Goal: Communication & Community: Answer question/provide support

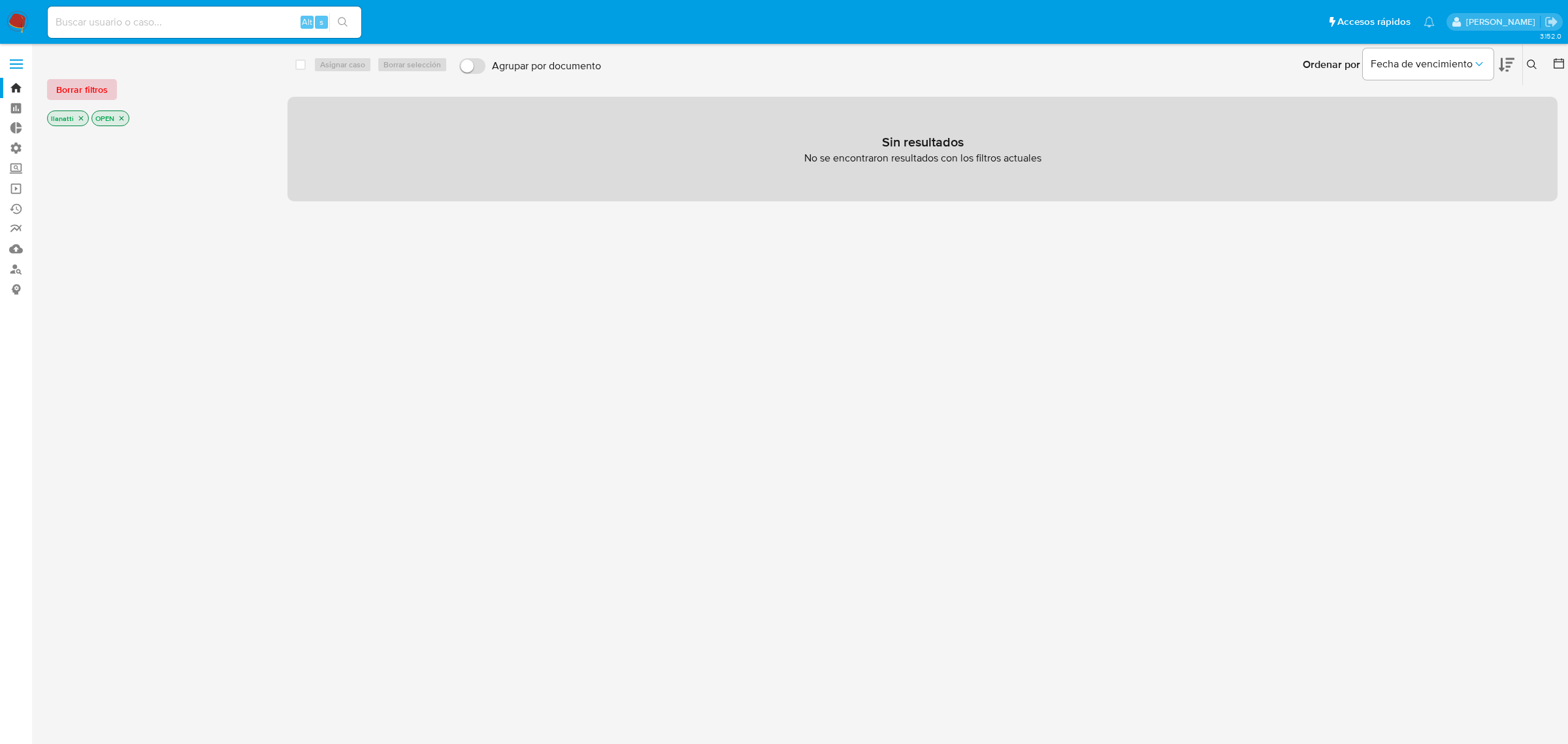
click at [86, 85] on span "Borrar filtros" at bounding box center [82, 89] width 51 height 18
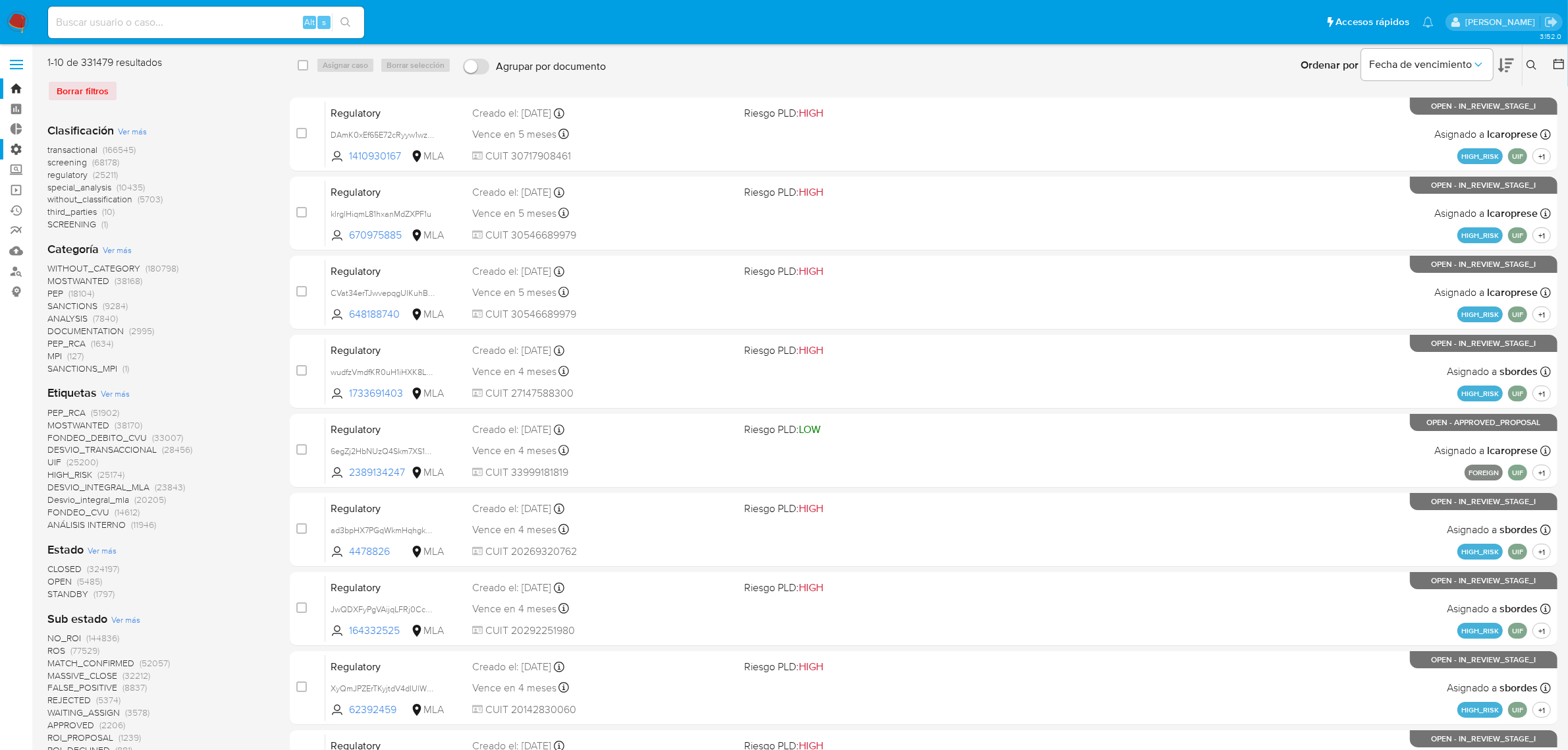
click at [18, 149] on label "Administración" at bounding box center [78, 149] width 157 height 21
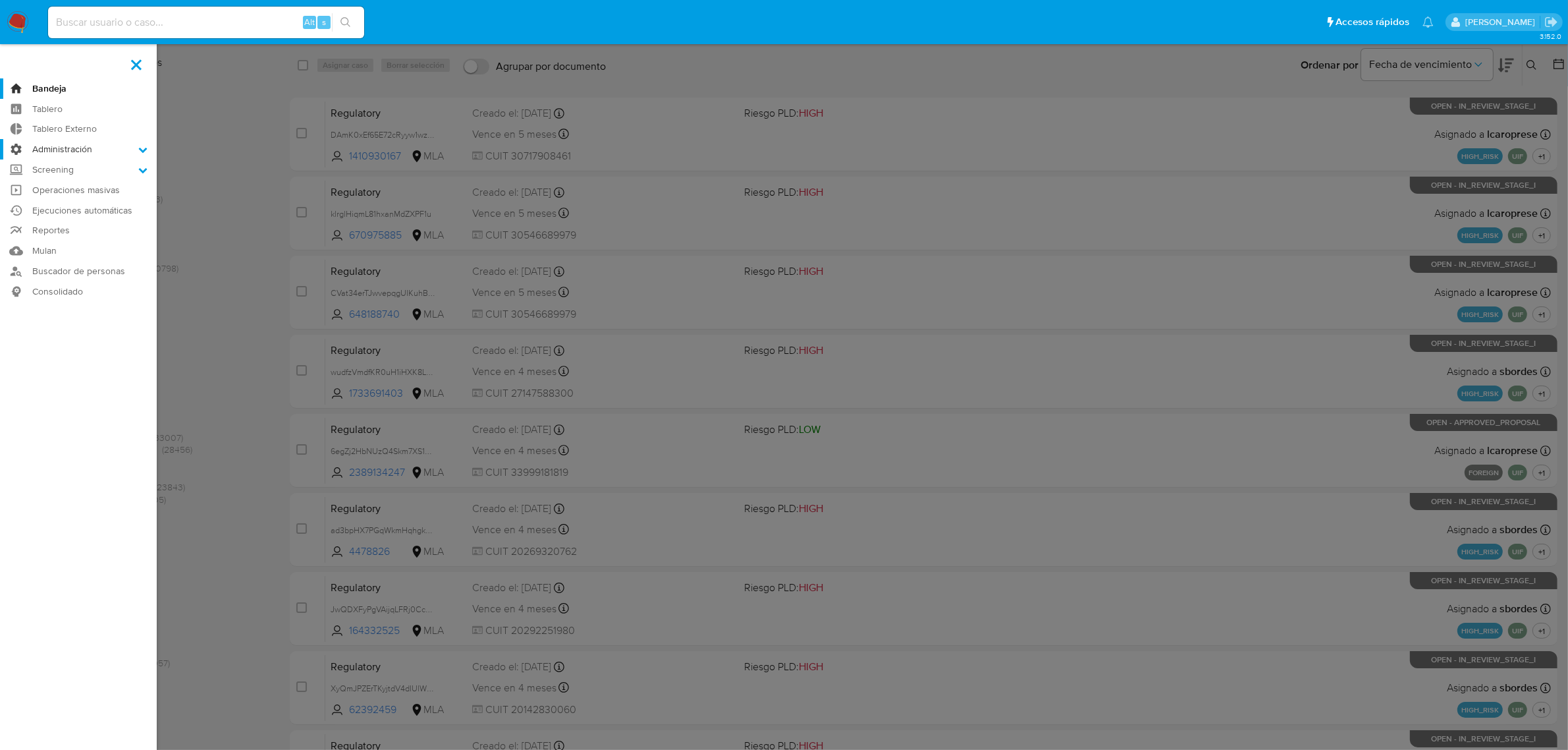
click at [0, 0] on input "Administración" at bounding box center [0, 0] width 0 height 0
click at [48, 152] on label "Administración" at bounding box center [78, 149] width 157 height 21
click at [0, 0] on input "Administración" at bounding box center [0, 0] width 0 height 0
click at [53, 168] on link "Reglas" at bounding box center [78, 168] width 157 height 17
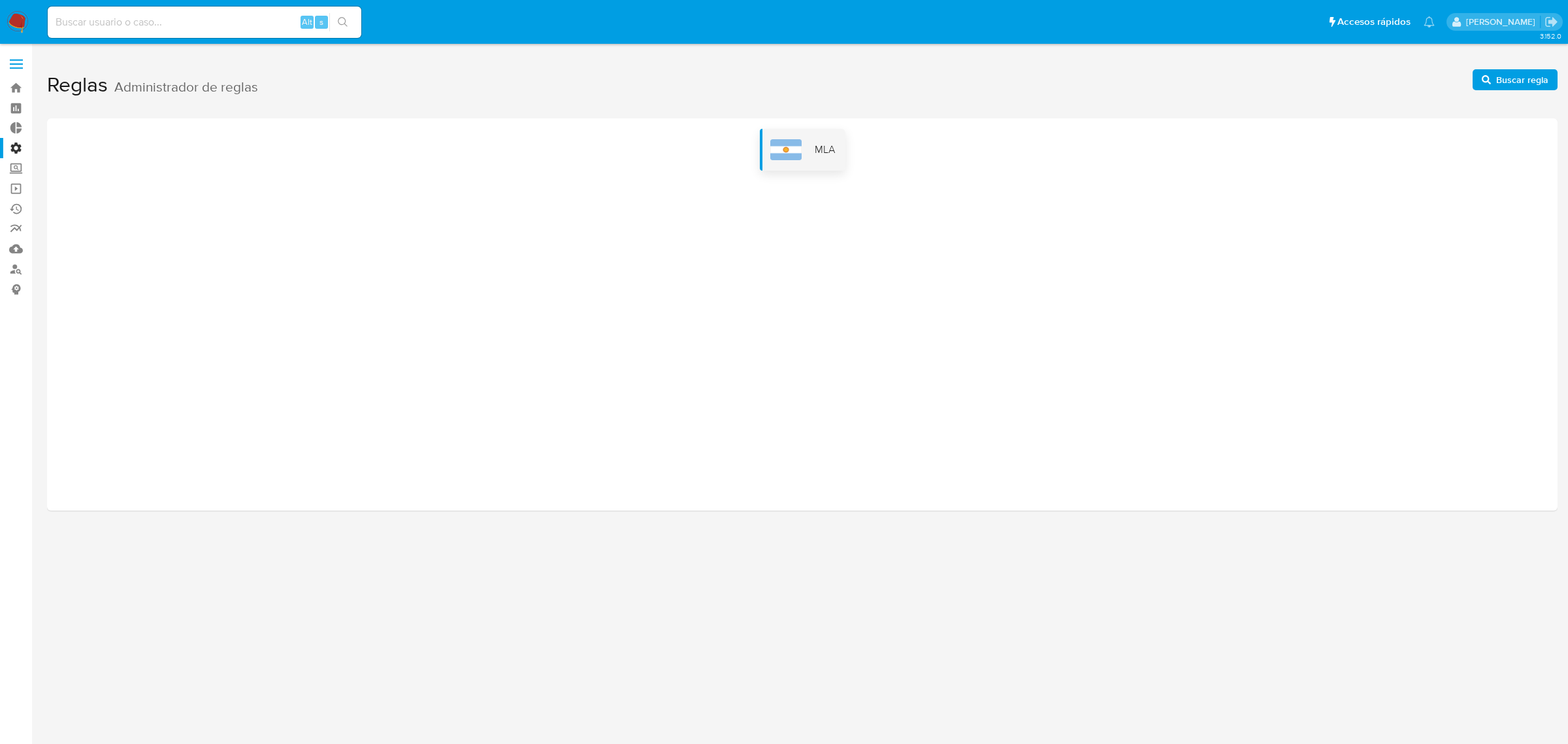
click at [833, 153] on span "MLA" at bounding box center [824, 150] width 20 height 14
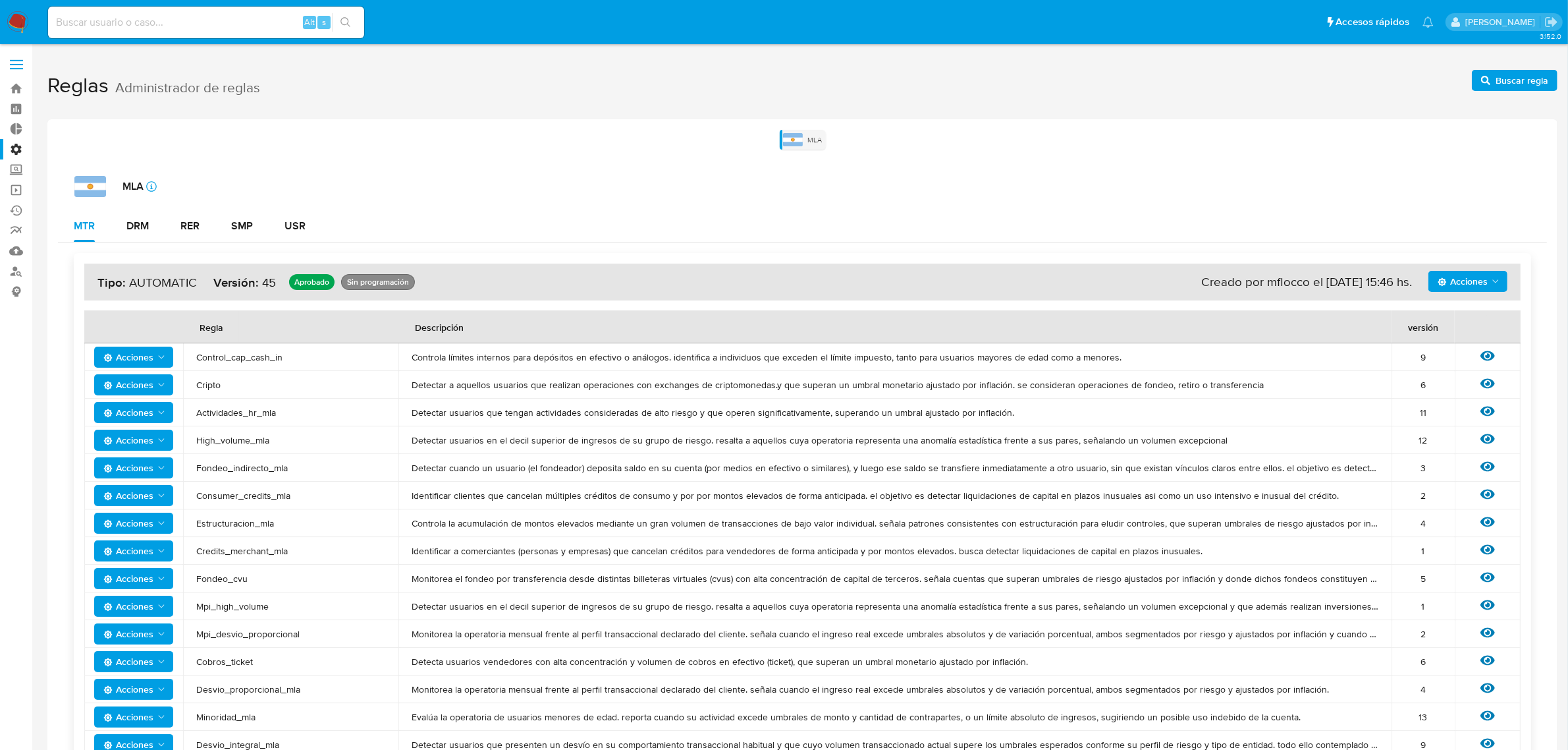
click at [13, 152] on label "Administración" at bounding box center [78, 149] width 157 height 21
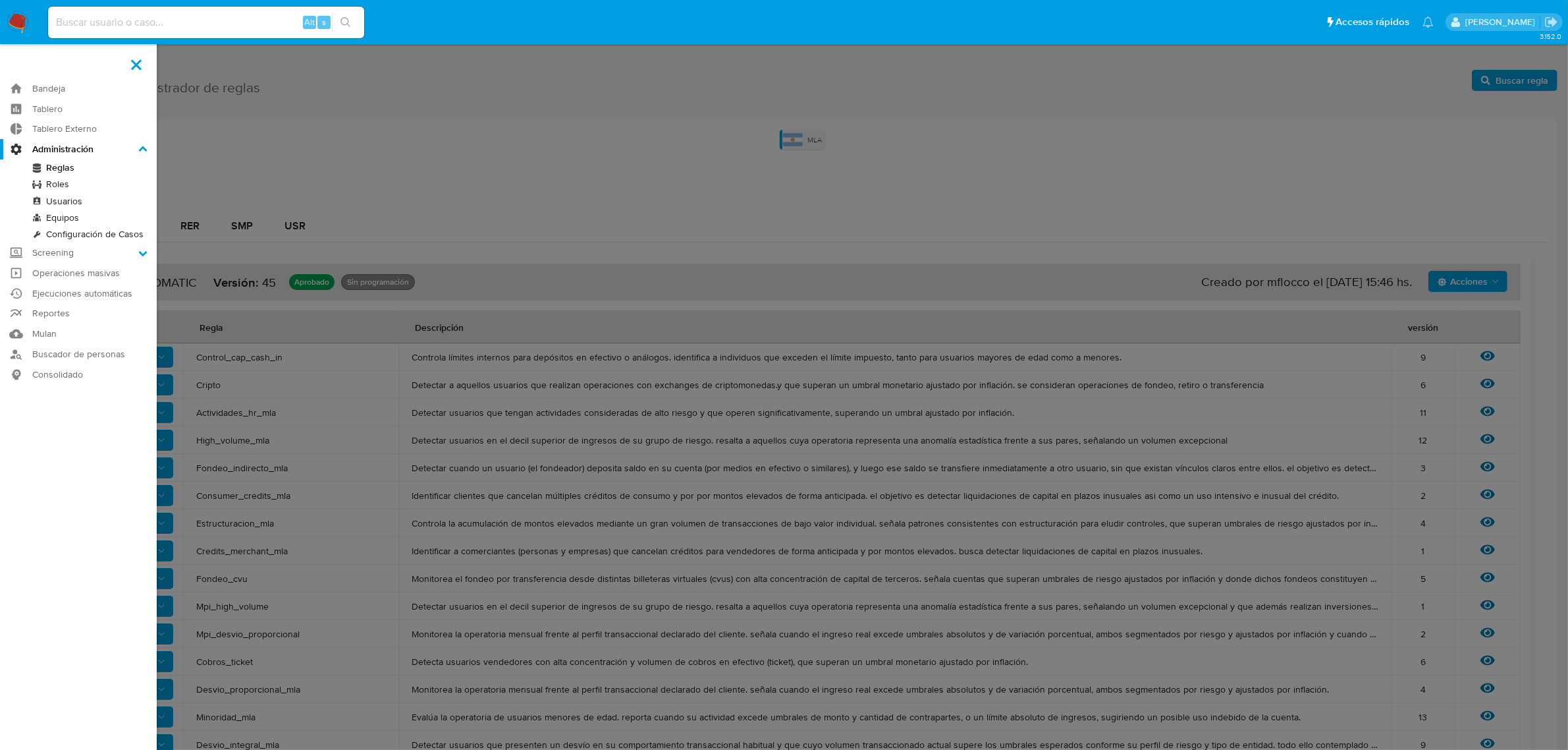
click at [0, 0] on input "Administración" at bounding box center [0, 0] width 0 height 0
click at [116, 235] on link "Configuración de Casos" at bounding box center [78, 235] width 157 height 17
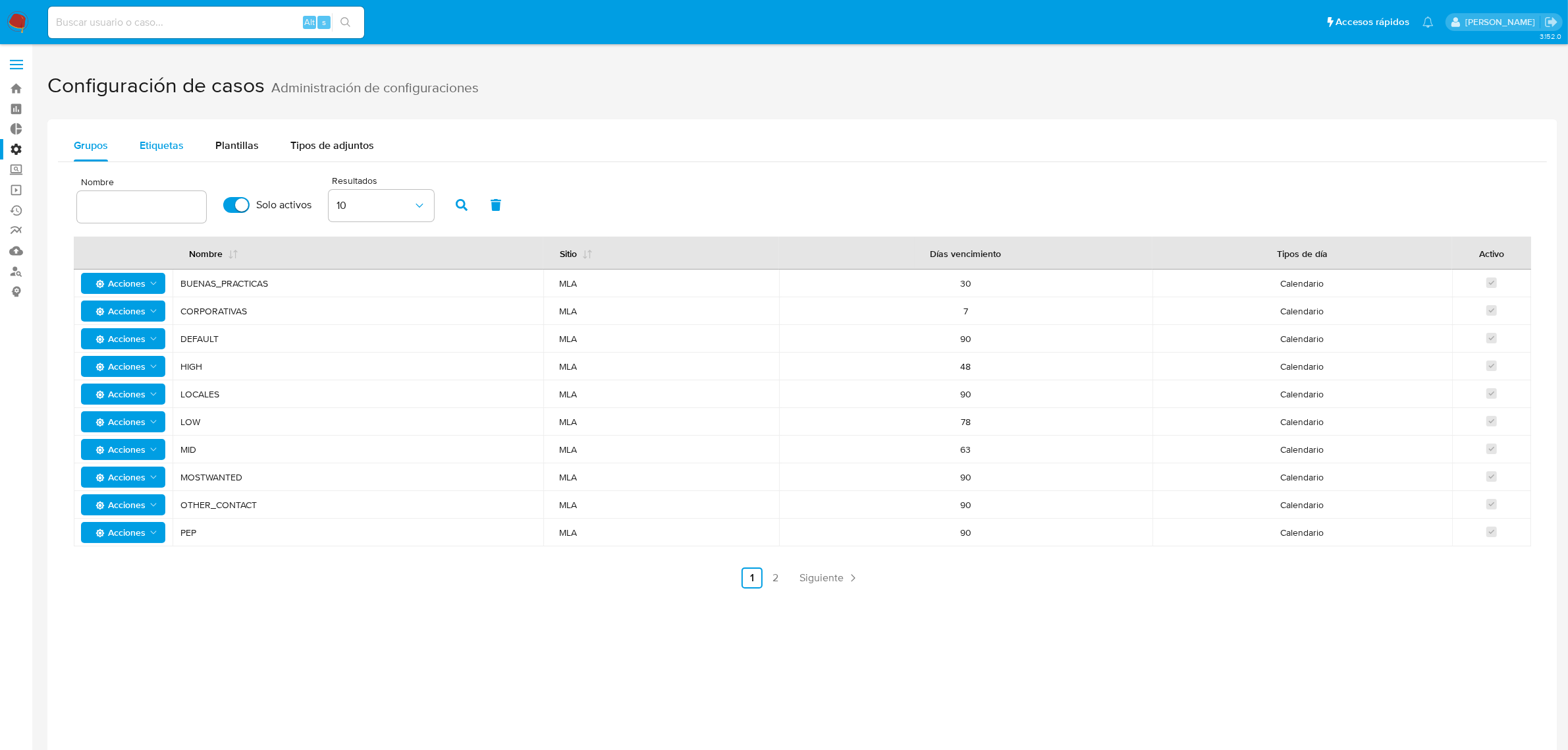
click at [174, 149] on span "Etiquetas" at bounding box center [161, 145] width 44 height 15
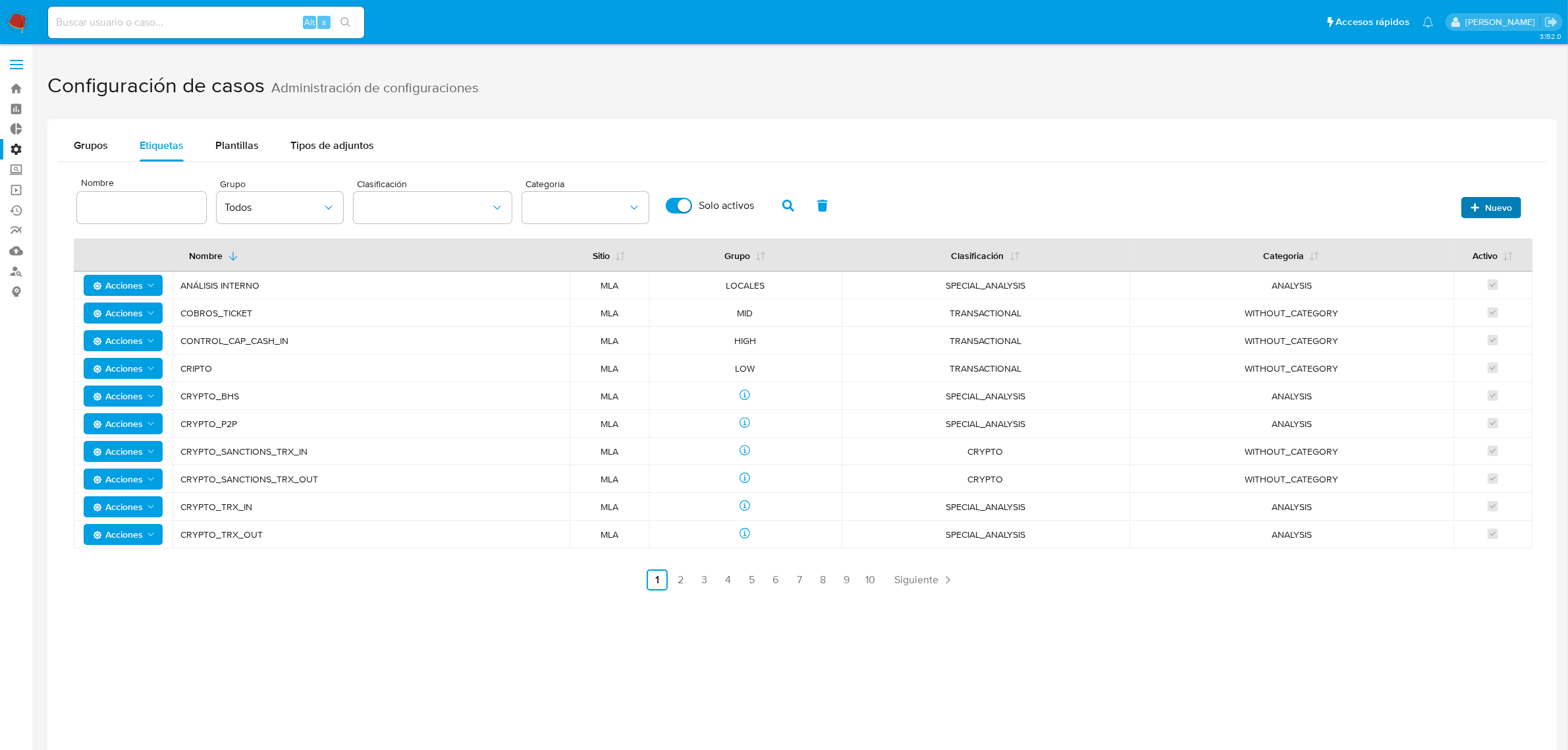
click at [1486, 205] on span "Nuevo" at bounding box center [1498, 208] width 27 height 21
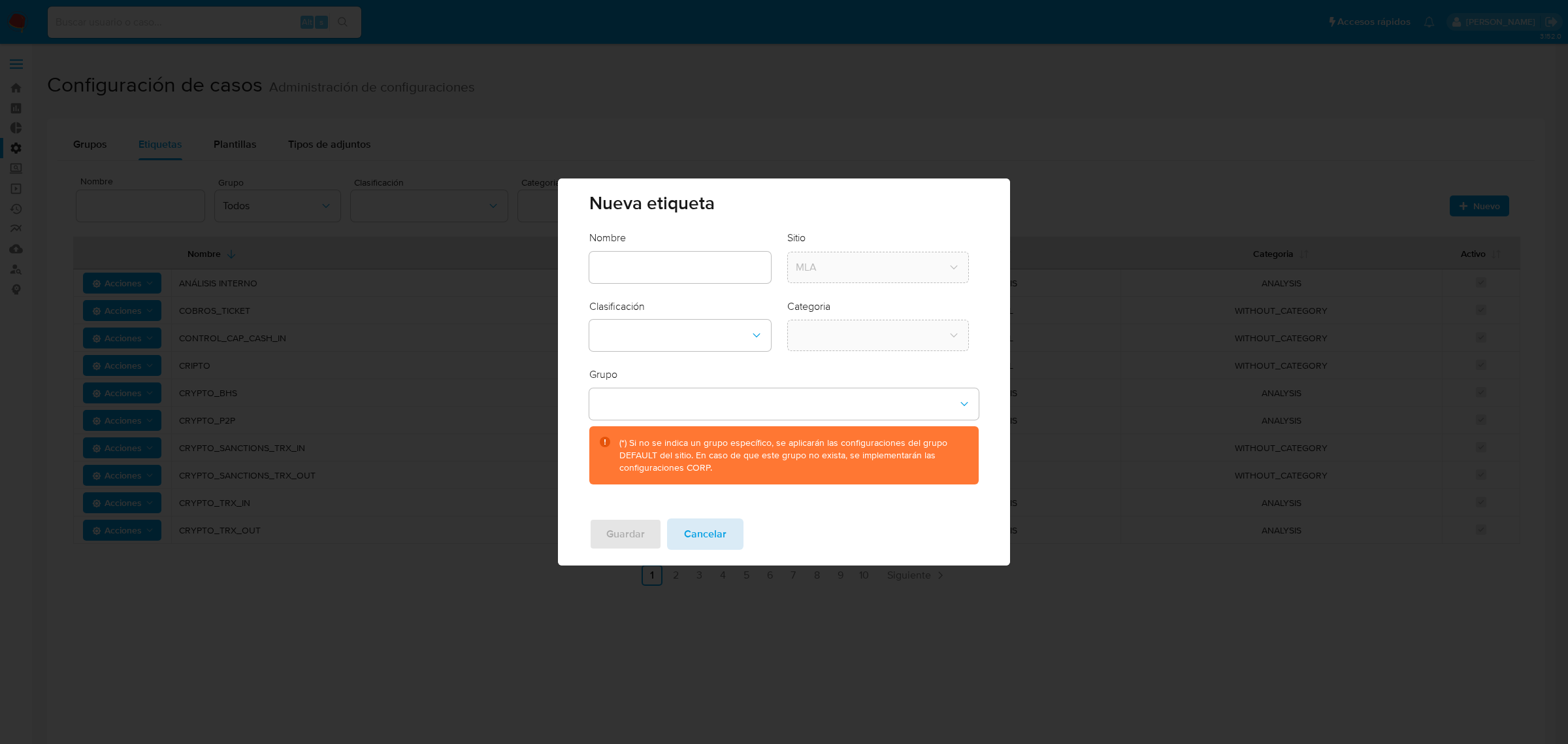
click at [719, 529] on span "Cancelar" at bounding box center [705, 534] width 42 height 29
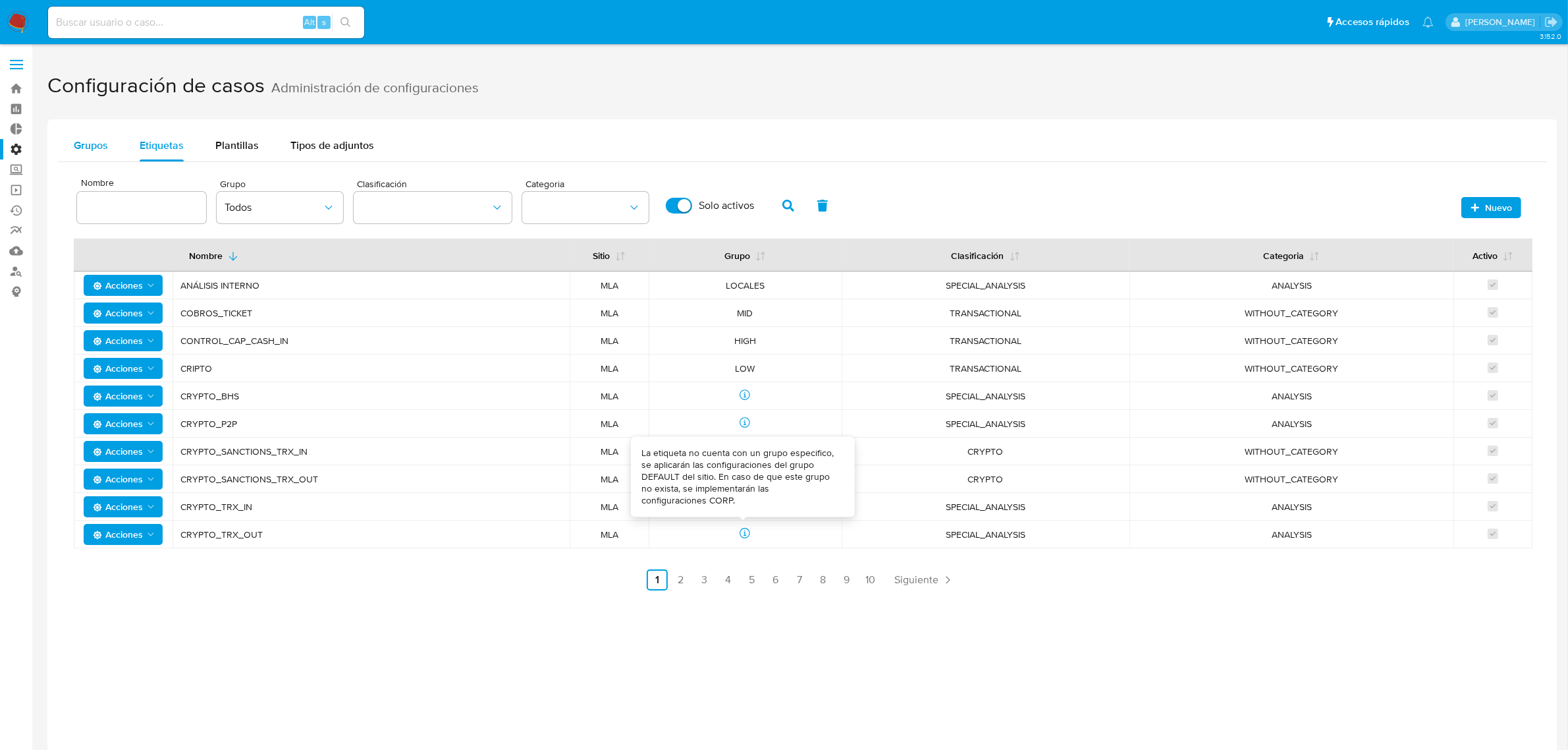
click at [91, 149] on span "Grupos" at bounding box center [91, 145] width 34 height 15
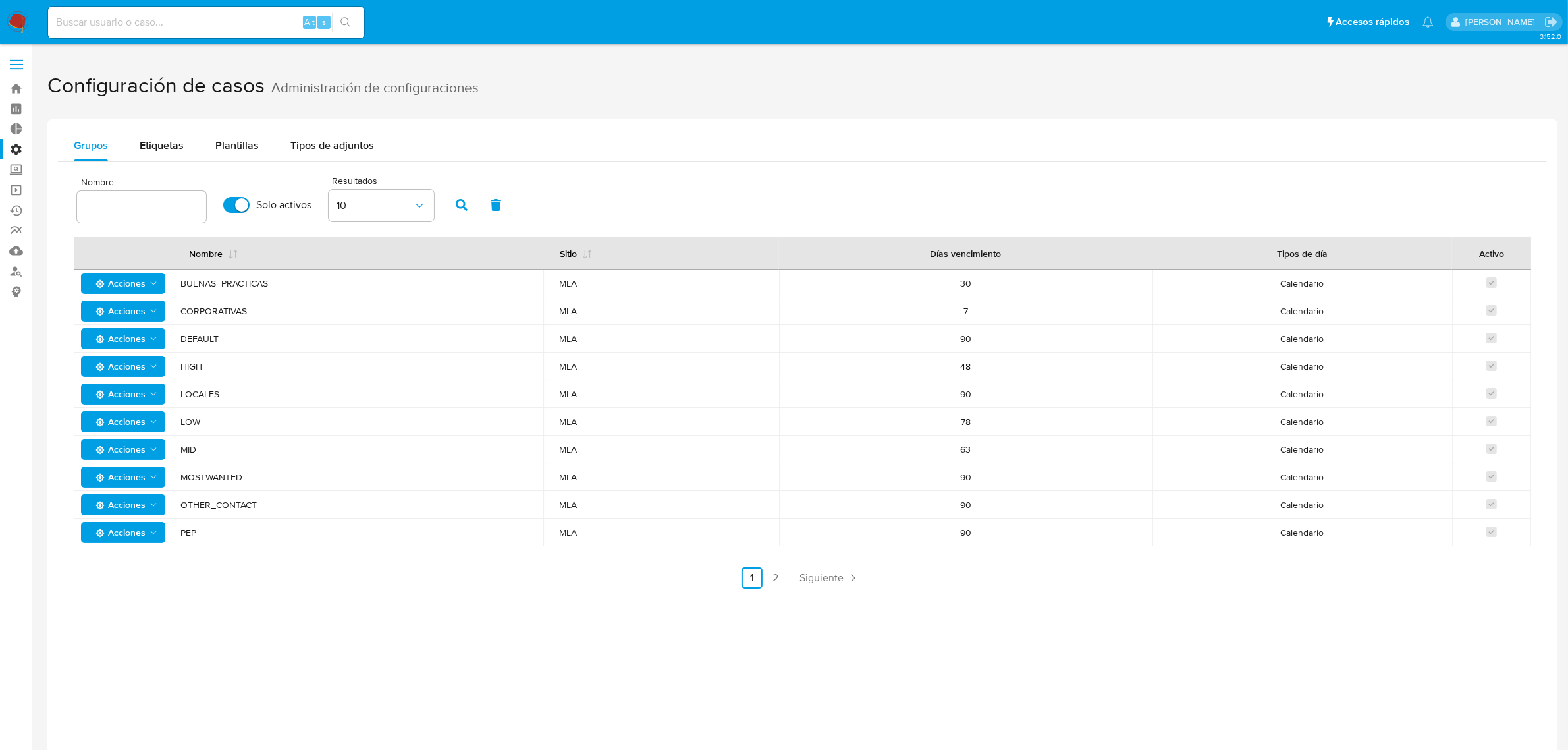
drag, startPoint x: 976, startPoint y: 287, endPoint x: 985, endPoint y: 541, distance: 254.2
click at [985, 541] on tbody "Acciones BUENAS_PRACTICAS MLA 30 Calendario Acciones CORPORATIVAS MLA 7 Calenda…" at bounding box center [802, 407] width 1458 height 276
click at [323, 135] on div "Tipos de adjuntos" at bounding box center [333, 145] width 84 height 32
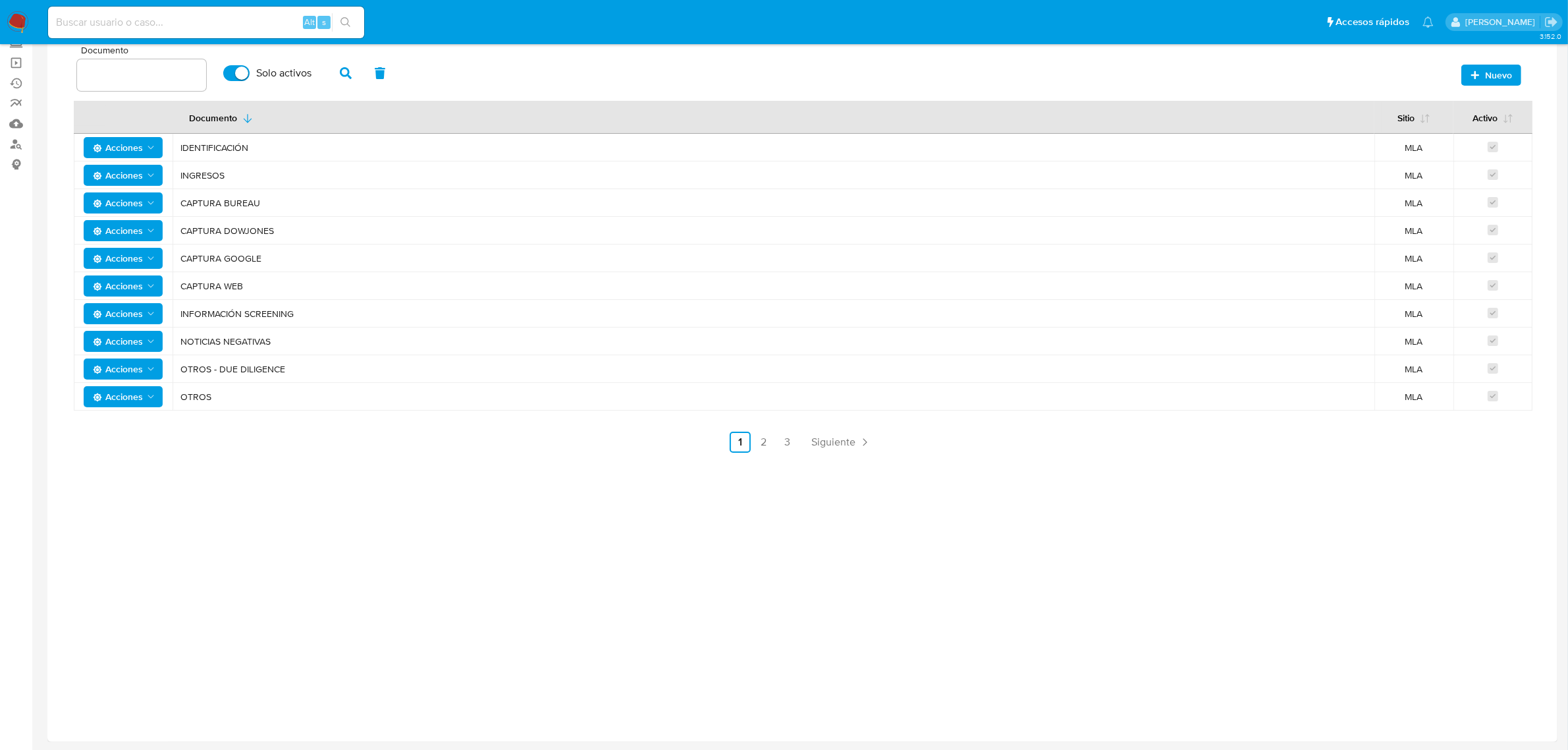
scroll to position [45, 0]
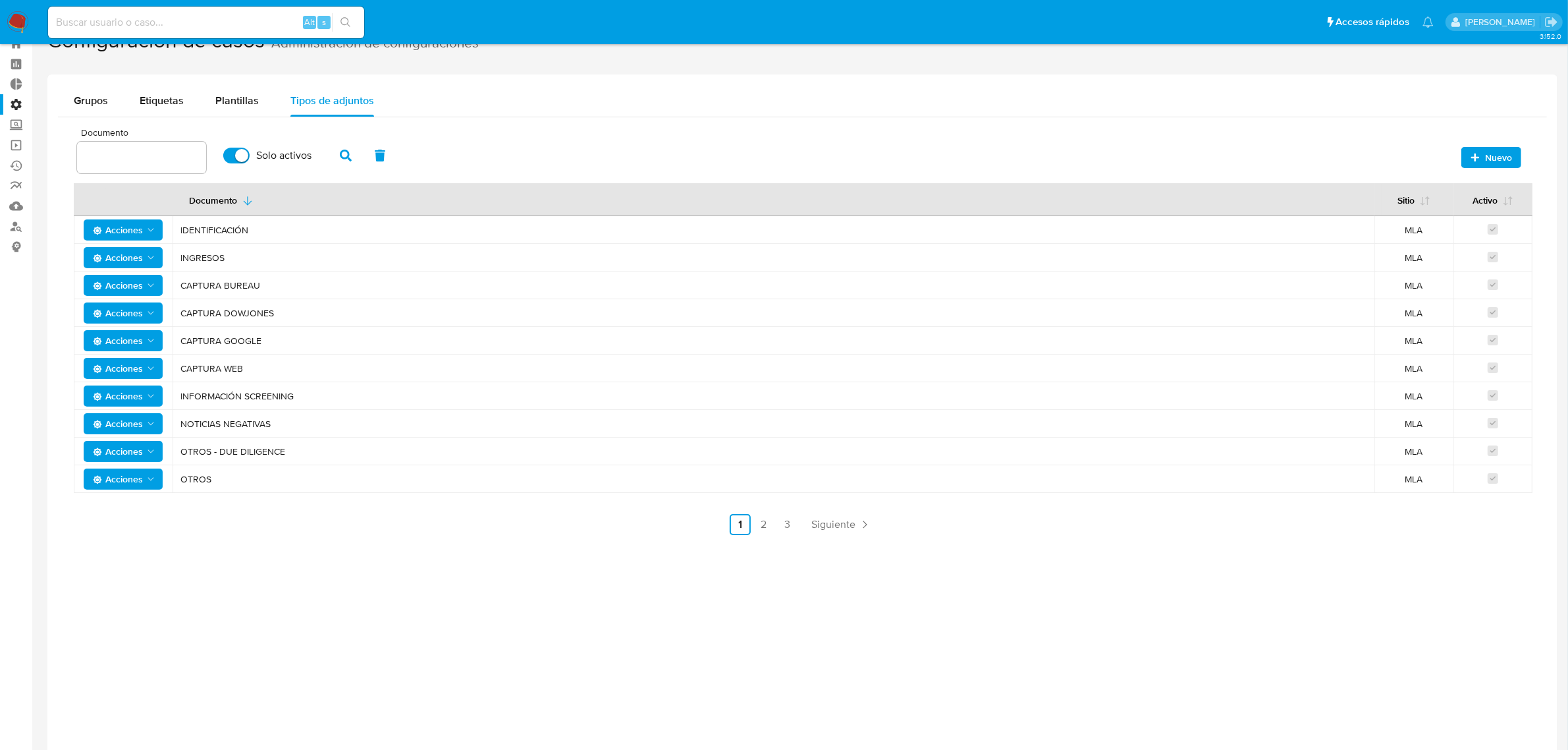
drag, startPoint x: 228, startPoint y: 480, endPoint x: 176, endPoint y: 215, distance: 270.1
click at [176, 216] on tbody "Acciones IDENTIFICACIÓN MLA Acciones INGRESOS MLA Acciones CAPTURA BUREAU MLA A…" at bounding box center [803, 354] width 1459 height 276
click at [765, 522] on link "2" at bounding box center [764, 525] width 21 height 21
drag, startPoint x: 188, startPoint y: 228, endPoint x: 496, endPoint y: 496, distance: 408.3
click at [496, 496] on div "Documento Sitio MLA Solo activos Nuevo Documento Sitio Activo Acciones DDJJ de …" at bounding box center [802, 331] width 1458 height 407
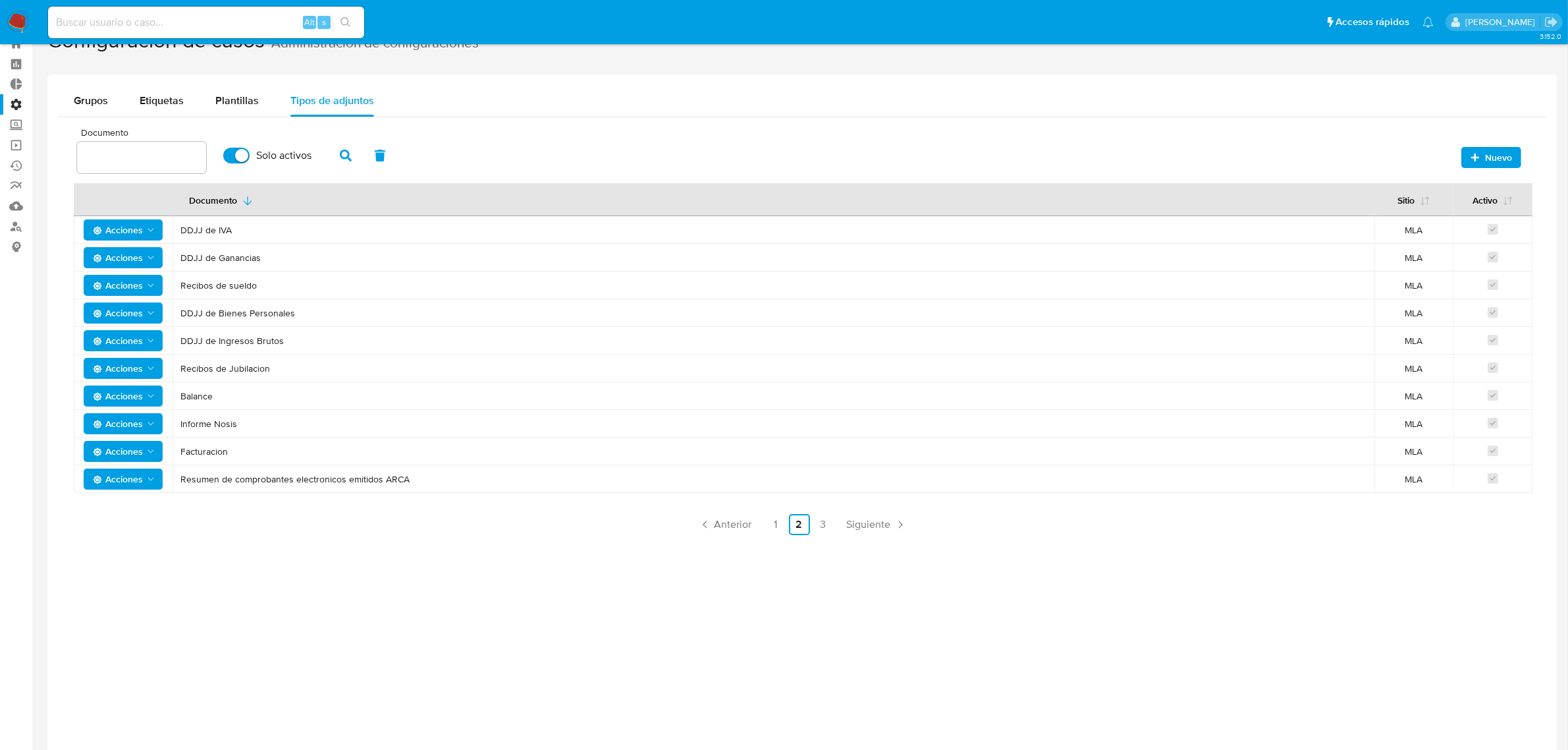
click at [509, 626] on div "Grupos Etiquetas Plantillas Tipos de adjuntos Documento Sitio MLA Solo activos …" at bounding box center [802, 449] width 1510 height 750
drag, startPoint x: 294, startPoint y: 285, endPoint x: 435, endPoint y: 525, distance: 278.4
click at [435, 525] on div "Documento Sitio MLA Solo activos Nuevo Documento Sitio Activo Acciones DDJJ de …" at bounding box center [802, 331] width 1458 height 407
click at [544, 152] on div "Documento Sitio MLA Solo activos Nuevo" at bounding box center [802, 154] width 1458 height 52
click at [828, 515] on link "3" at bounding box center [824, 525] width 21 height 21
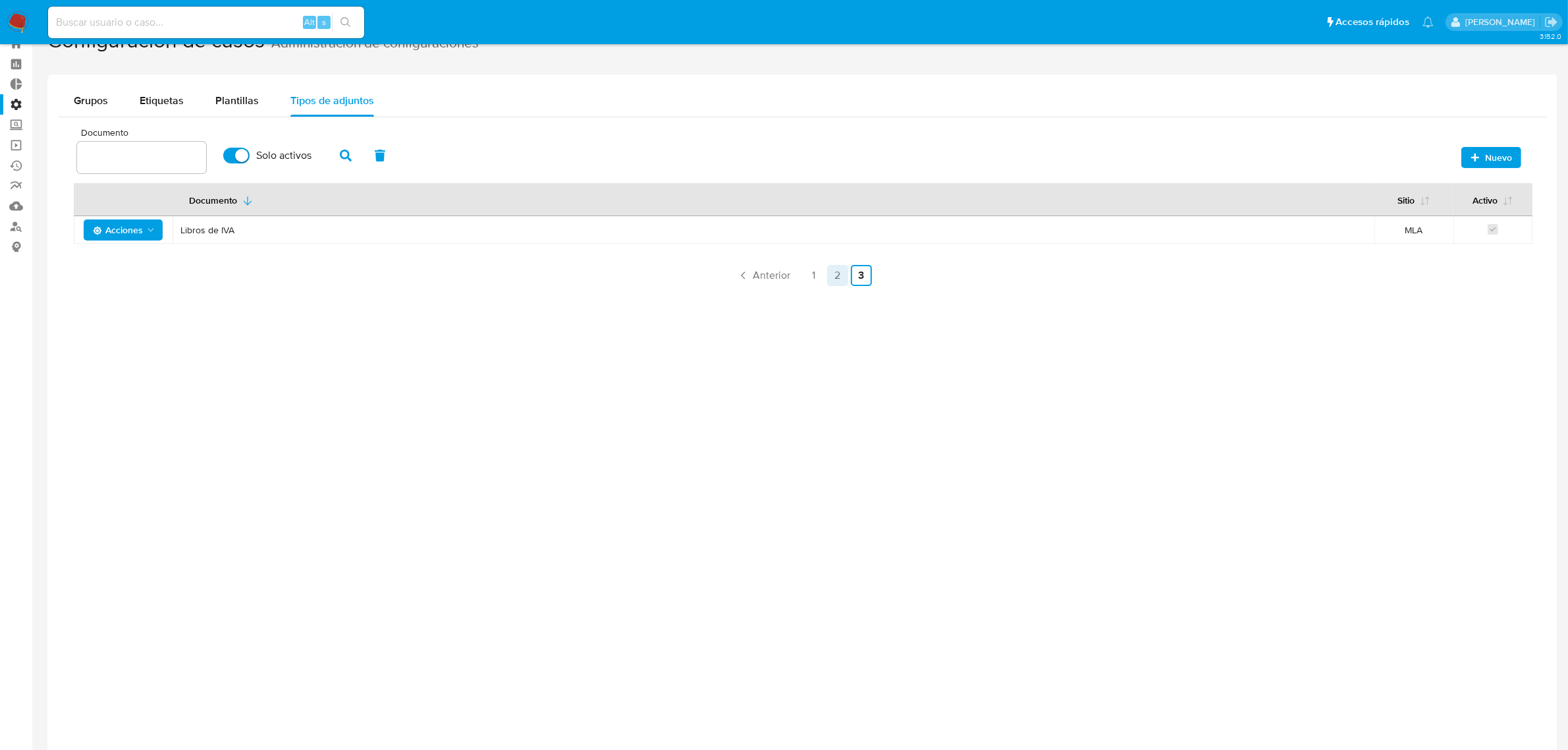
click at [840, 271] on link "2" at bounding box center [838, 276] width 21 height 21
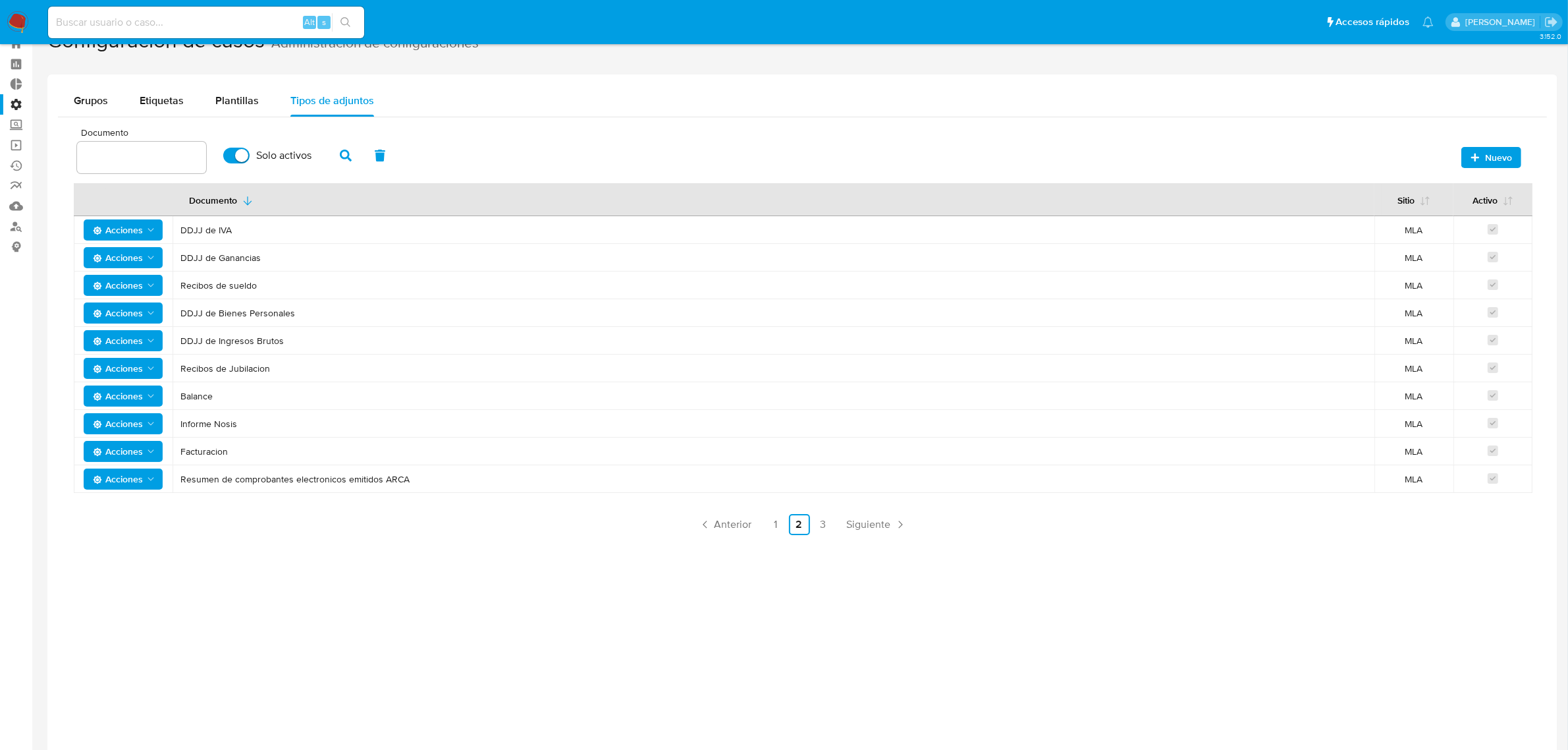
click at [1470, 145] on div "Nuevo" at bounding box center [1487, 154] width 66 height 27
click at [1474, 153] on icon "button" at bounding box center [1475, 158] width 9 height 9
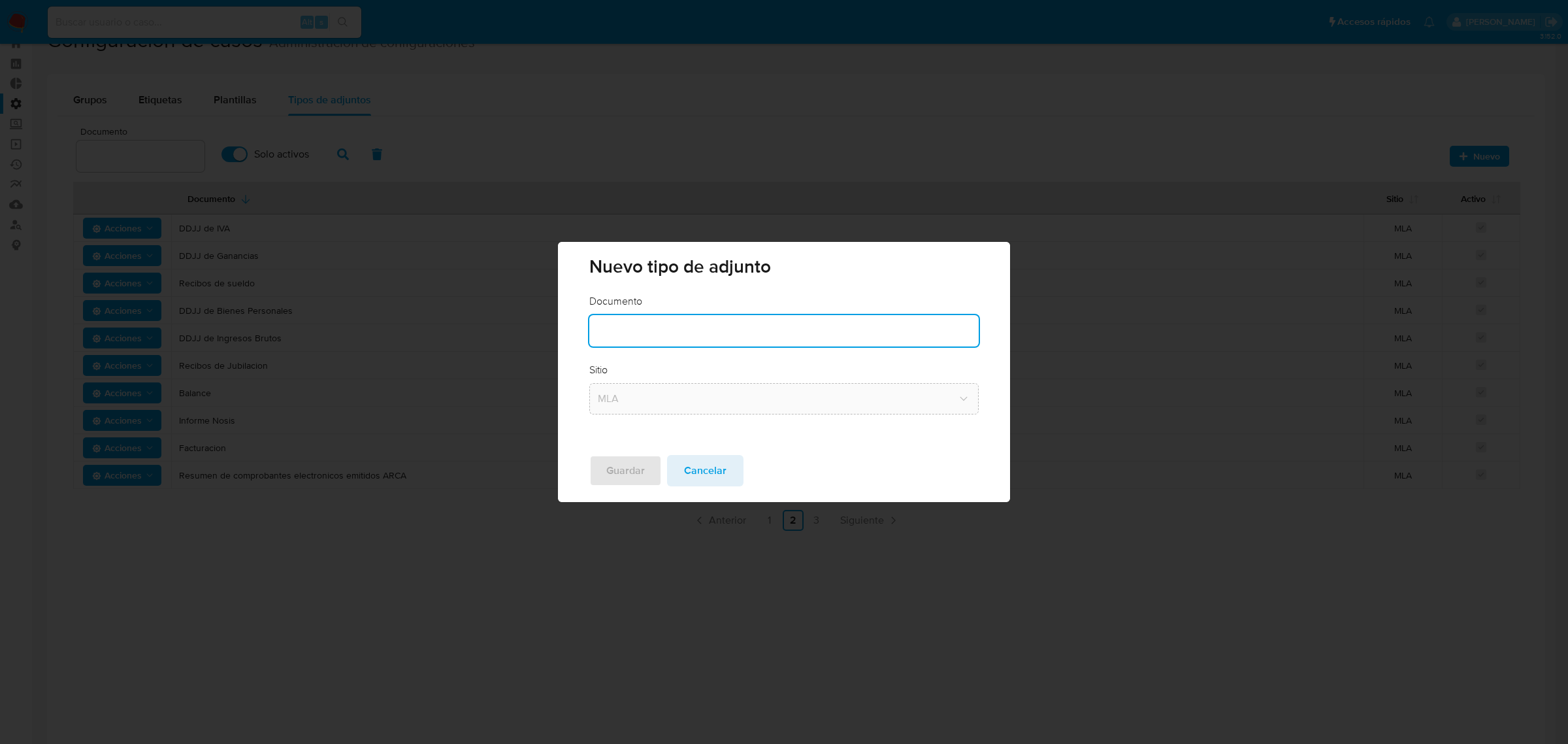
click at [652, 325] on input "text" at bounding box center [783, 331] width 389 height 17
click at [987, 371] on div "Documento Sitio MLA" at bounding box center [784, 369] width 451 height 150
click at [717, 474] on span "Cancelar" at bounding box center [705, 471] width 42 height 29
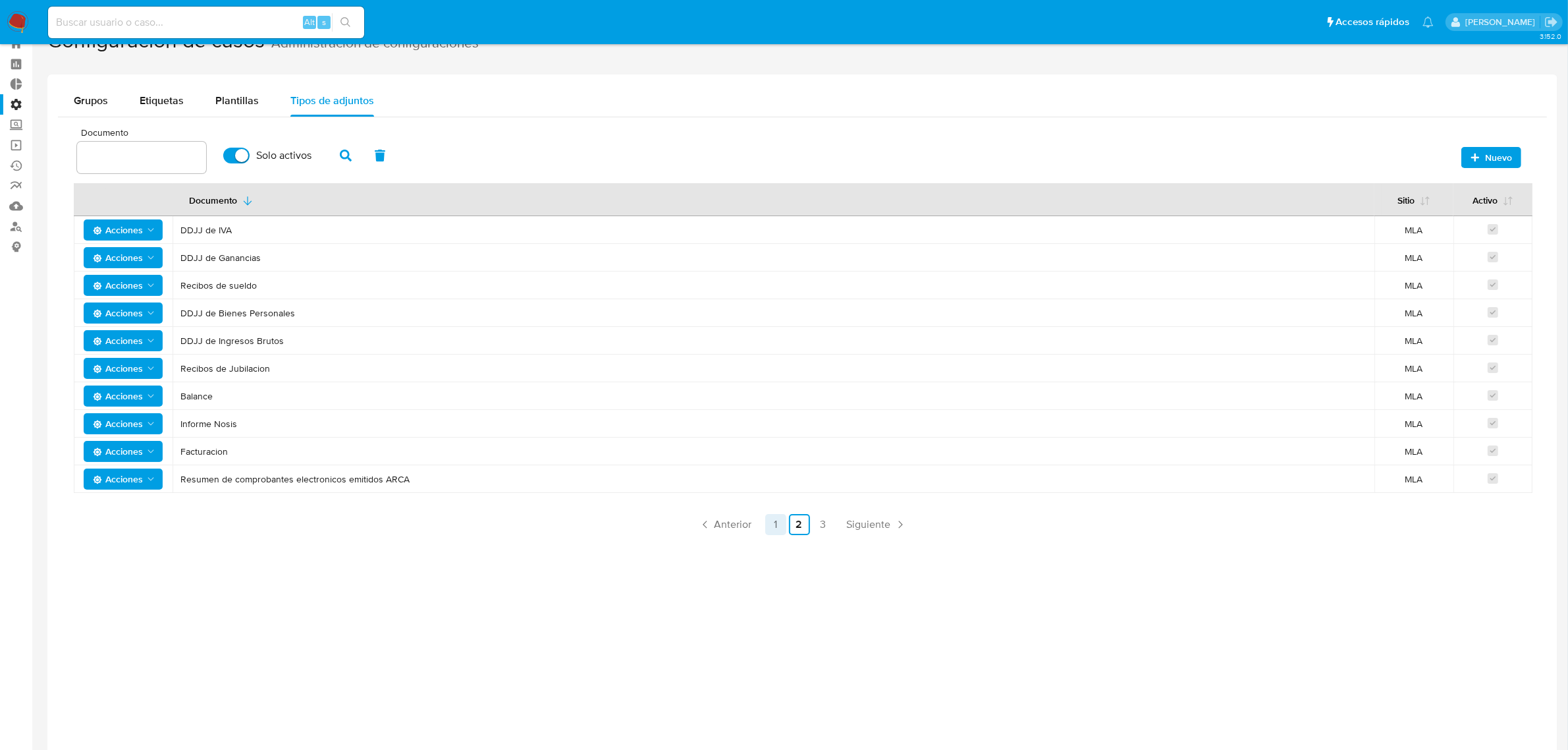
click at [776, 532] on link "1" at bounding box center [776, 525] width 21 height 21
click at [152, 316] on icon "Acciones" at bounding box center [151, 313] width 11 height 11
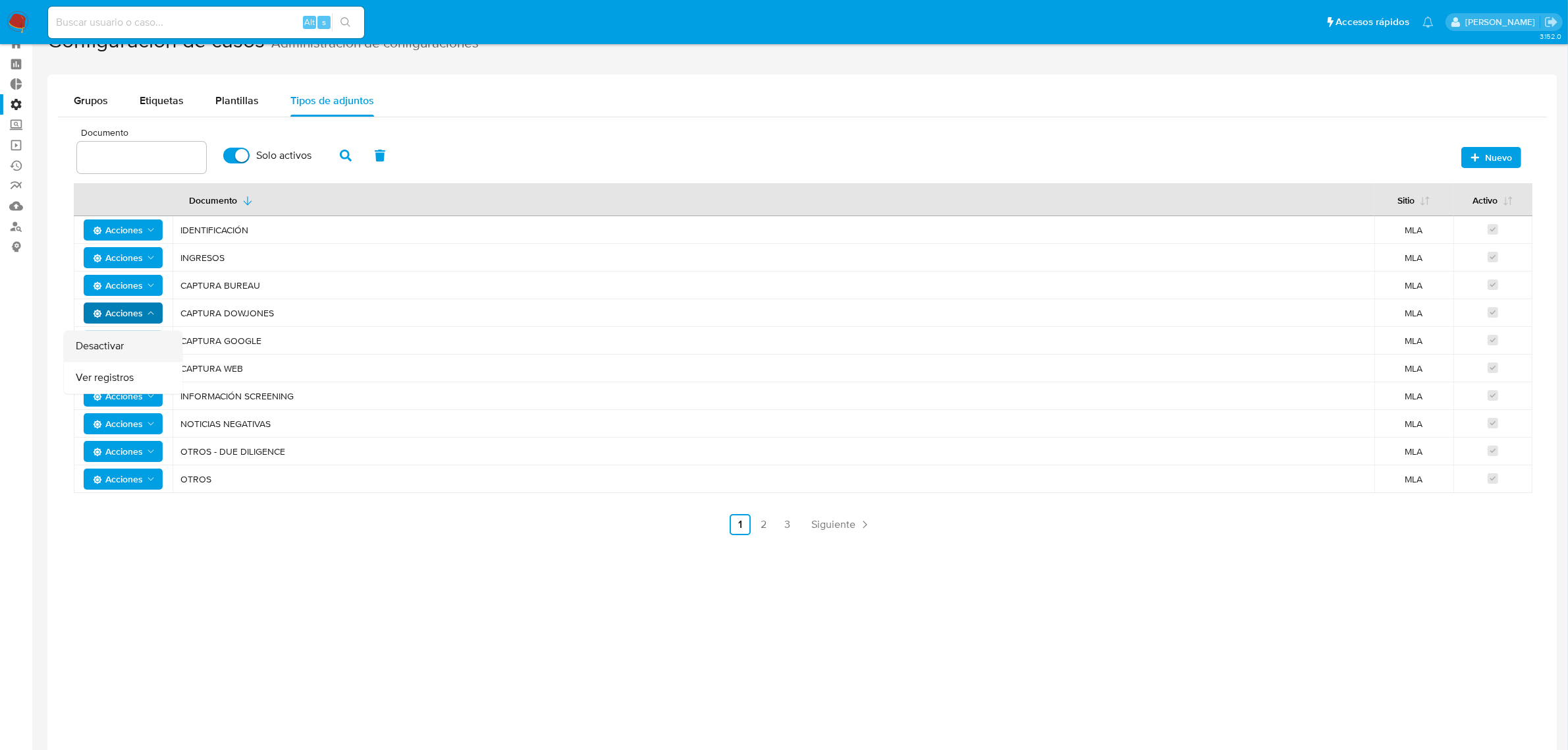
click at [100, 348] on button "Desactivar" at bounding box center [123, 346] width 119 height 32
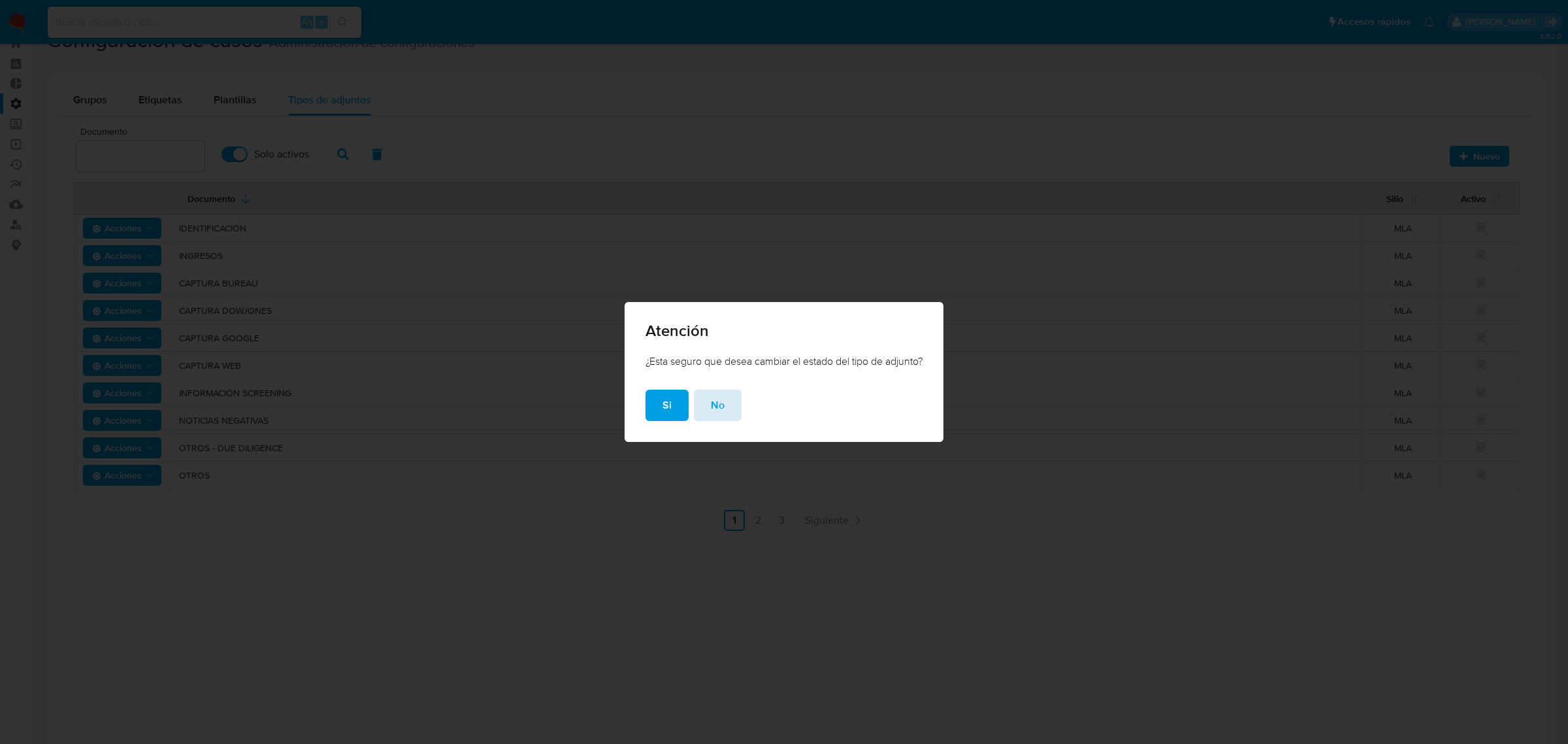
click at [710, 409] on span "No" at bounding box center [717, 405] width 14 height 29
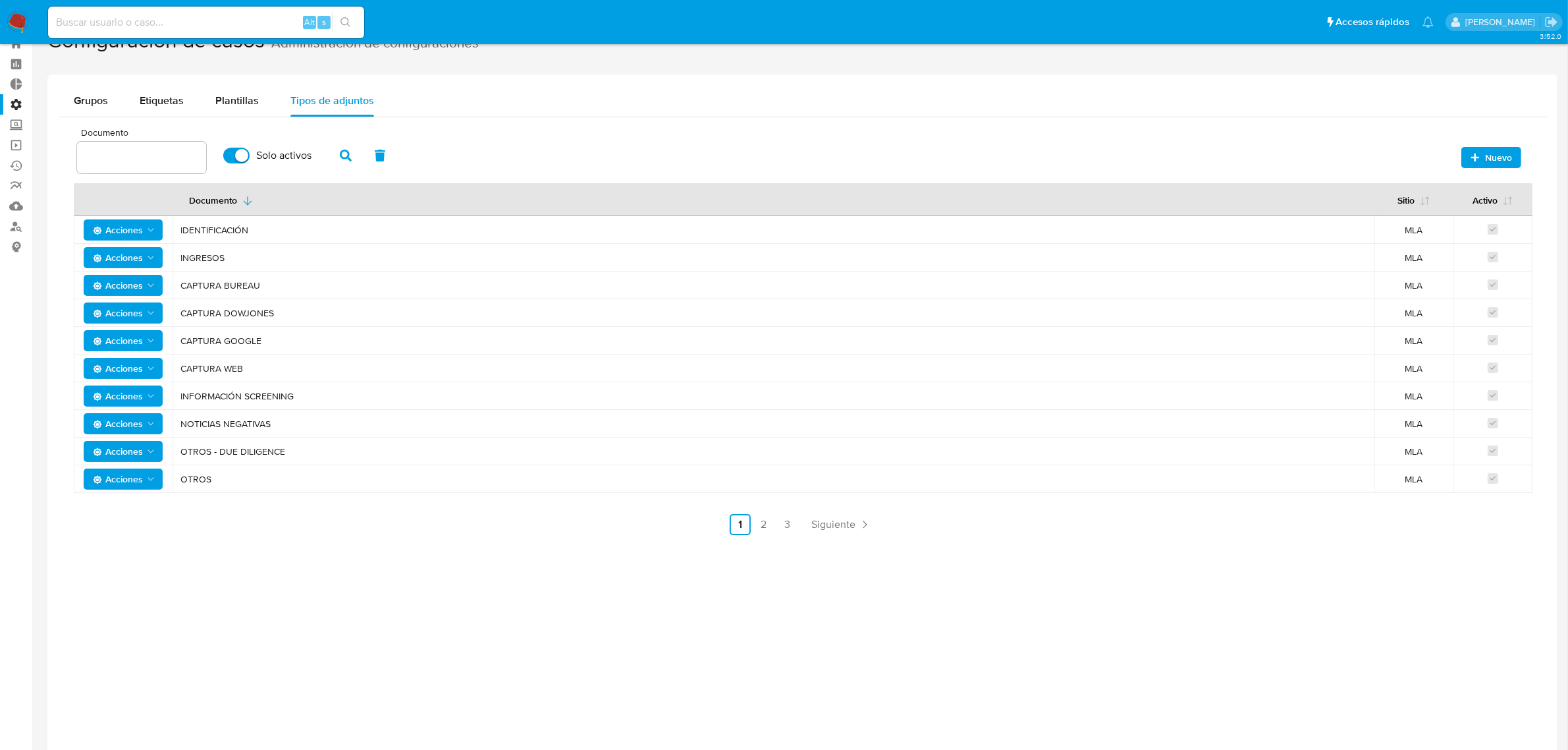
click at [151, 311] on icon "Acciones" at bounding box center [151, 313] width 11 height 11
click at [132, 340] on button "Desactivar" at bounding box center [123, 346] width 119 height 32
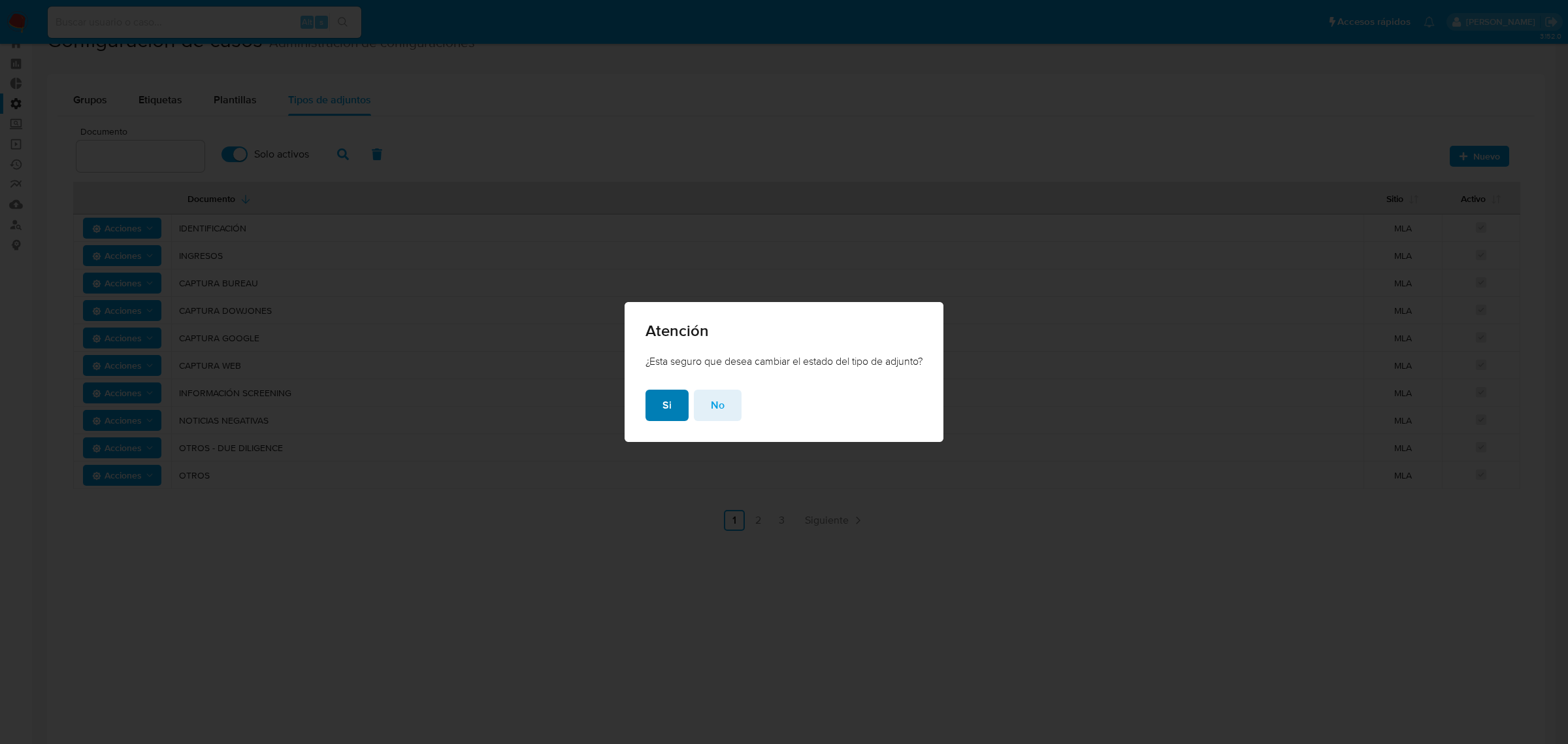
click at [657, 403] on button "Si" at bounding box center [667, 406] width 43 height 32
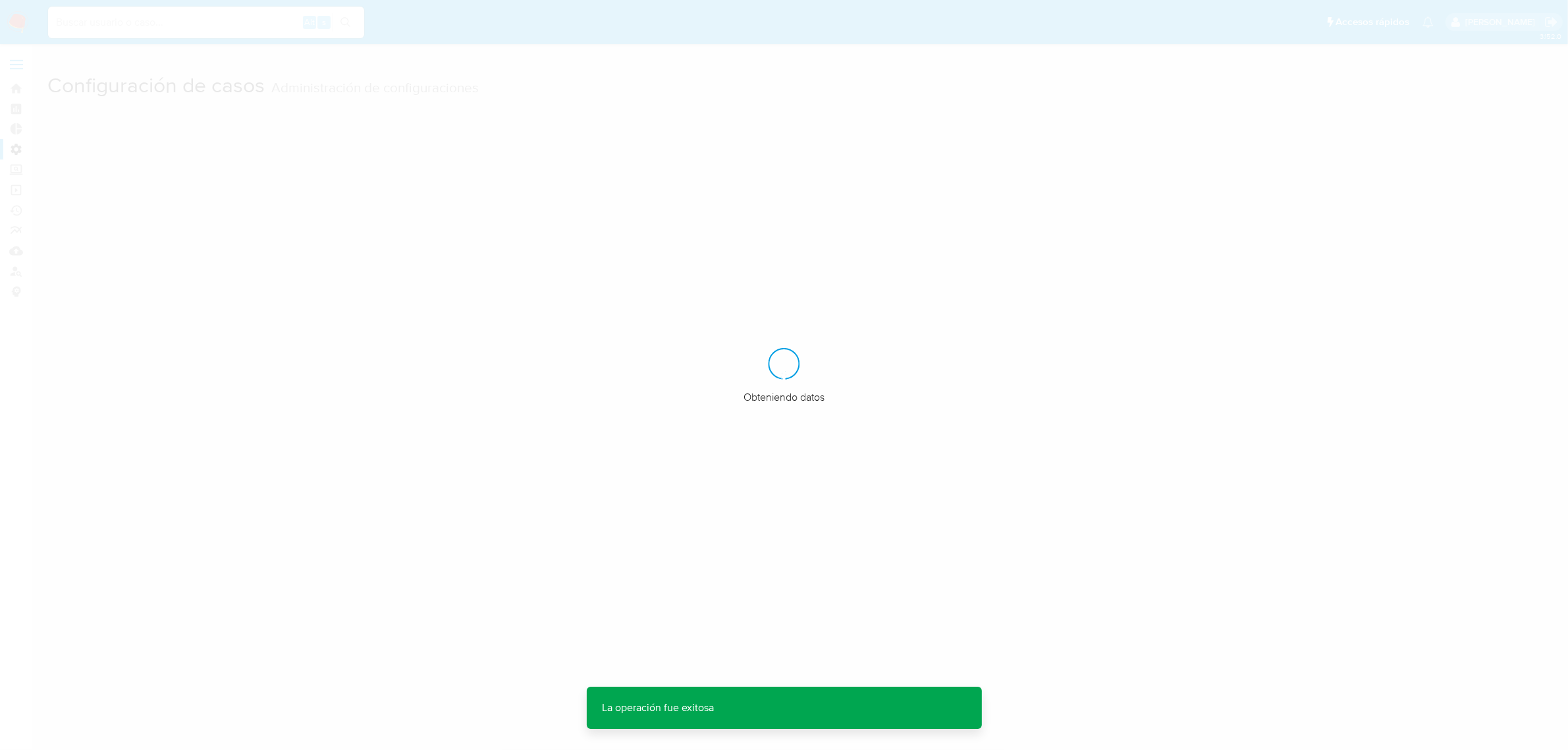
scroll to position [0, 0]
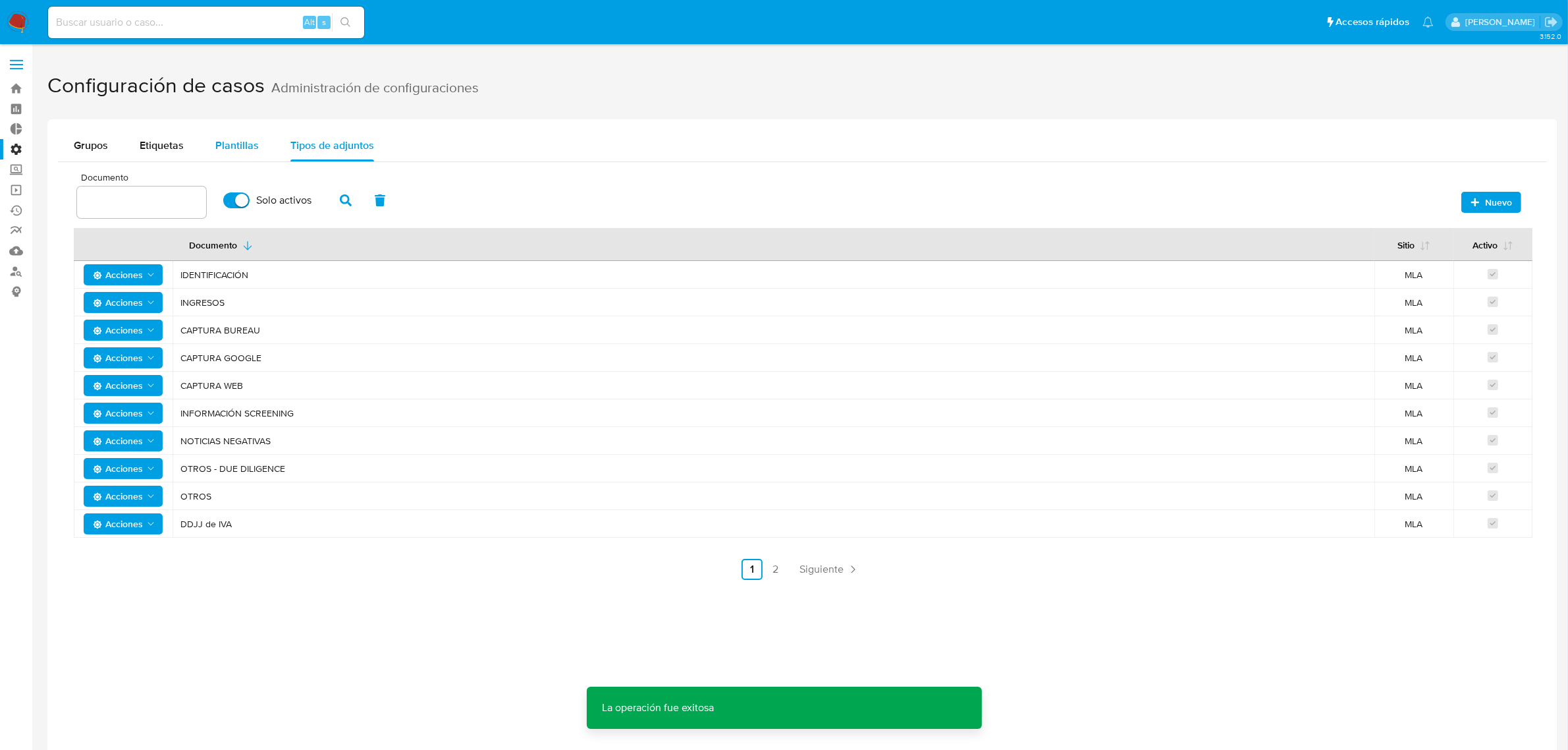
click at [236, 145] on span "Plantillas" at bounding box center [237, 145] width 43 height 15
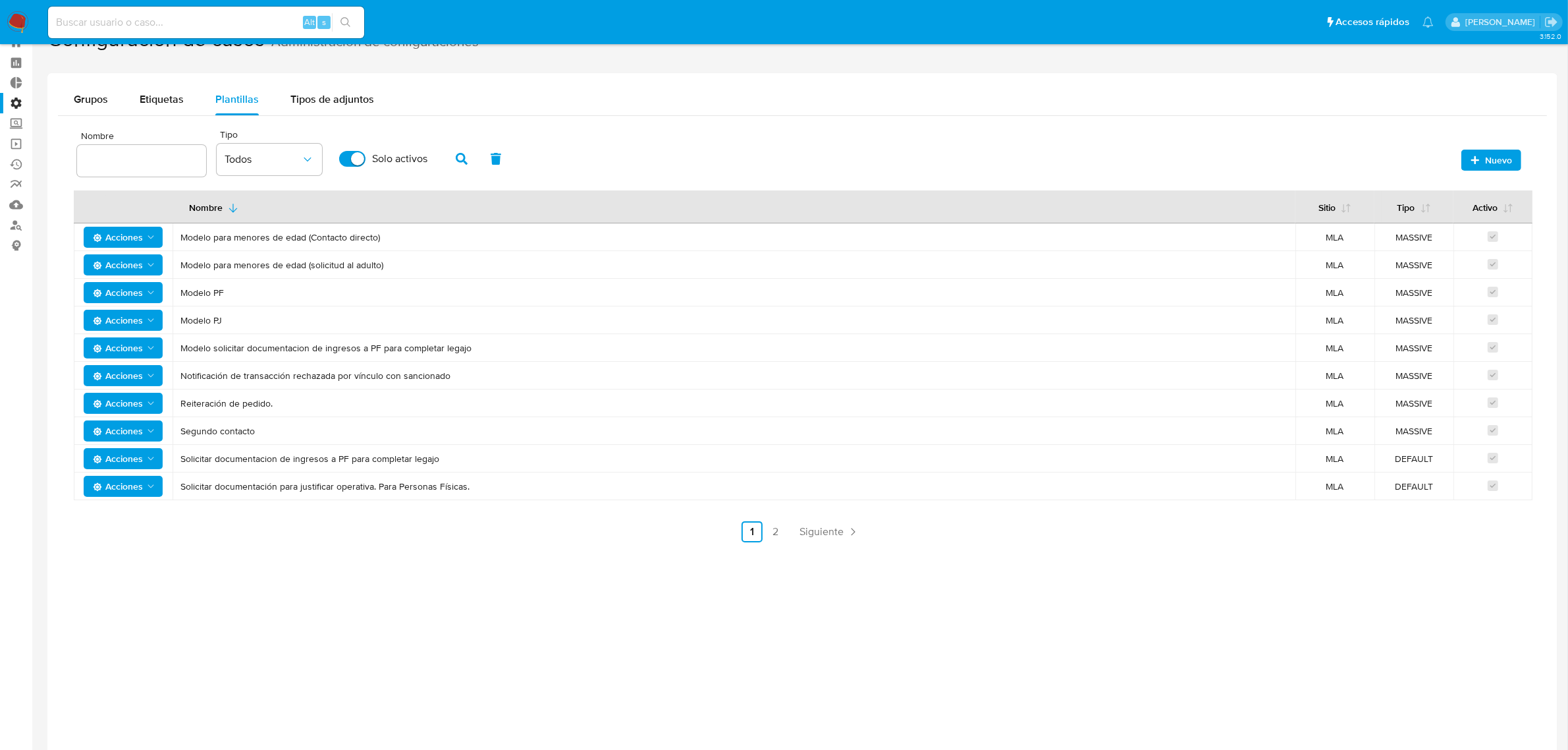
scroll to position [82, 0]
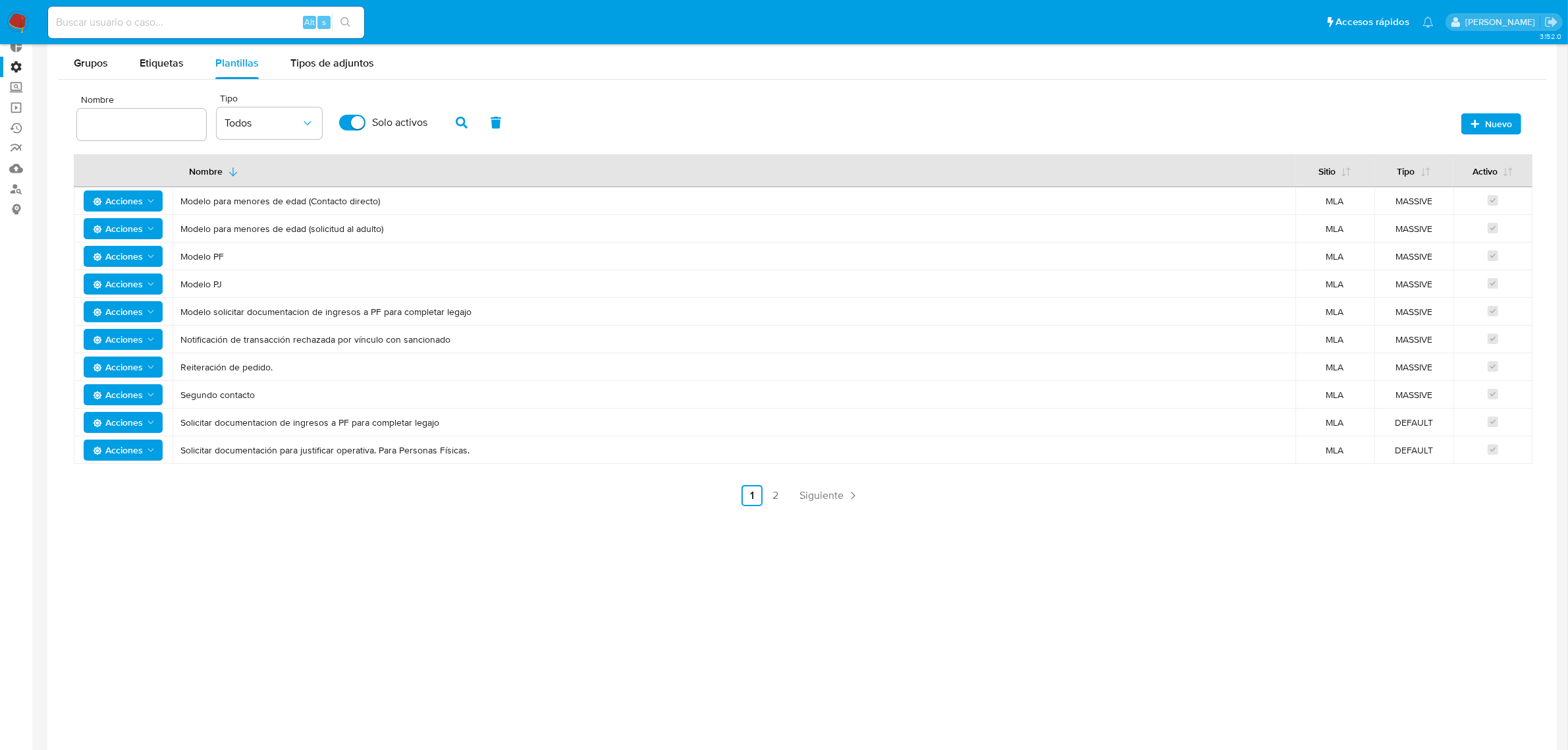
drag, startPoint x: 1437, startPoint y: 203, endPoint x: 1391, endPoint y: 204, distance: 46.0
click at [1391, 204] on span "MASSIVE" at bounding box center [1413, 201] width 63 height 12
drag, startPoint x: 383, startPoint y: 203, endPoint x: 178, endPoint y: 204, distance: 205.0
click at [178, 204] on td "Modelo para menores de edad (Contacto directo)" at bounding box center [734, 201] width 1123 height 27
drag, startPoint x: 1423, startPoint y: 203, endPoint x: 1397, endPoint y: 211, distance: 27.2
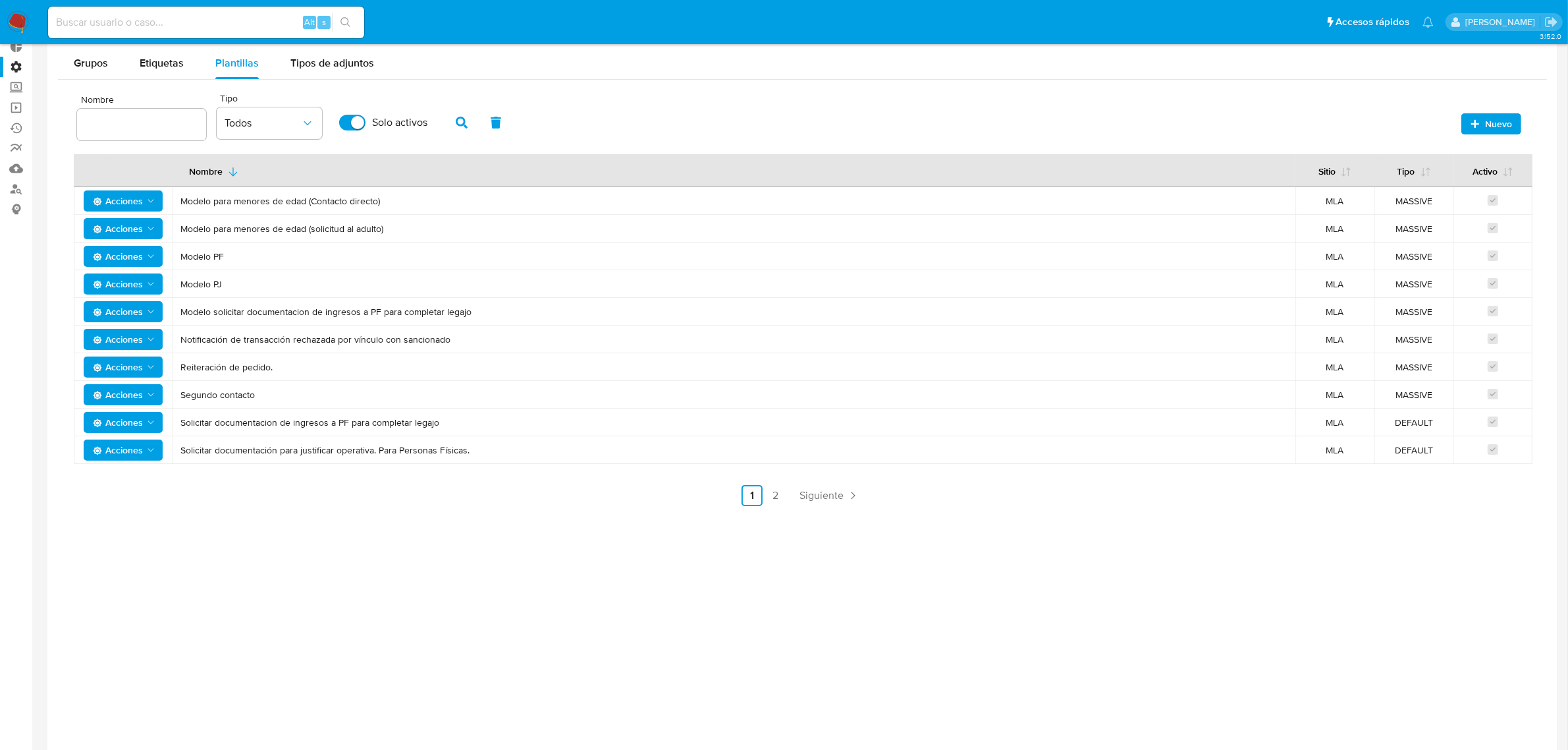
click at [1397, 211] on td "MASSIVE" at bounding box center [1414, 201] width 79 height 27
click at [1486, 126] on span "Nuevo" at bounding box center [1498, 124] width 27 height 21
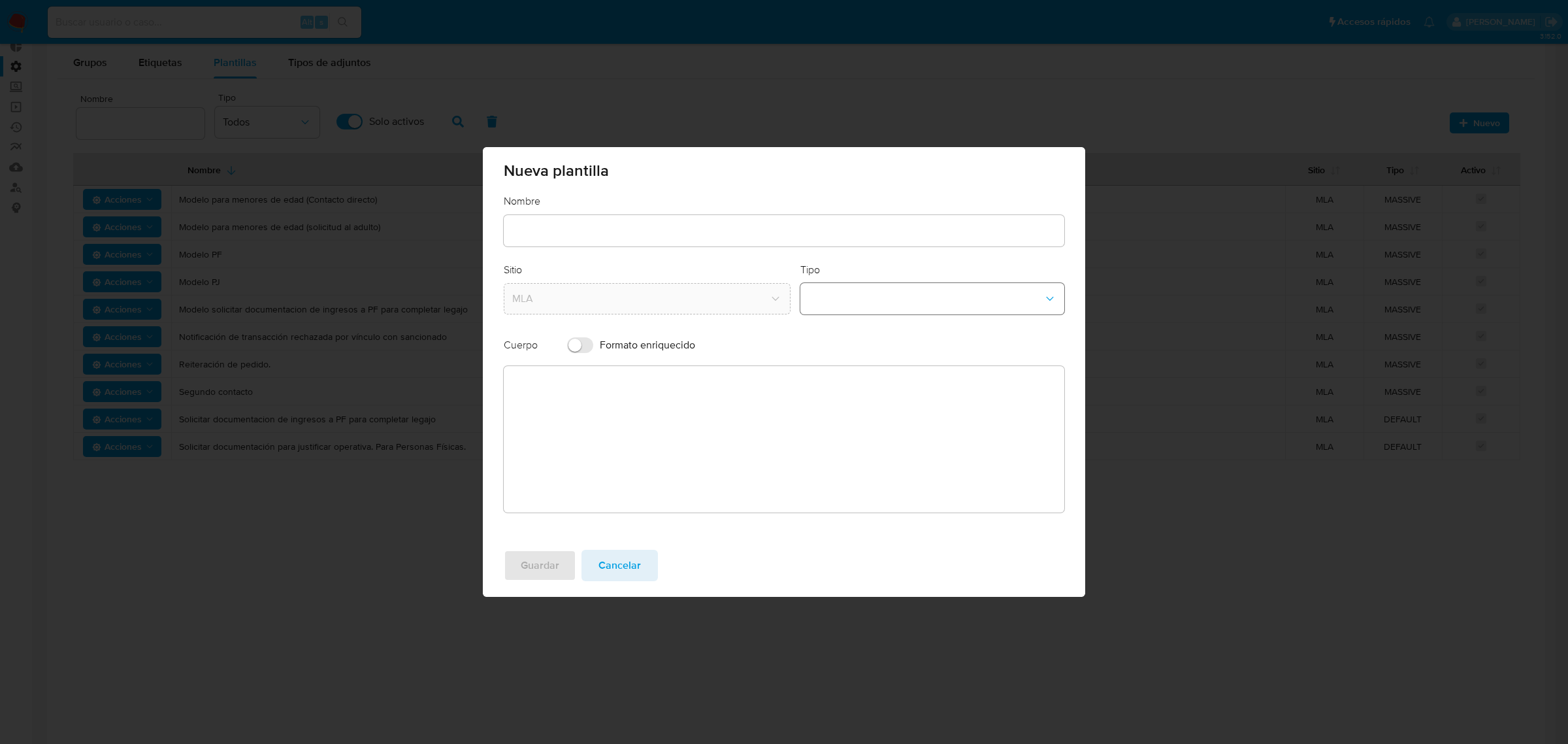
click at [916, 308] on button "template-type-dropdown" at bounding box center [932, 299] width 264 height 32
click at [631, 567] on span "Cancelar" at bounding box center [620, 565] width 42 height 29
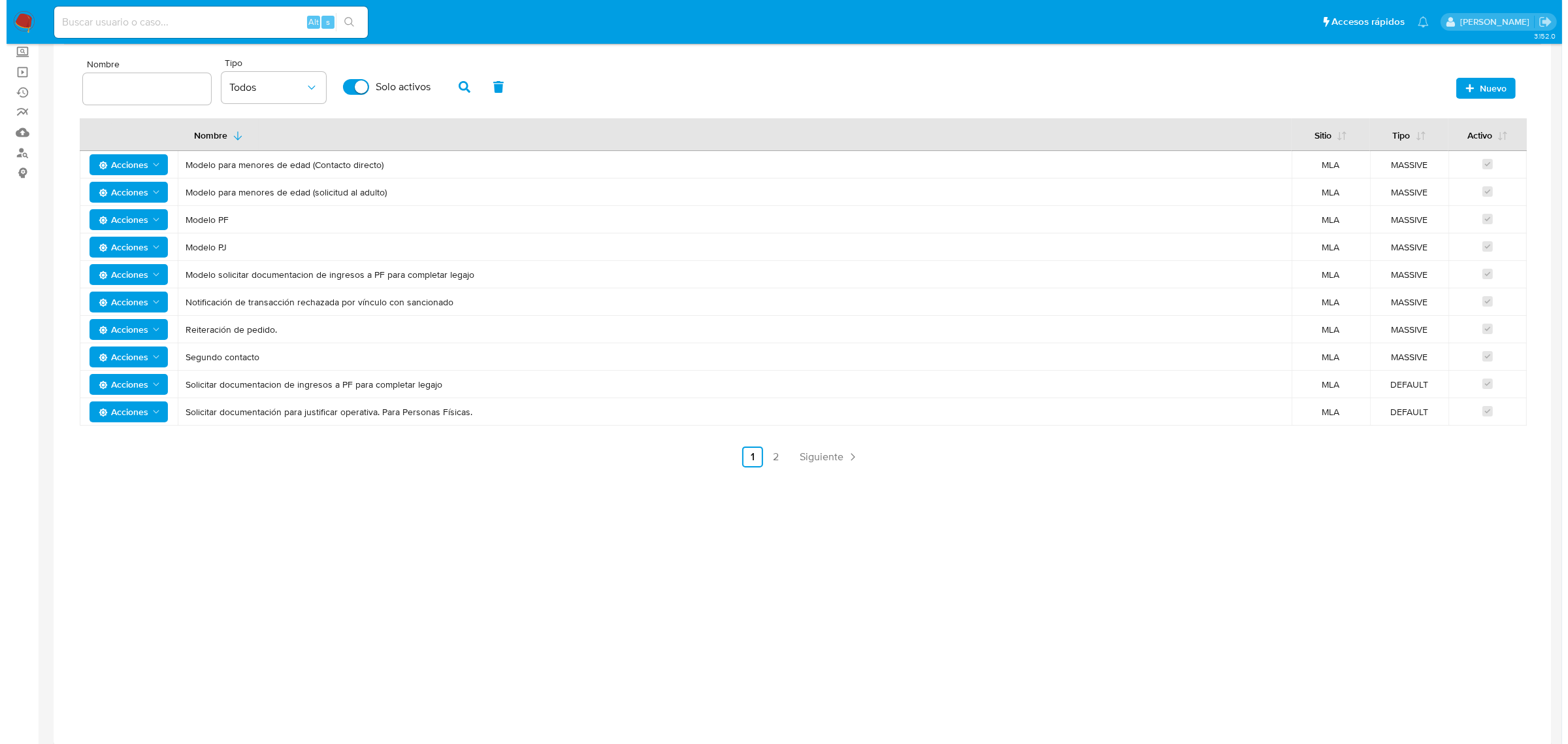
scroll to position [126, 0]
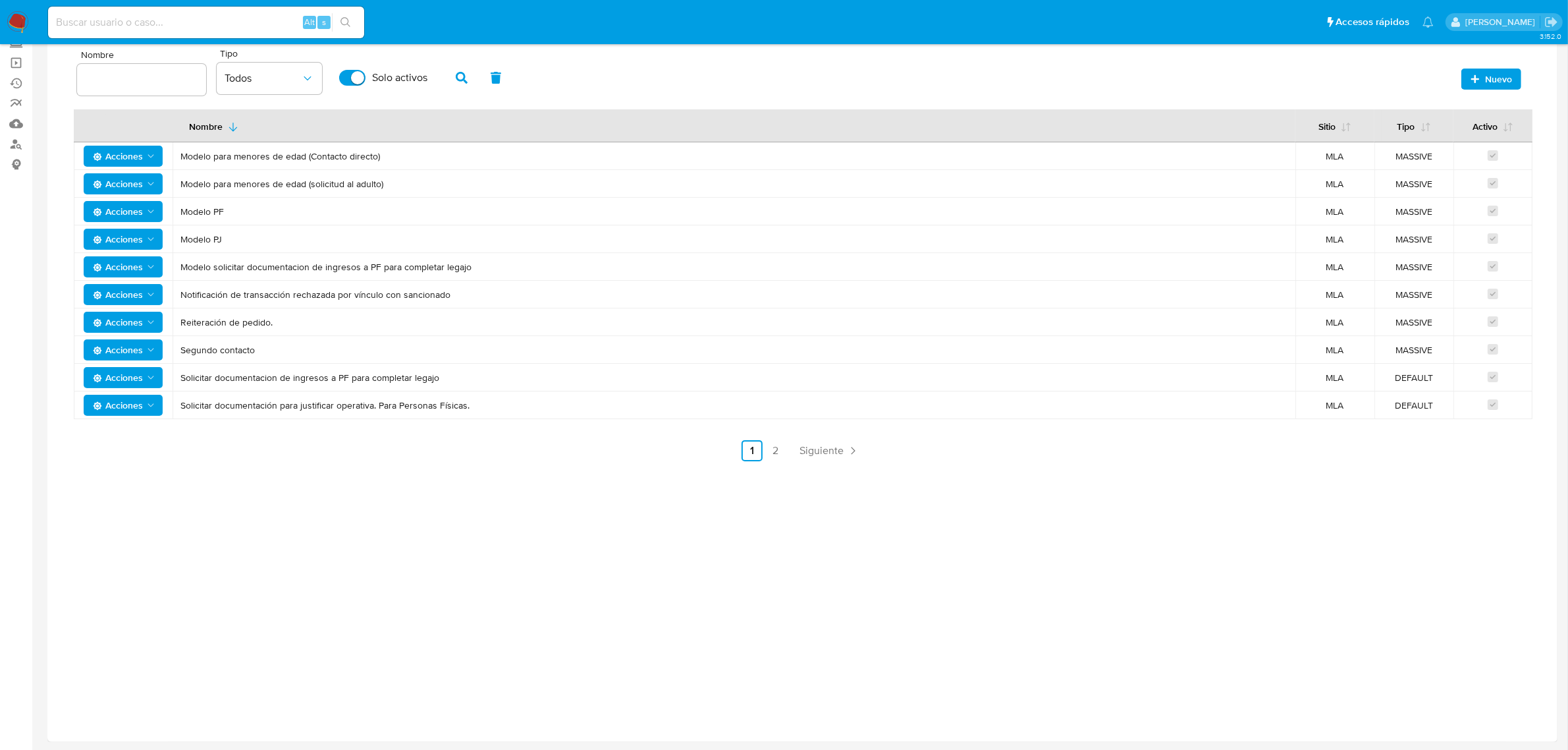
click at [1496, 404] on tbody "Acciones Modelo para menores de edad (Contacto directo) MLA MASSIVE Acciones Mo…" at bounding box center [803, 280] width 1459 height 276
click at [1085, 466] on div "Nombre Sitio MLA Tipo Todos Solo activos Nuevo Nombre Sitio Tipo Activo Accione…" at bounding box center [802, 254] width 1489 height 437
drag, startPoint x: 357, startPoint y: 379, endPoint x: 482, endPoint y: 374, distance: 125.1
click at [482, 374] on span "Solicitar documentacion de ingresos a PF para completar legajo" at bounding box center [734, 378] width 1107 height 12
click at [370, 377] on span "Solicitar documentacion de ingresos a PF para completar legajo" at bounding box center [734, 378] width 1107 height 12
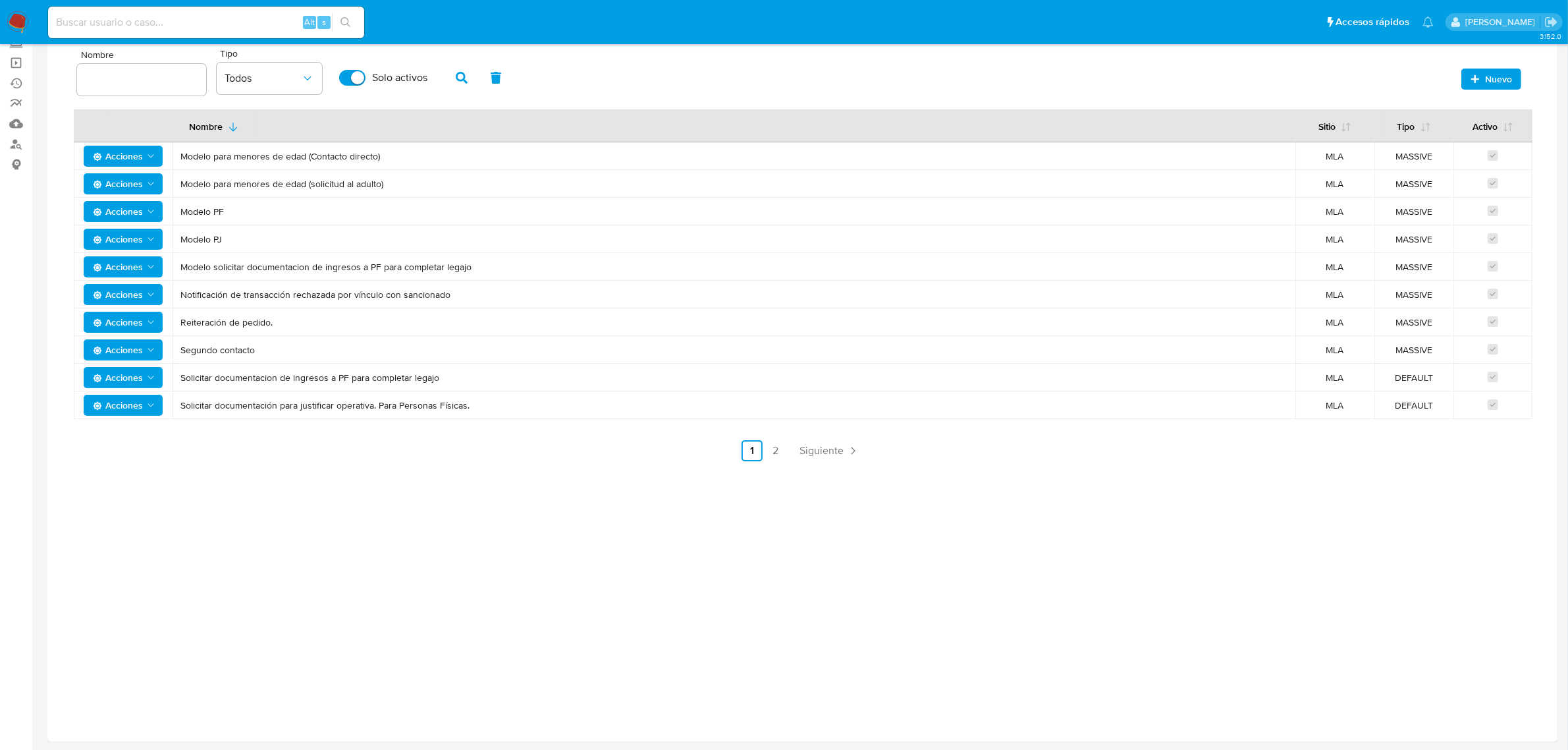
drag, startPoint x: 328, startPoint y: 379, endPoint x: 304, endPoint y: 384, distance: 24.5
click at [327, 381] on span "Solicitar documentacion de ingresos a PF para completar legajo" at bounding box center [734, 378] width 1107 height 12
drag, startPoint x: 184, startPoint y: 379, endPoint x: 1513, endPoint y: 381, distance: 1329.0
click at [1513, 381] on tr "Acciones Solicitar documentacion de ingresos a PF para completar legajo MLA DEF…" at bounding box center [803, 378] width 1459 height 27
click at [778, 448] on link "2" at bounding box center [776, 451] width 21 height 21
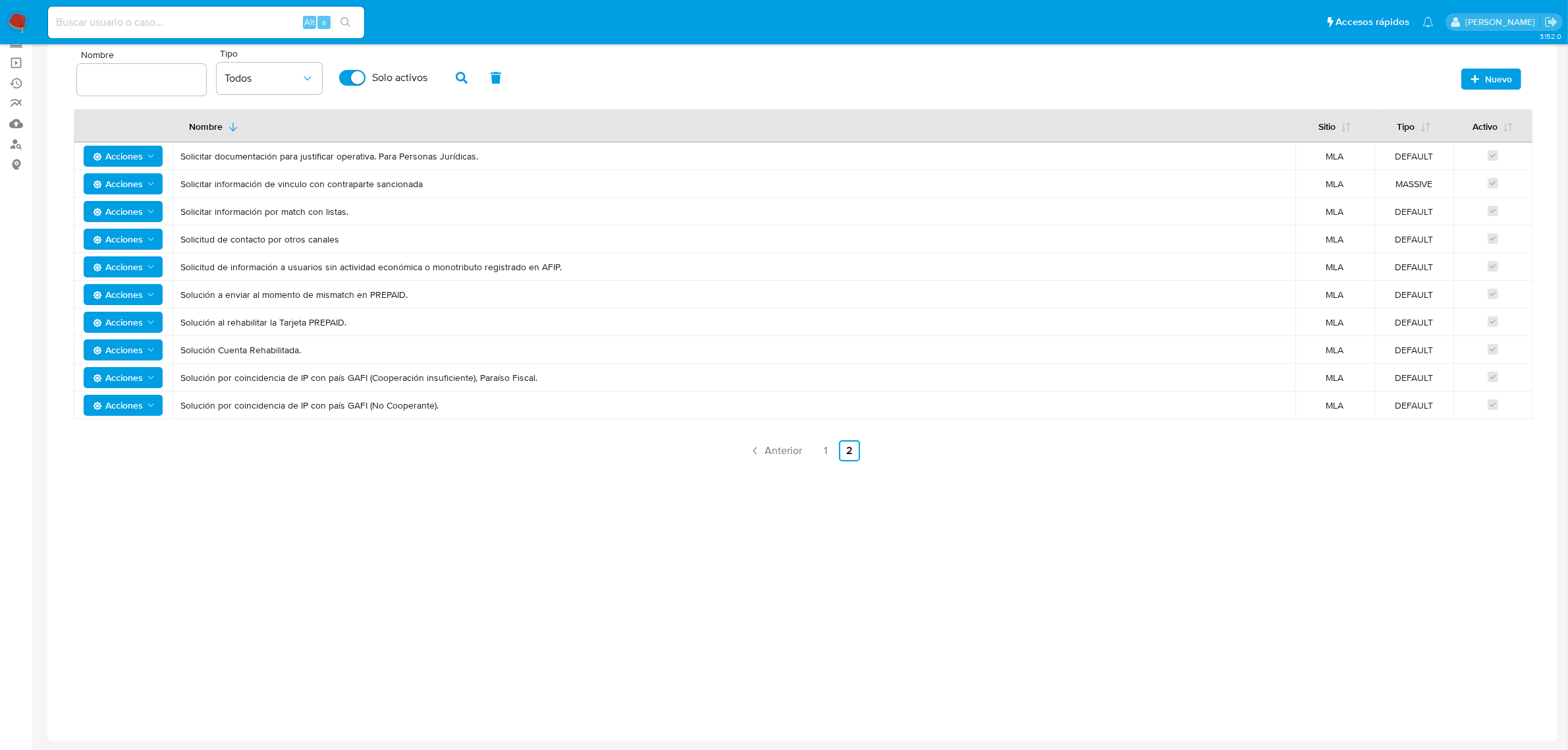
drag, startPoint x: 178, startPoint y: 188, endPoint x: 468, endPoint y: 196, distance: 290.1
click at [468, 196] on td "Solicitar información de vinculo con contraparte sancionada" at bounding box center [734, 184] width 1123 height 27
click at [825, 452] on link "1" at bounding box center [826, 451] width 21 height 21
drag, startPoint x: 177, startPoint y: 270, endPoint x: 1430, endPoint y: 266, distance: 1253.0
click at [1430, 266] on tr "Acciones Modelo solicitar documentacion de ingresos a PF para completar legajo …" at bounding box center [803, 266] width 1459 height 27
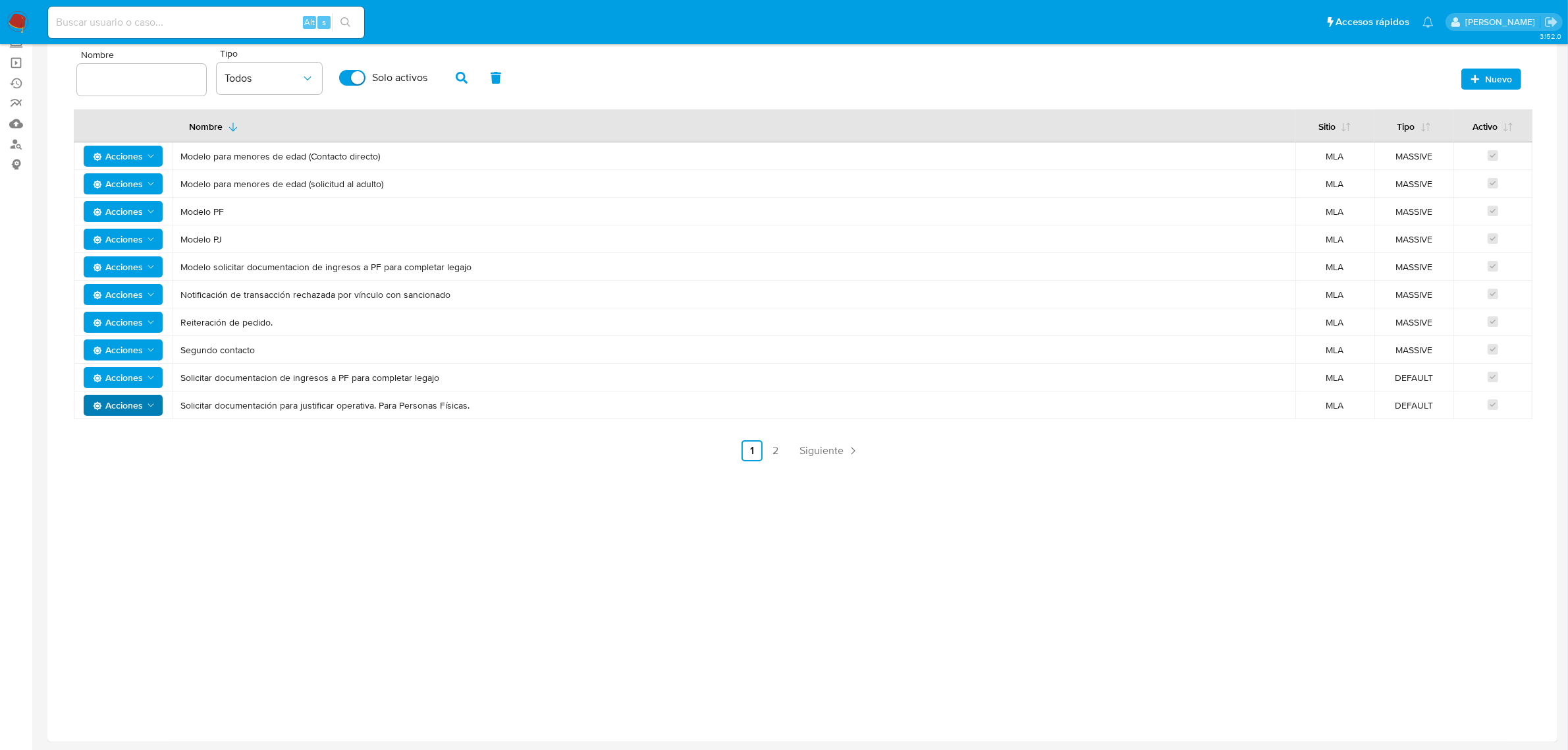
click at [126, 396] on span "Acciones" at bounding box center [118, 405] width 50 height 21
click at [100, 436] on button "Editar" at bounding box center [123, 439] width 119 height 32
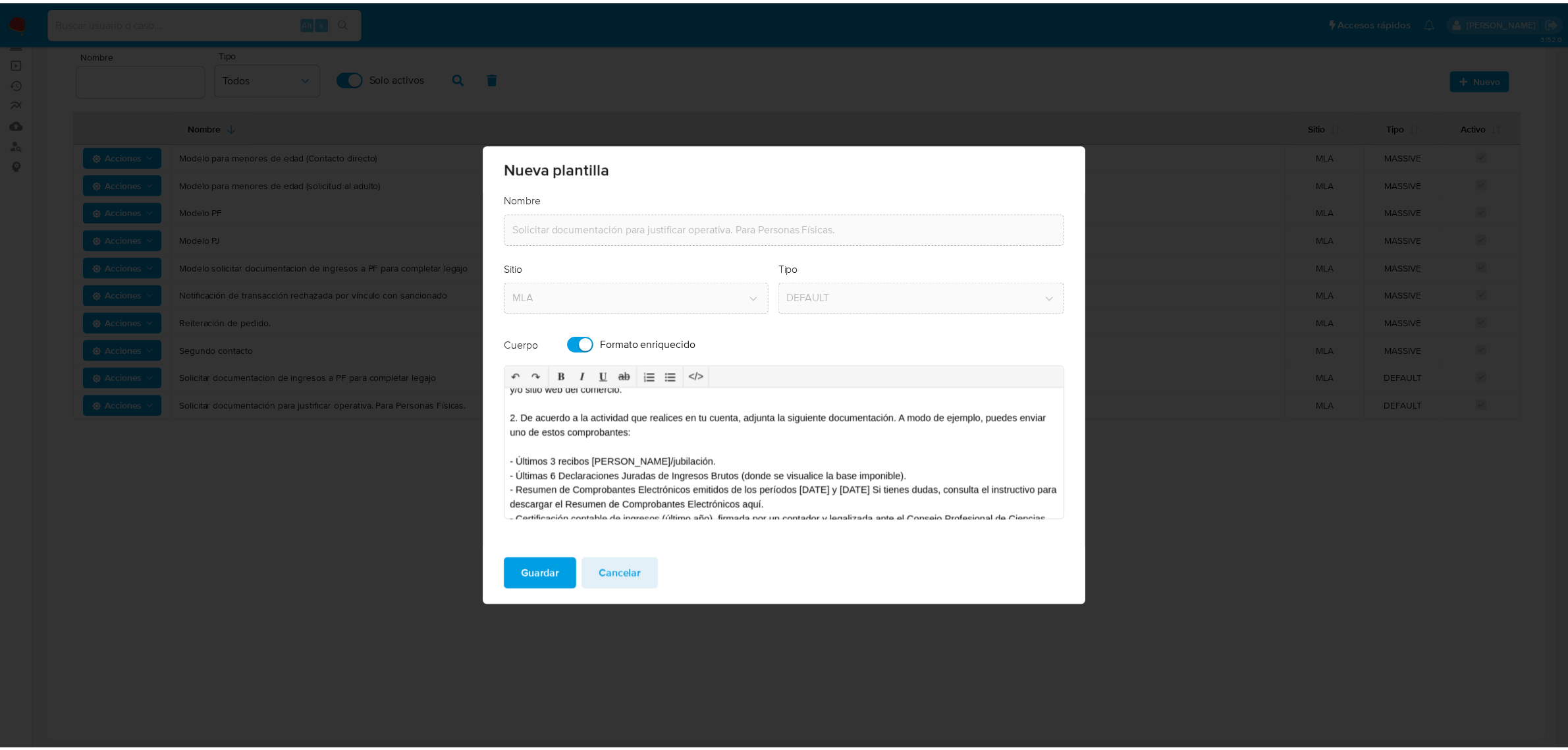
scroll to position [0, 0]
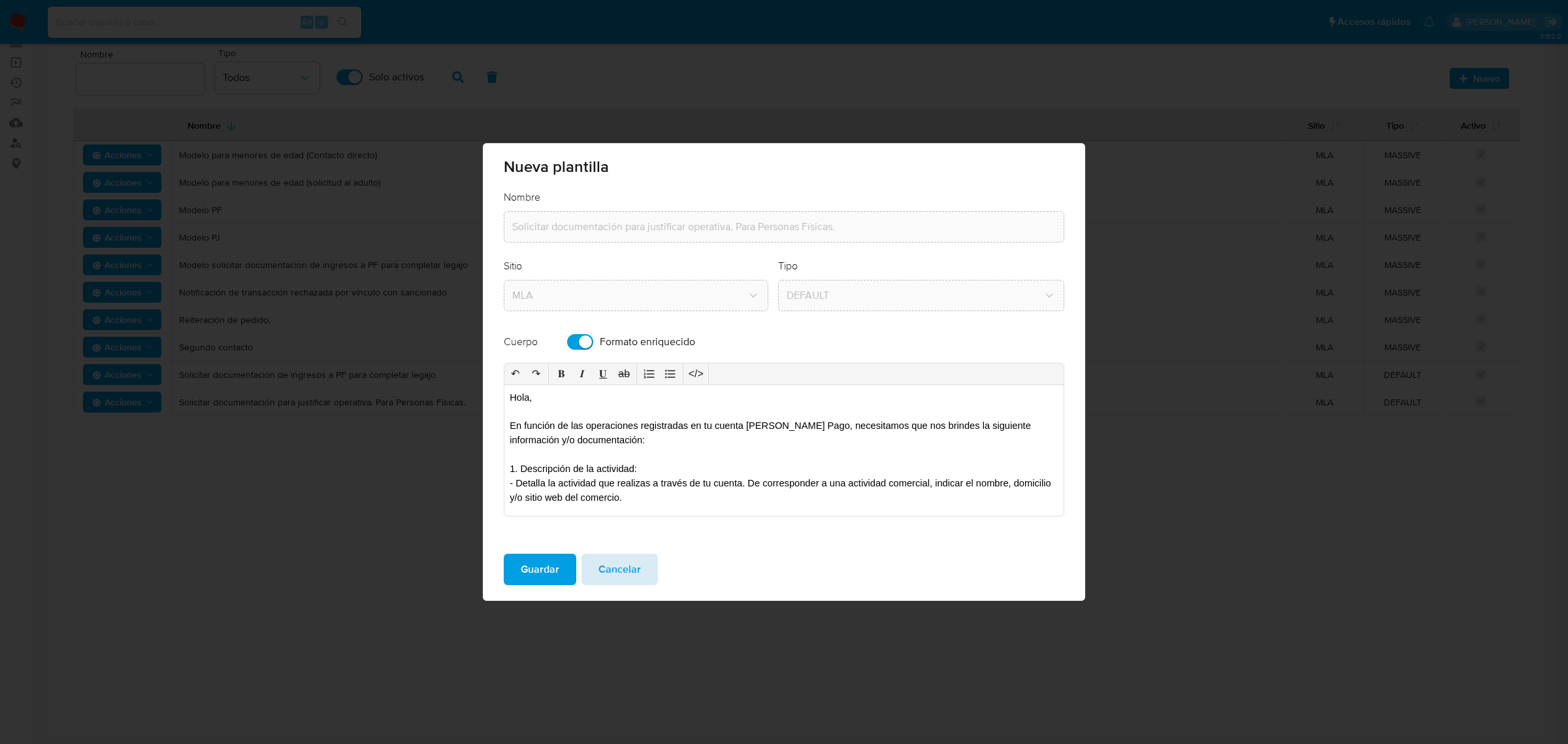
click at [627, 572] on span "Cancelar" at bounding box center [620, 570] width 42 height 29
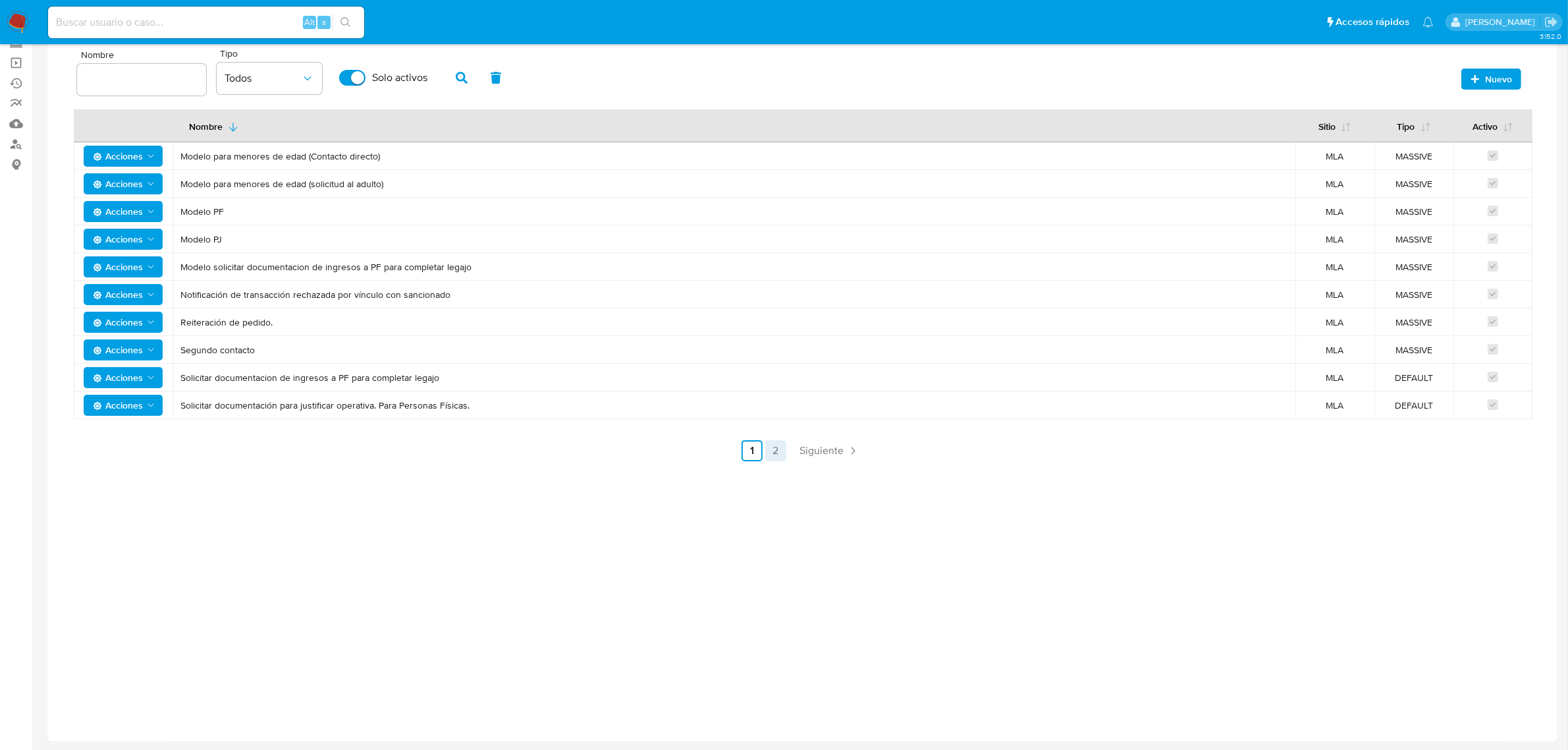
click at [773, 447] on link "2" at bounding box center [776, 451] width 21 height 21
drag, startPoint x: 234, startPoint y: 159, endPoint x: 540, endPoint y: 155, distance: 306.0
click at [540, 155] on span "Solicitar documentación para justificar operativa. Para Personas Jurídicas." at bounding box center [734, 156] width 1107 height 12
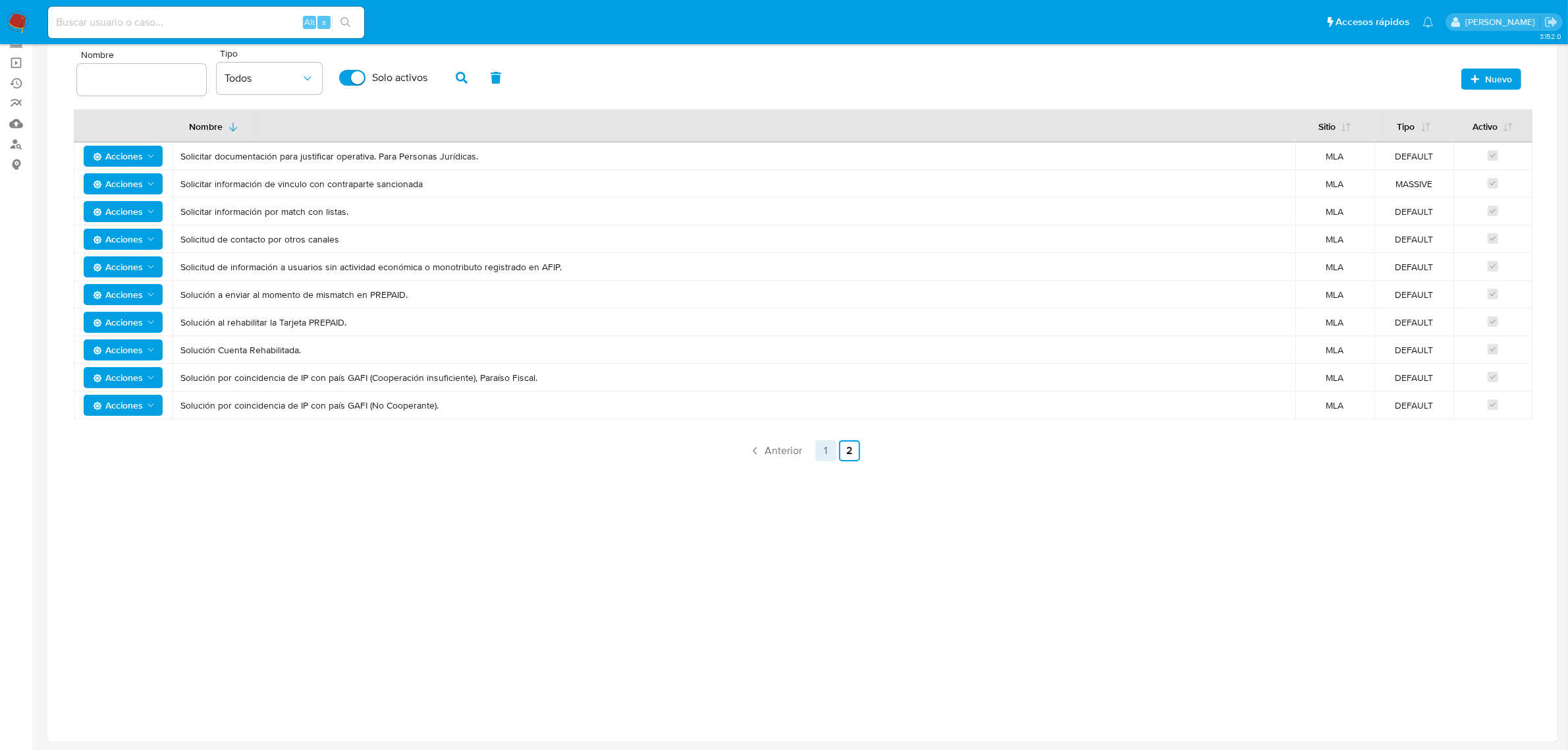
click at [833, 446] on link "1" at bounding box center [826, 451] width 21 height 21
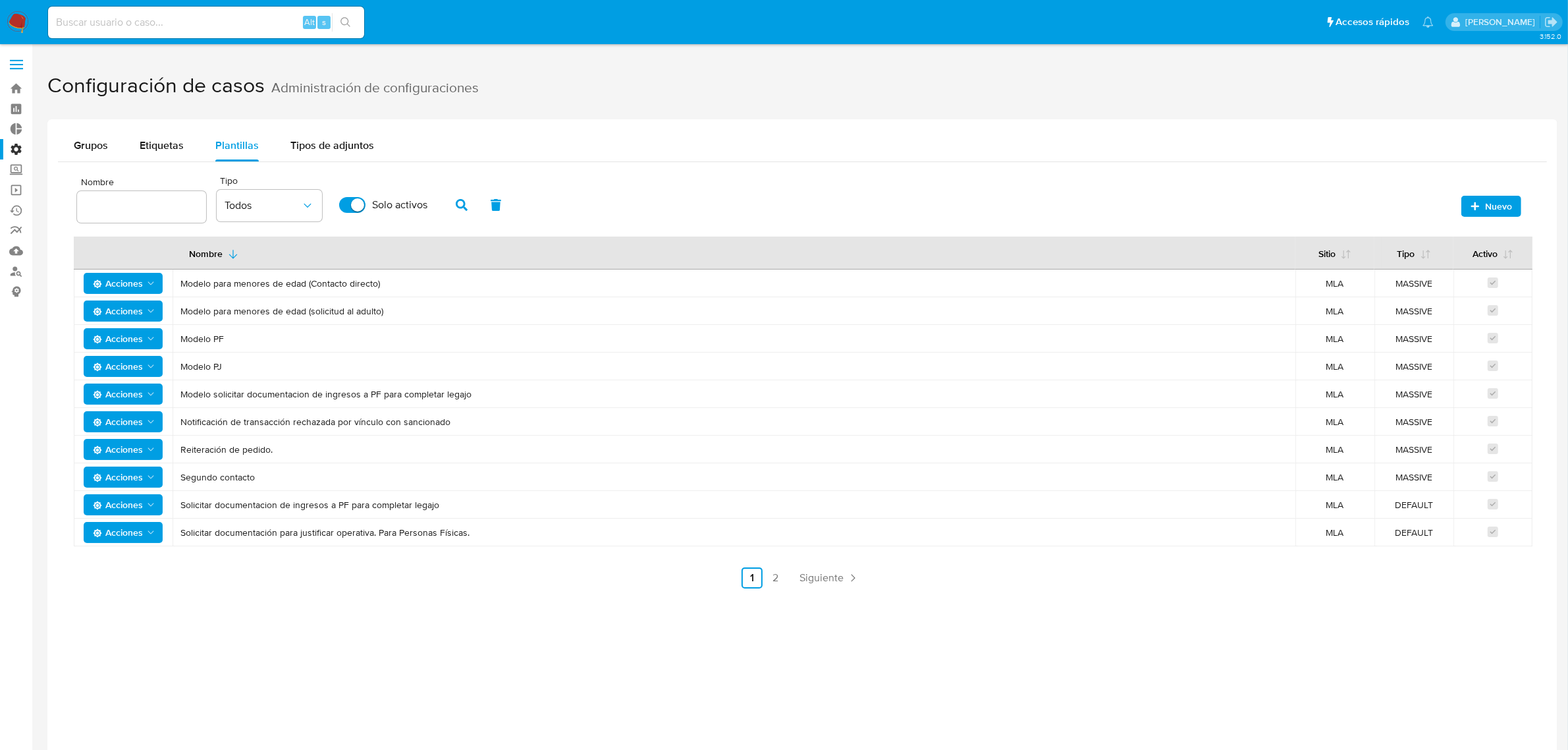
click at [23, 17] on img at bounding box center [18, 22] width 22 height 22
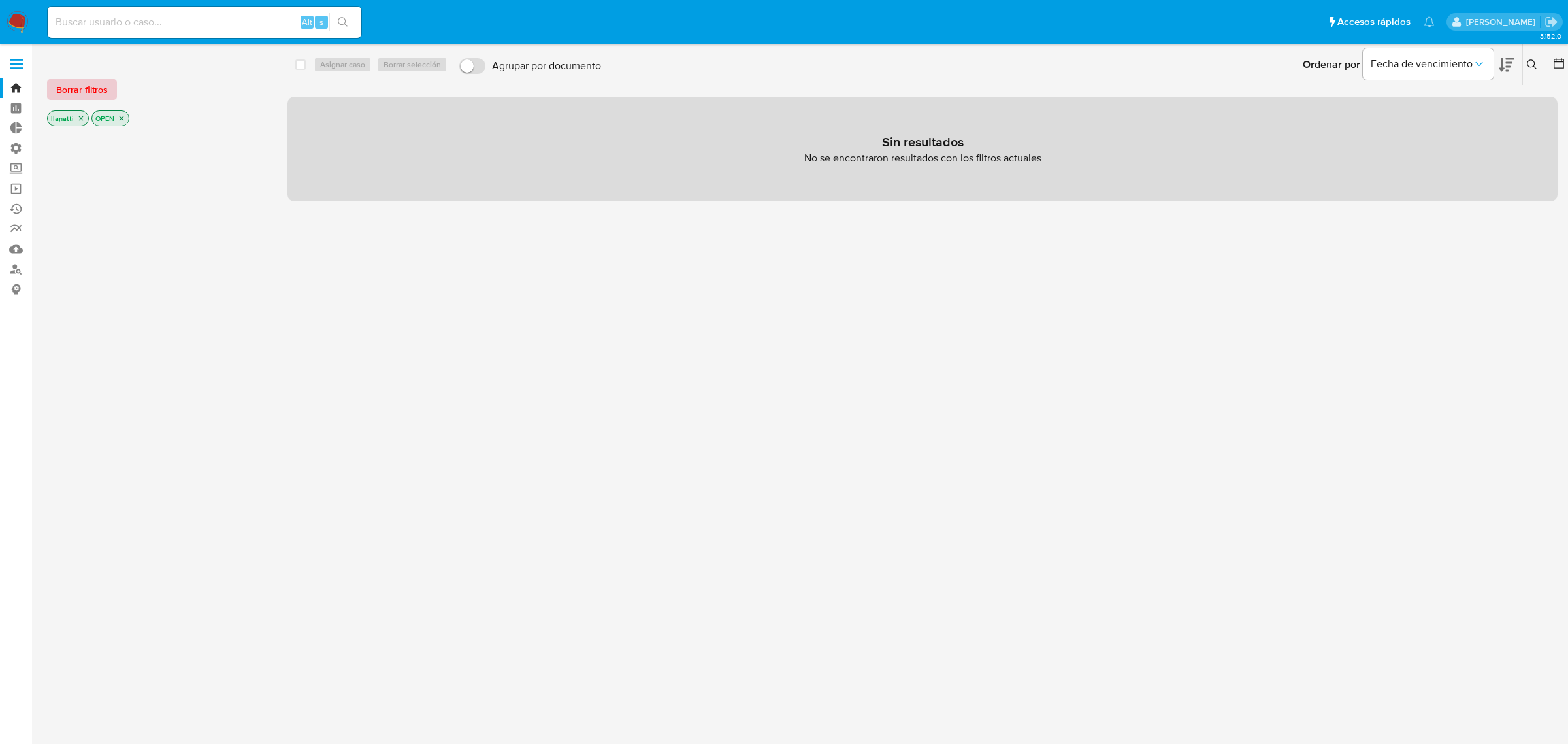
click at [105, 95] on span "Borrar filtros" at bounding box center [82, 89] width 51 height 18
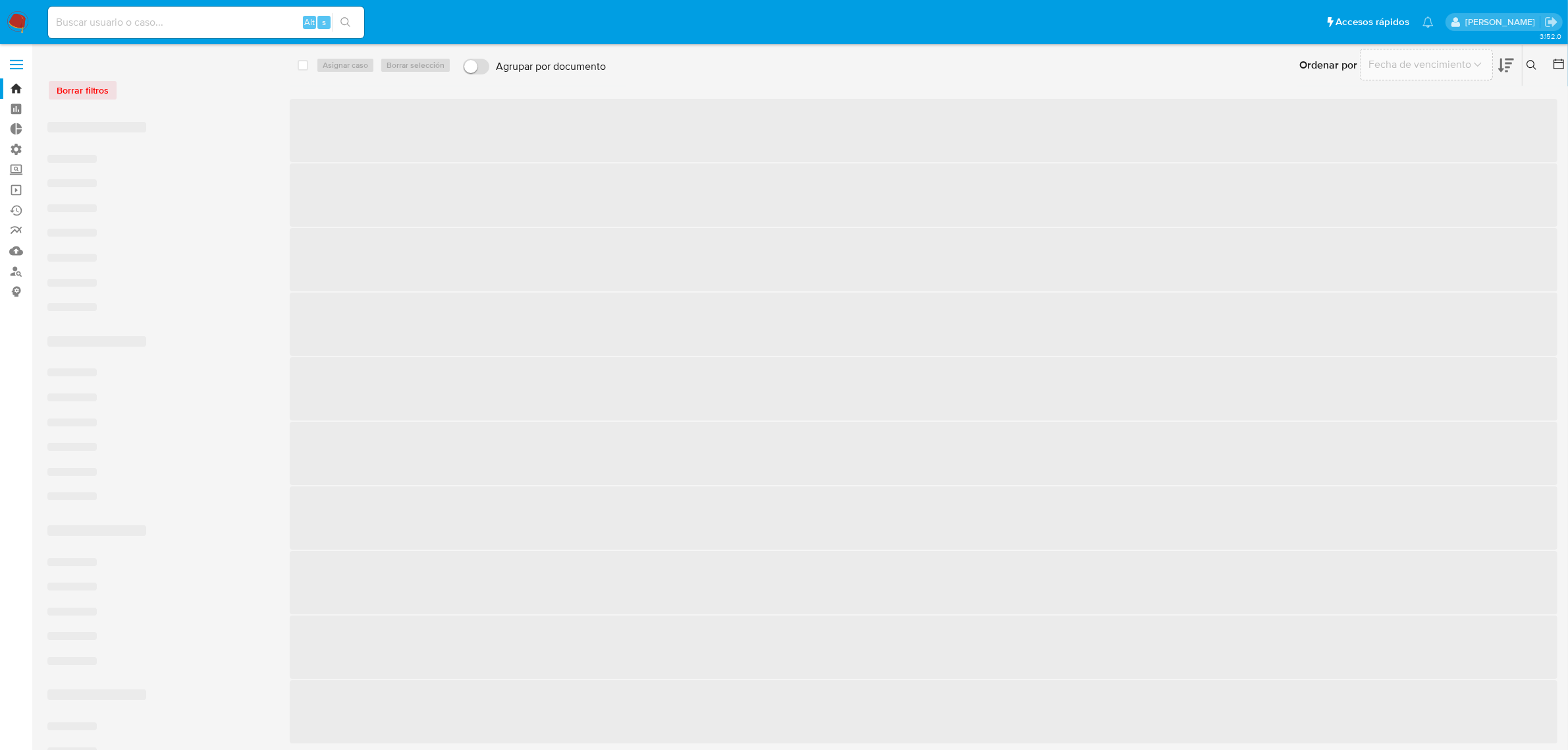
click at [124, 23] on input at bounding box center [206, 22] width 316 height 17
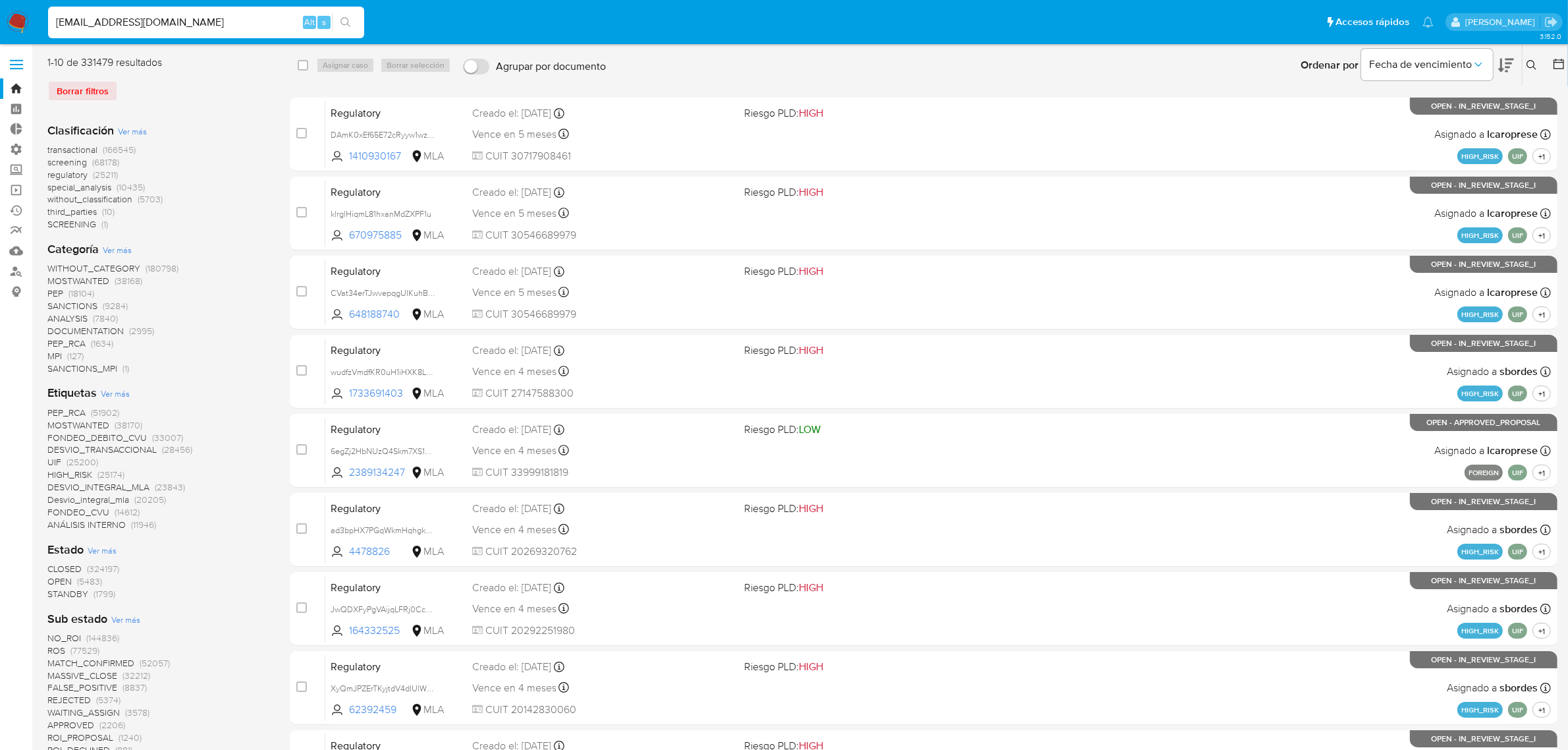
type input "rsantiagomunoz@gmail.com"
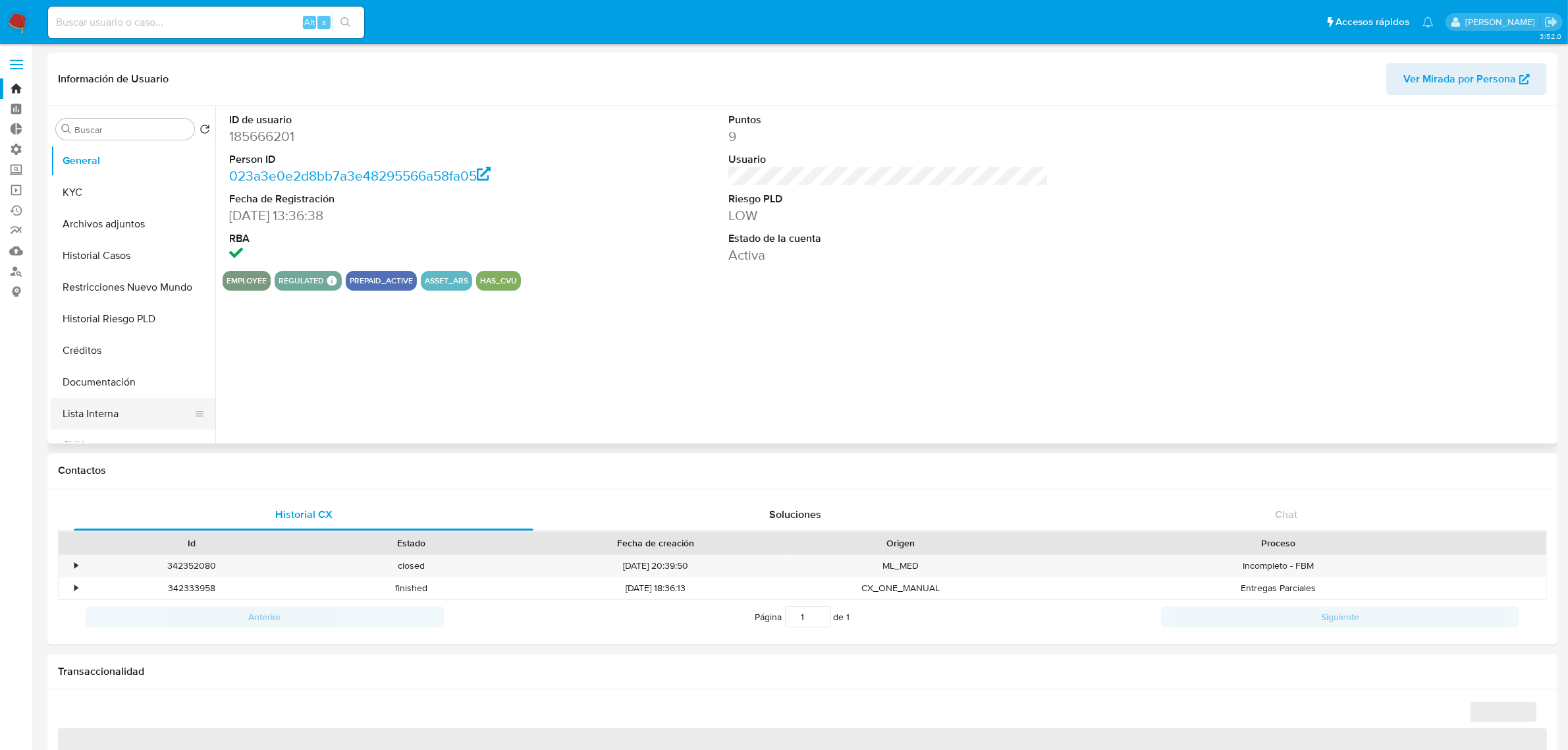
select select "10"
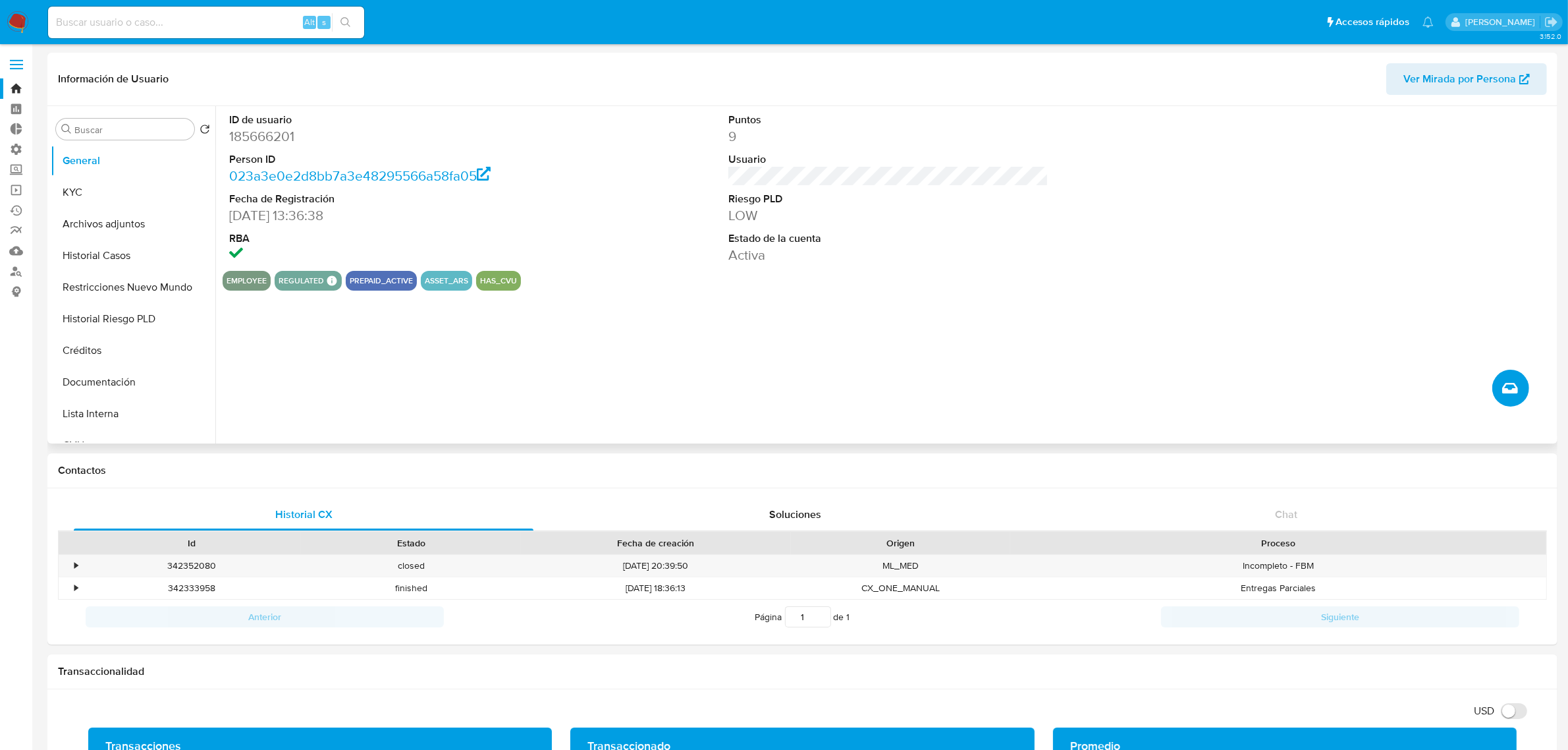
click at [1512, 392] on icon "Crear caso manual" at bounding box center [1510, 388] width 16 height 11
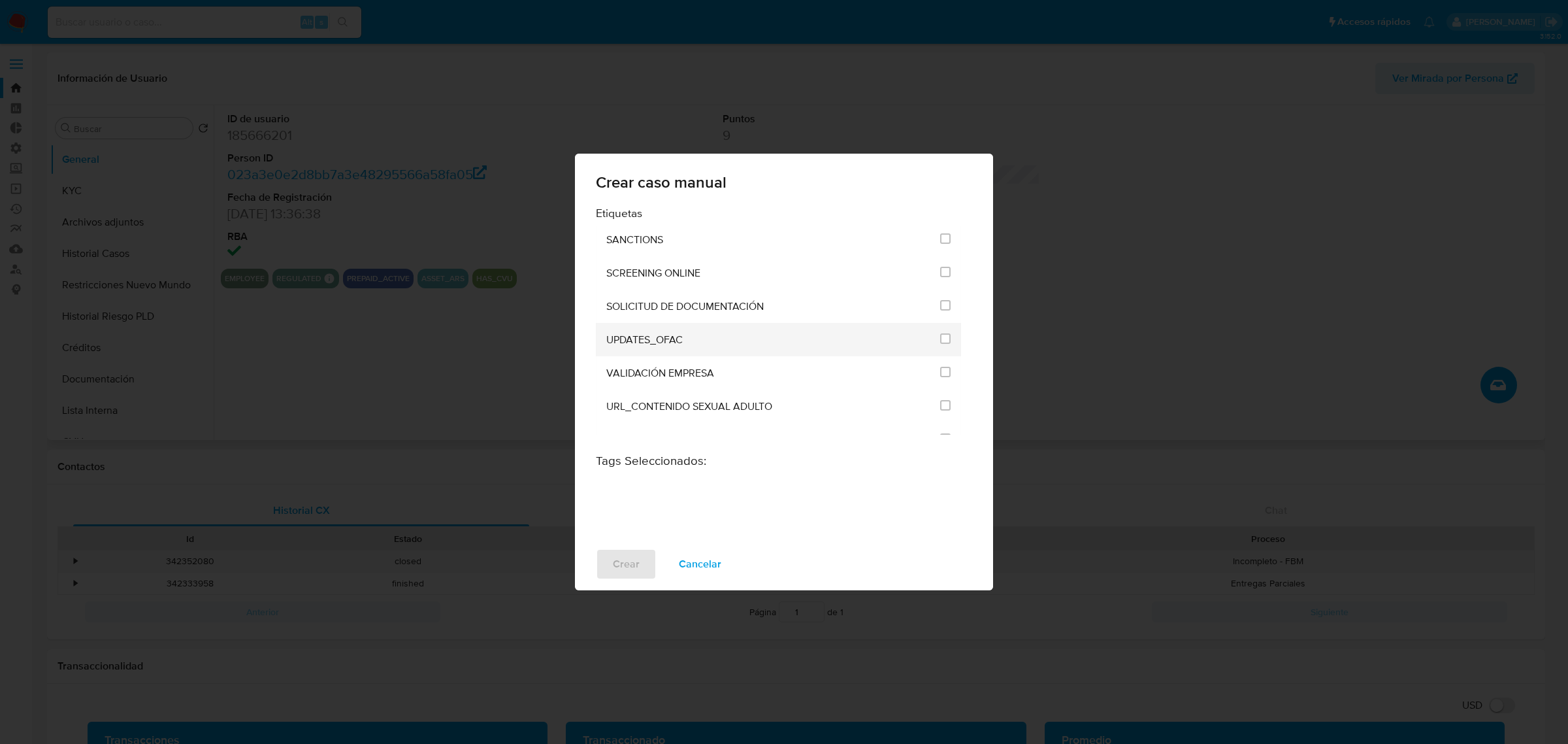
scroll to position [1552, 0]
click at [940, 318] on input "2677" at bounding box center [945, 323] width 11 height 11
checkbox input "true"
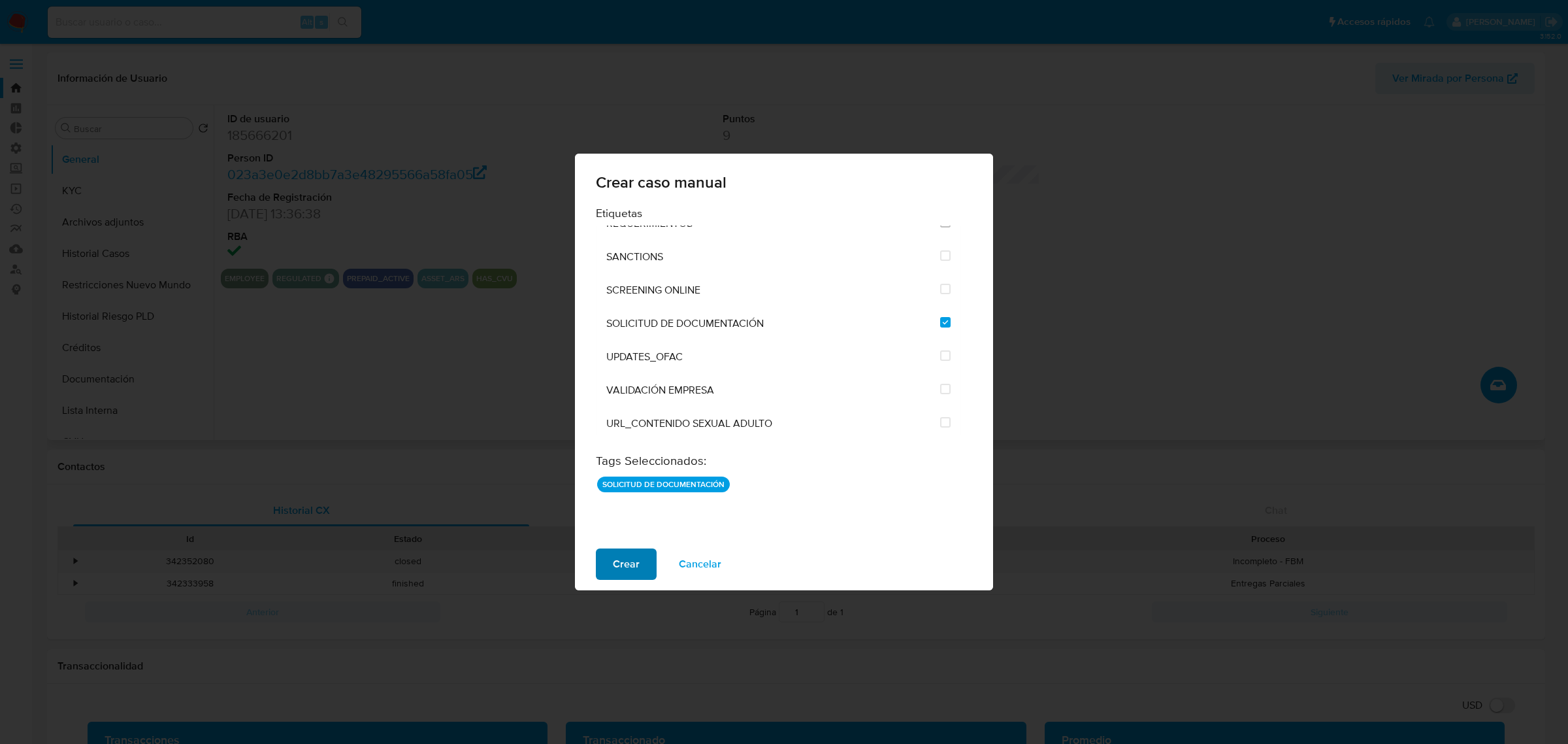
click at [618, 560] on span "Crear" at bounding box center [626, 564] width 26 height 29
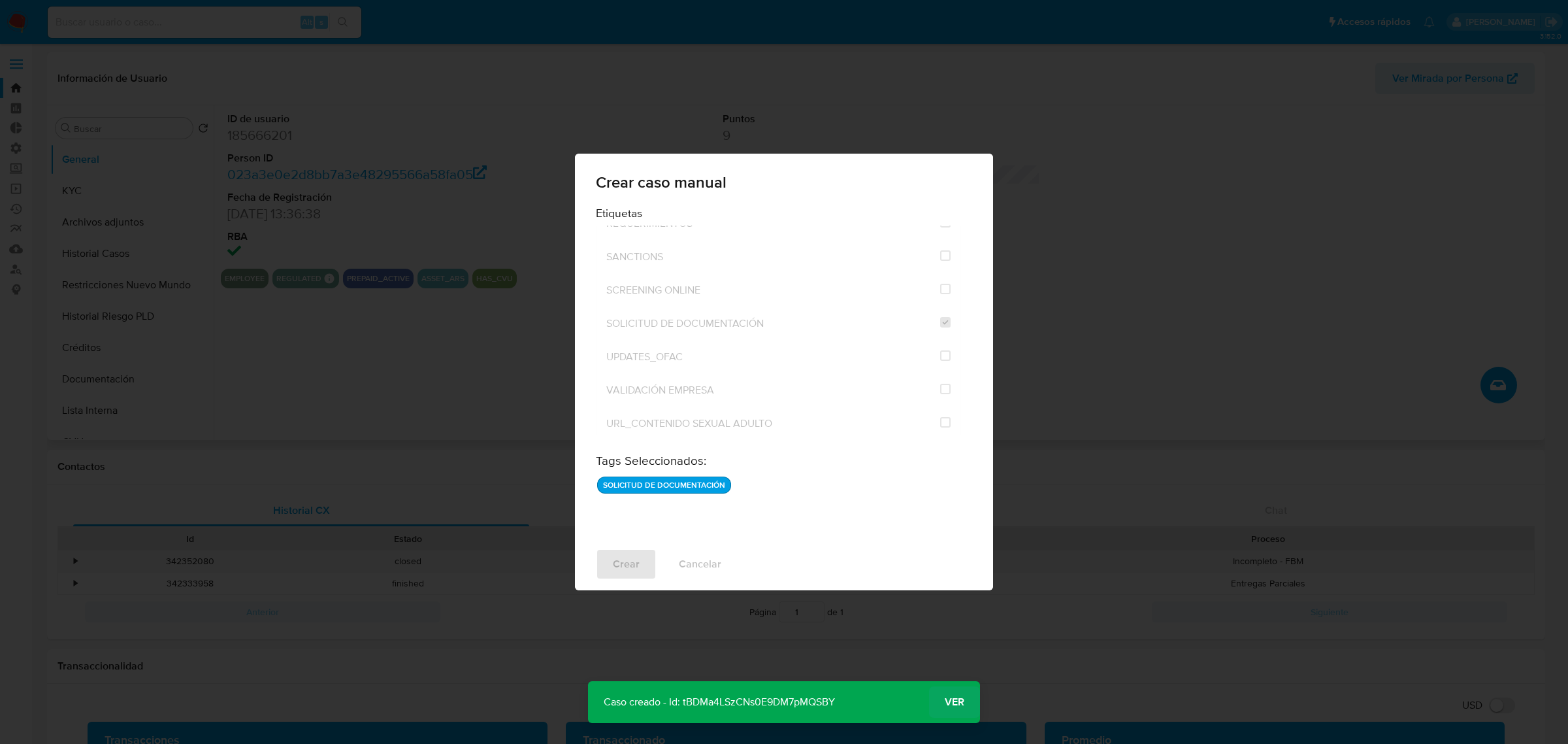
click at [950, 702] on span "Ver" at bounding box center [954, 702] width 20 height 0
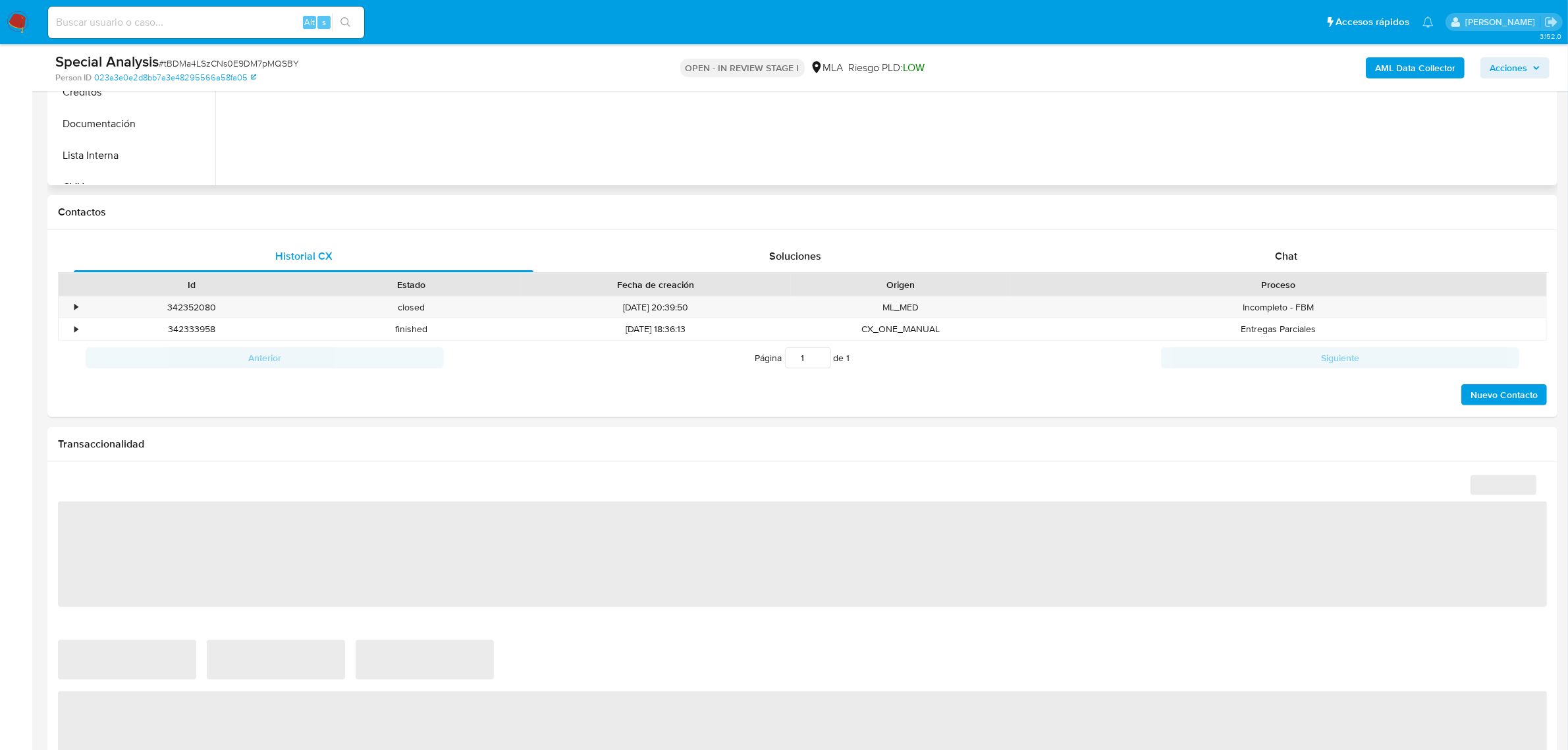
scroll to position [164, 0]
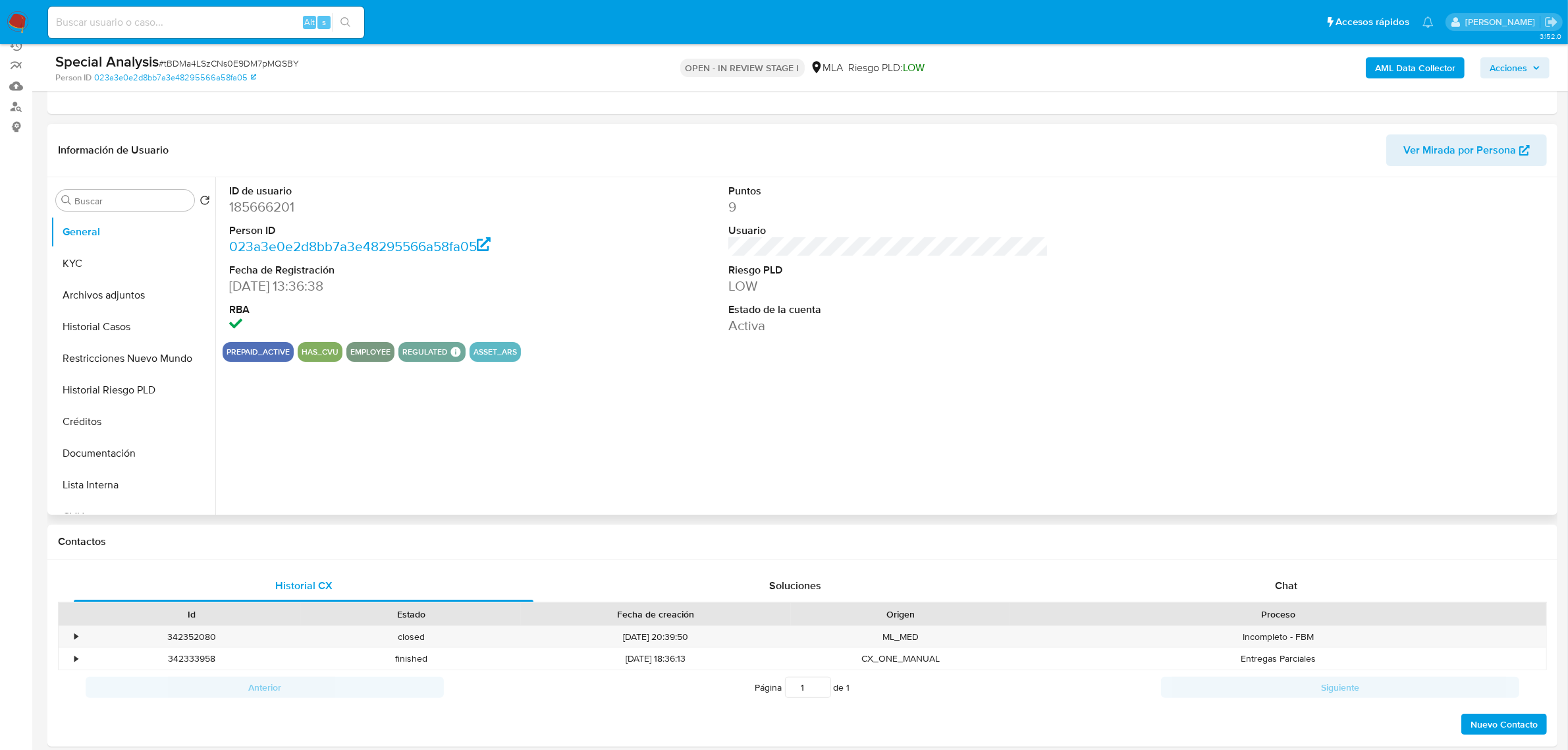
select select "10"
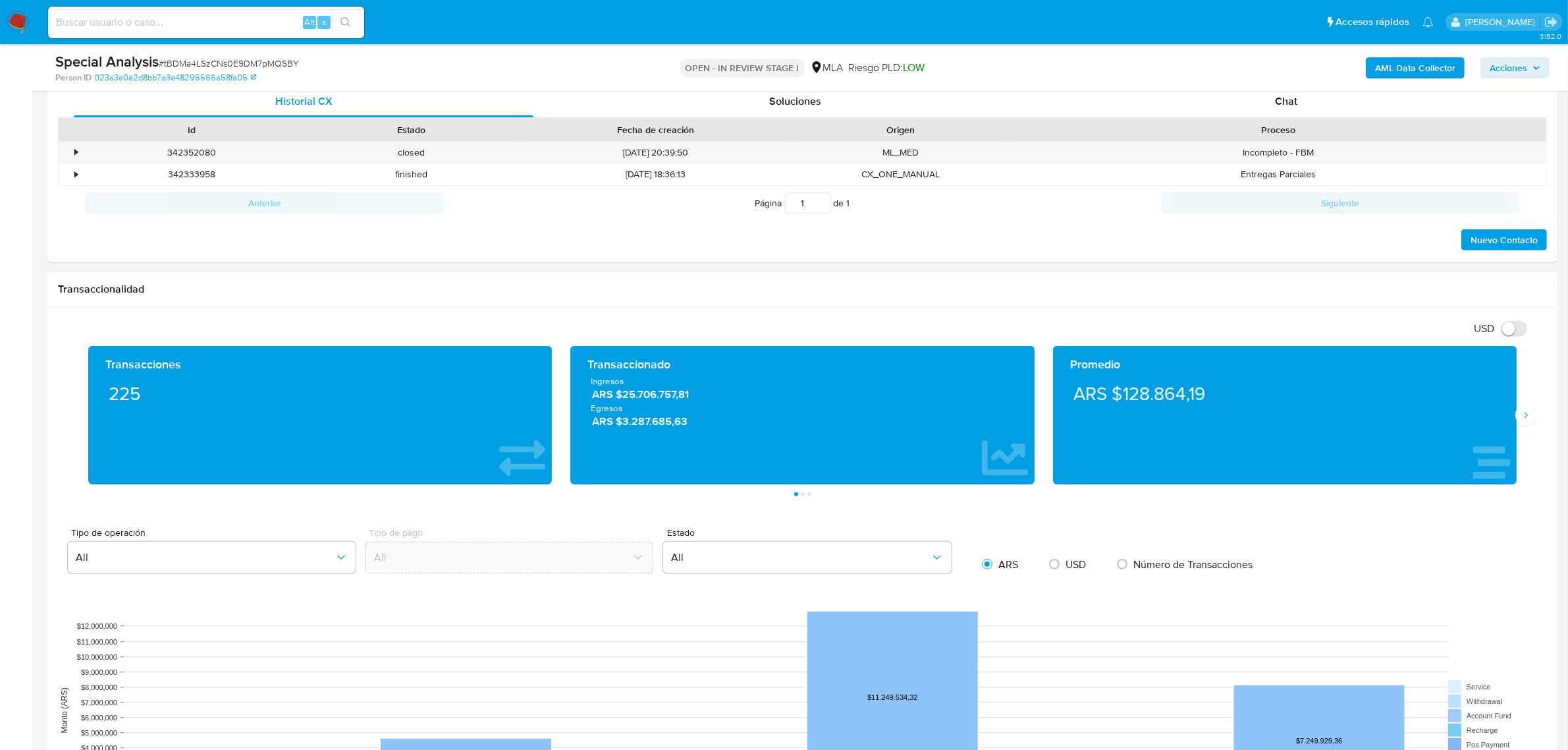
scroll to position [576, 0]
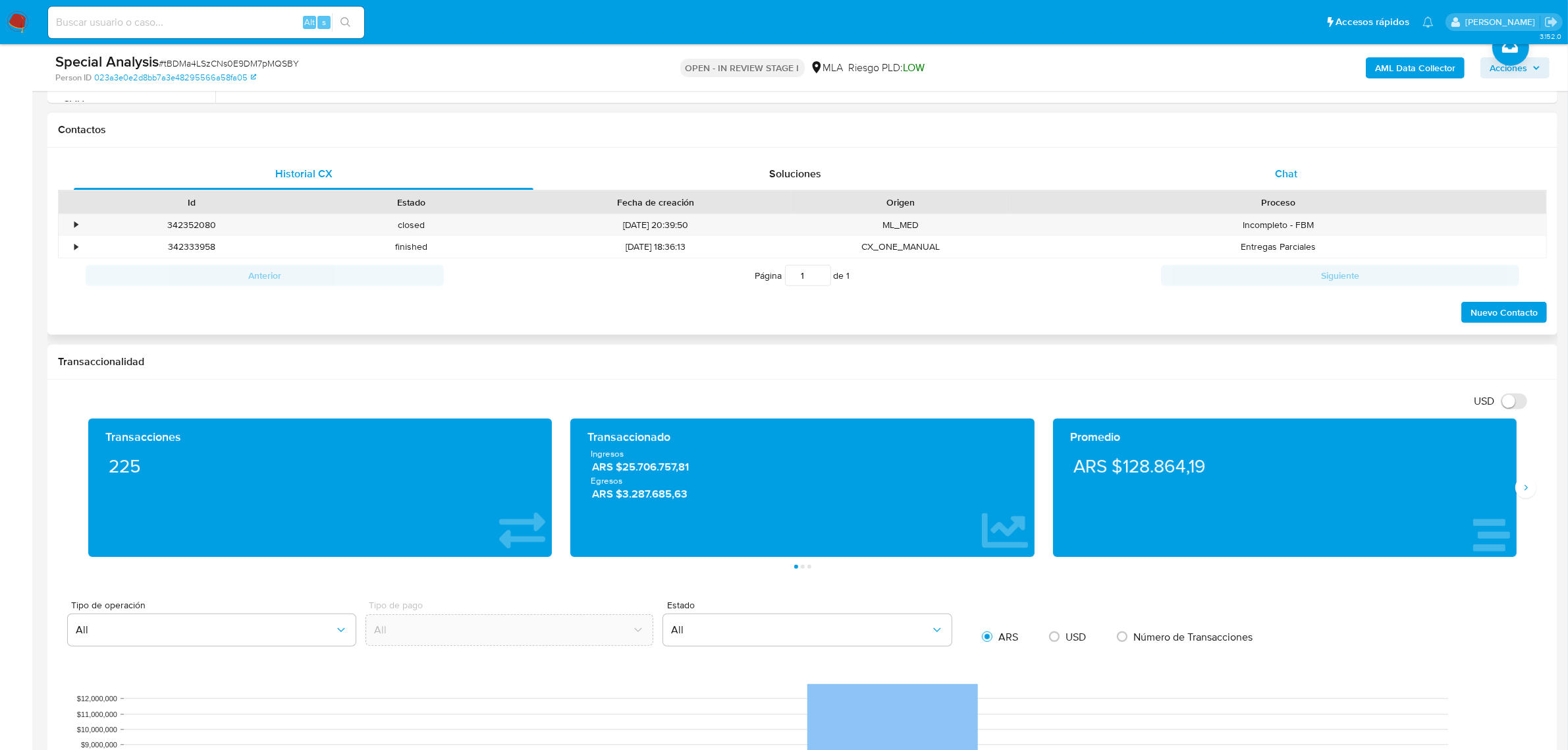
click at [1262, 175] on div "Chat" at bounding box center [1286, 174] width 460 height 32
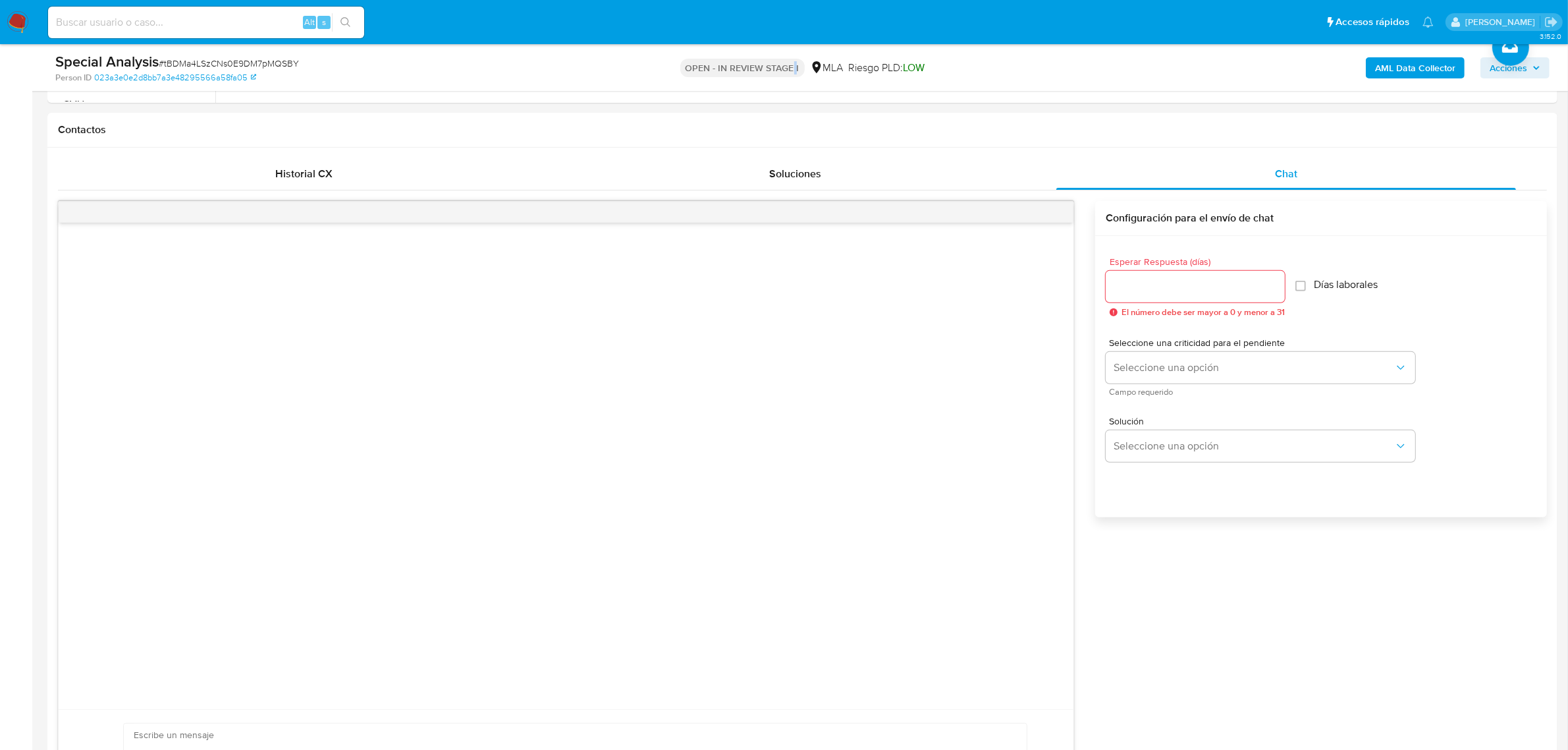
click at [795, 70] on p "OPEN - IN REVIEW STAGE I" at bounding box center [743, 68] width 125 height 18
click at [1154, 290] on input "Esperar Respuesta (días)" at bounding box center [1195, 286] width 179 height 17
type input "1"
type input "2"
drag, startPoint x: 293, startPoint y: 60, endPoint x: 163, endPoint y: 61, distance: 130.0
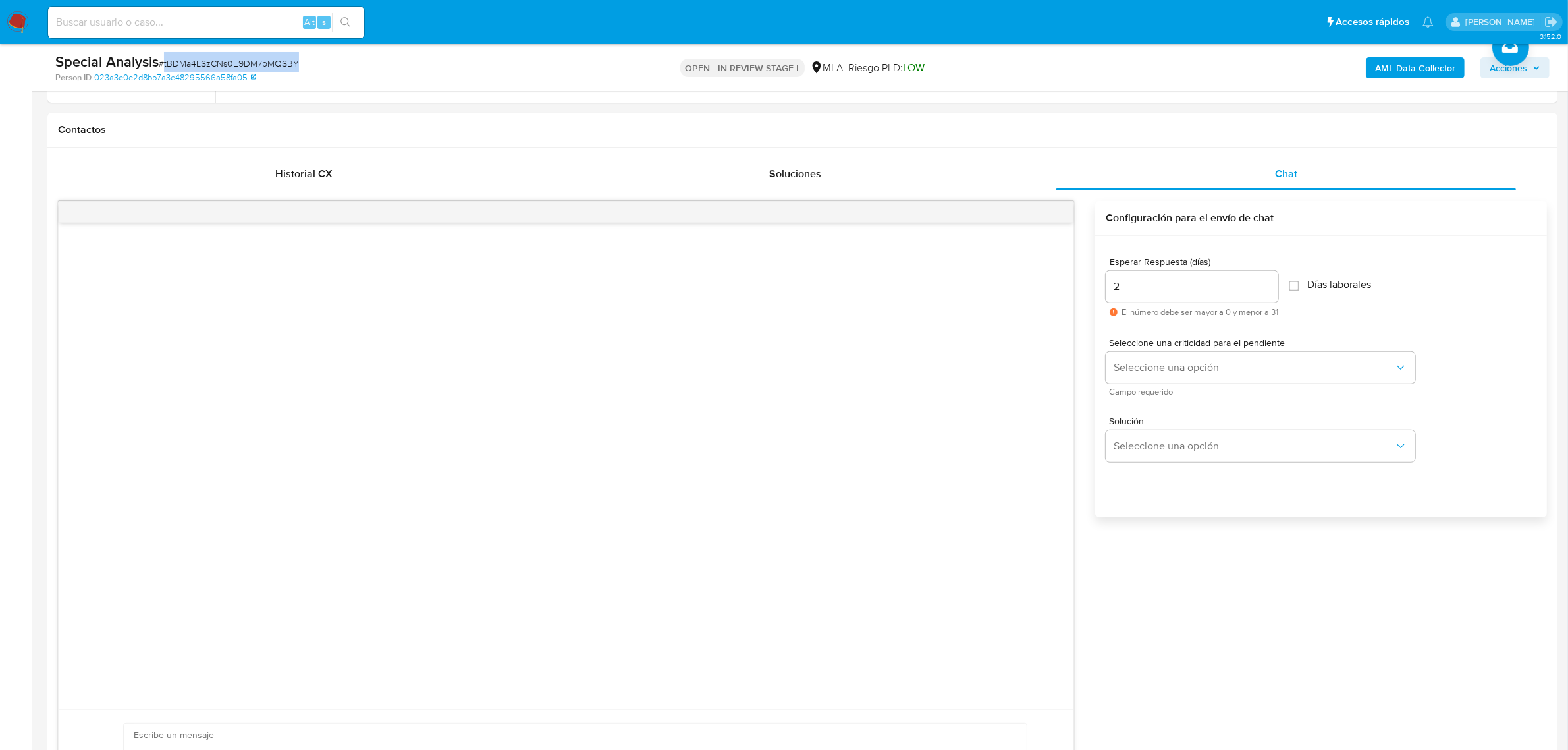
click at [163, 61] on div "Special Analysis # tBDMa4LSzCNs0E9DM7pMQSBY" at bounding box center [302, 62] width 493 height 20
copy span "tBDMa4LSzCNs0E9DM7pMQSBY"
drag, startPoint x: 1150, startPoint y: 291, endPoint x: 1100, endPoint y: 291, distance: 50.0
click at [1100, 291] on div "Esperar Respuesta (días) 2 El número debe ser mayor a 0 y menor a 31 Días labor…" at bounding box center [1321, 394] width 452 height 316
click at [1299, 291] on input "Días laborales" at bounding box center [1294, 286] width 11 height 11
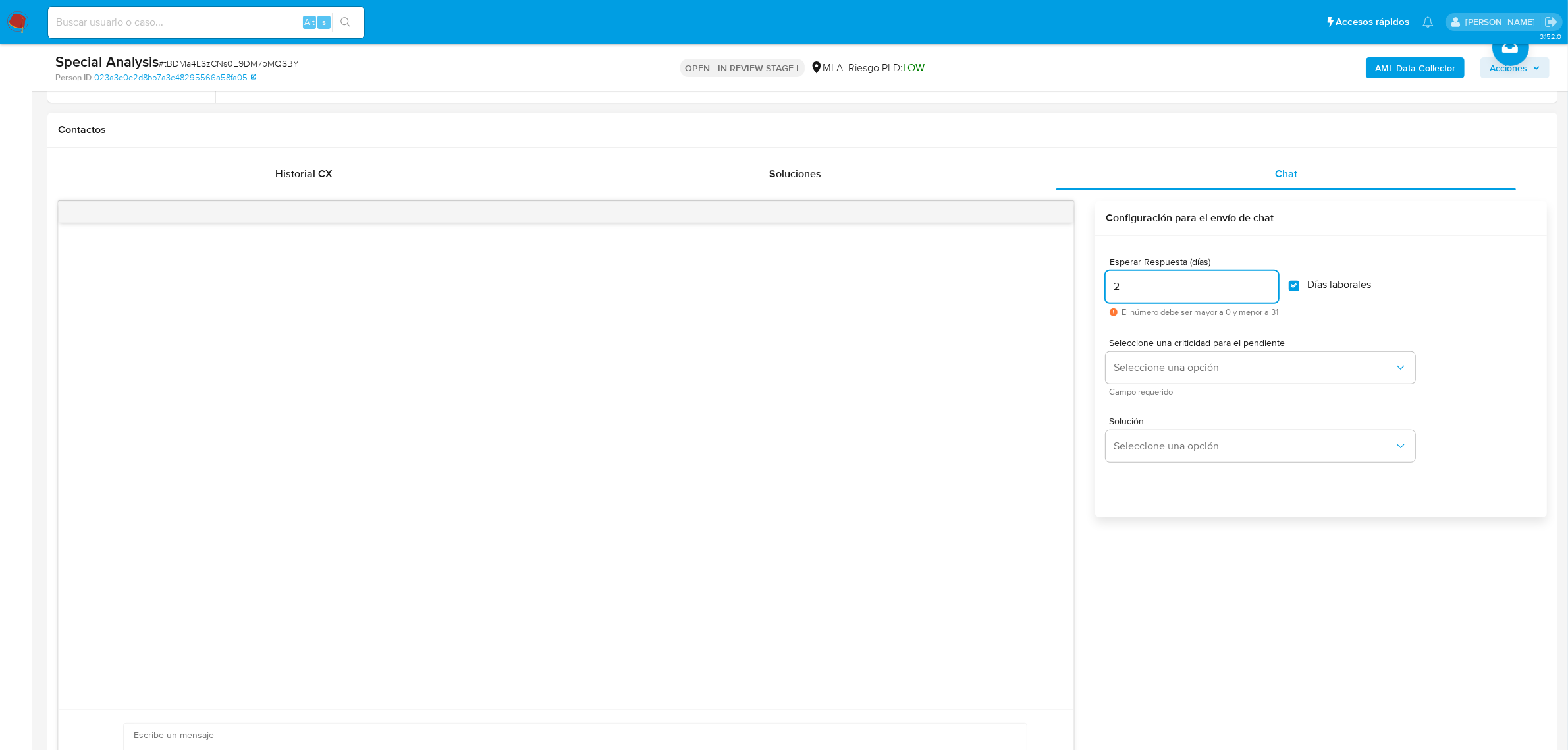
checkbox input "true"
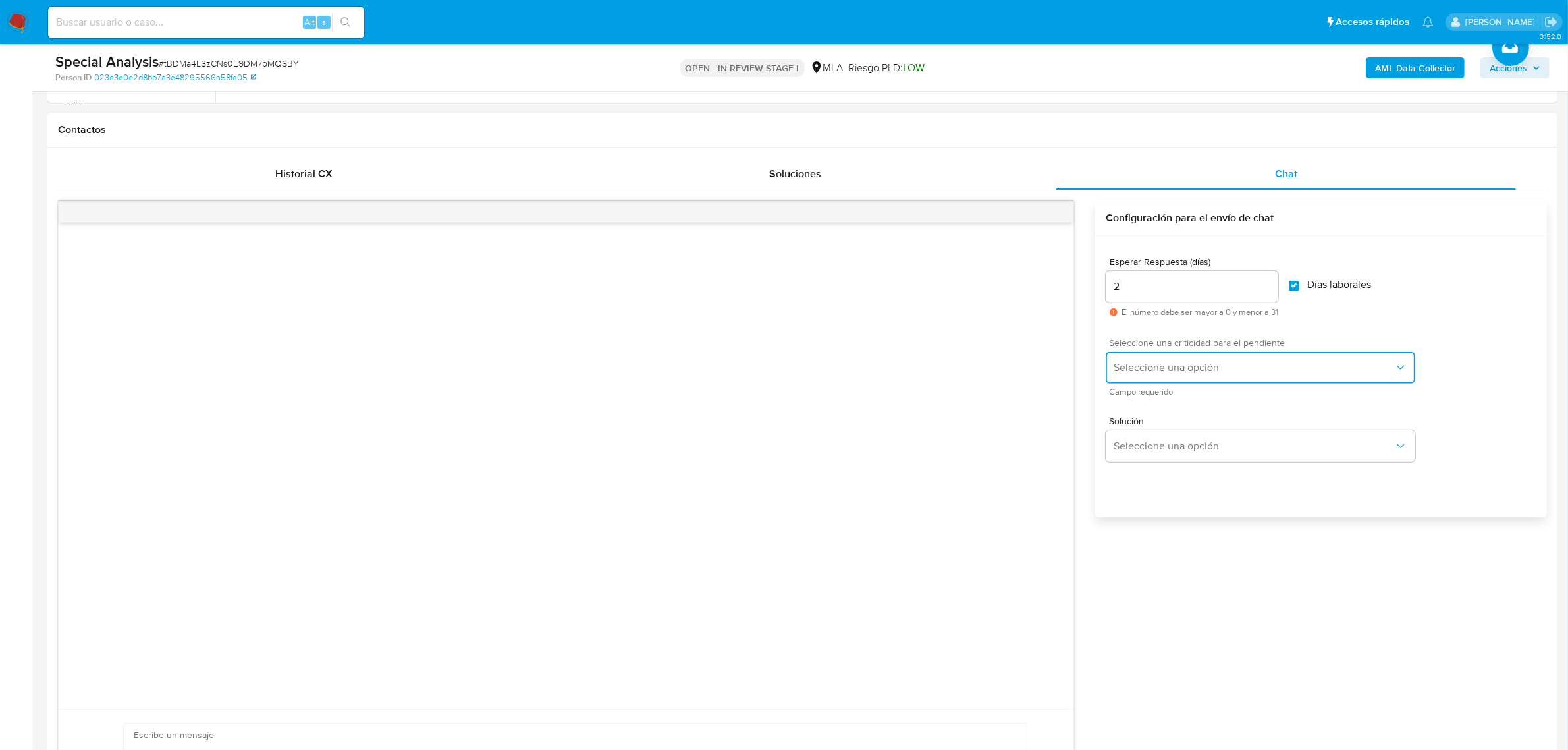
click at [1202, 373] on span "Seleccione una opción" at bounding box center [1254, 367] width 281 height 13
click at [1206, 365] on div "LOW" at bounding box center [1258, 369] width 288 height 27
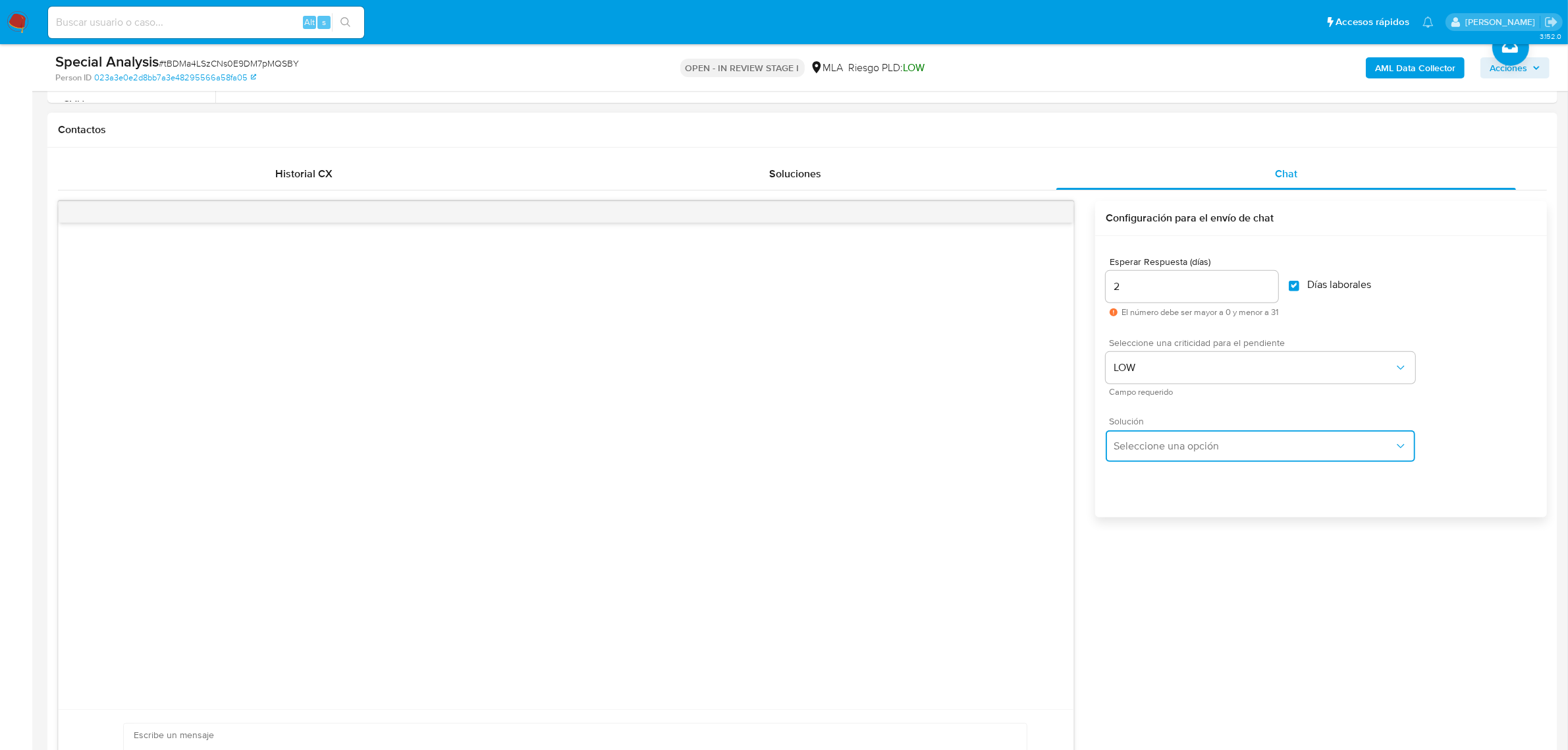
click at [1204, 447] on span "Seleccione una opción" at bounding box center [1254, 445] width 281 height 13
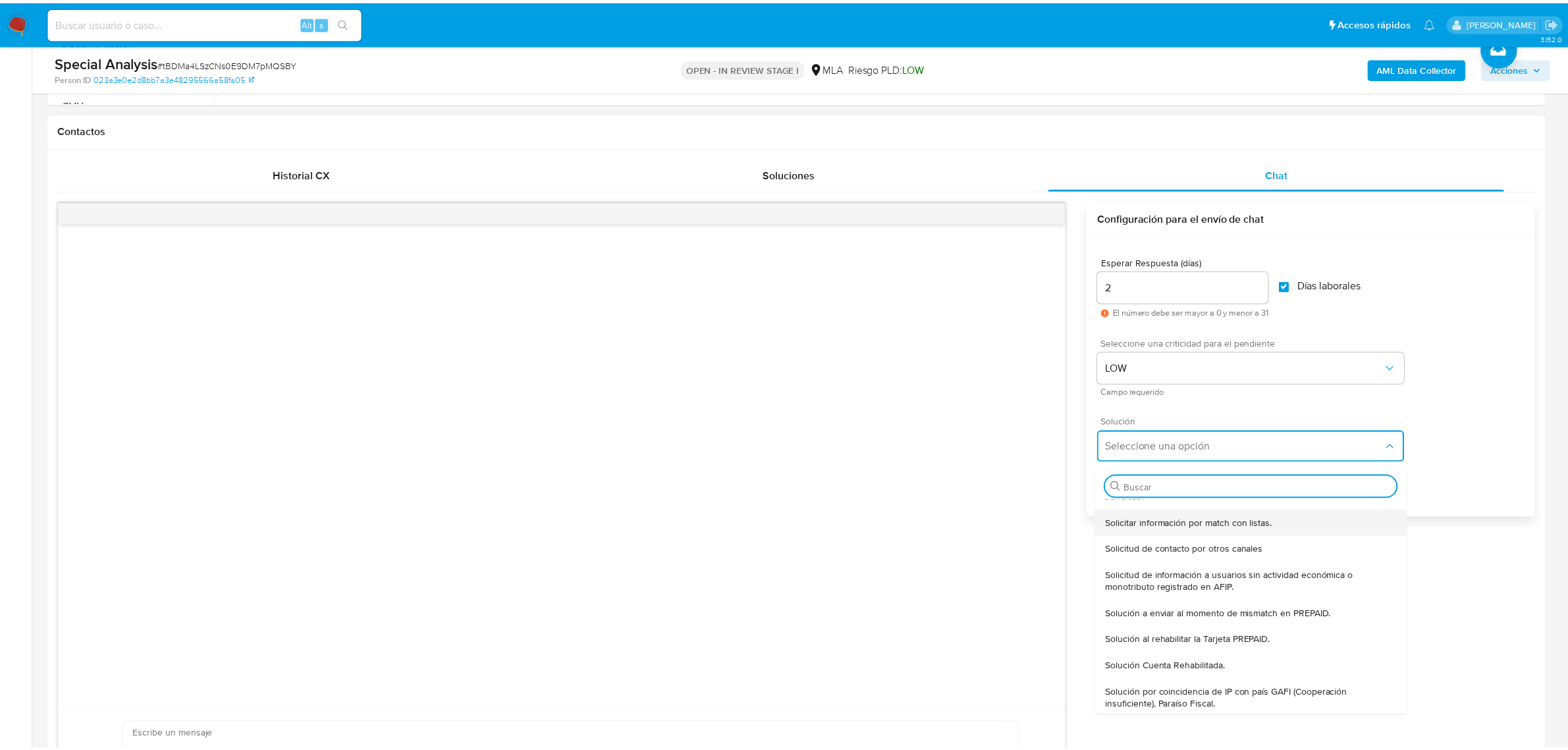
scroll to position [0, 0]
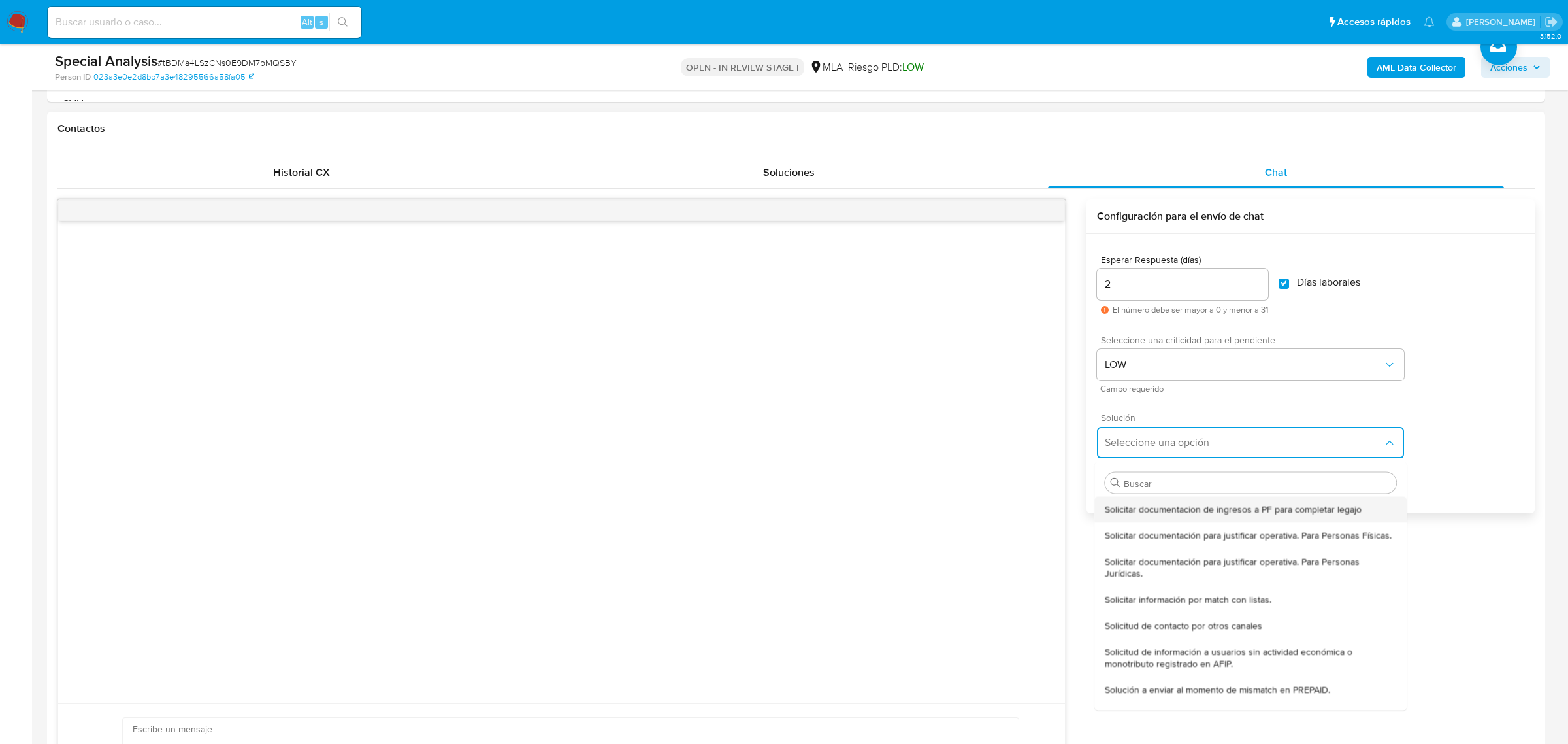
click at [1305, 508] on span "Solicitar documentacion de ingresos a PF para completar legajo" at bounding box center [1234, 508] width 257 height 12
type textarea "Hola, En función de las operaciones registradas en tu cuenta de Mercado Pago, n…"
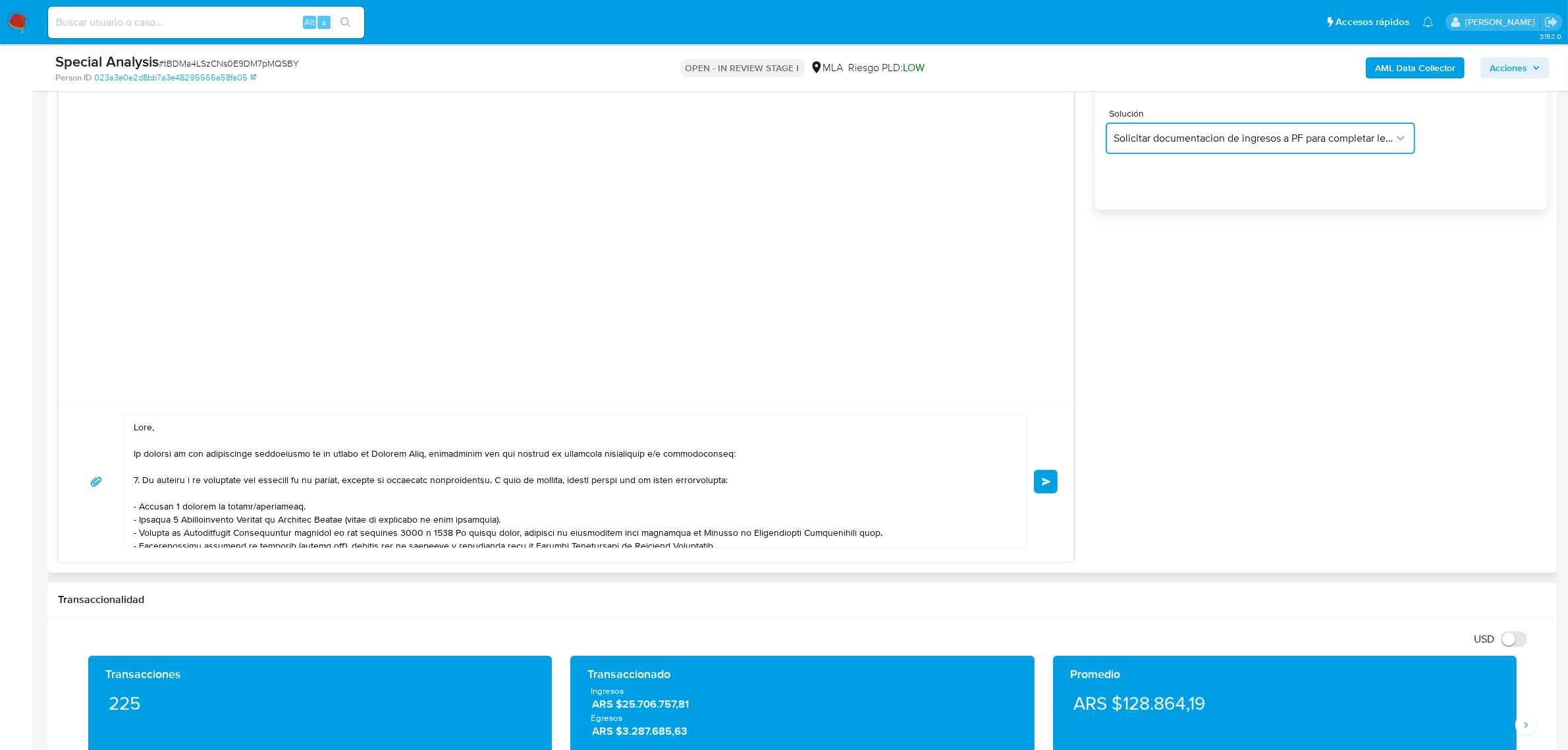
scroll to position [906, 0]
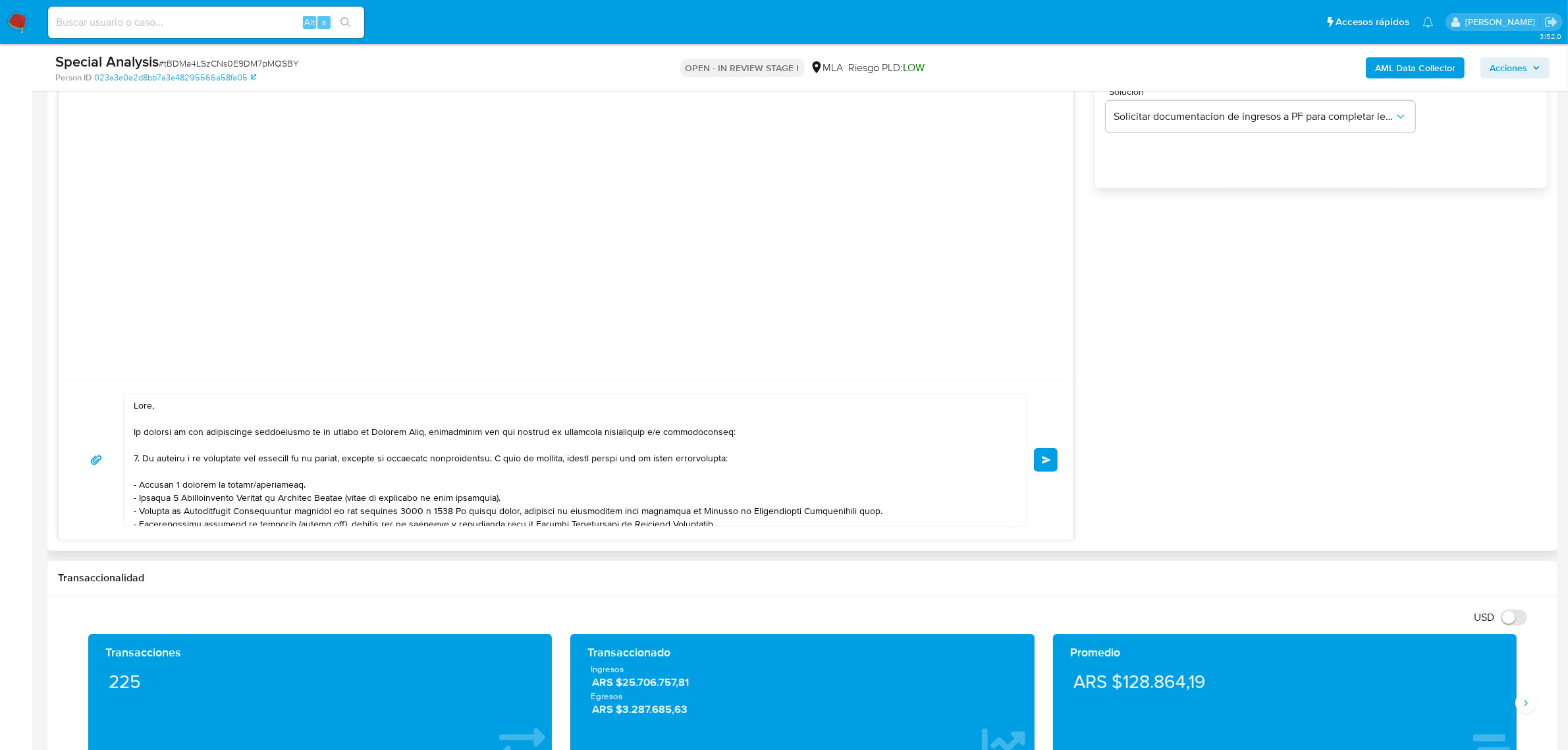
click at [1044, 462] on span "Enviar" at bounding box center [1047, 460] width 9 height 8
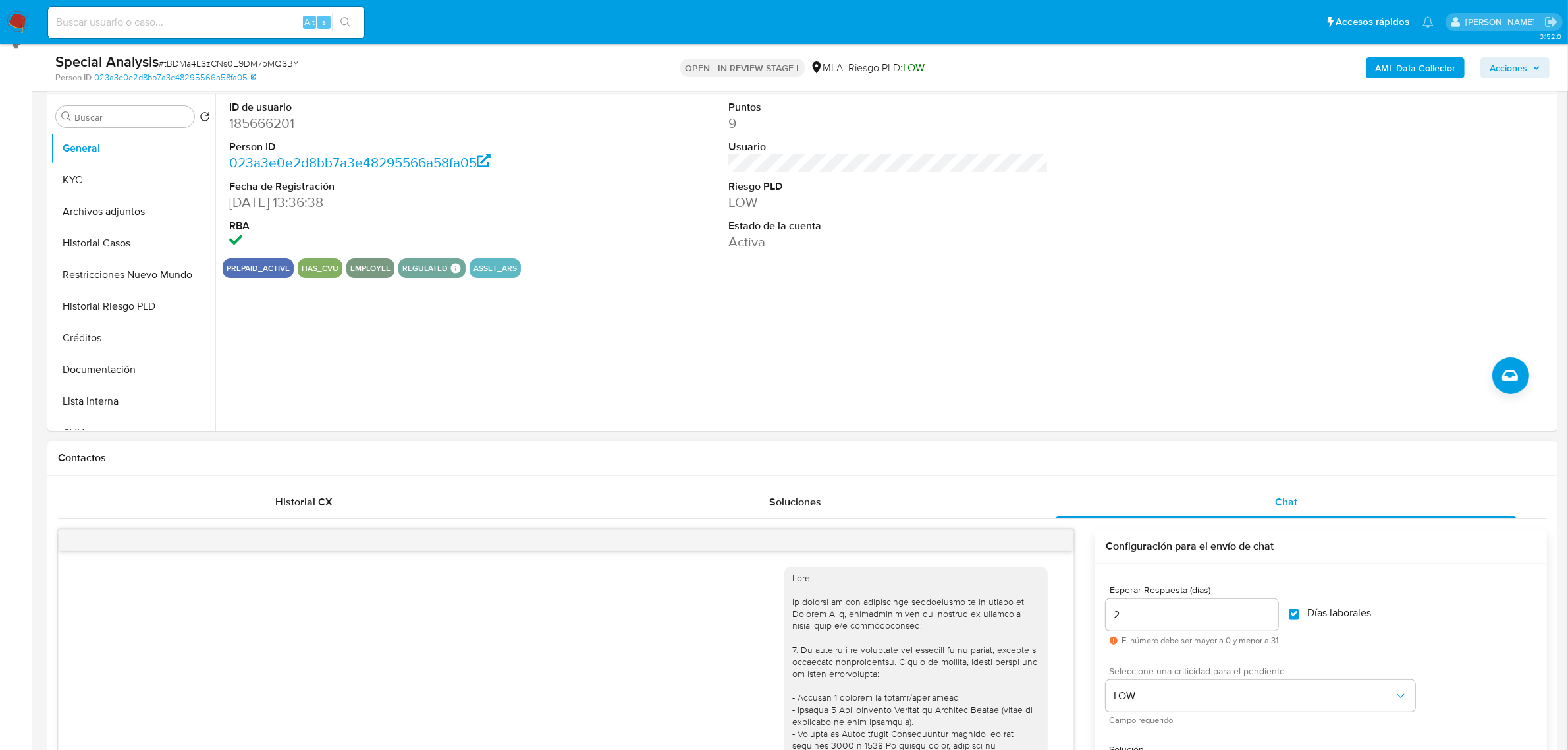
scroll to position [247, 0]
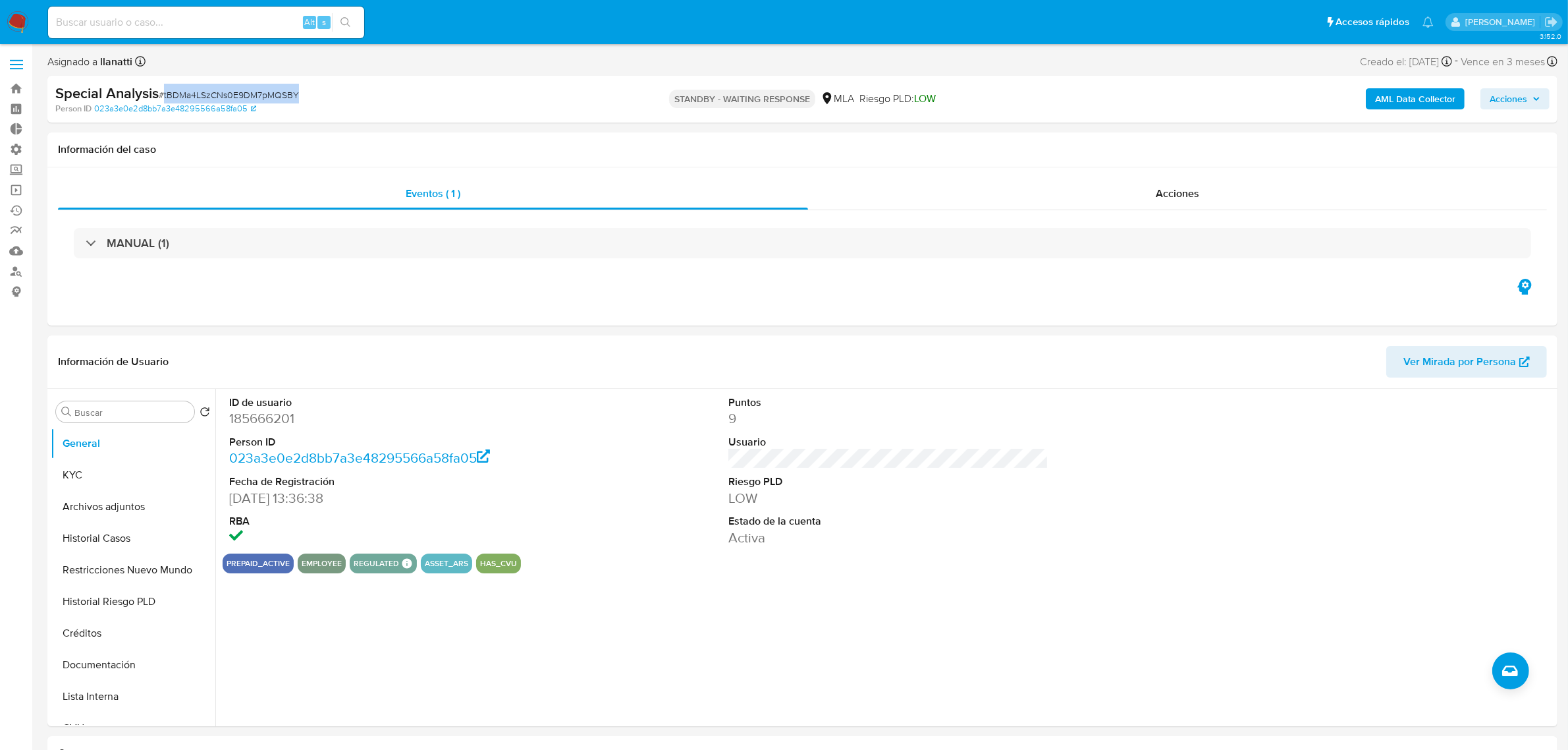
drag, startPoint x: 163, startPoint y: 92, endPoint x: 306, endPoint y: 91, distance: 143.0
click at [306, 91] on div "Special Analysis # tBDMa4LSzCNs0E9DM7pMQSBY" at bounding box center [302, 94] width 493 height 20
select select "10"
click at [304, 96] on div "Special Analysis # tBDMa4LSzCNs0E9DM7pMQSBY" at bounding box center [302, 94] width 493 height 20
click at [204, 91] on span "# tBDMa4LSzCNs0E9DM7pMQSBY" at bounding box center [229, 94] width 140 height 13
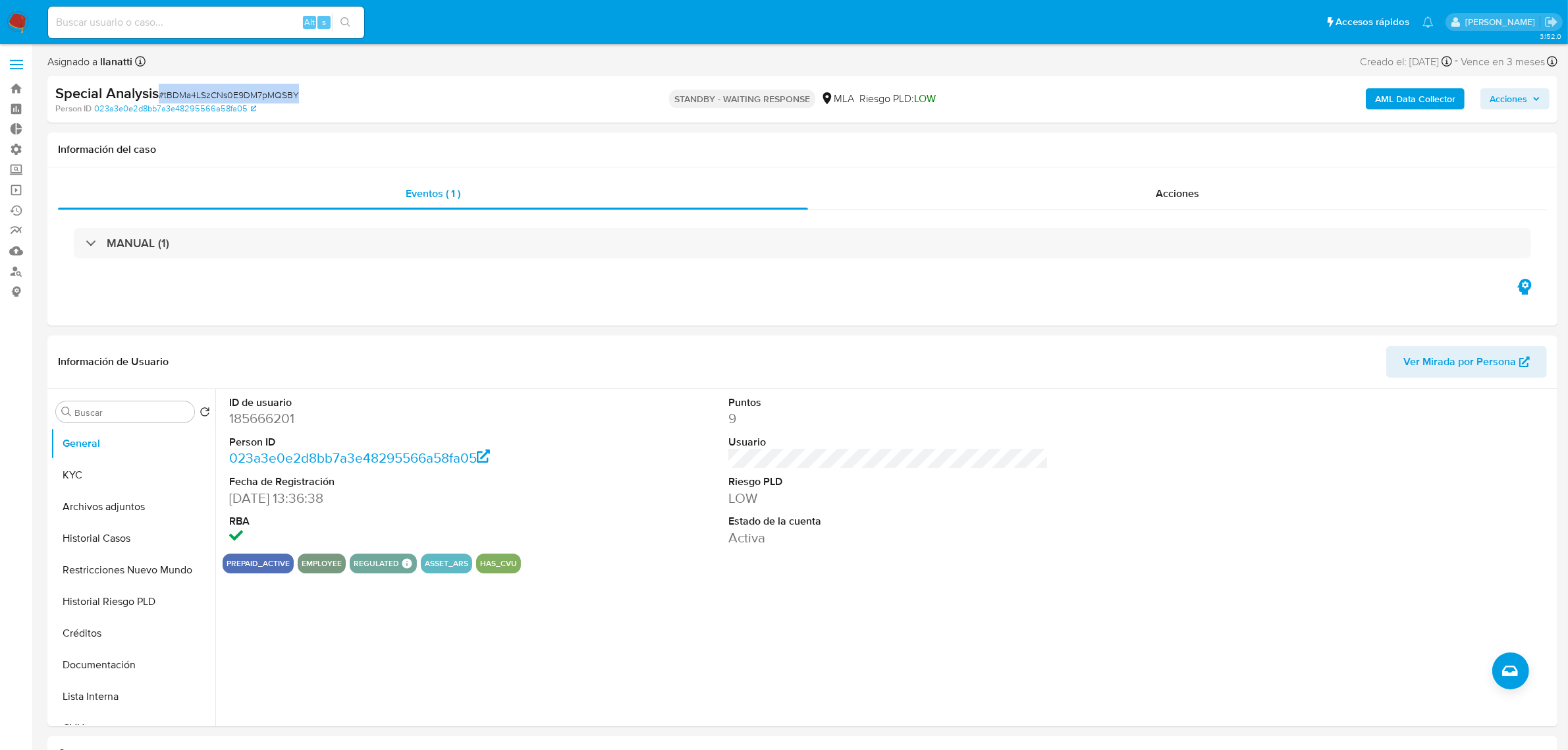
drag, startPoint x: 162, startPoint y: 95, endPoint x: 298, endPoint y: 93, distance: 136.0
click at [298, 93] on div "Special Analysis # tBDMa4LSzCNs0E9DM7pMQSBY" at bounding box center [302, 94] width 493 height 20
copy span "# tBDMa4LSzCNs0E9DM7pMQSBY"
click at [22, 21] on img at bounding box center [18, 22] width 22 height 22
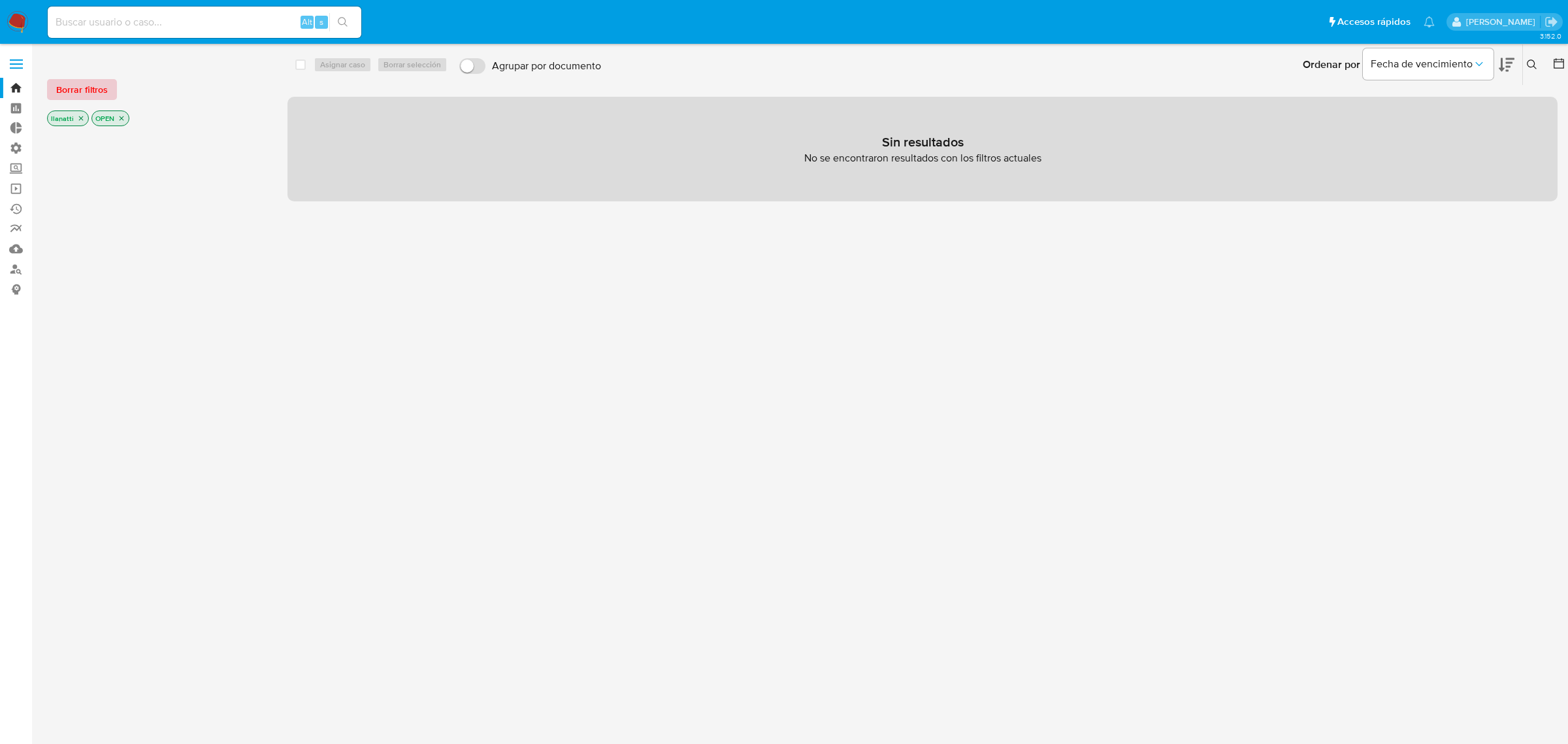
click at [86, 89] on span "Borrar filtros" at bounding box center [82, 89] width 51 height 18
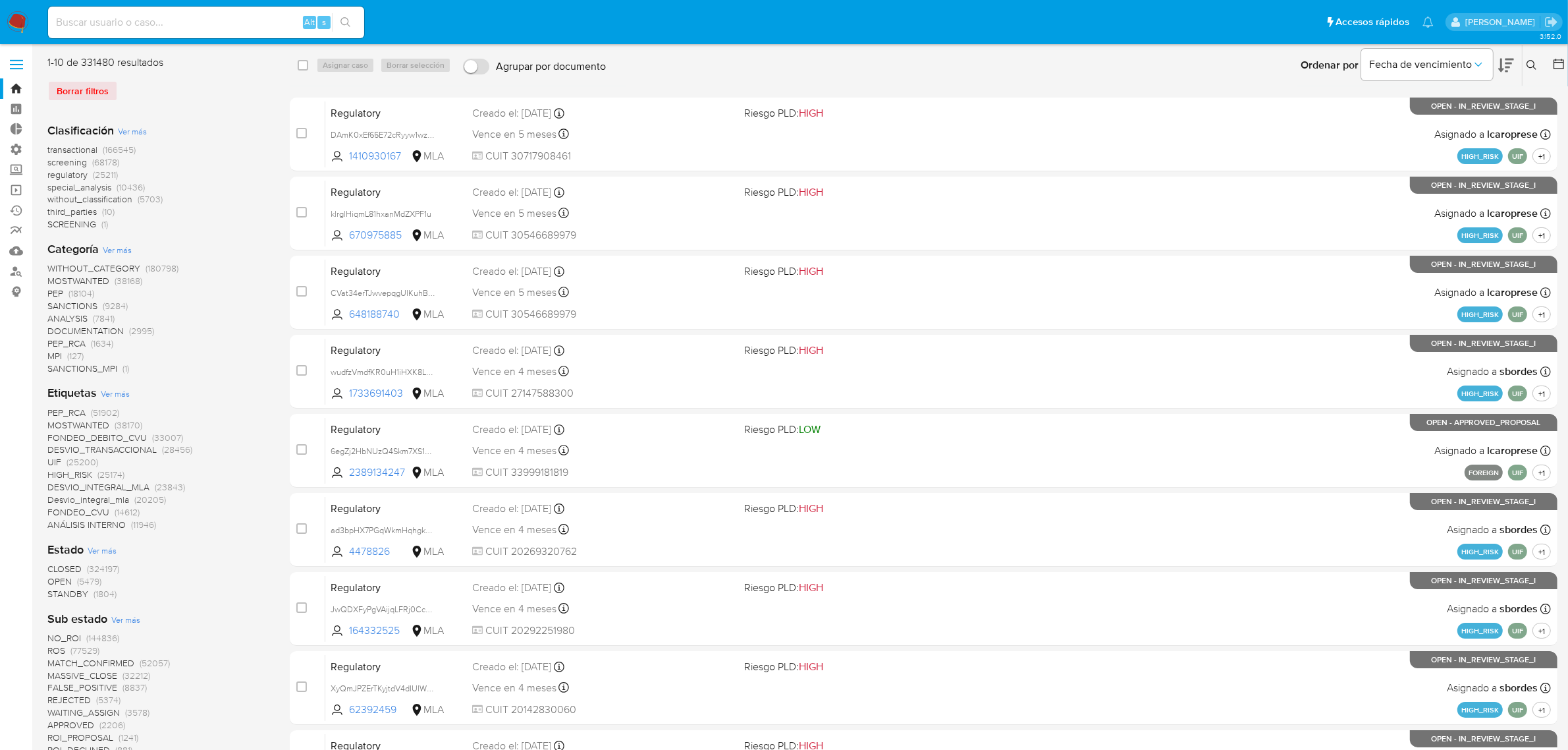
click at [1532, 61] on icon at bounding box center [1532, 65] width 11 height 11
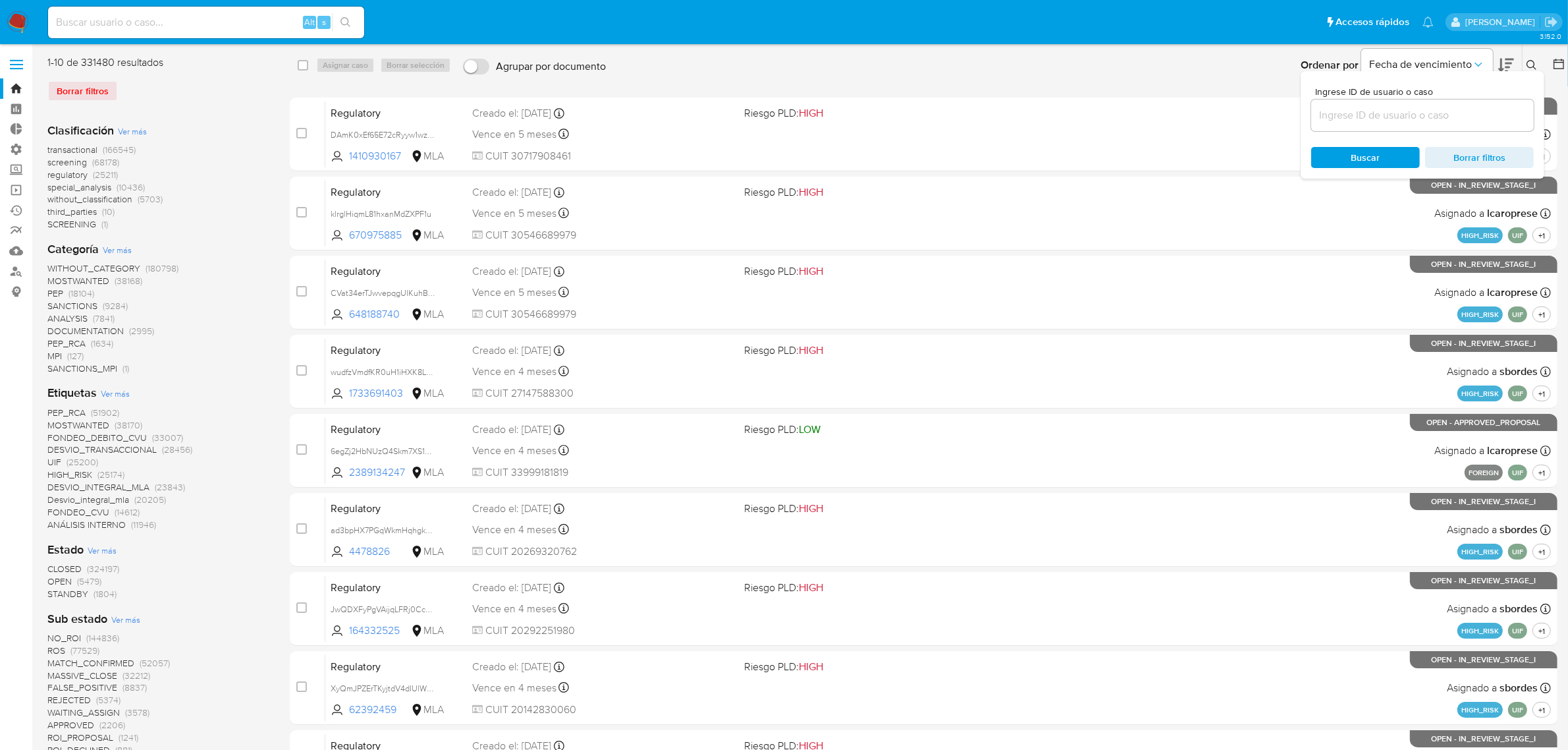
click at [1356, 114] on input at bounding box center [1423, 115] width 222 height 17
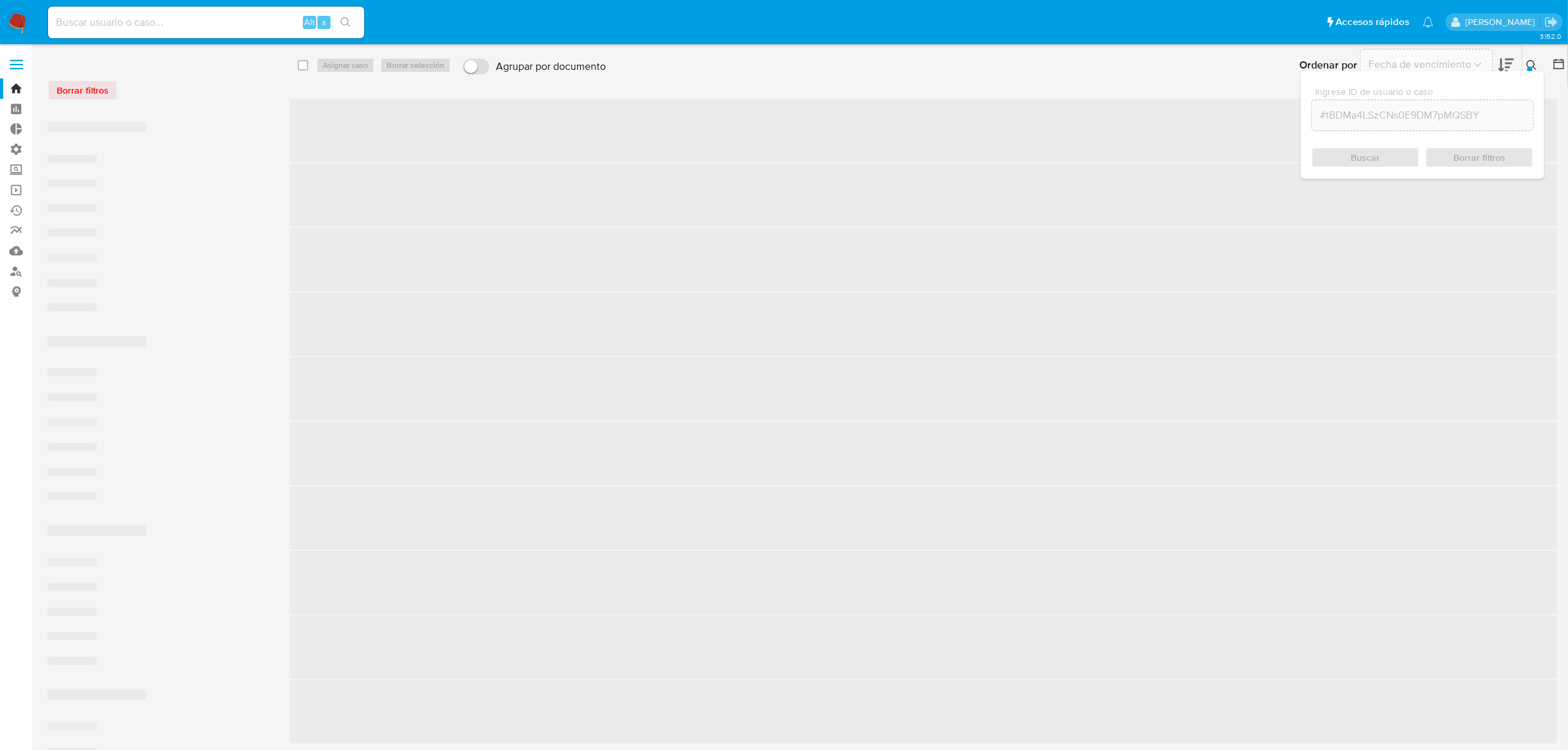
click at [1327, 116] on input "#tBDMa4LSzCNs0E9DM7pMQSBY" at bounding box center [1423, 115] width 221 height 17
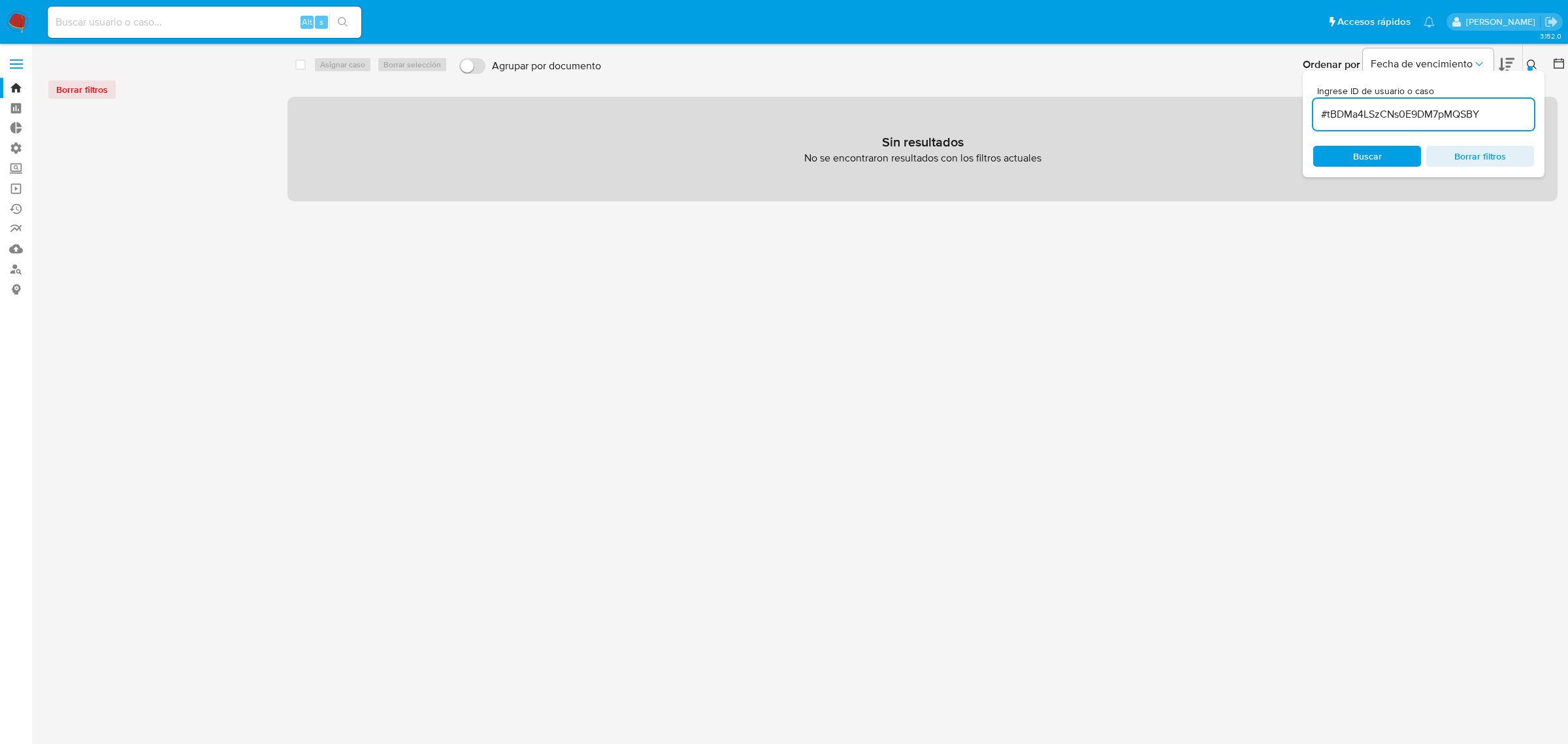
click at [1326, 111] on input "#tBDMa4LSzCNs0E9DM7pMQSBY" at bounding box center [1423, 114] width 220 height 17
type input "tBDMa4LSzCNs0E9DM7pMQSBY"
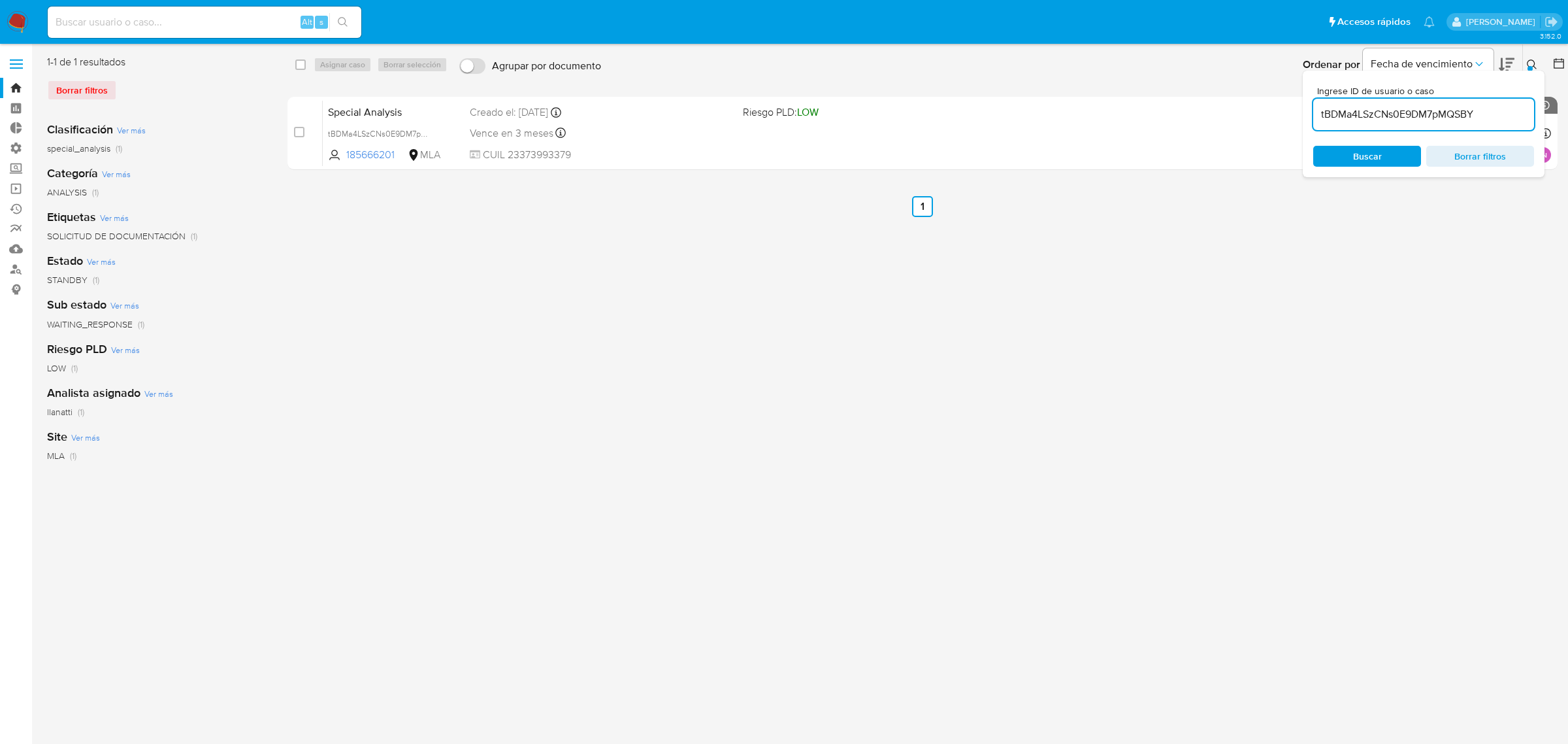
click at [1534, 60] on icon at bounding box center [1532, 65] width 11 height 11
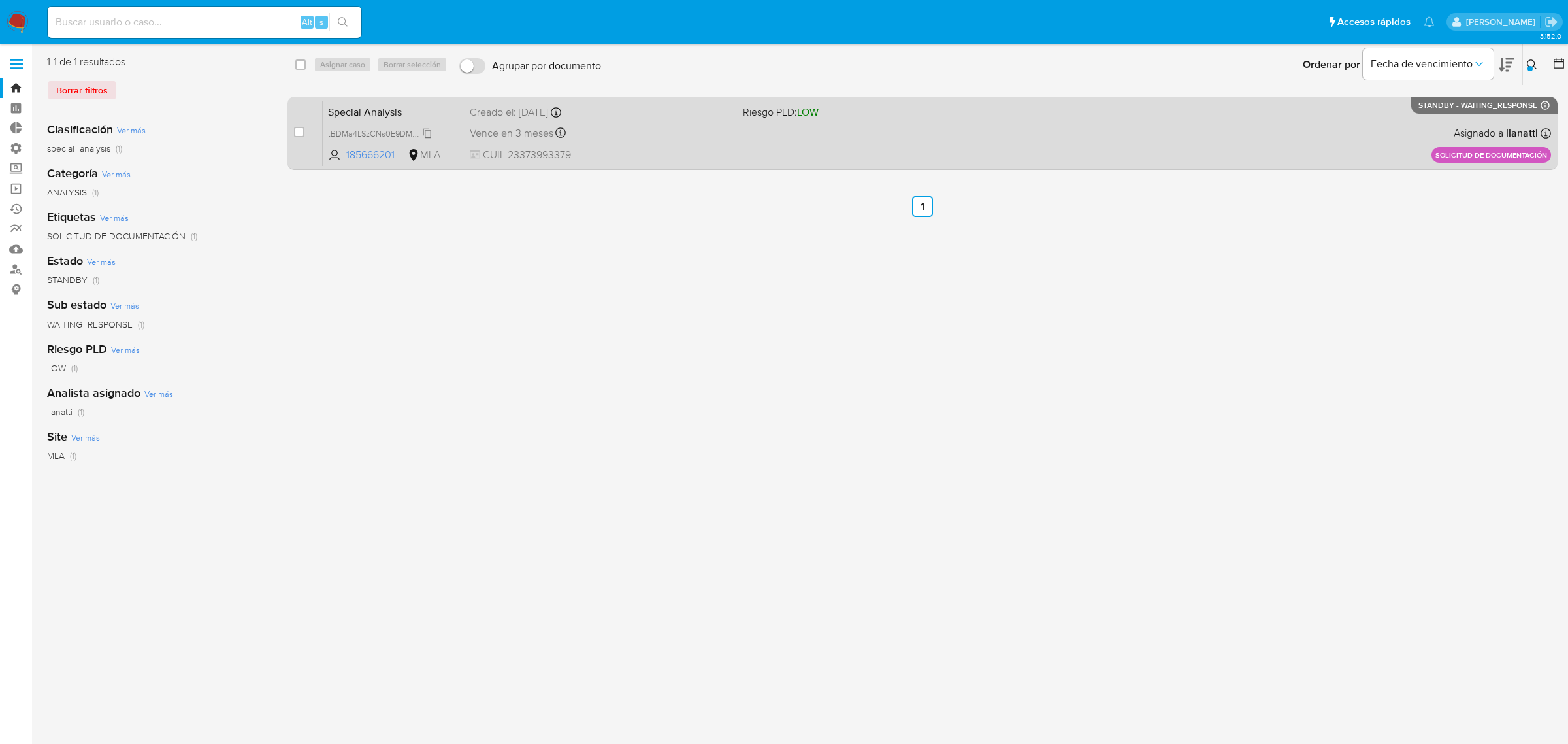
click at [422, 128] on span "tBDMa4LSzCNs0E9DM7pMQSBY" at bounding box center [388, 132] width 121 height 14
click at [814, 161] on span "[DATE] [DATE] 12:26" at bounding box center [1010, 155] width 535 height 14
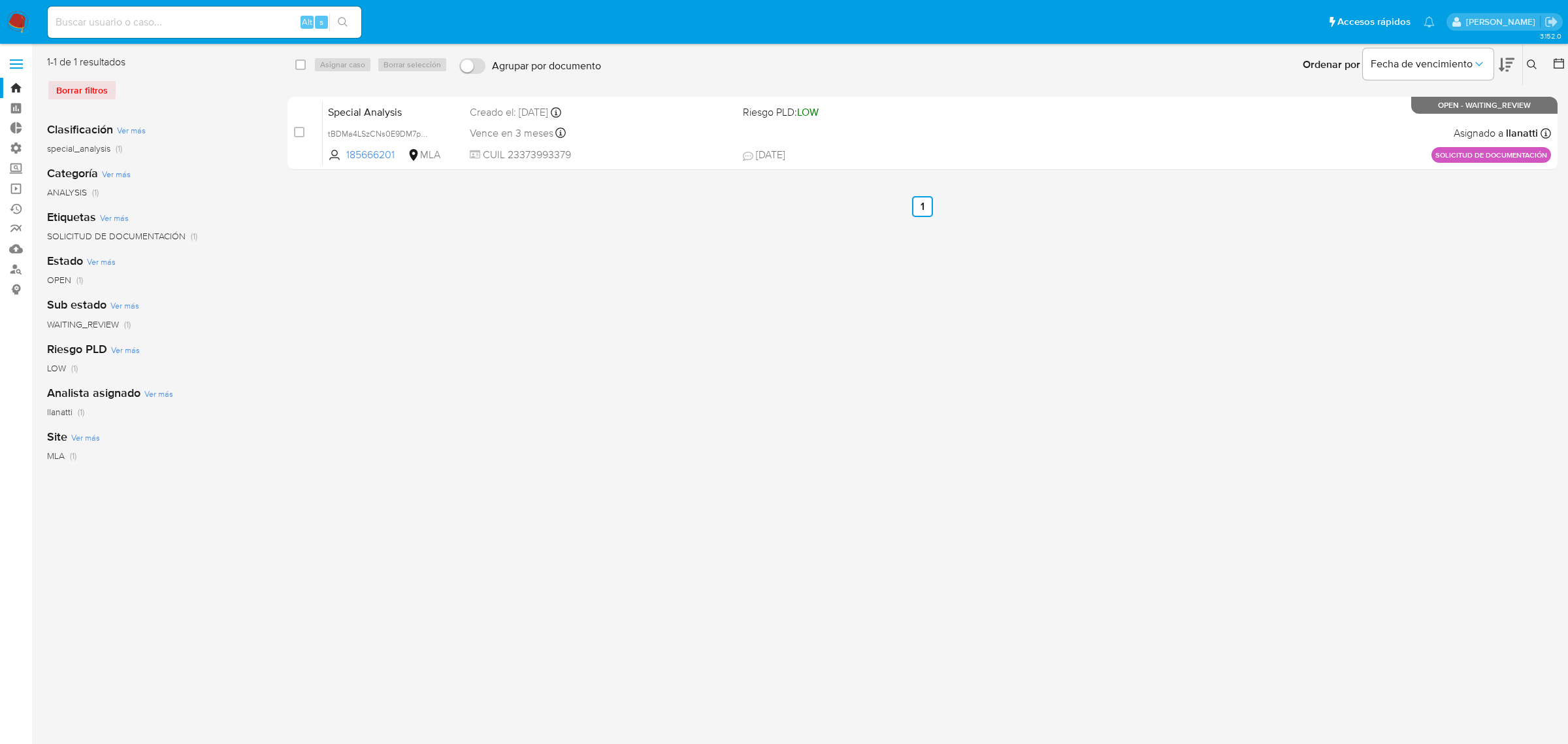
click at [1554, 63] on icon at bounding box center [1559, 63] width 11 height 11
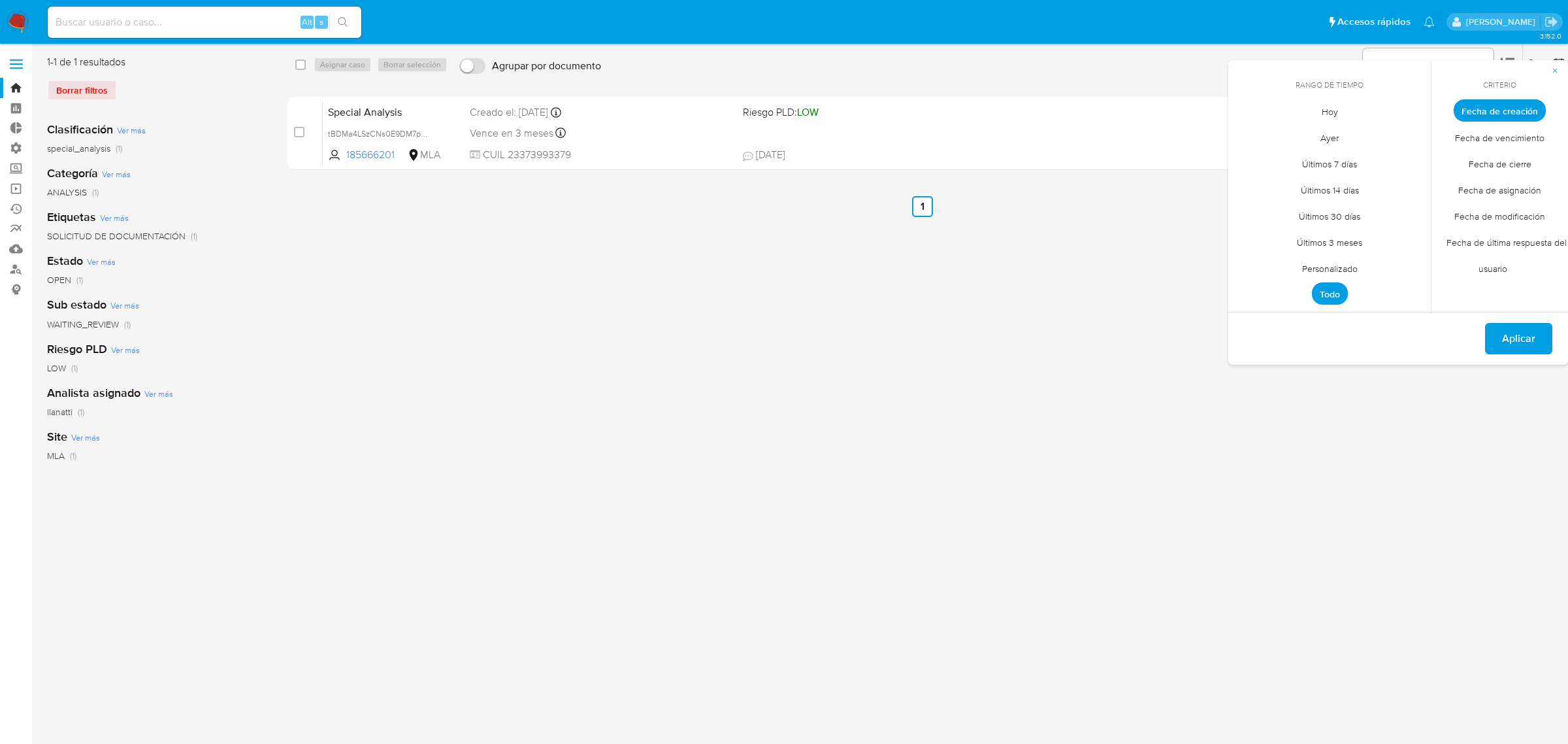
click at [1481, 247] on span "Fecha de última respuesta del usuario" at bounding box center [1499, 255] width 134 height 53
click at [899, 316] on div "select-all-cases-checkbox Asignar caso Borrar selección Agrupar por documento O…" at bounding box center [923, 337] width 1270 height 563
click at [1558, 76] on span "button" at bounding box center [1554, 70] width 8 height 18
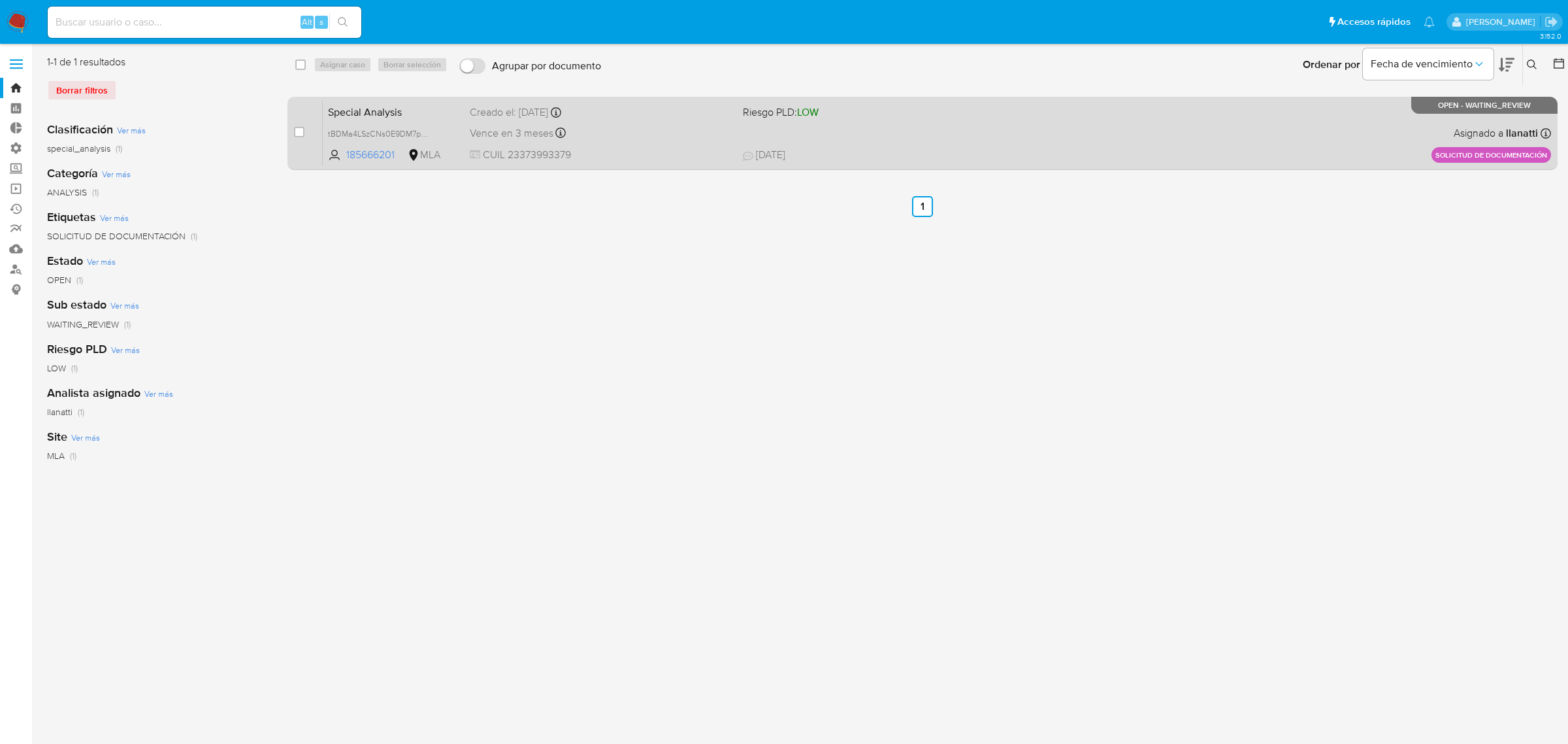
click at [889, 150] on span "13/08/2025 13/08/2025 12:26" at bounding box center [1010, 155] width 535 height 14
click at [294, 129] on input "checkbox" at bounding box center [299, 132] width 11 height 11
checkbox input "true"
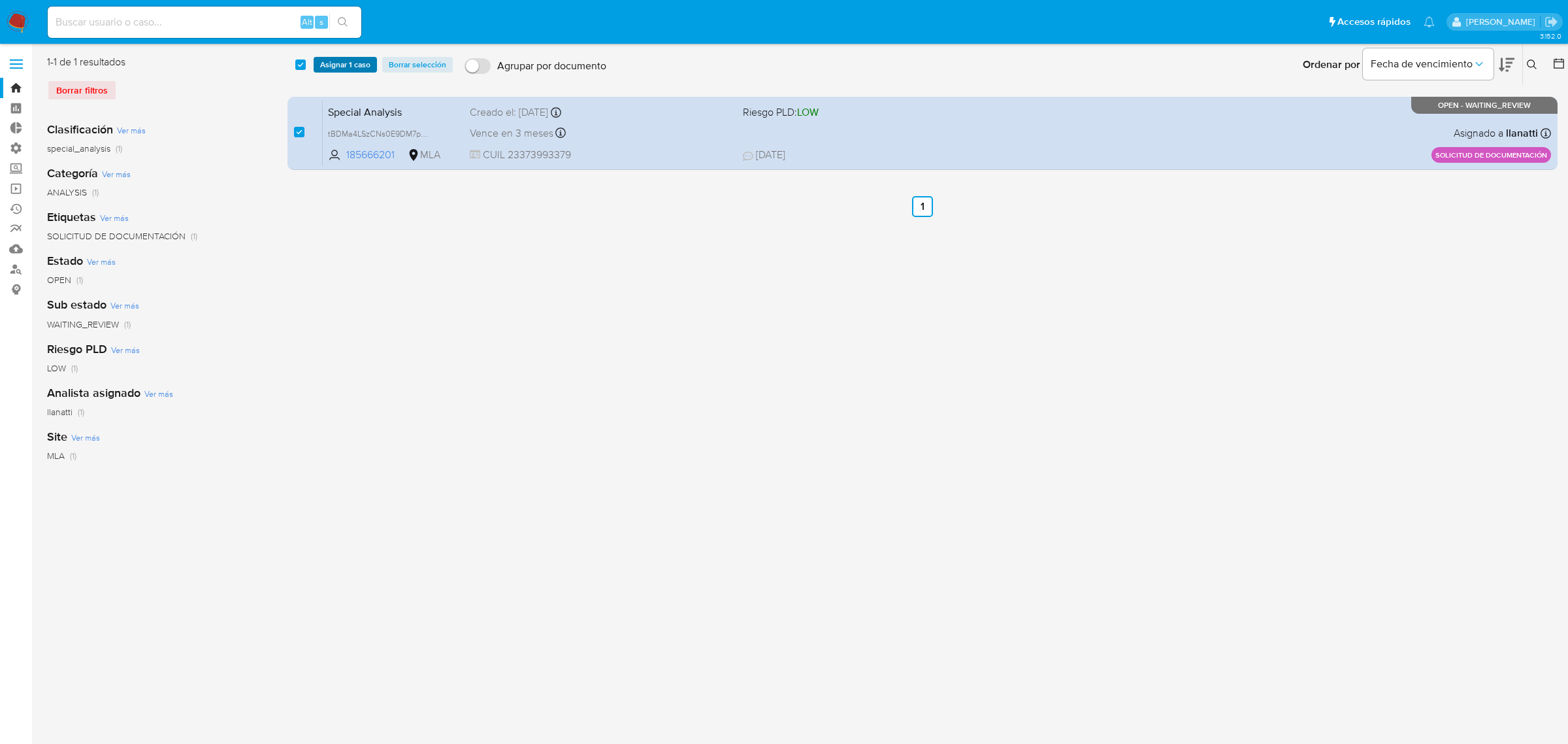
click at [356, 60] on span "Asignar 1 caso" at bounding box center [345, 64] width 51 height 13
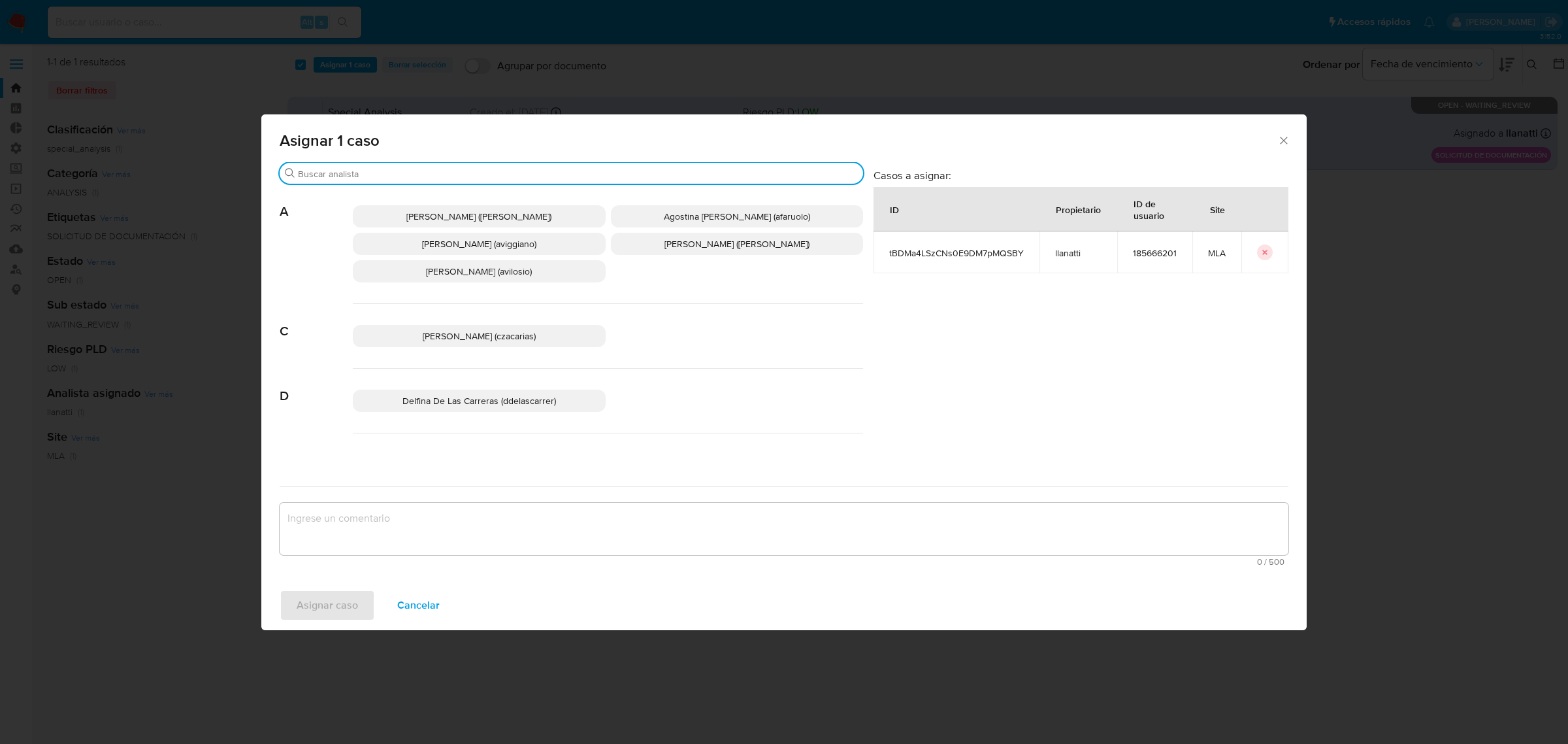
click at [335, 171] on input "Buscar" at bounding box center [578, 174] width 560 height 12
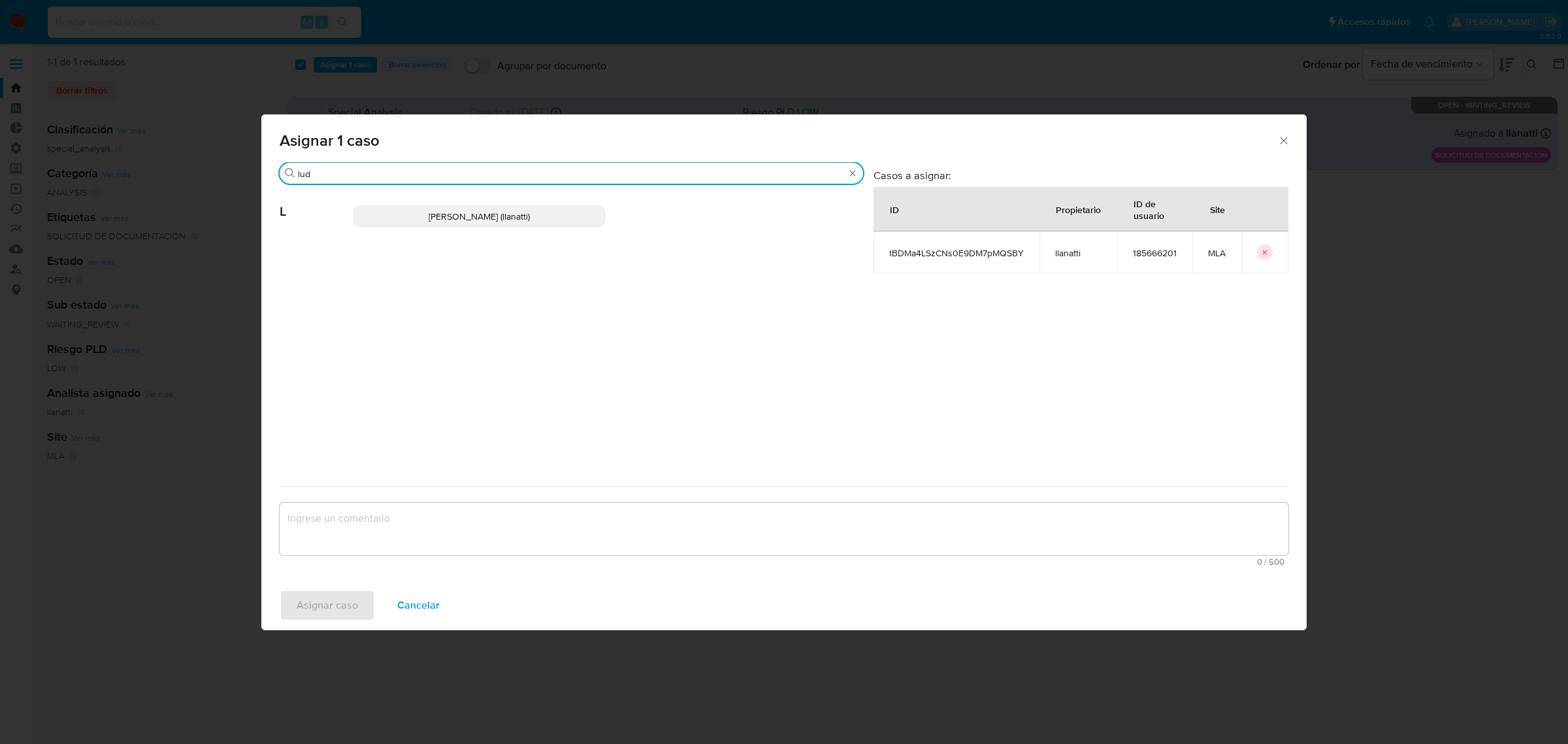
type input "lud"
click at [433, 221] on span "Ludmila Lanatti (llanatti)" at bounding box center [479, 216] width 101 height 13
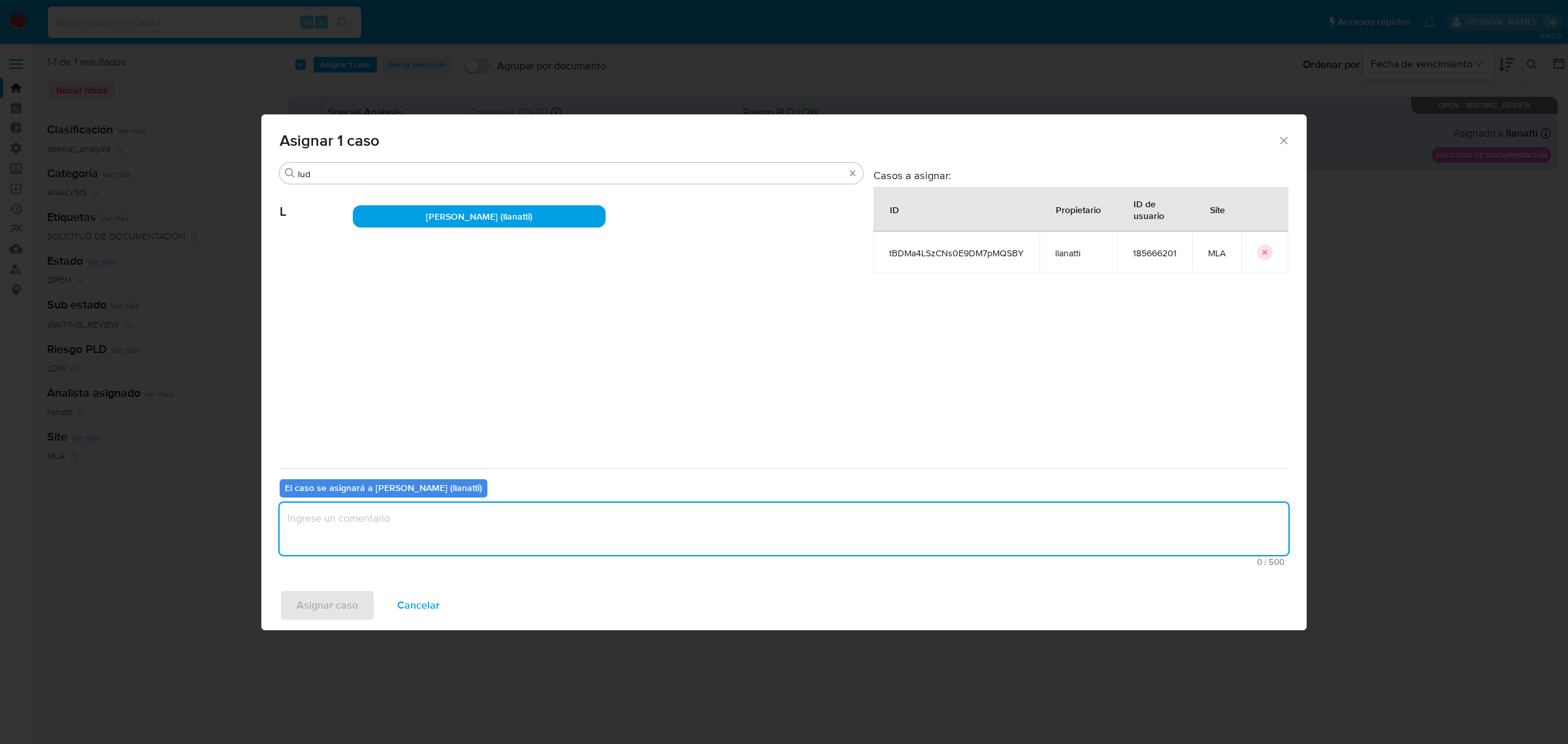
click at [365, 521] on textarea "assign-modal" at bounding box center [784, 528] width 1009 height 52
type textarea ","
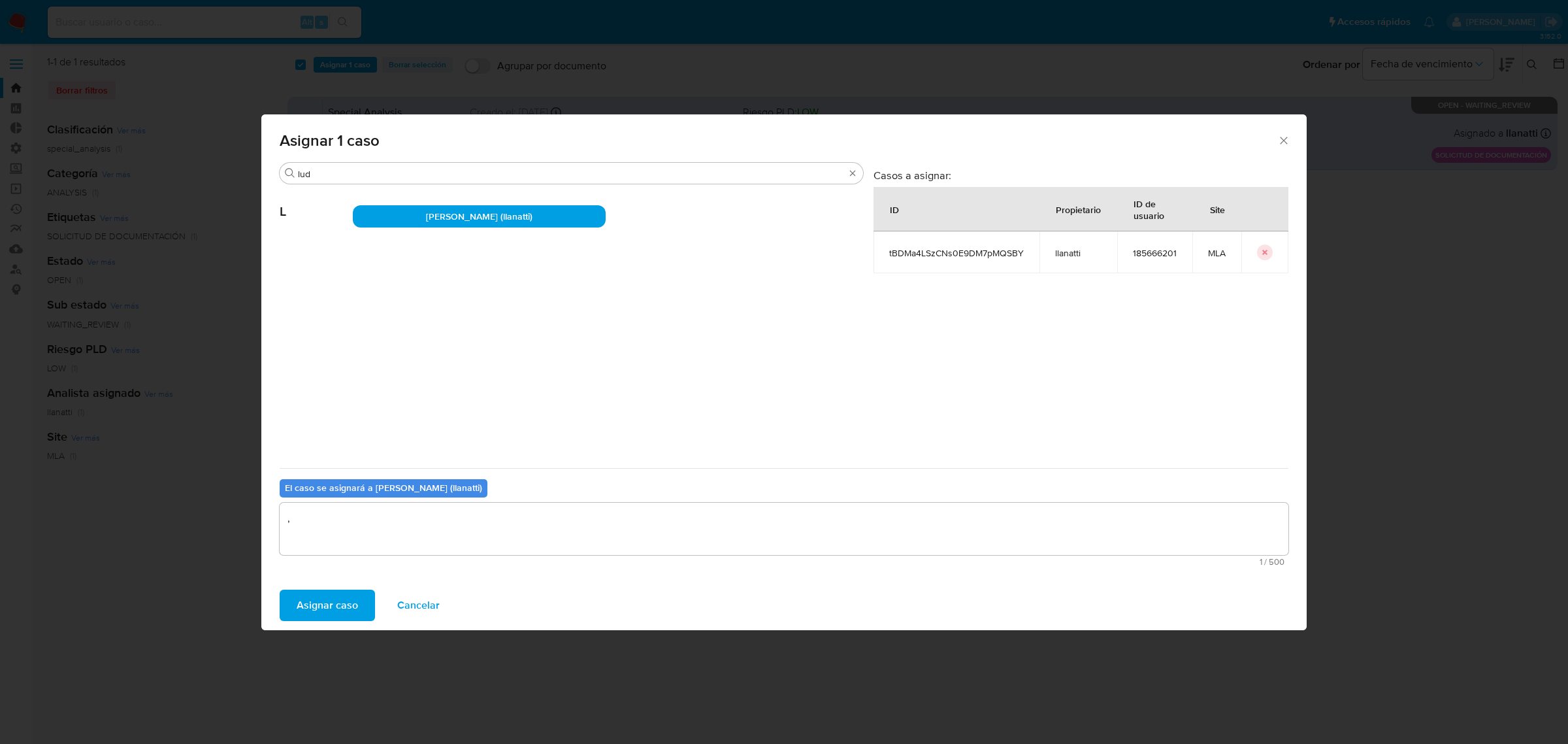
click at [327, 604] on span "Asignar caso" at bounding box center [327, 605] width 61 height 29
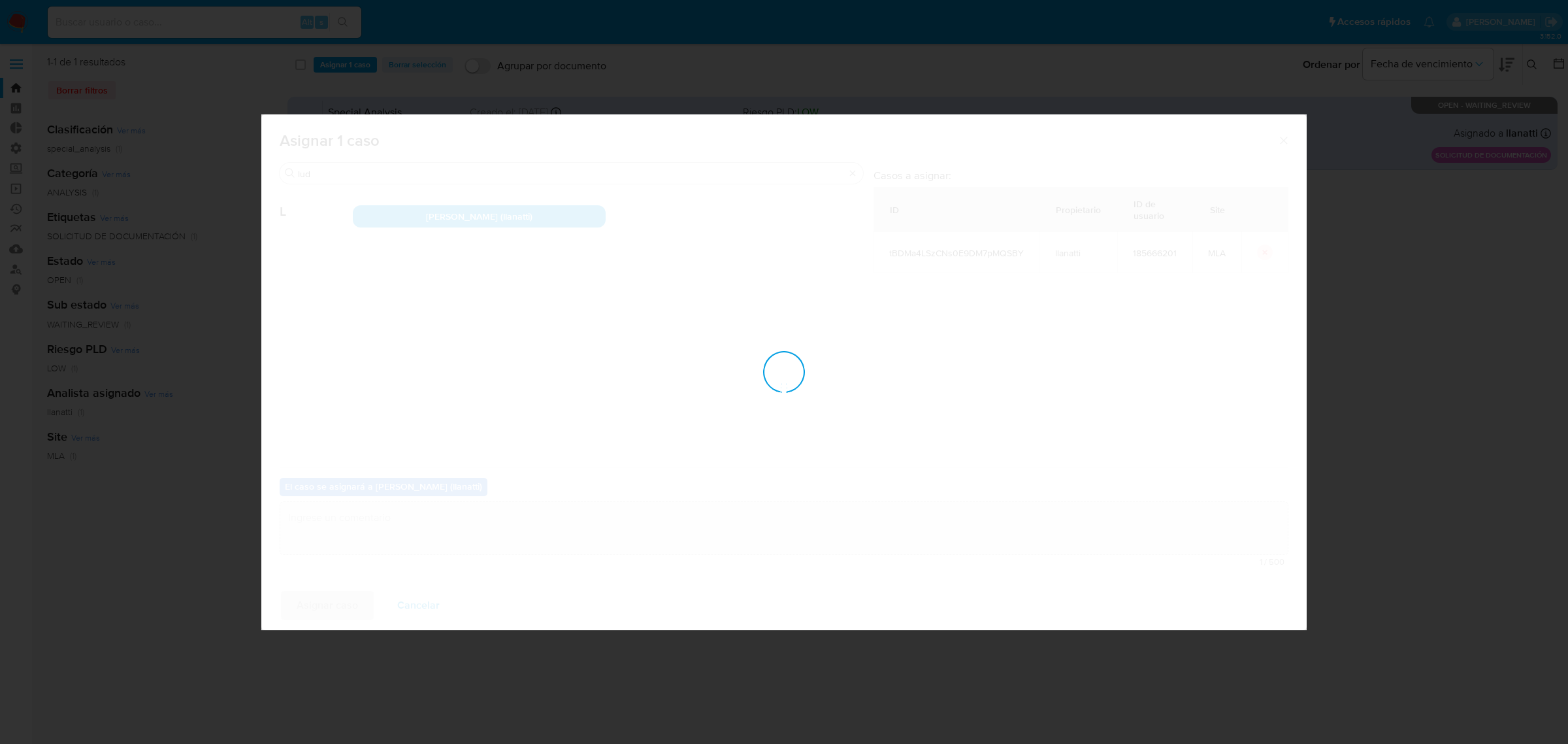
checkbox input "false"
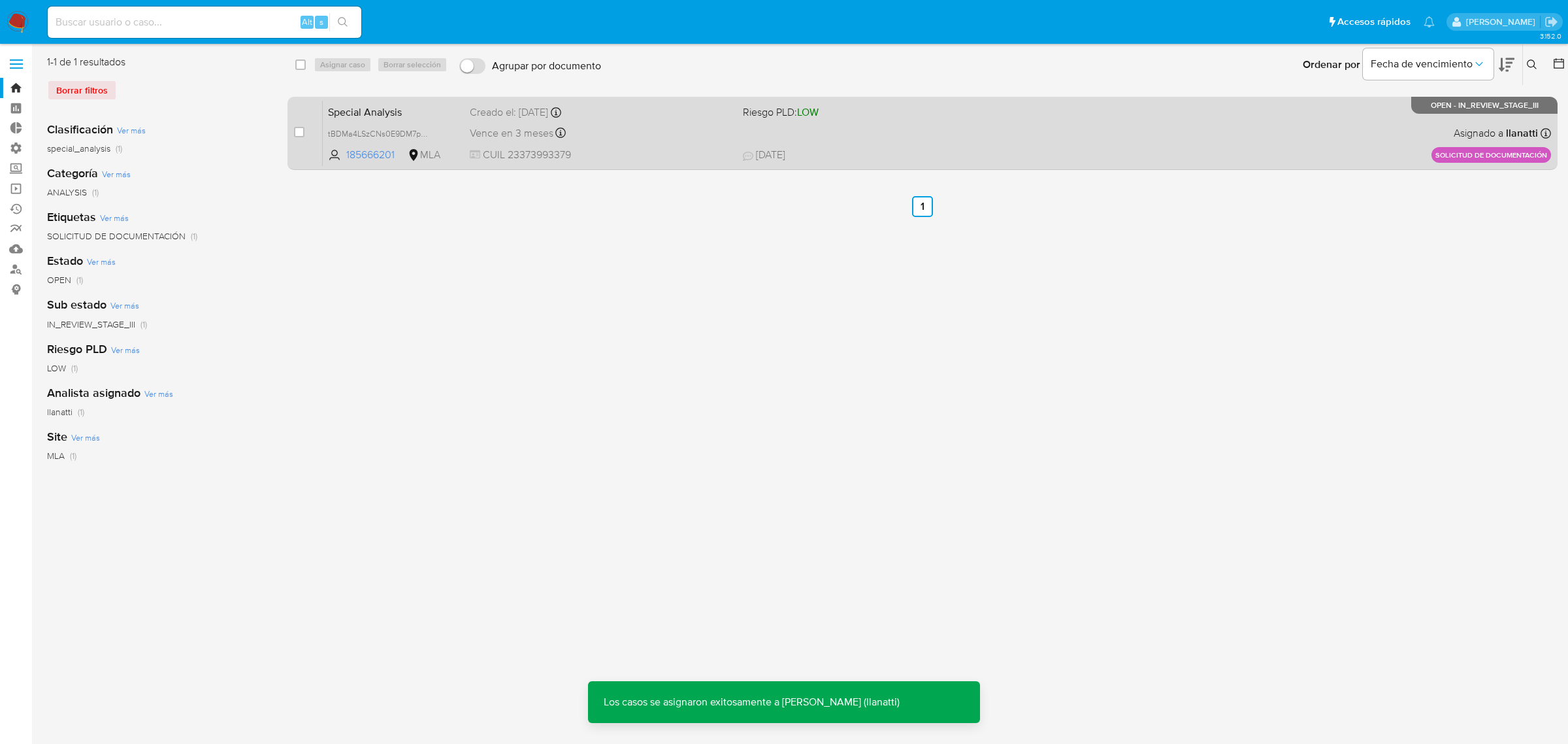
click at [1246, 148] on span "13/08/2025 13/08/2025 12:26" at bounding box center [1010, 155] width 535 height 14
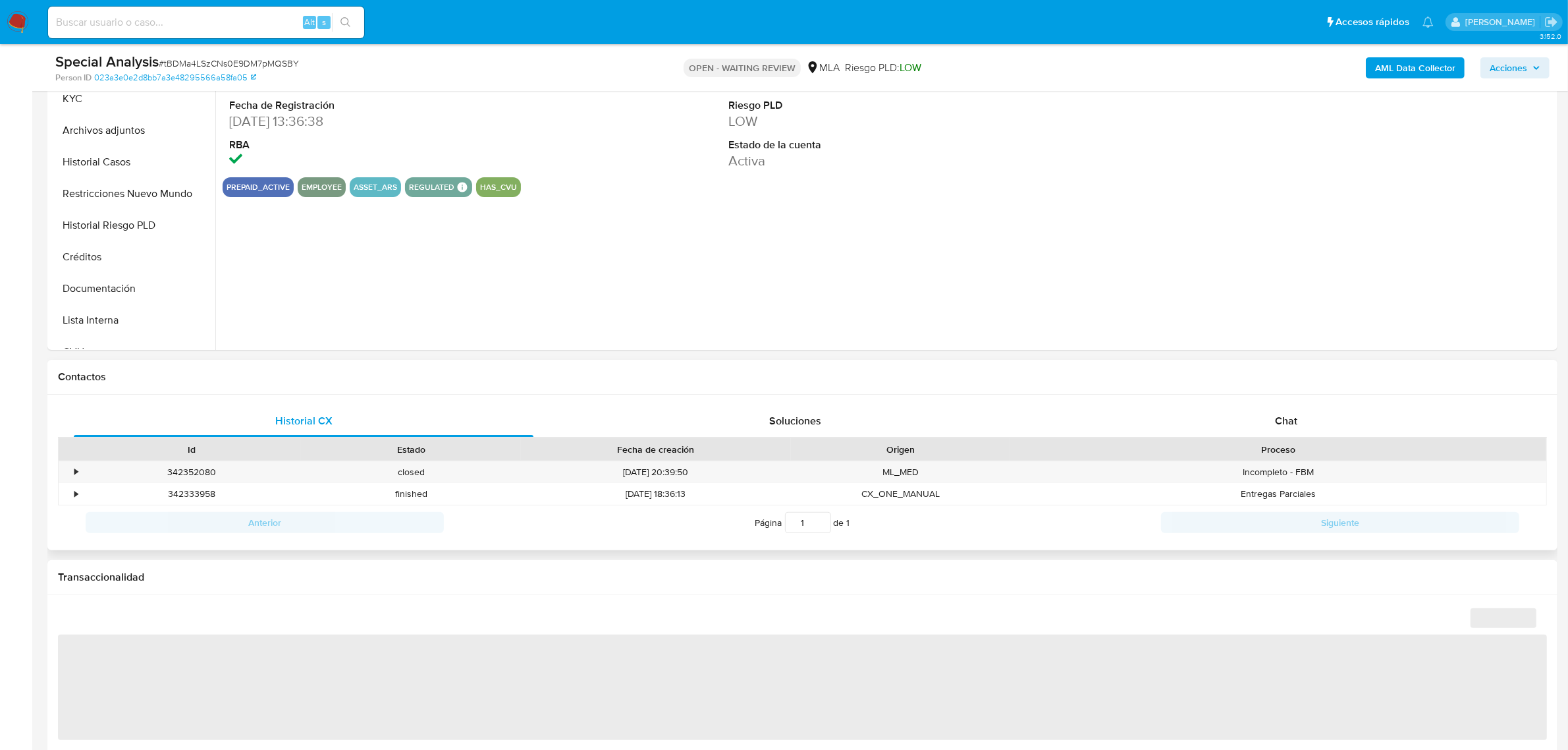
scroll to position [576, 0]
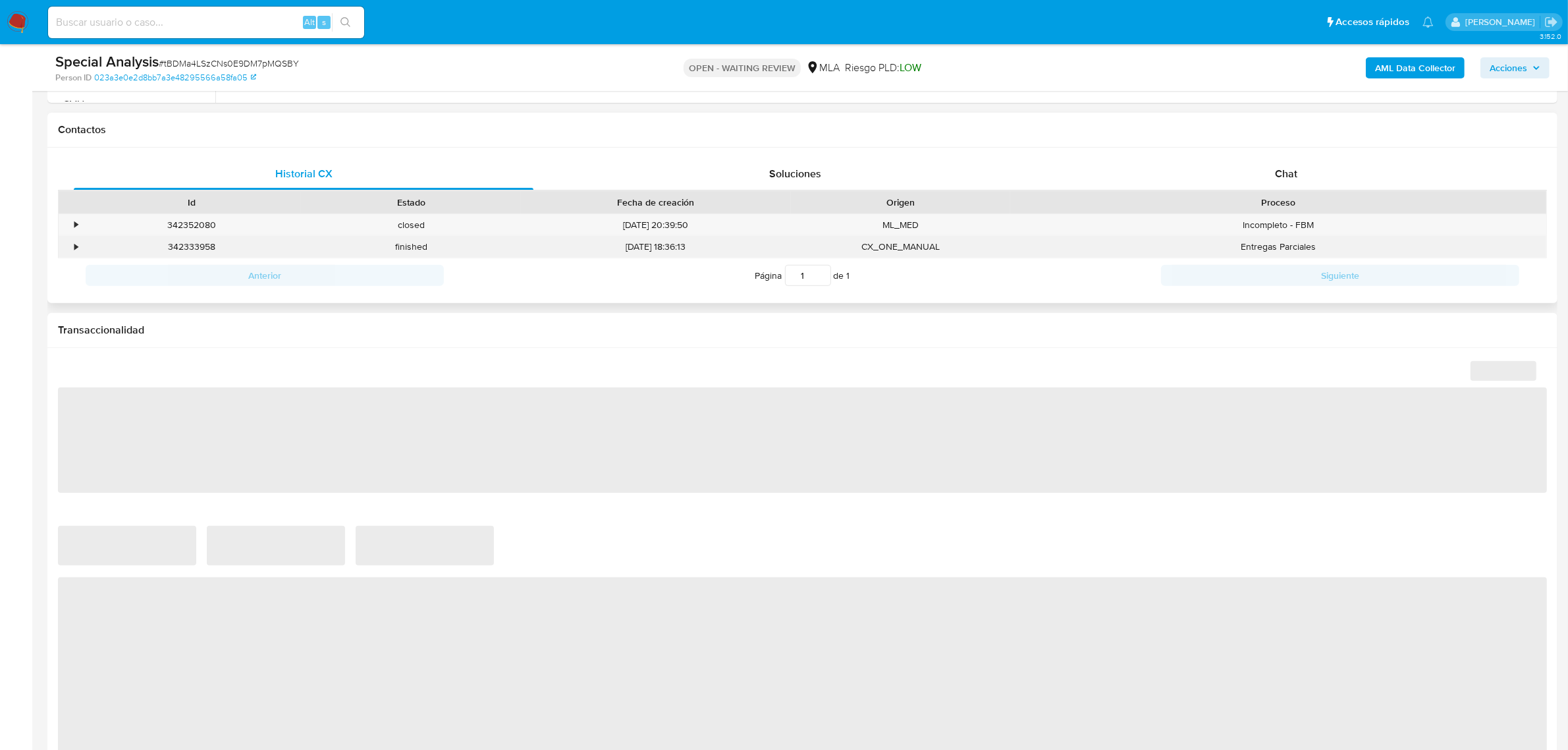
select select "10"
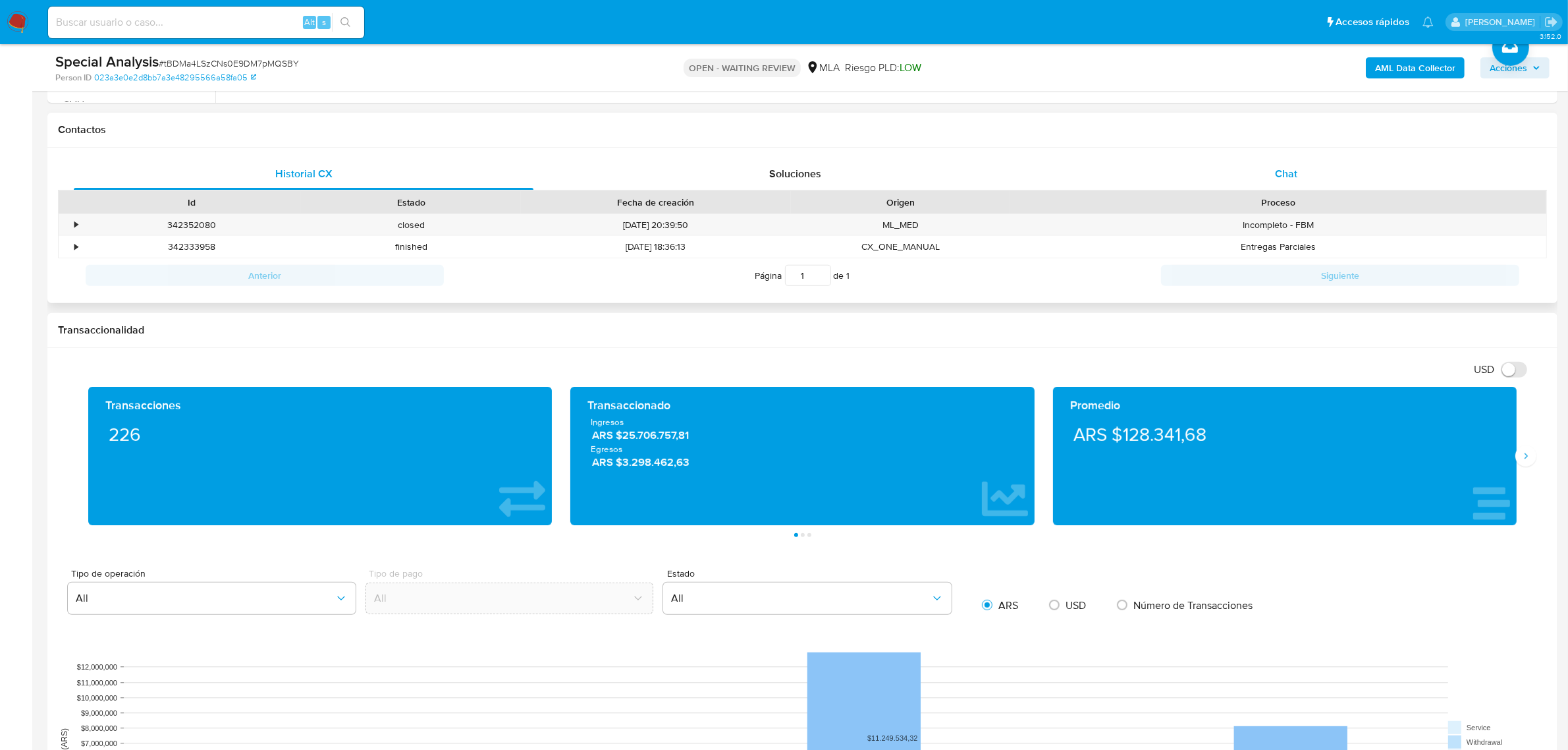
click at [1286, 169] on span "Chat" at bounding box center [1286, 174] width 22 height 15
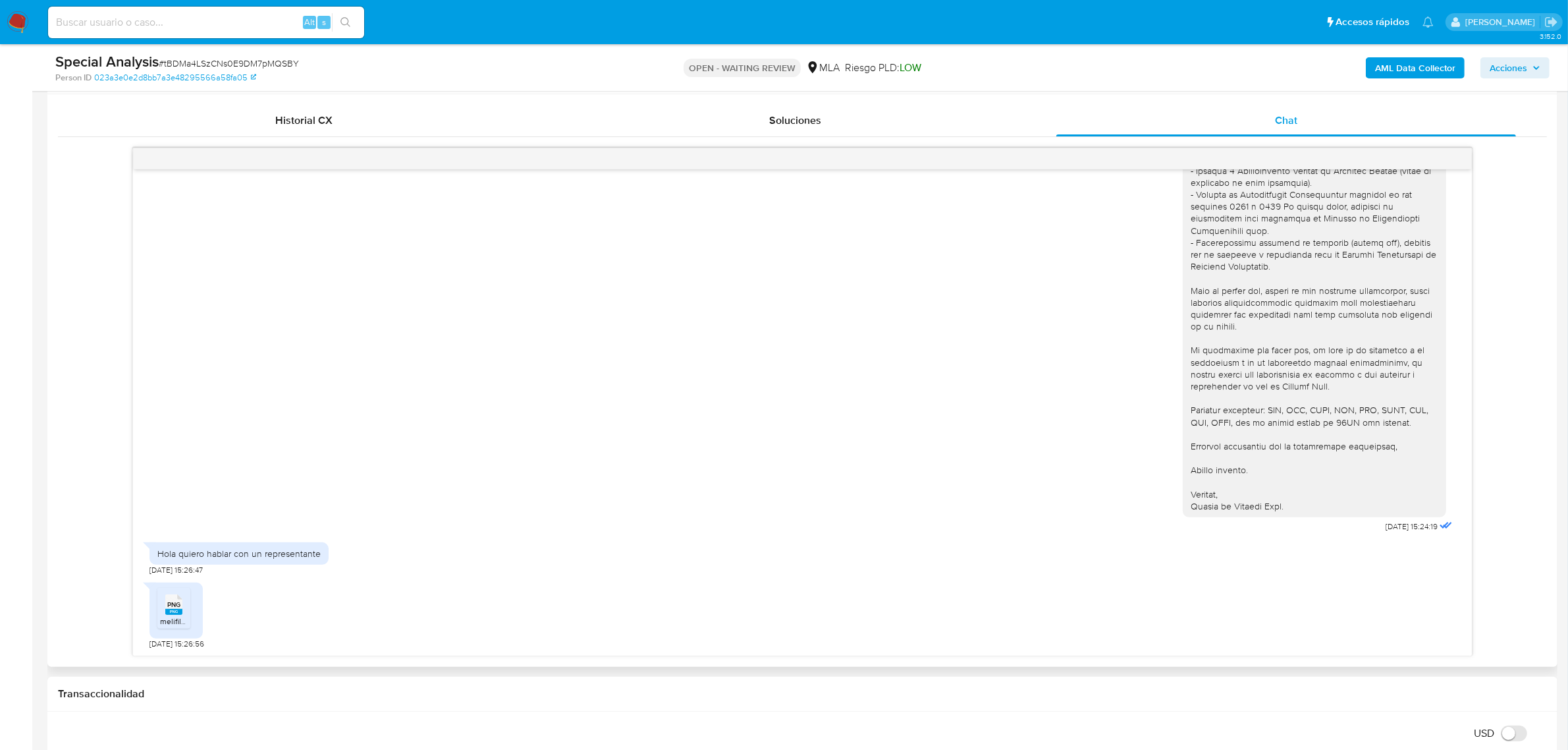
scroll to position [659, 0]
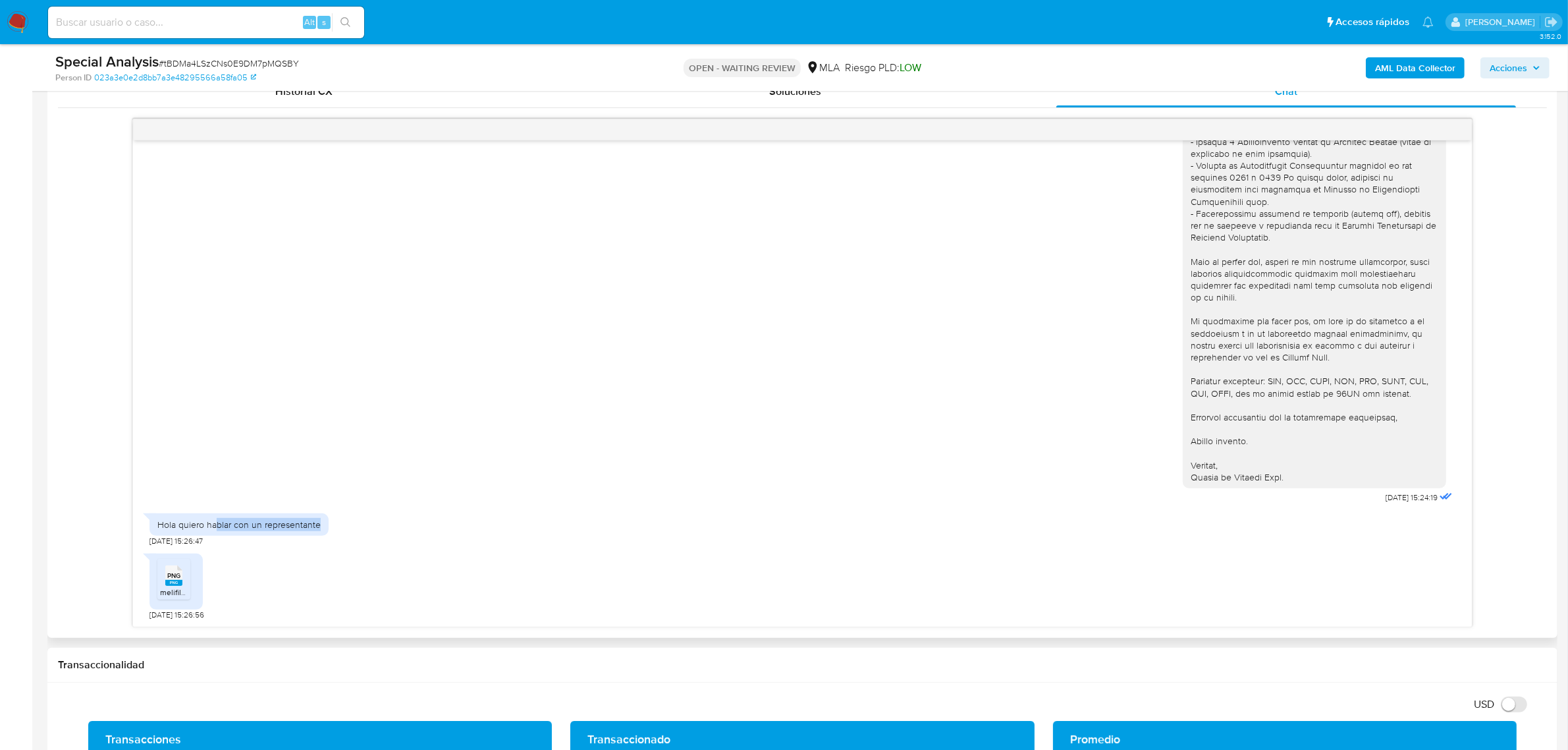
drag, startPoint x: 214, startPoint y: 525, endPoint x: 417, endPoint y: 525, distance: 203.0
click at [417, 525] on div "Hola quiero hablar con un representante [DATE] 15:26:47" at bounding box center [802, 526] width 1306 height 40
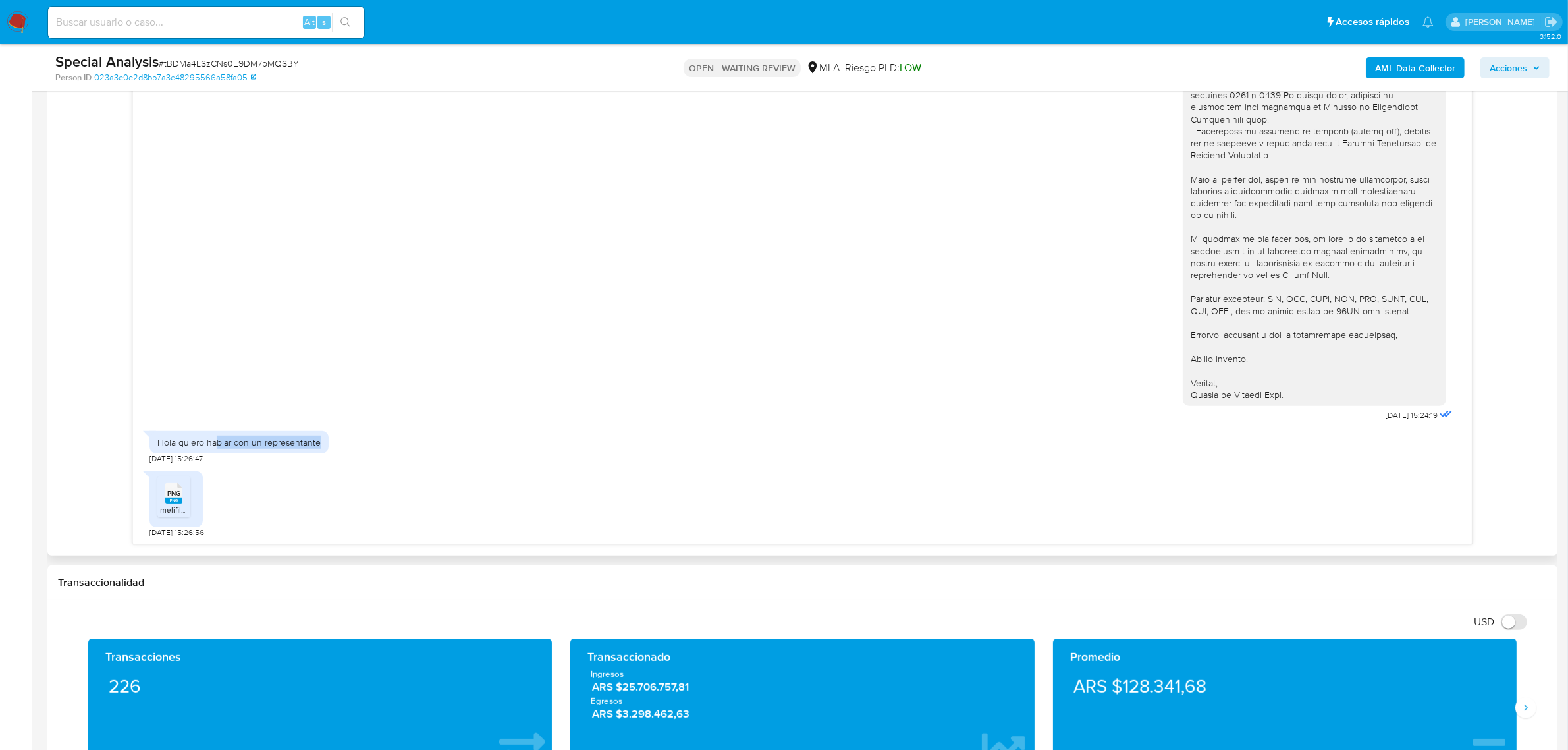
scroll to position [906, 0]
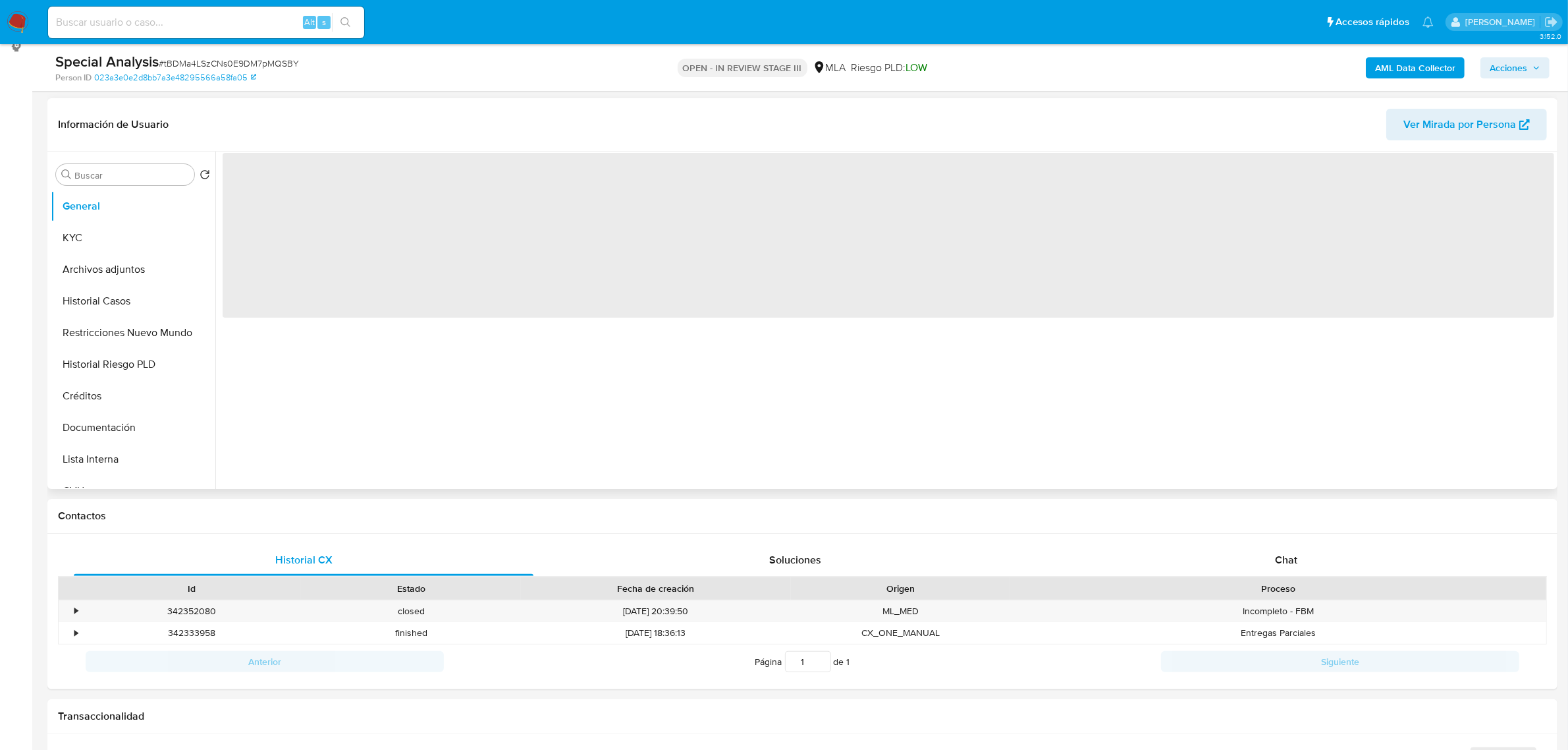
scroll to position [247, 0]
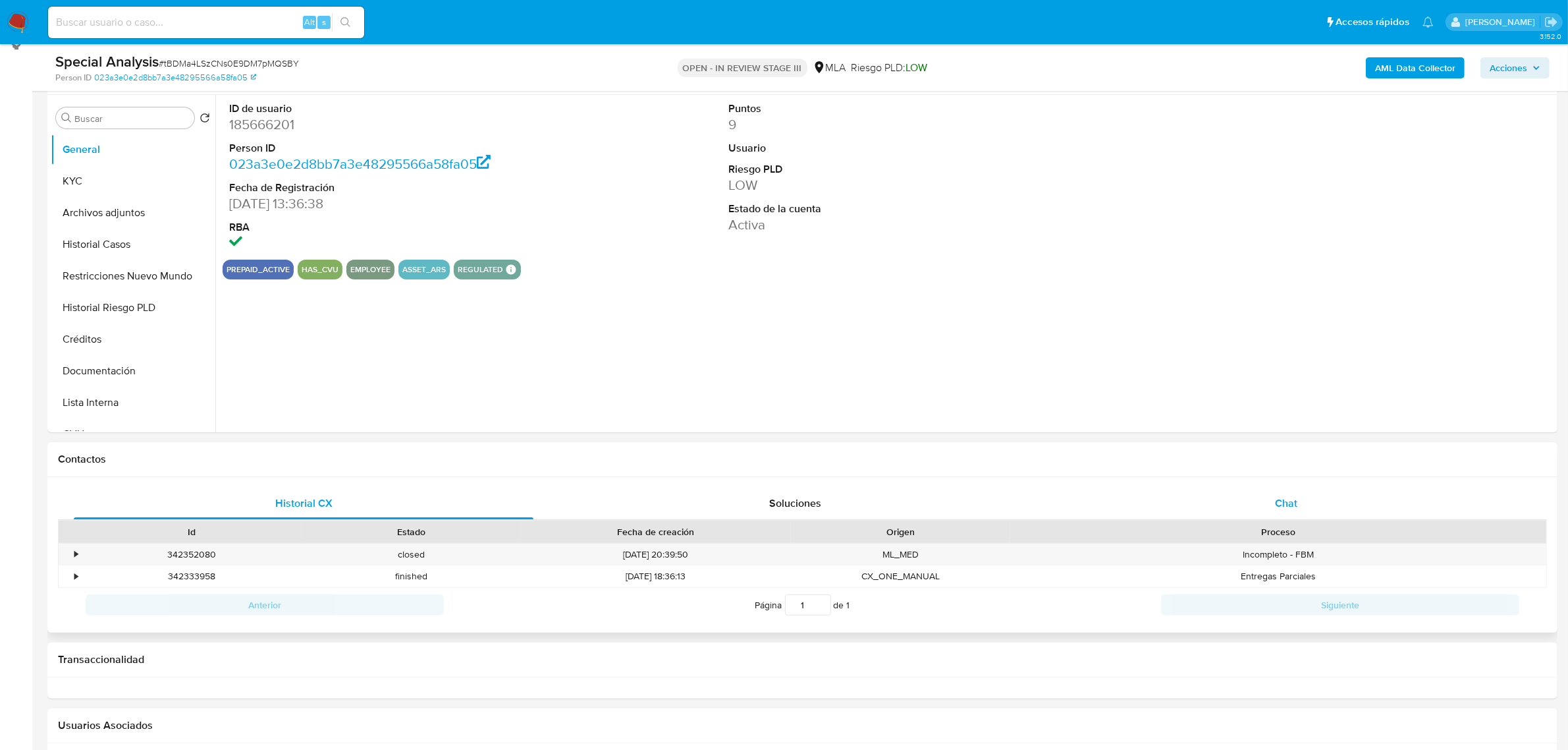
click at [1283, 506] on span "Chat" at bounding box center [1286, 503] width 22 height 15
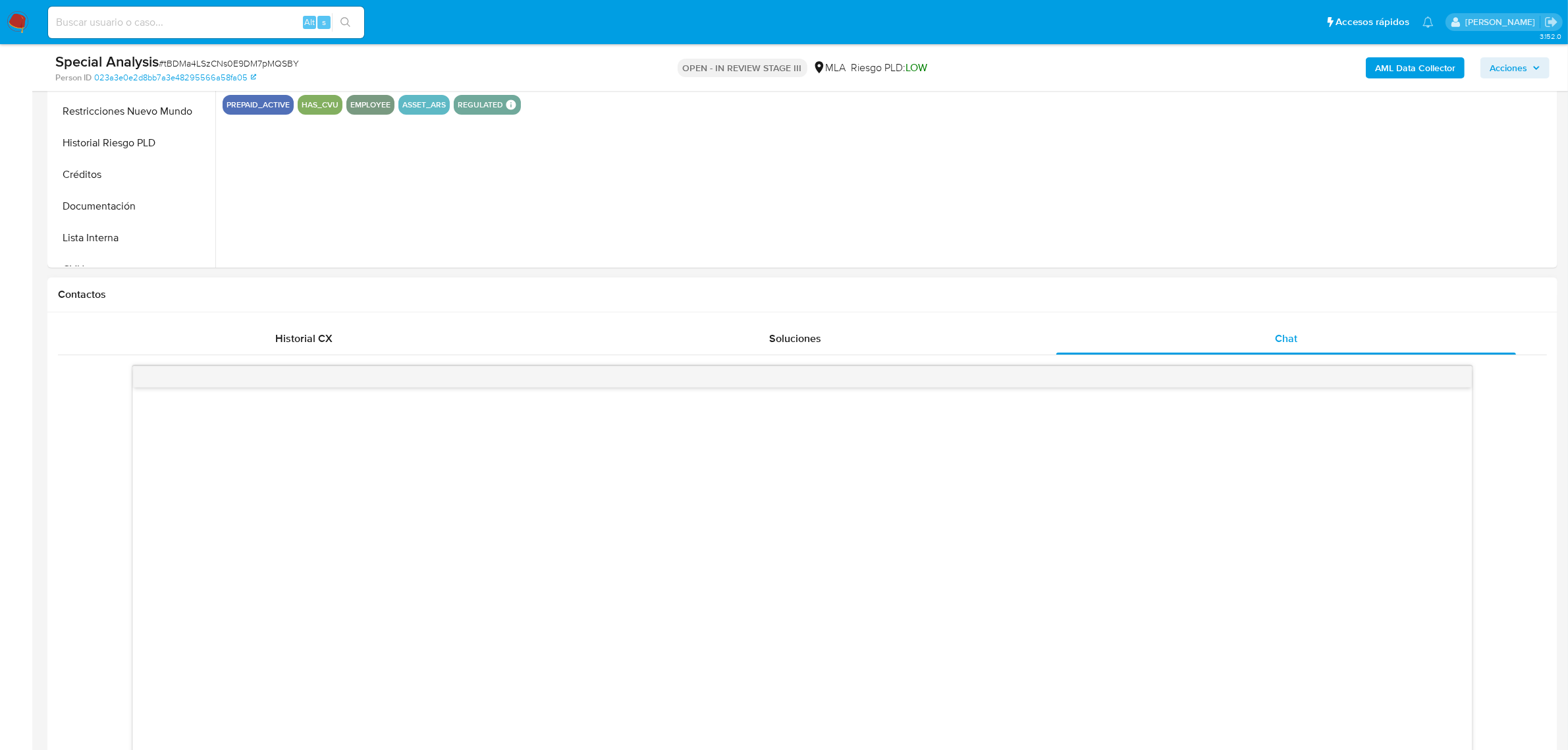
select select "10"
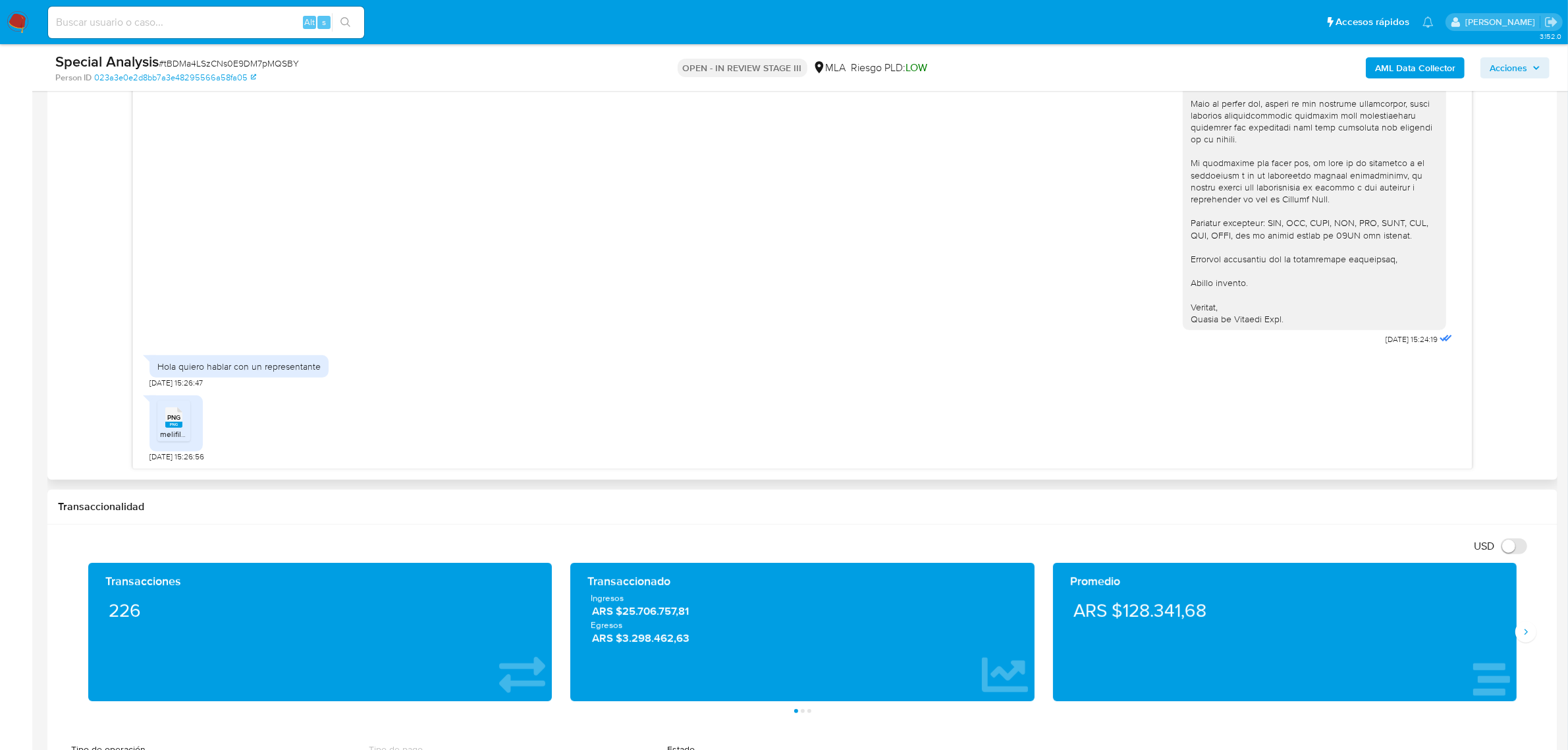
scroll to position [824, 0]
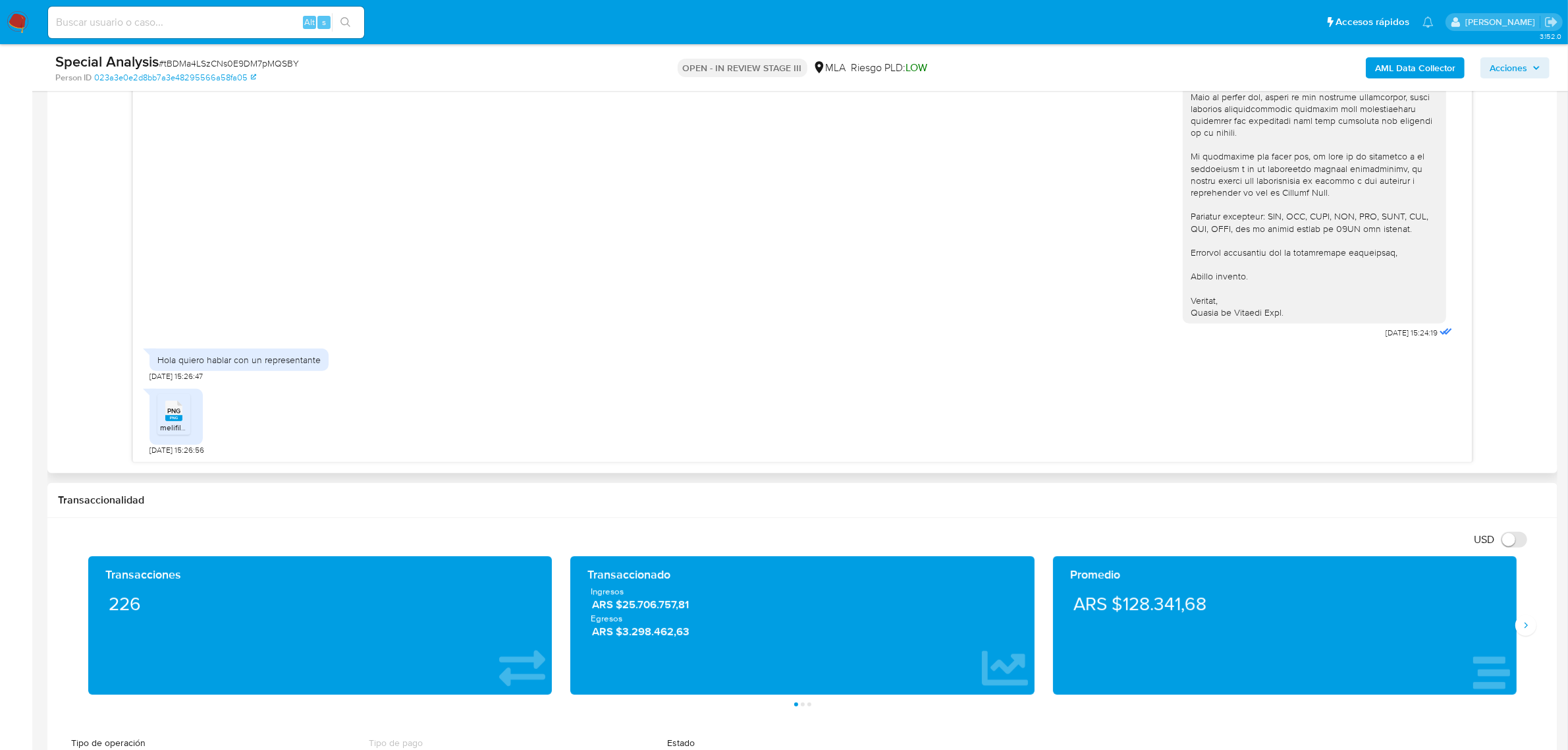
click at [175, 413] on span "PNG" at bounding box center [174, 410] width 13 height 8
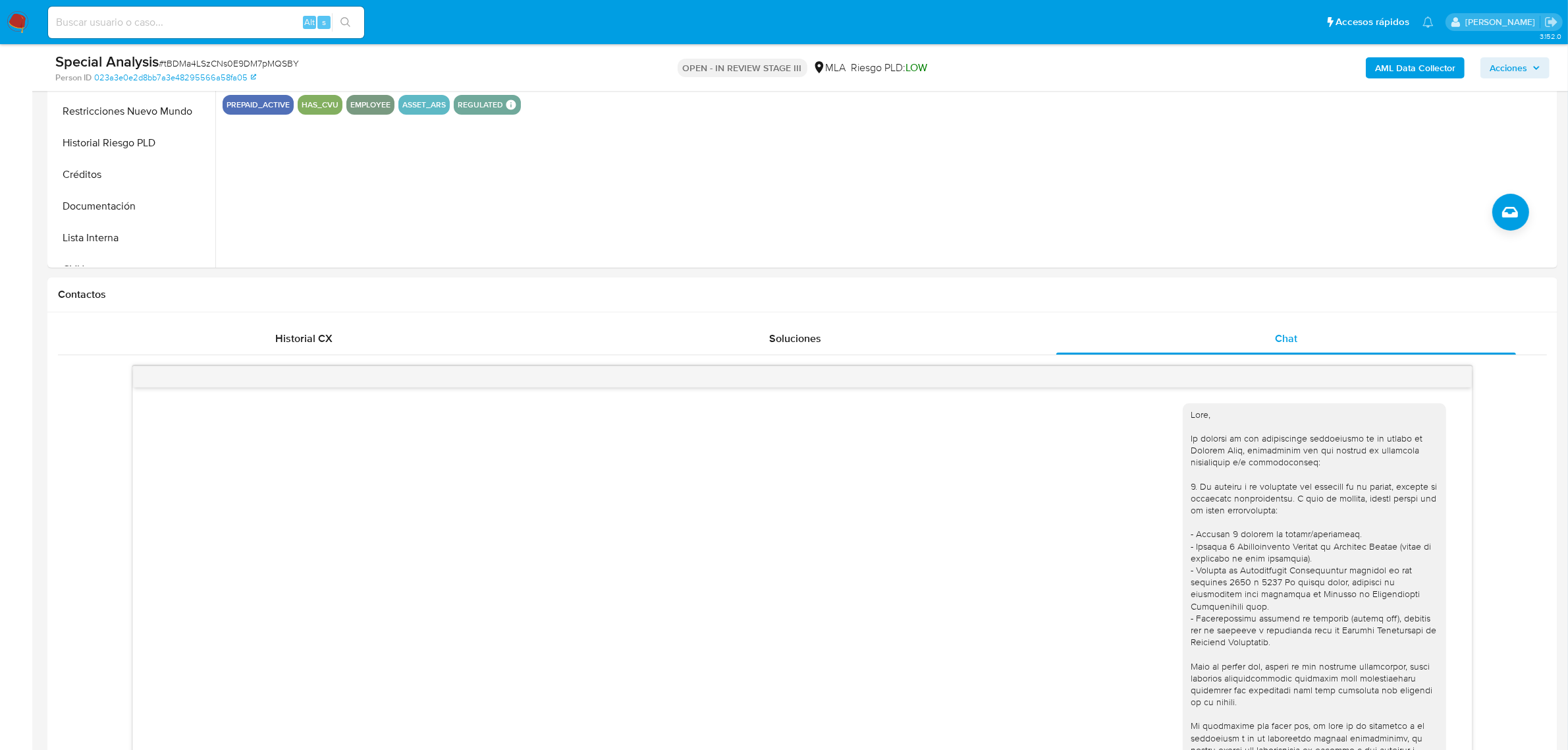
scroll to position [330, 0]
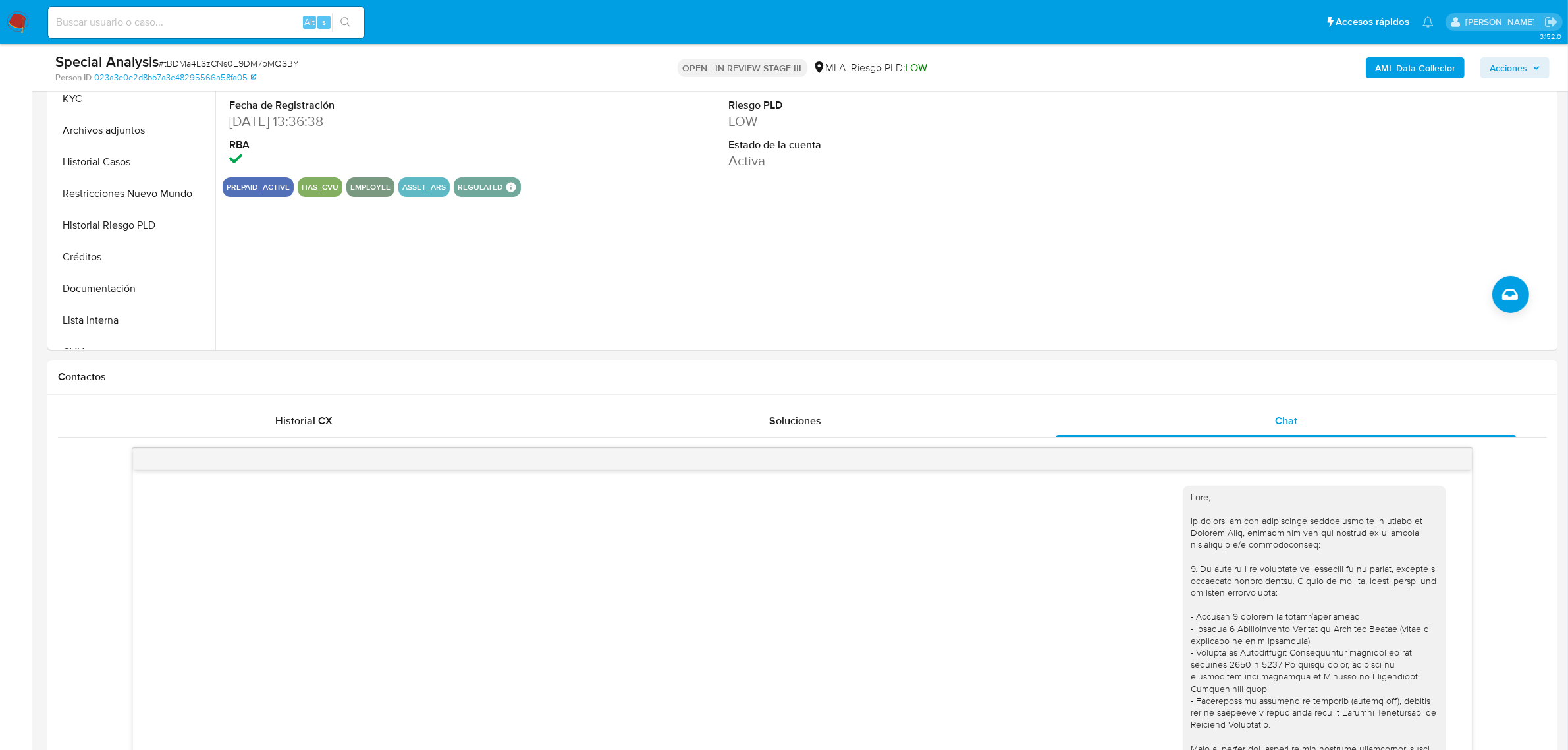
click at [1528, 63] on span "Acciones" at bounding box center [1508, 68] width 37 height 21
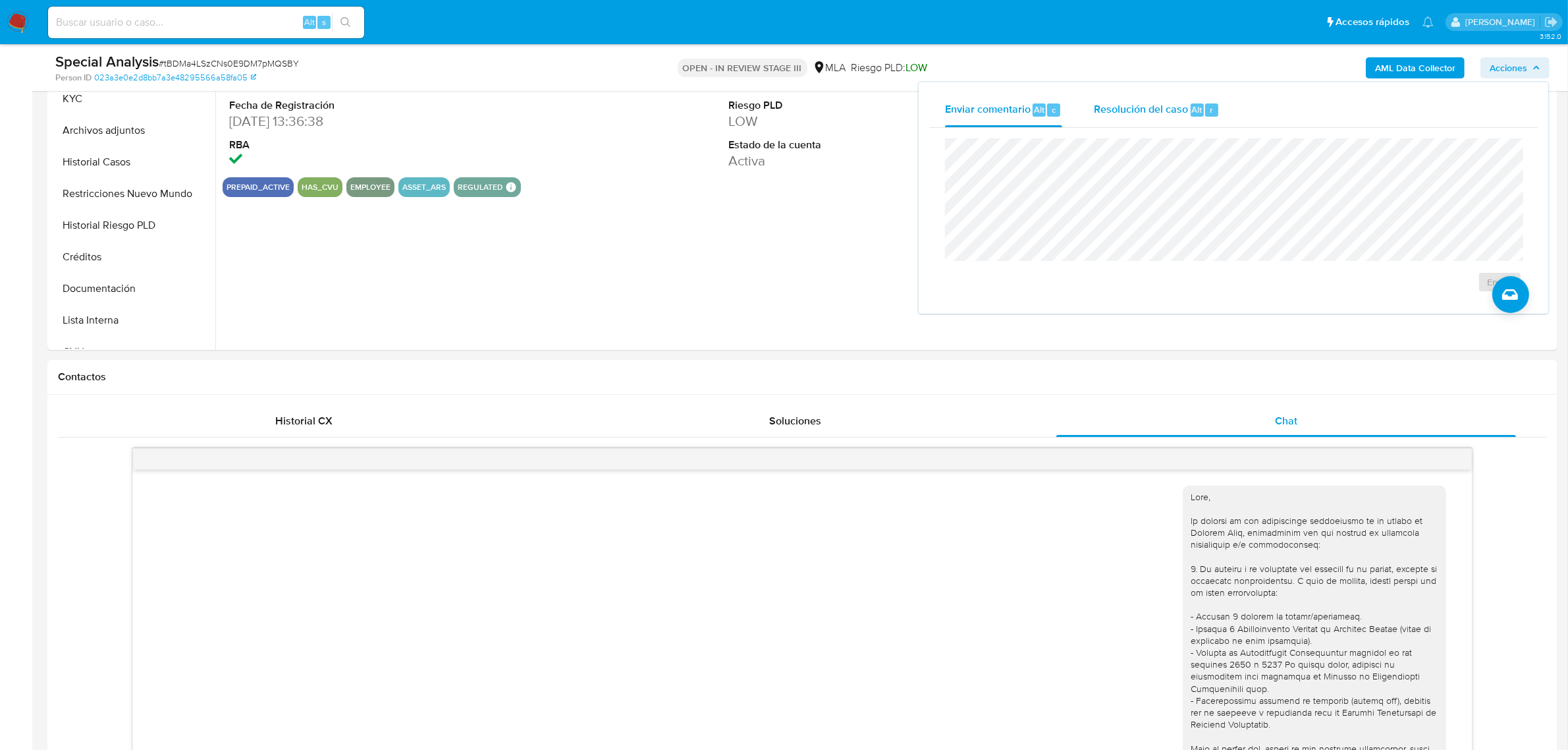
click at [1197, 120] on div "Resolución del caso Alt r" at bounding box center [1156, 110] width 126 height 34
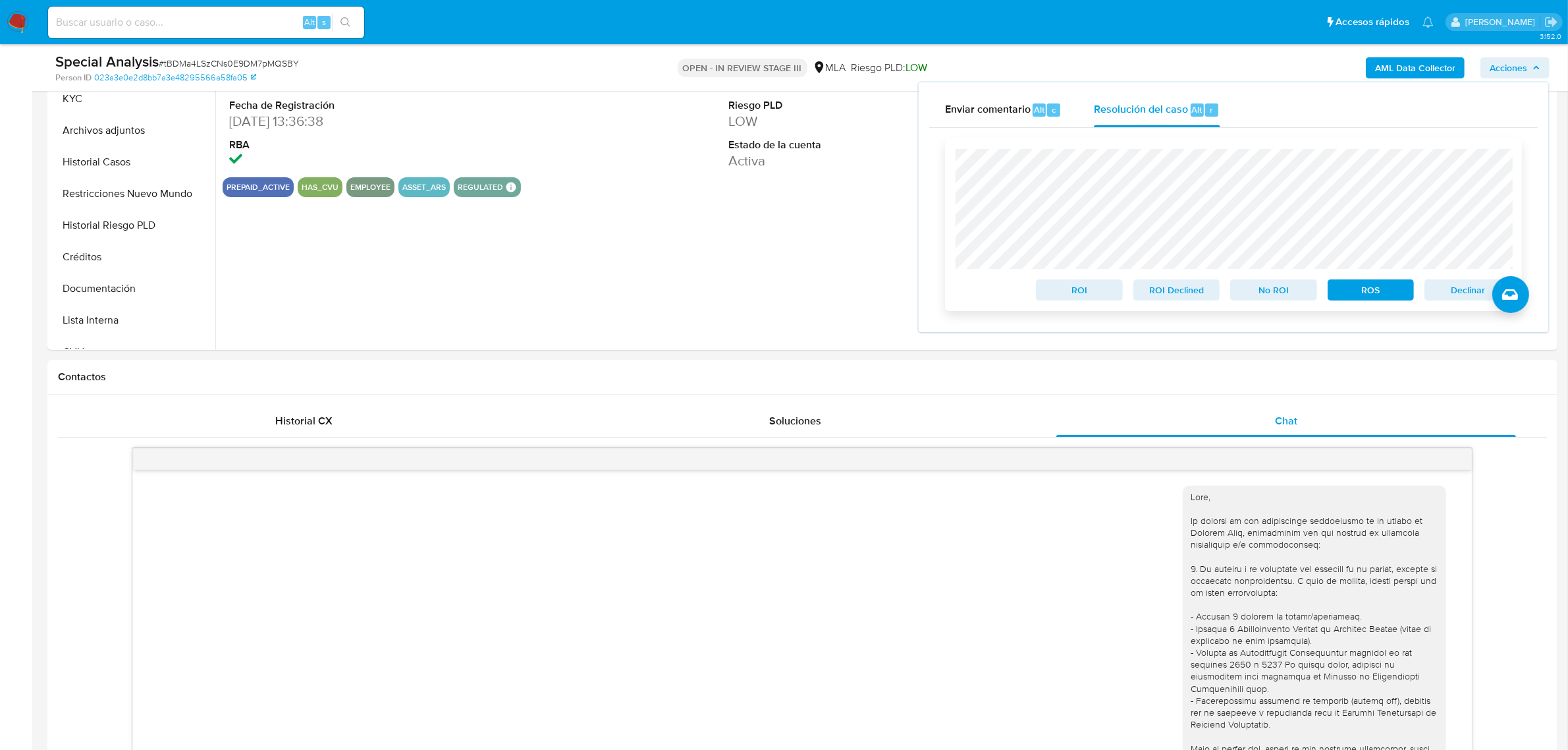
click at [1466, 298] on span "Declinar" at bounding box center [1468, 290] width 69 height 18
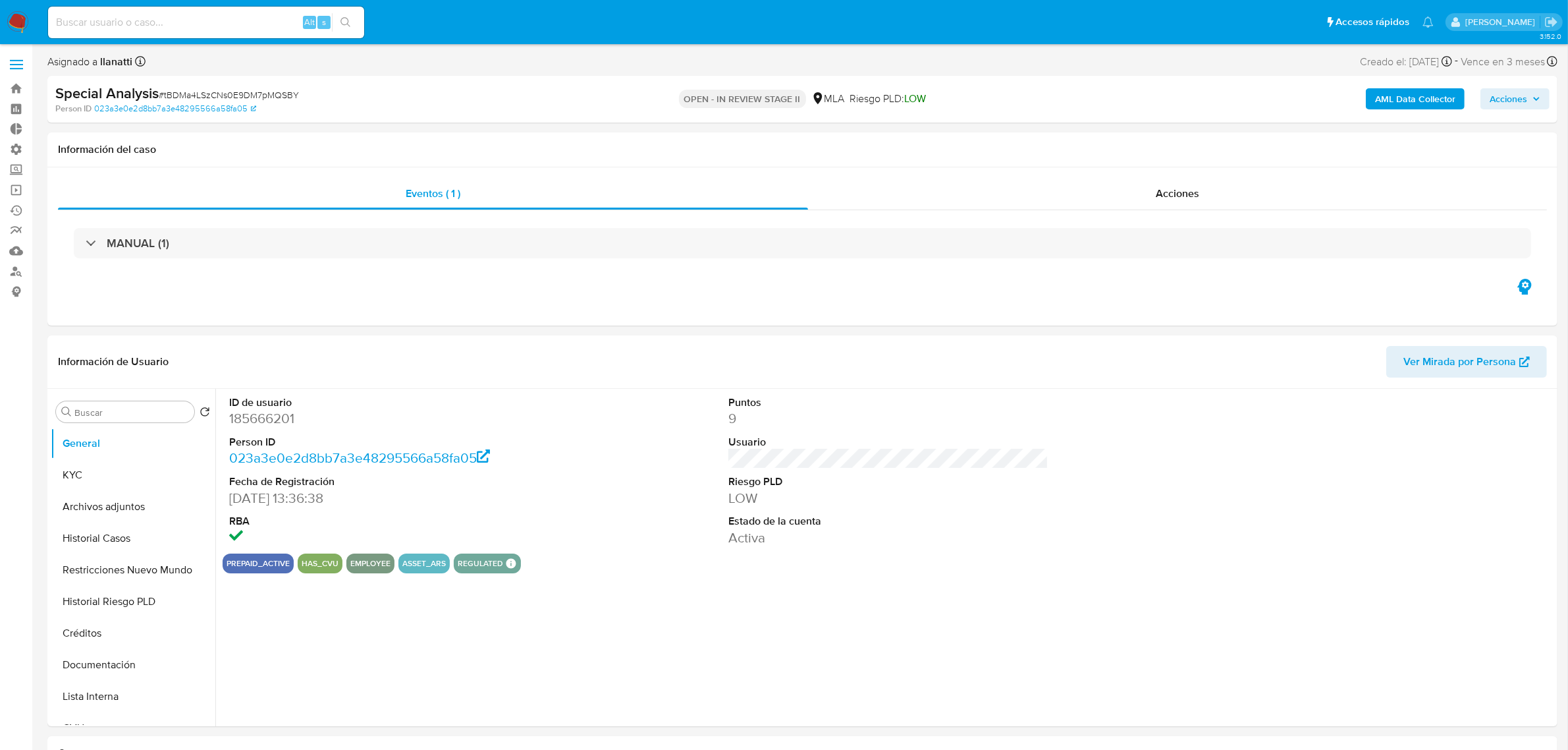
select select "10"
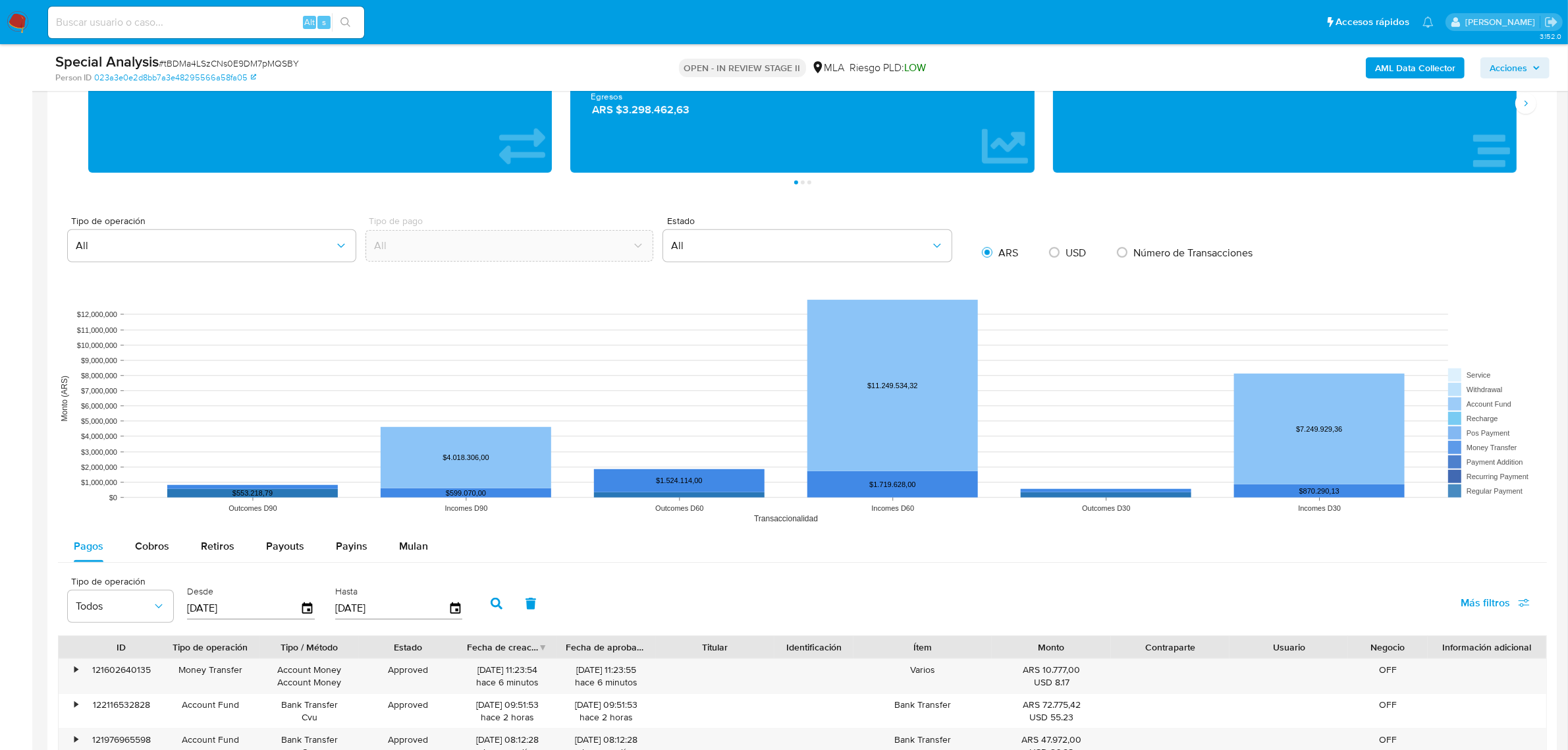
scroll to position [576, 0]
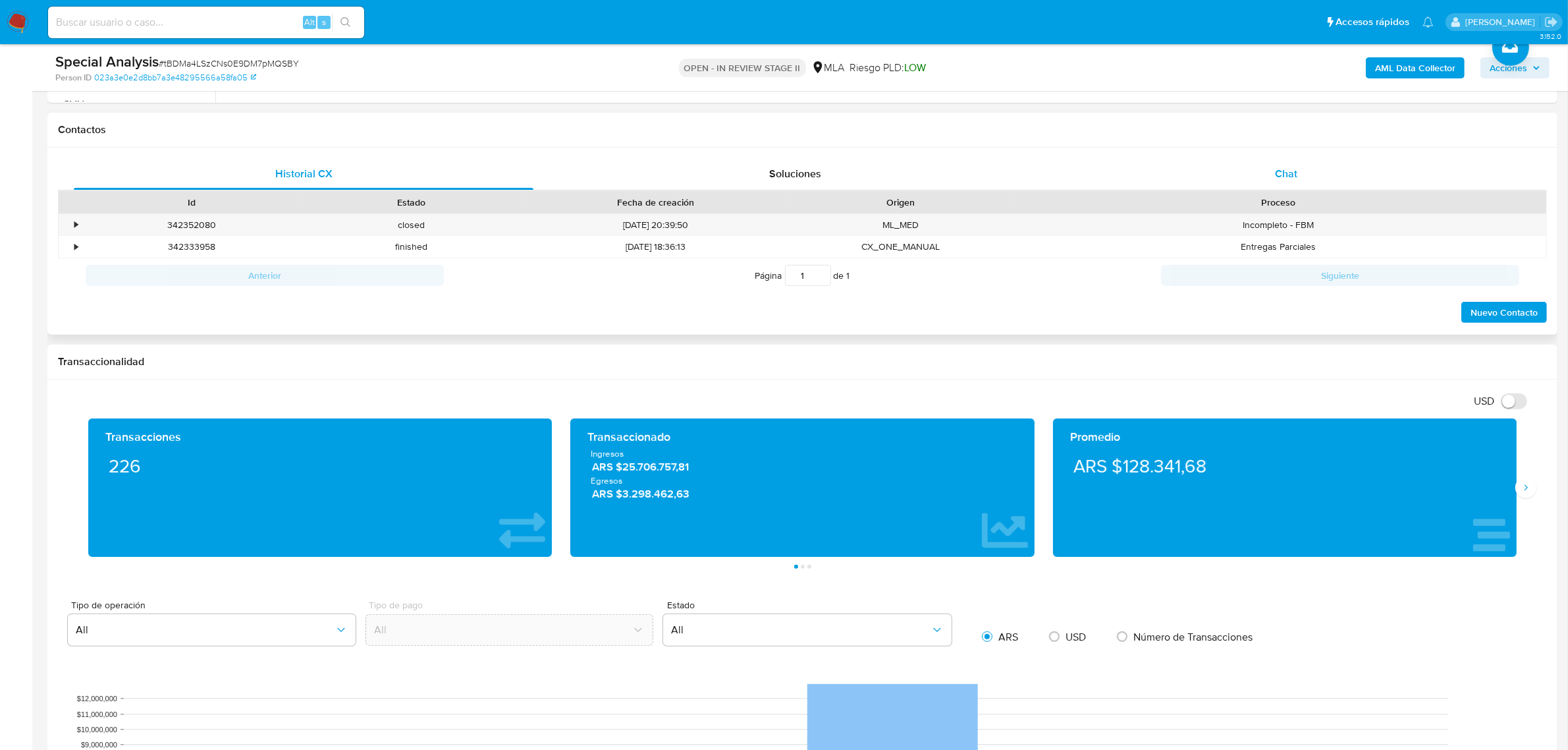
click at [1283, 172] on span "Chat" at bounding box center [1286, 174] width 22 height 15
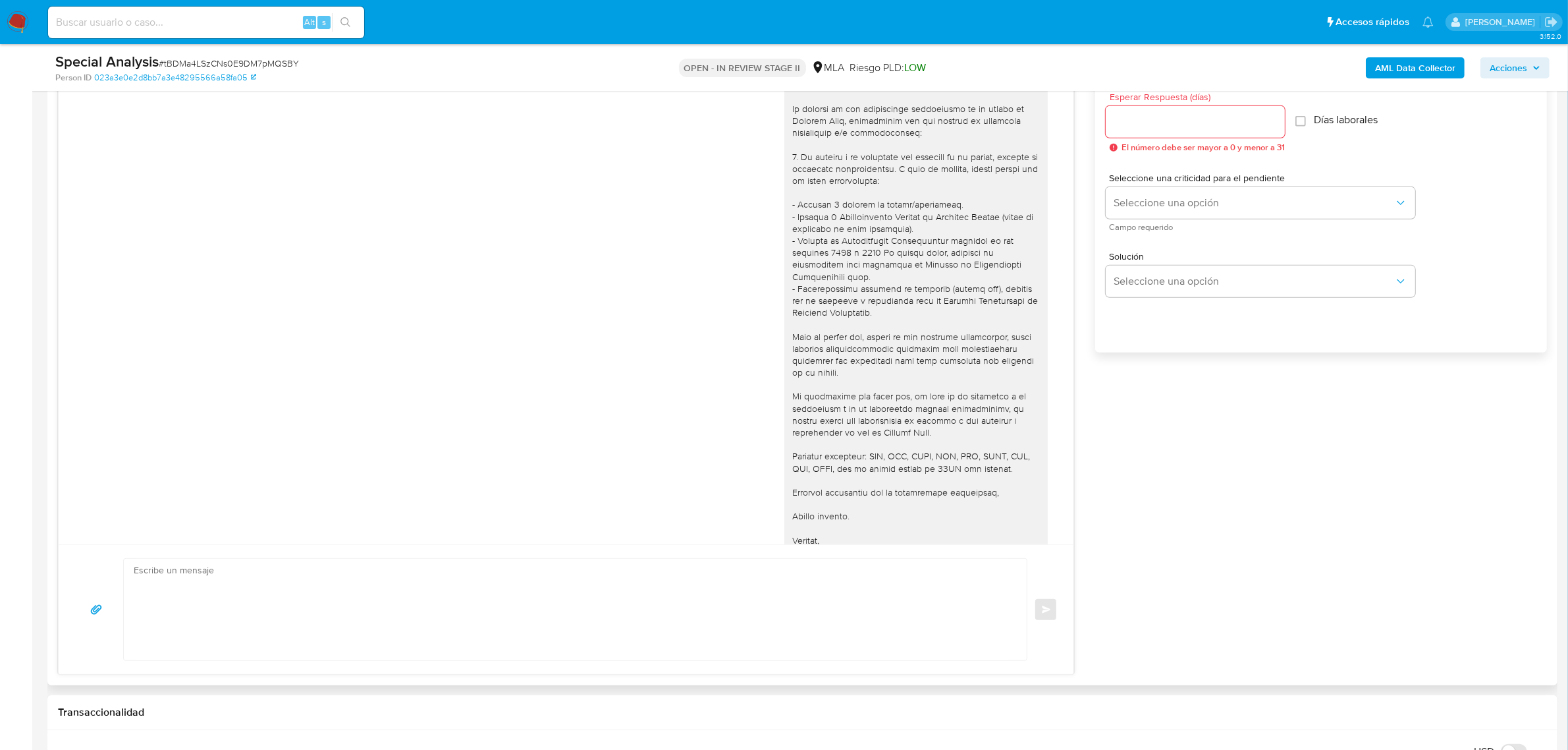
scroll to position [158, 0]
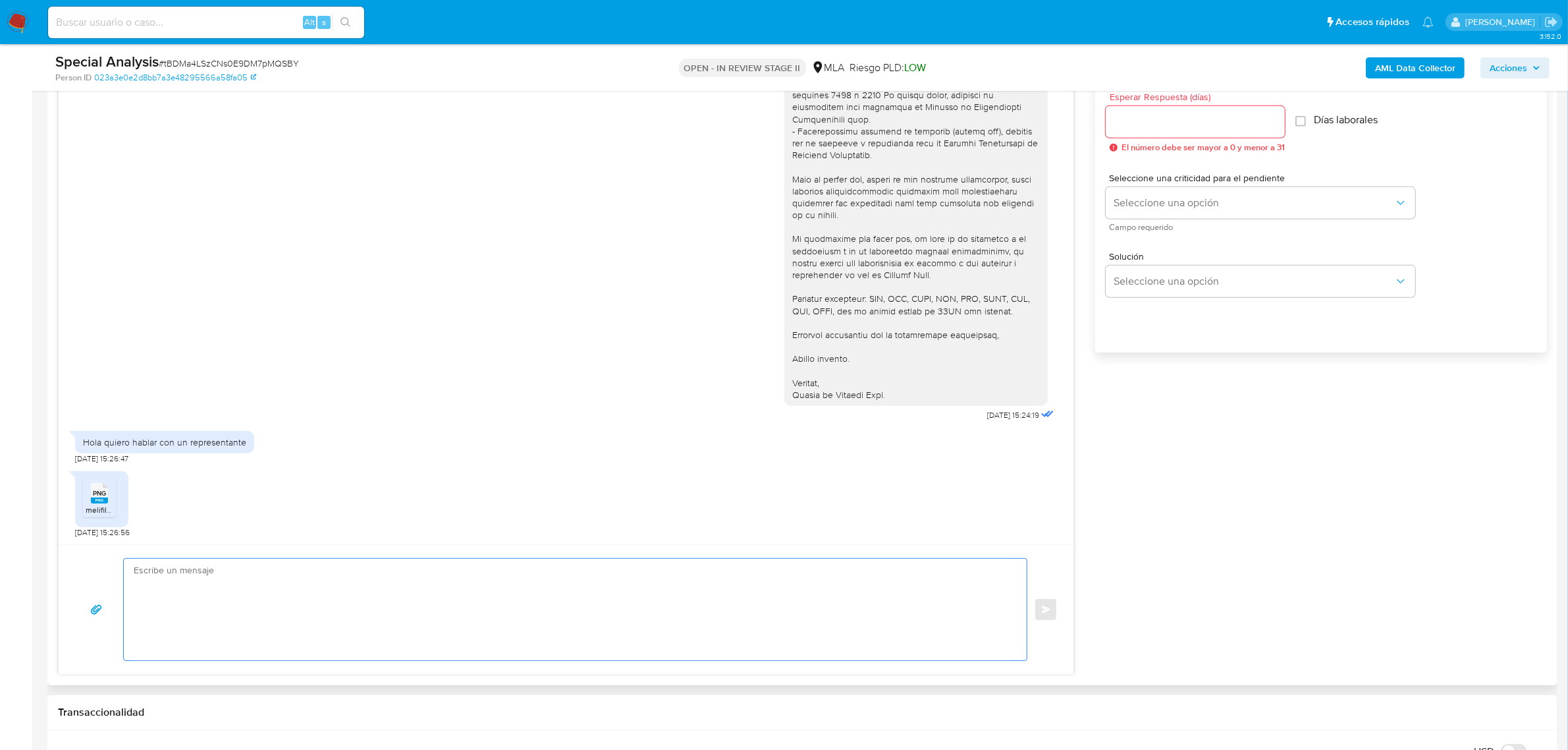
drag, startPoint x: 228, startPoint y: 571, endPoint x: 894, endPoint y: 528, distance: 667.4
click at [232, 576] on textarea at bounding box center [572, 609] width 877 height 101
click at [93, 501] on rect at bounding box center [99, 500] width 17 height 6
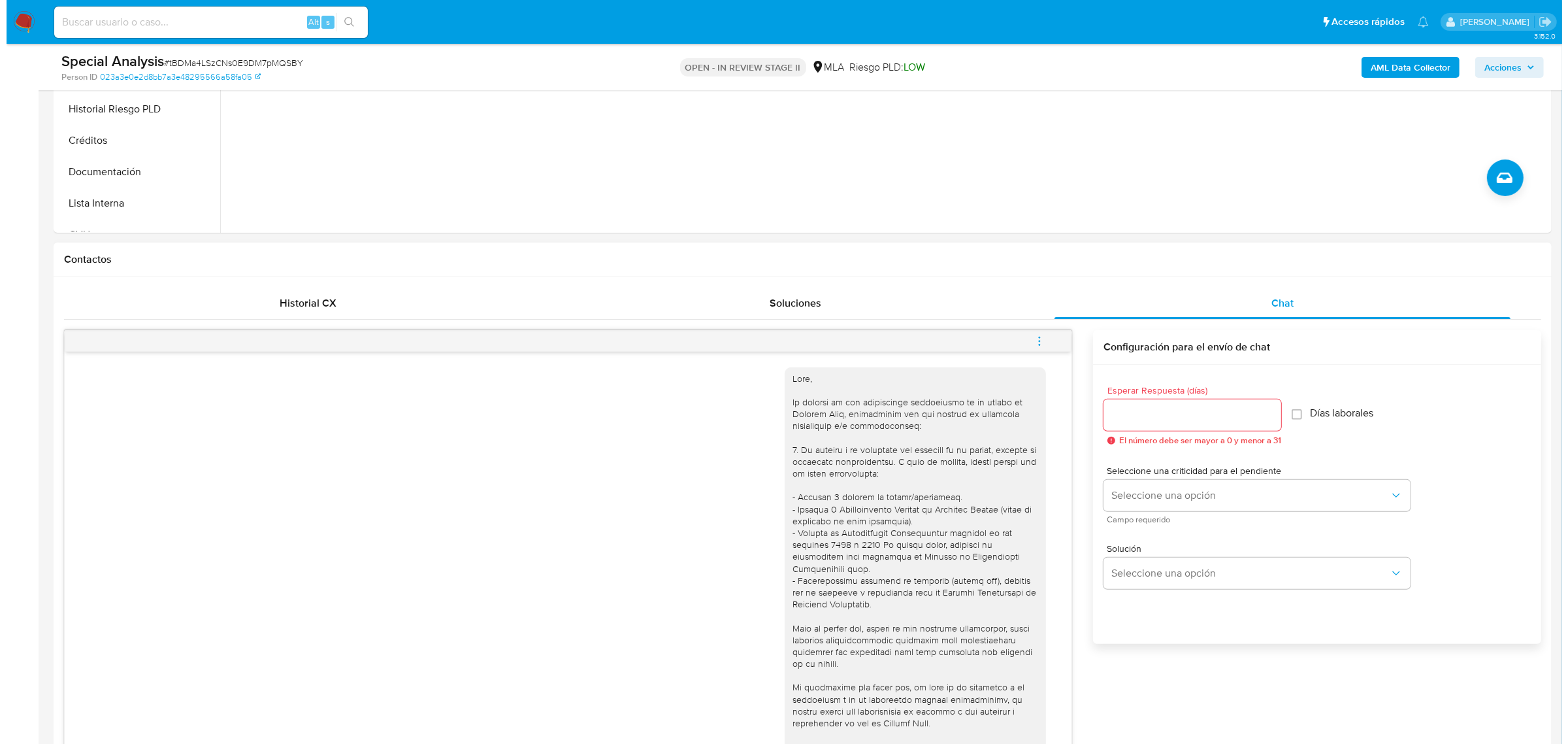
scroll to position [409, 0]
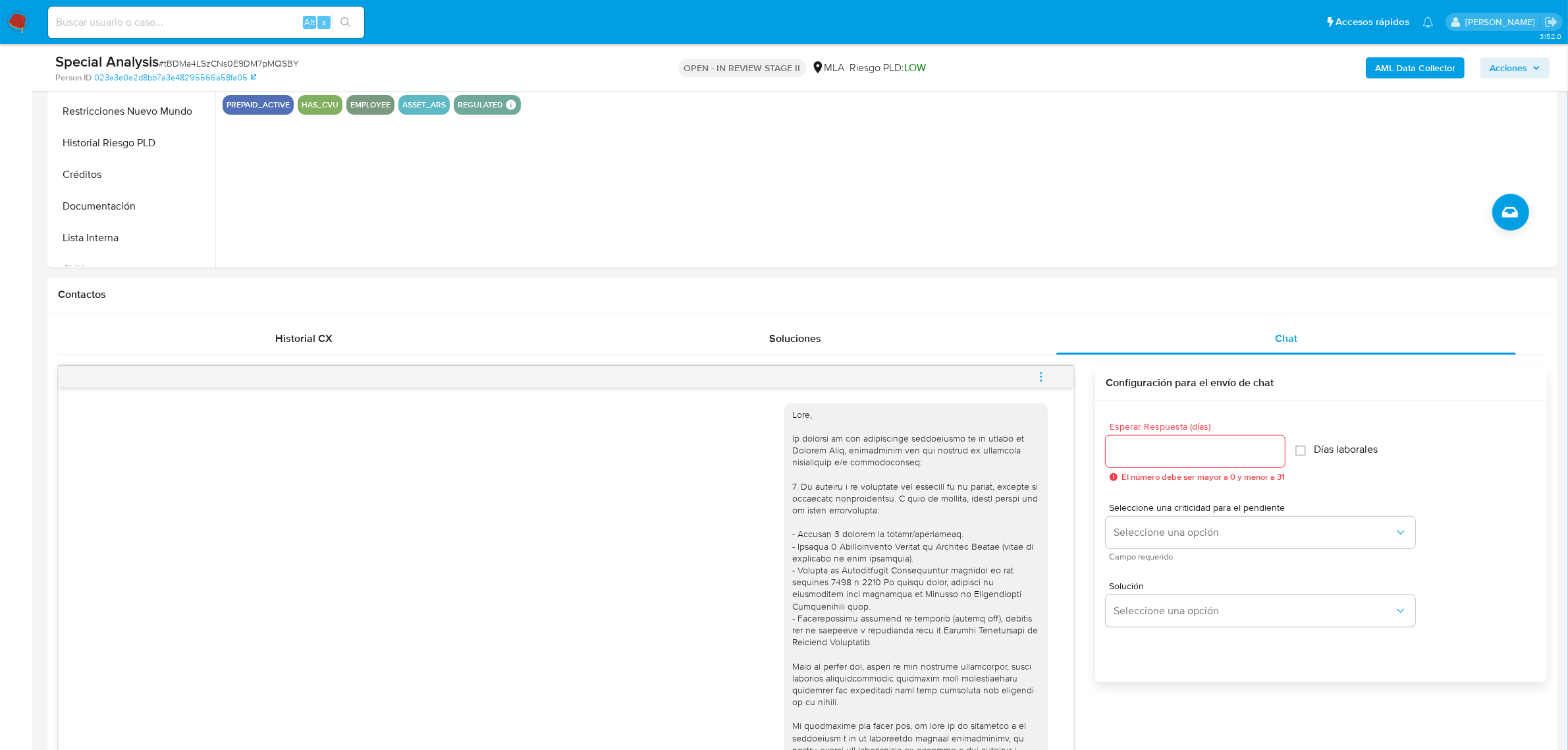
click at [1038, 379] on icon "menu-action" at bounding box center [1041, 377] width 12 height 12
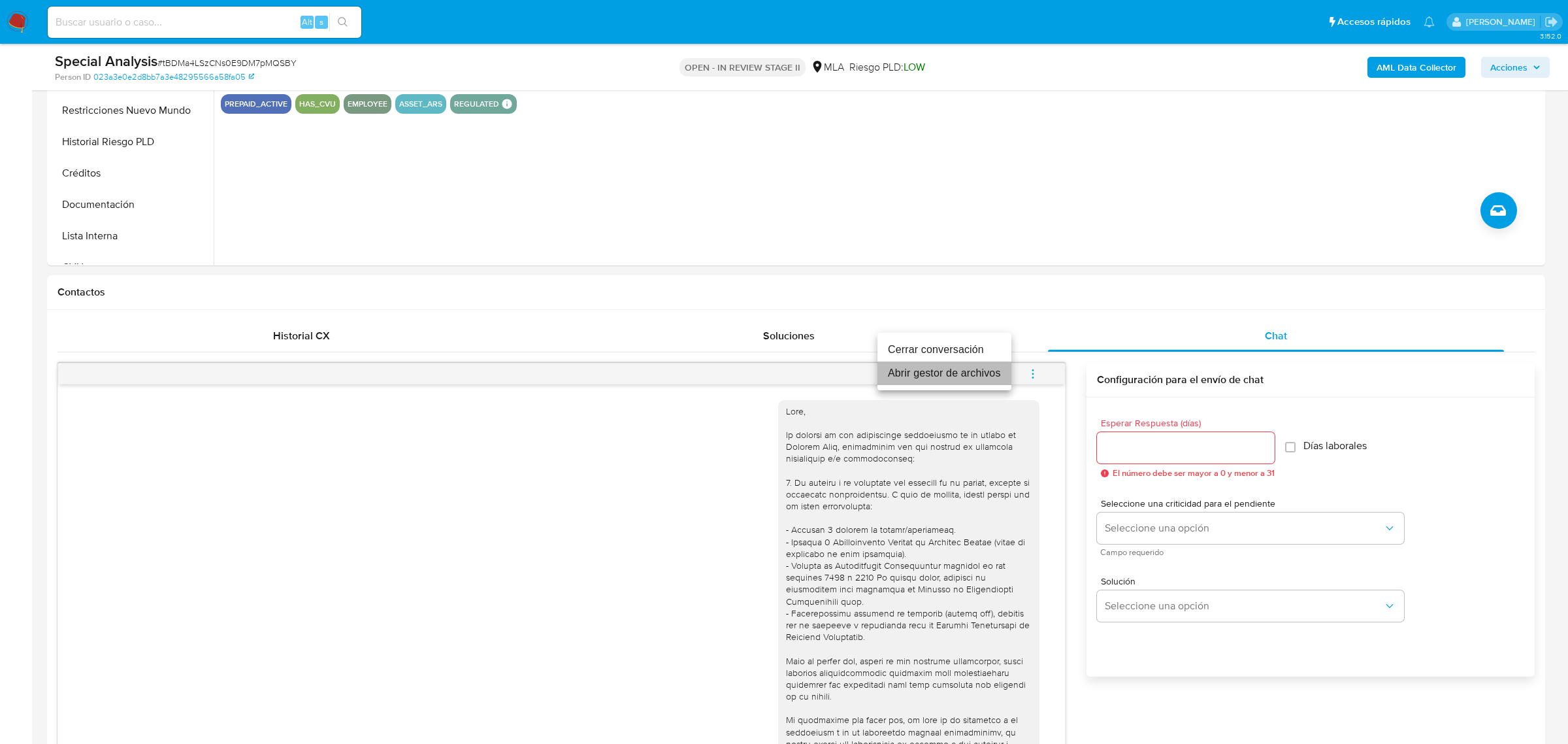
click at [936, 373] on li "Abrir gestor de archivos" at bounding box center [944, 372] width 134 height 23
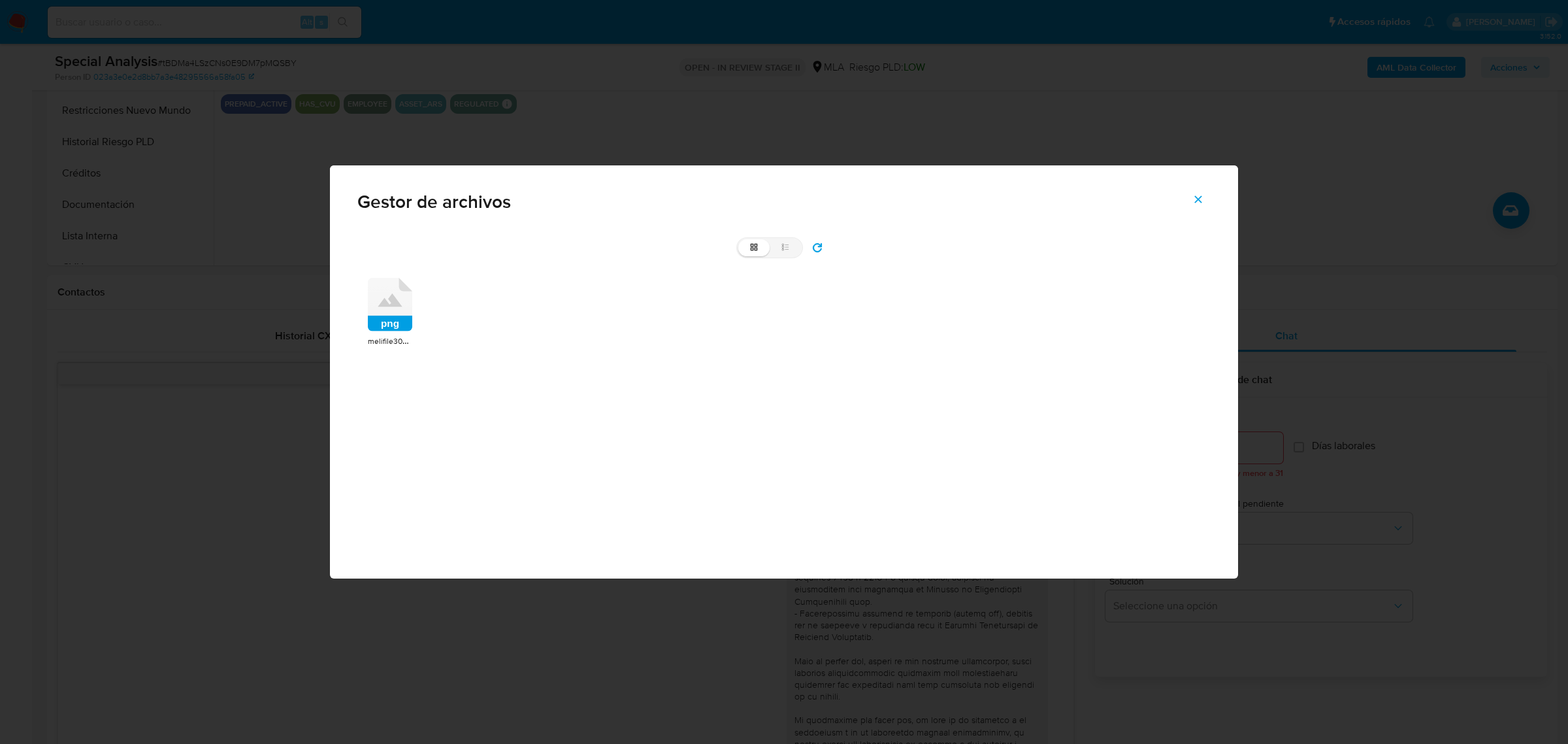
click at [405, 295] on icon at bounding box center [390, 304] width 45 height 54
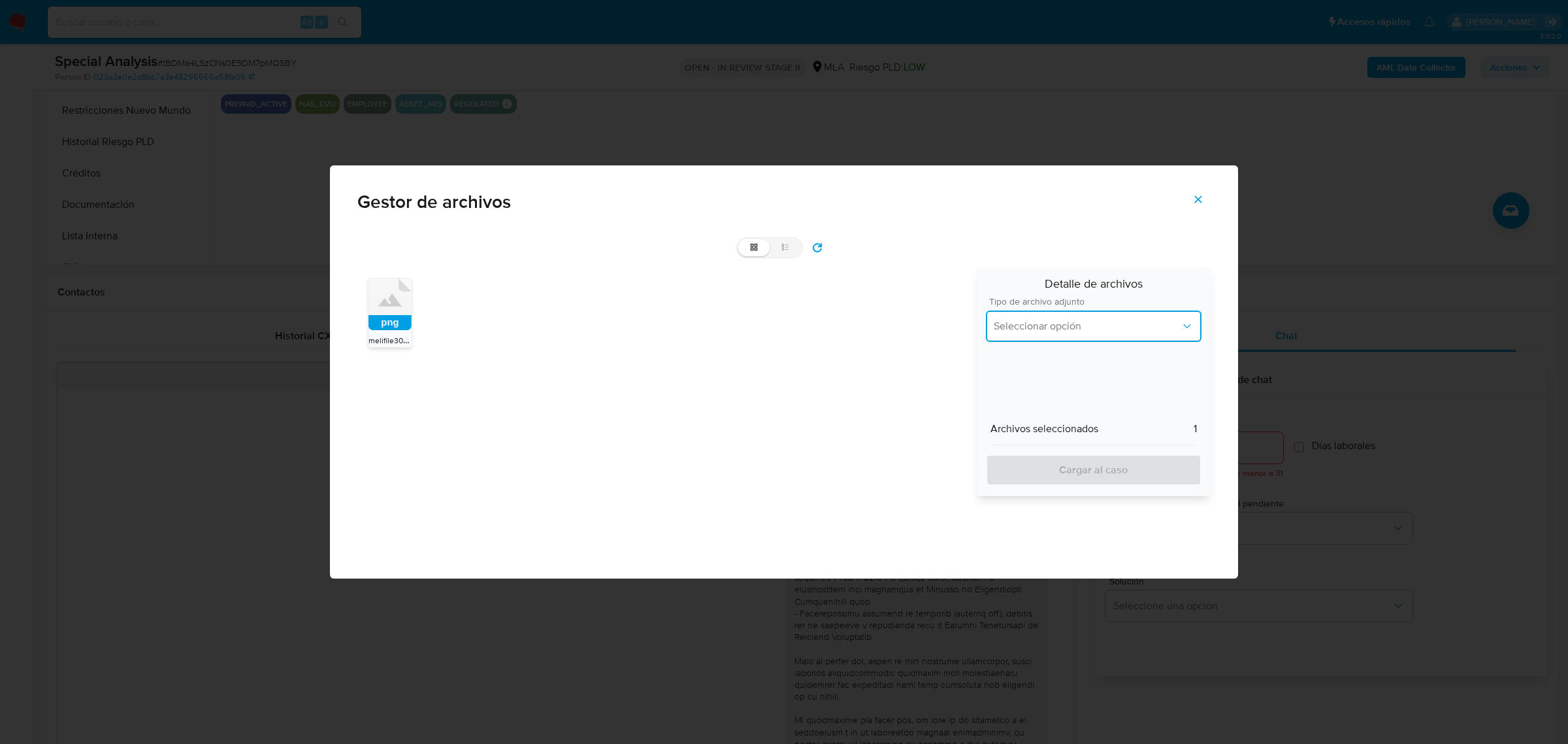
click at [1164, 324] on span "Seleccionar opción" at bounding box center [1086, 326] width 186 height 13
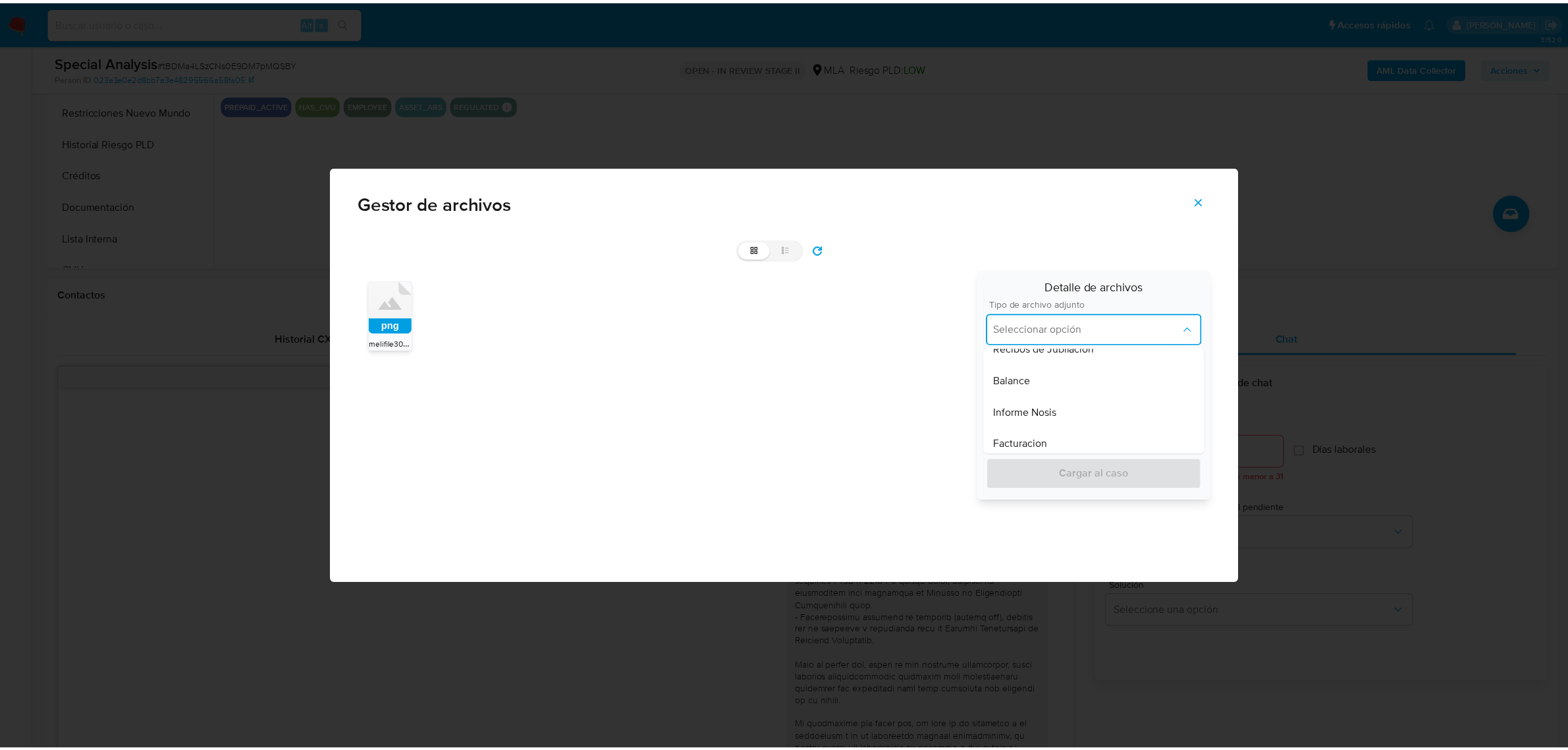
scroll to position [541, 0]
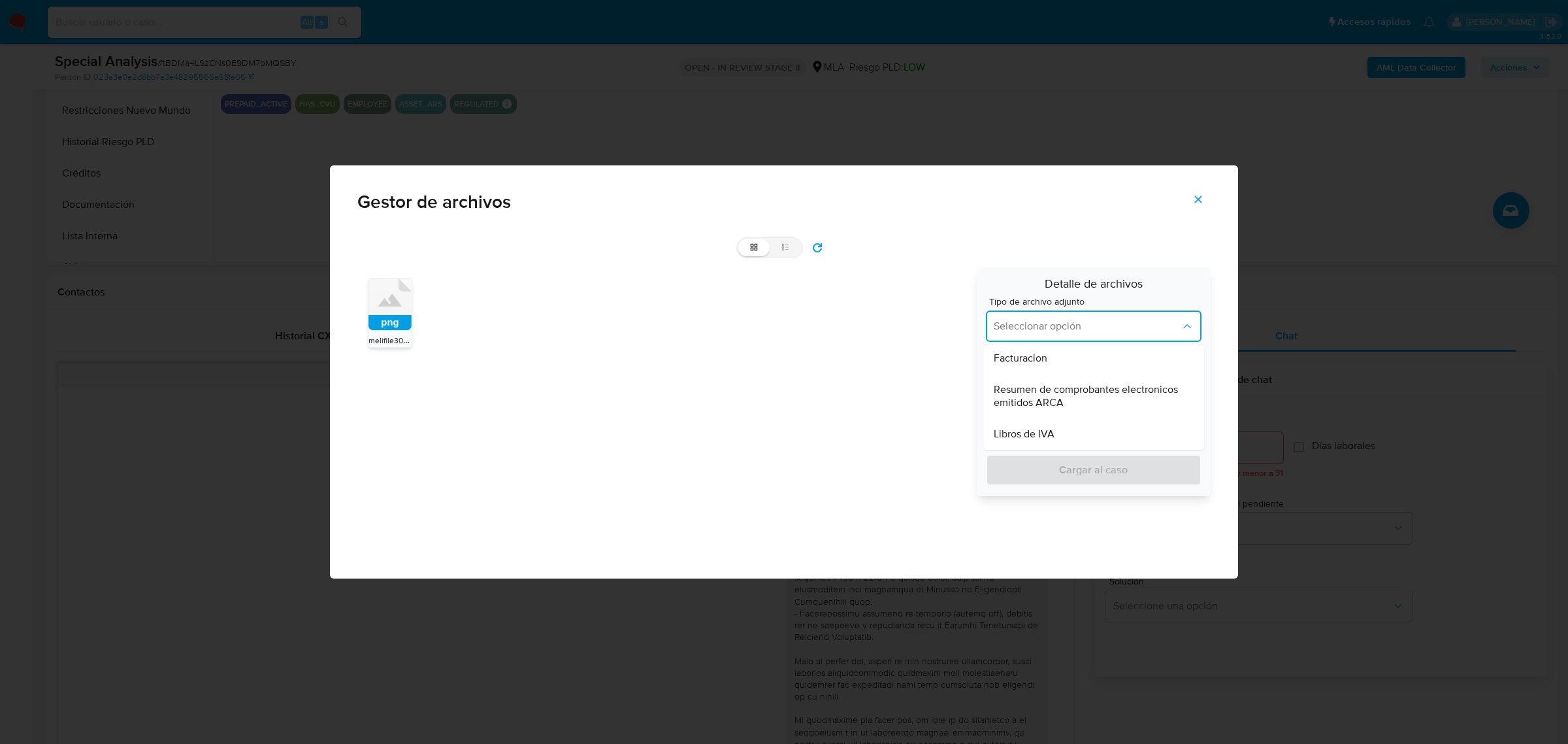
click at [1194, 201] on icon "Cerrar" at bounding box center [1198, 199] width 12 height 12
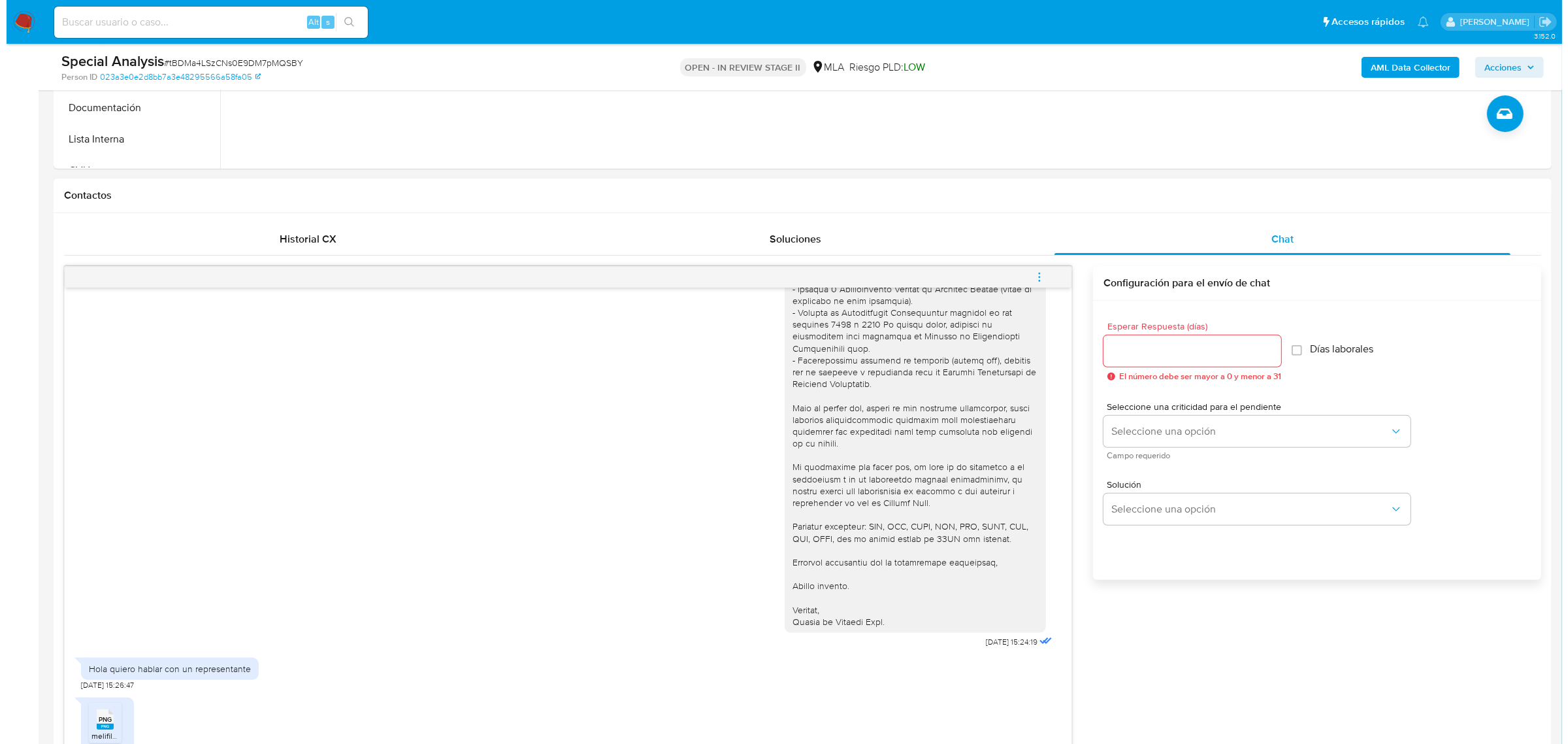
scroll to position [572, 0]
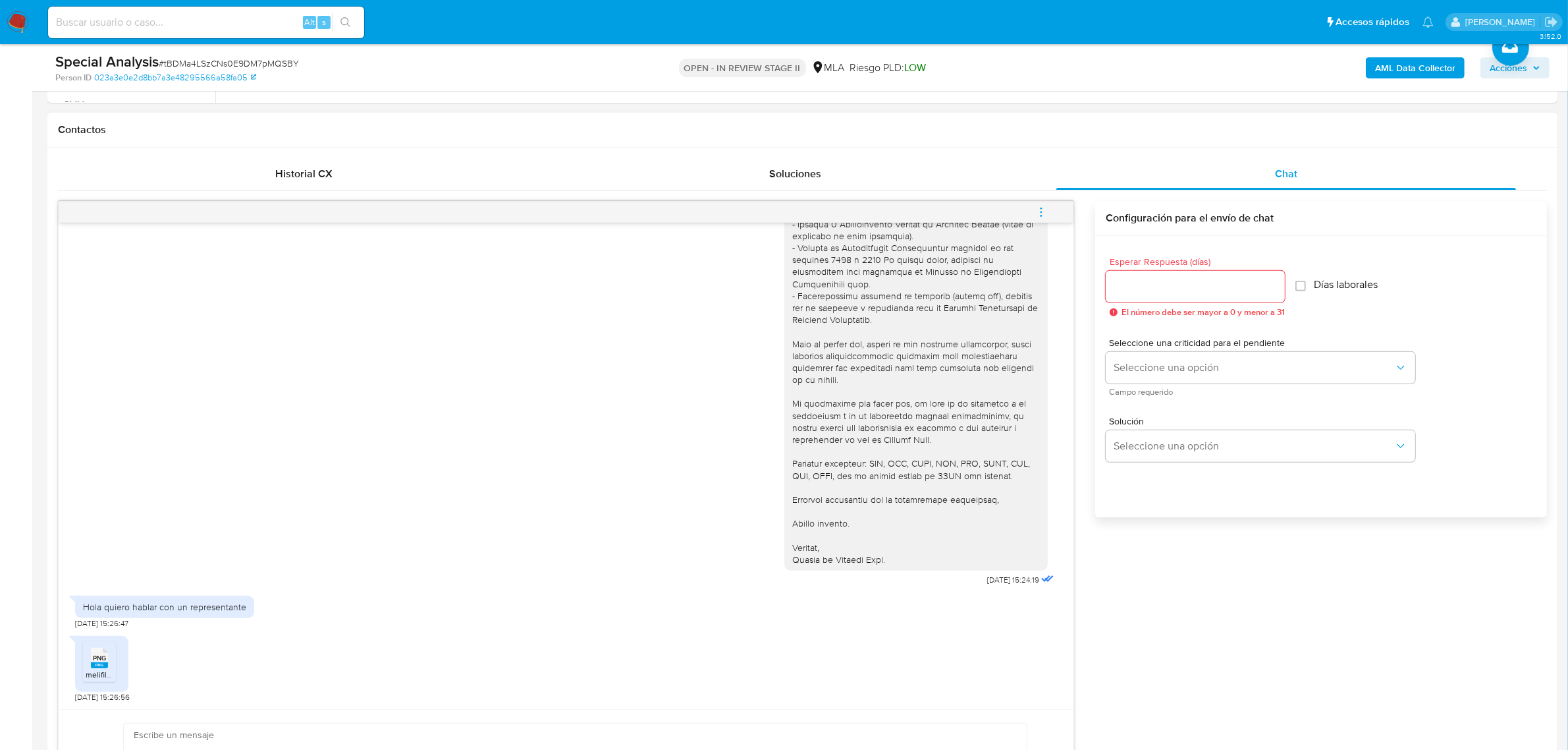
click at [1033, 202] on button "menu-action" at bounding box center [1041, 212] width 43 height 32
click at [569, 377] on div at bounding box center [790, 375] width 1581 height 750
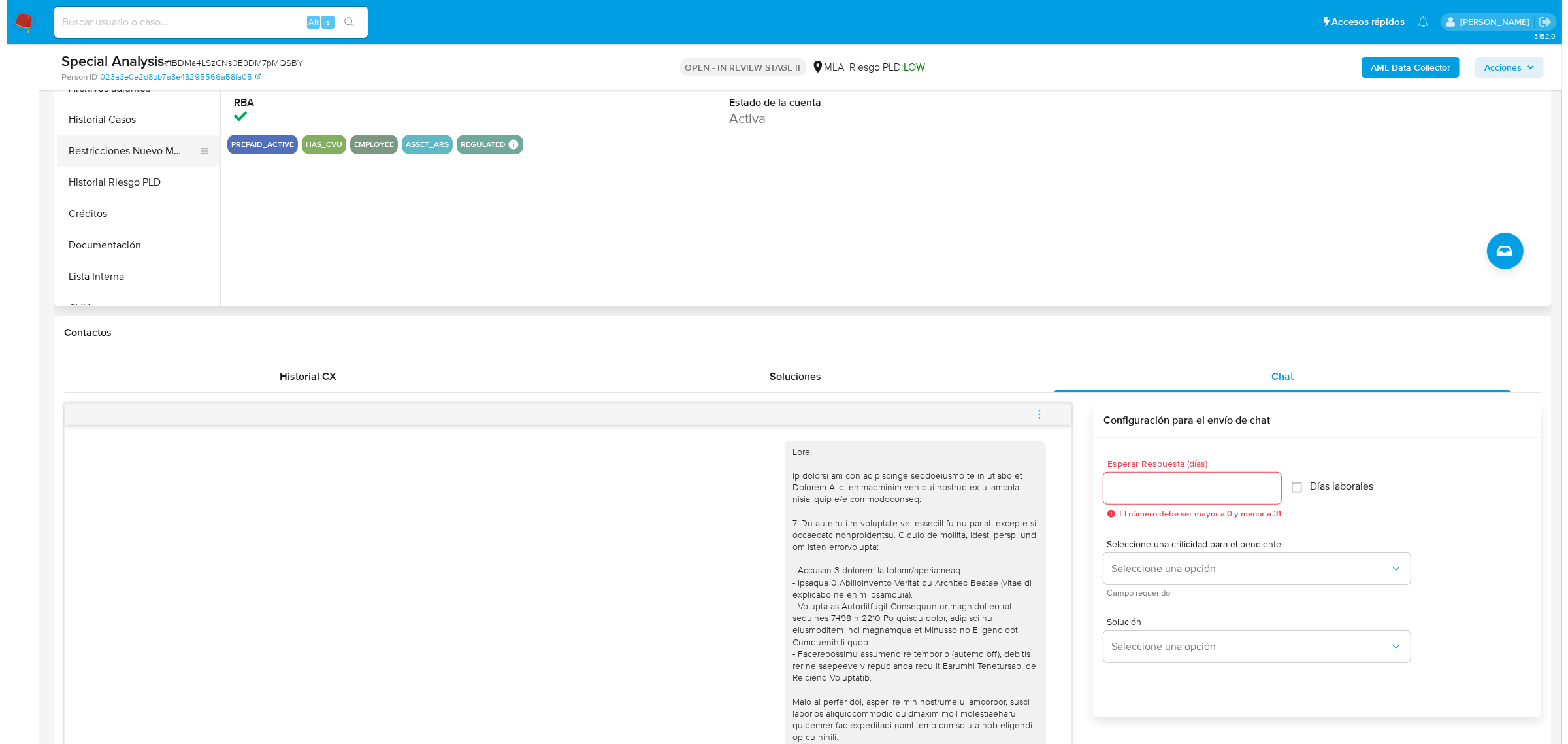
scroll to position [245, 0]
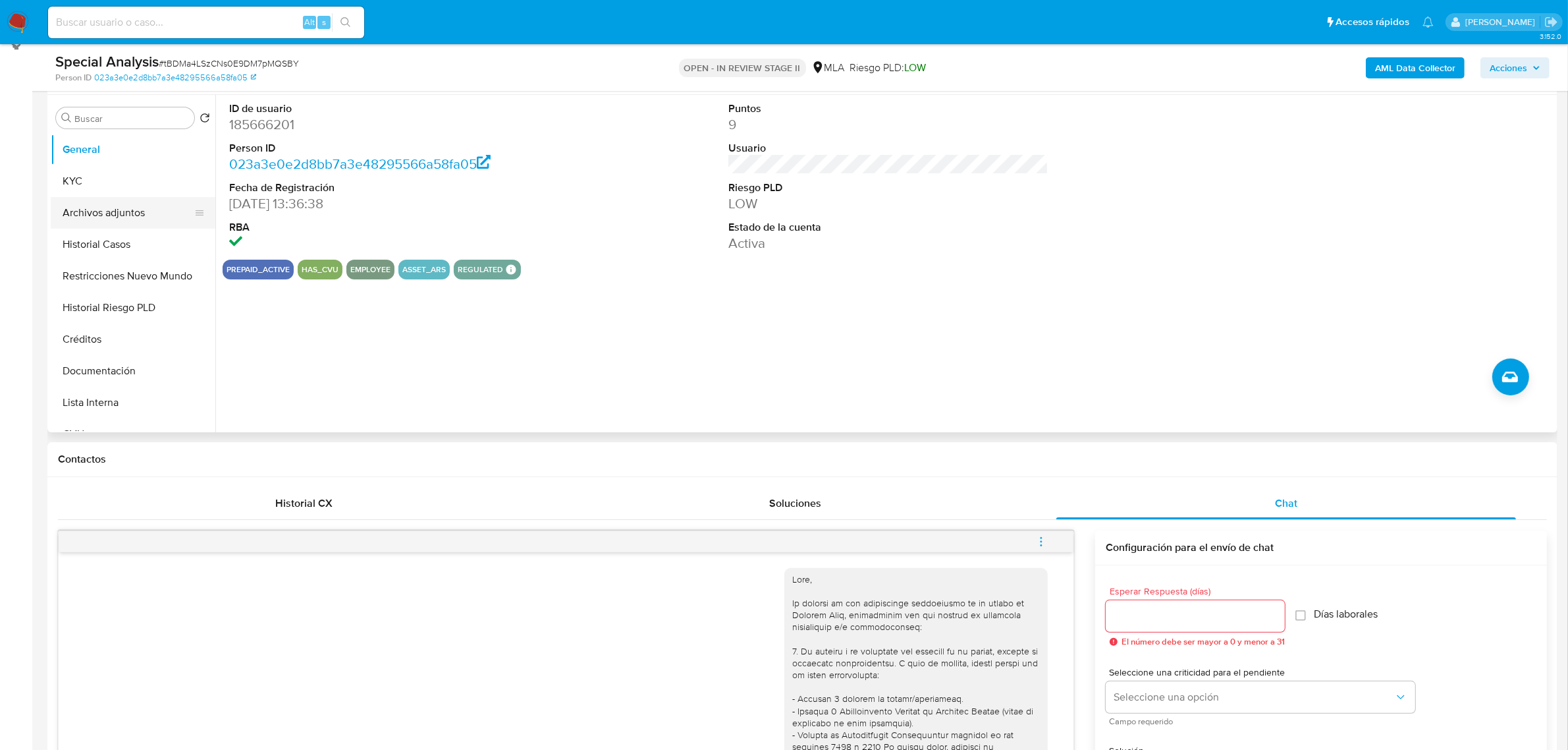
click at [122, 214] on button "Archivos adjuntos" at bounding box center [128, 213] width 154 height 32
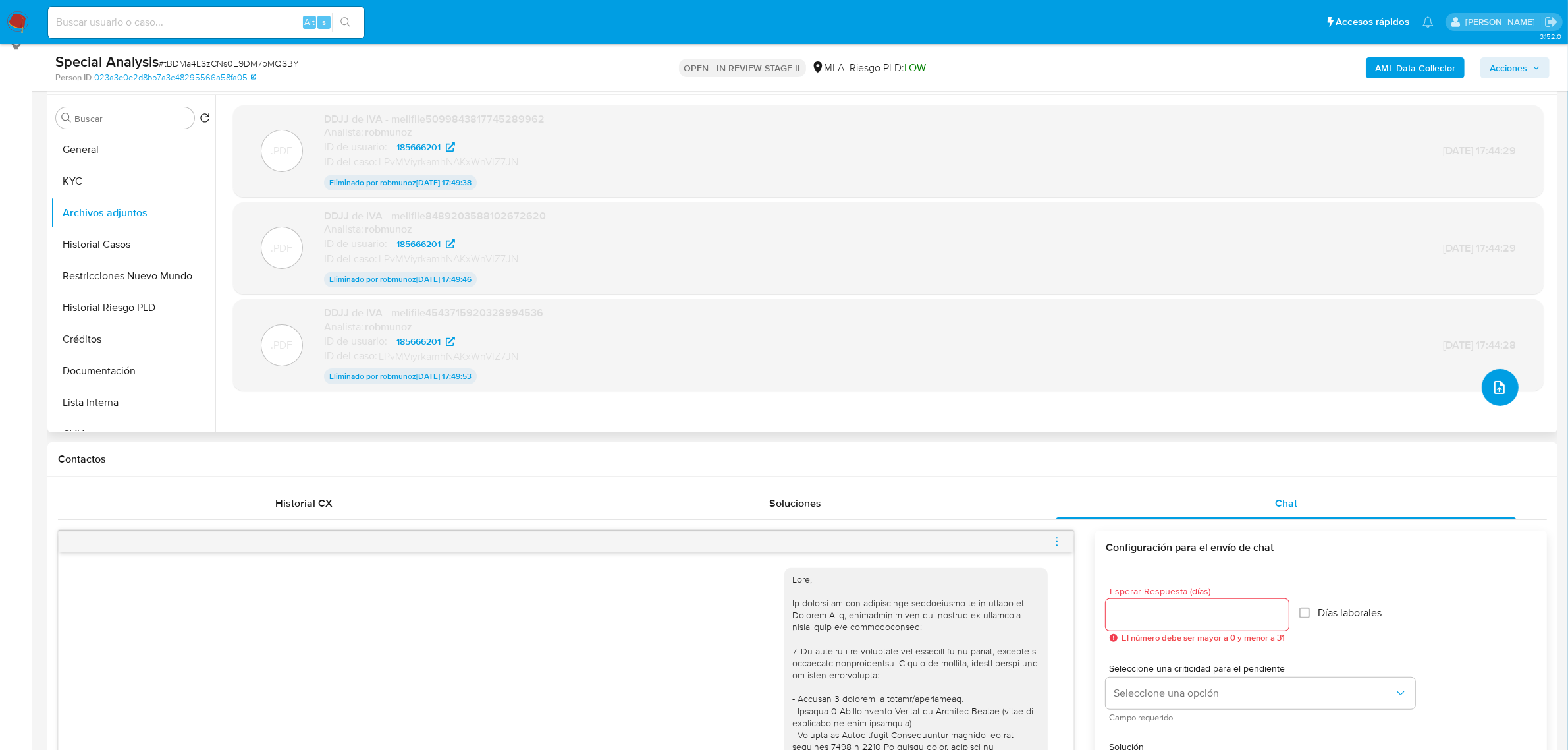
click at [1484, 381] on button "upload-file" at bounding box center [1500, 388] width 37 height 37
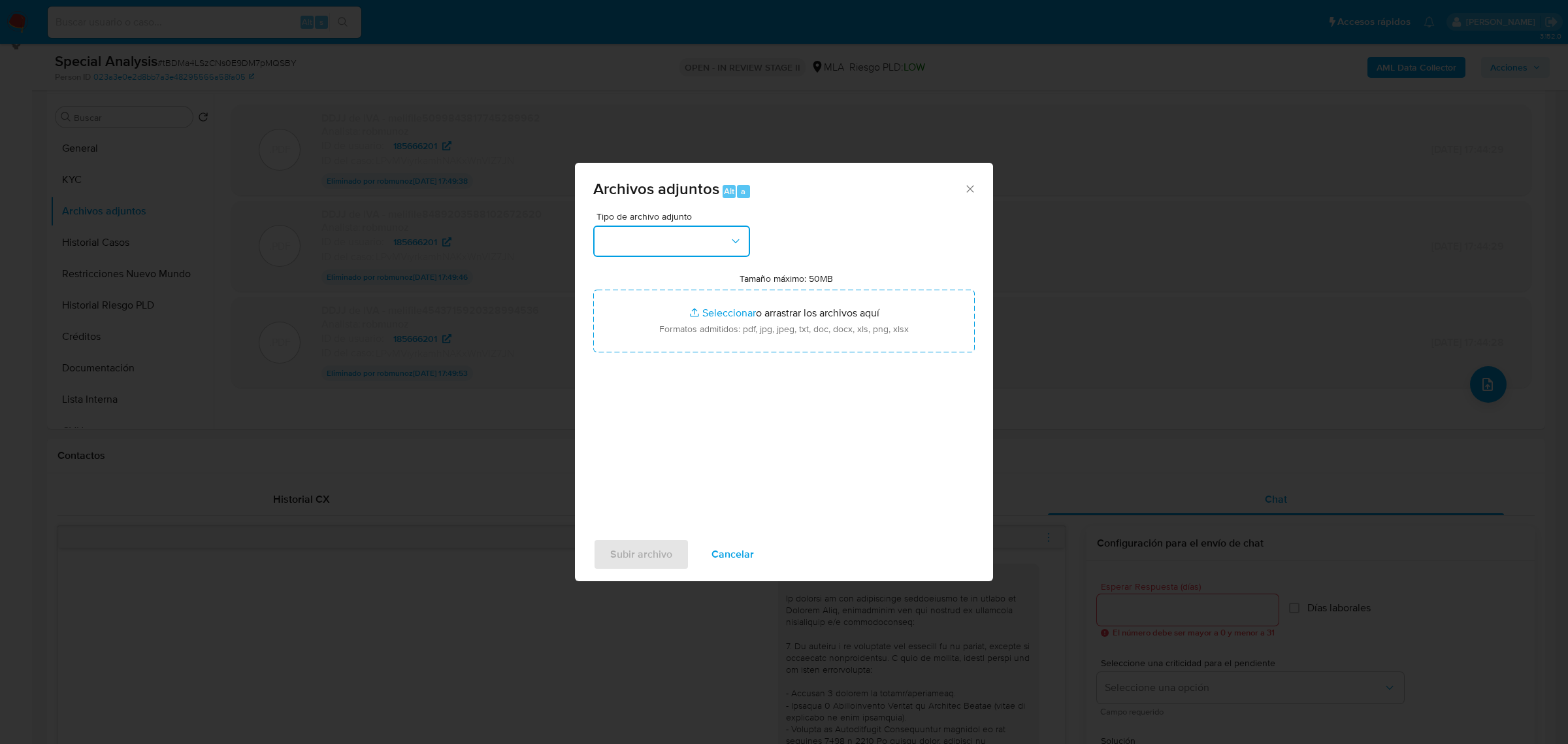
click at [685, 254] on button "button" at bounding box center [672, 242] width 157 height 32
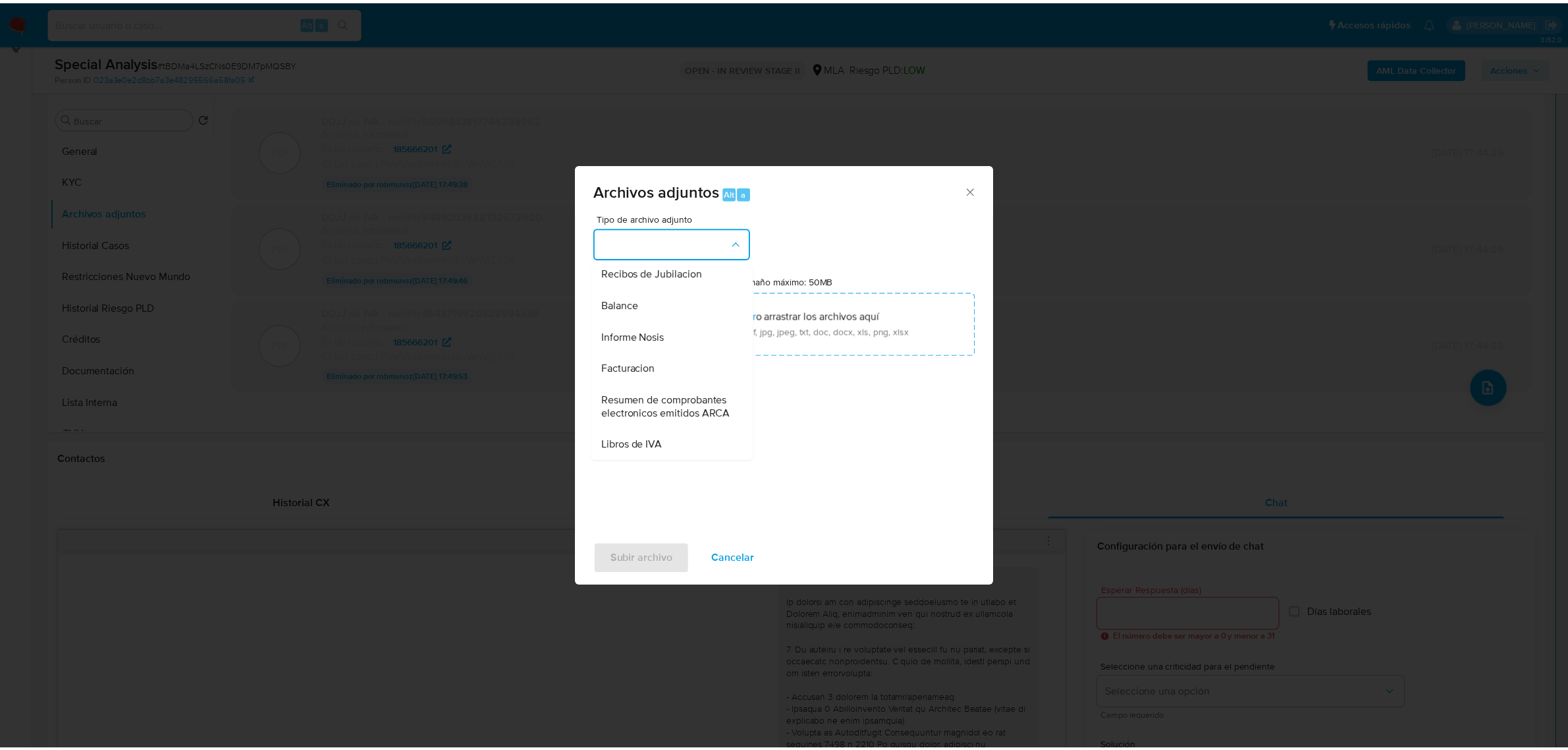
scroll to position [499, 0]
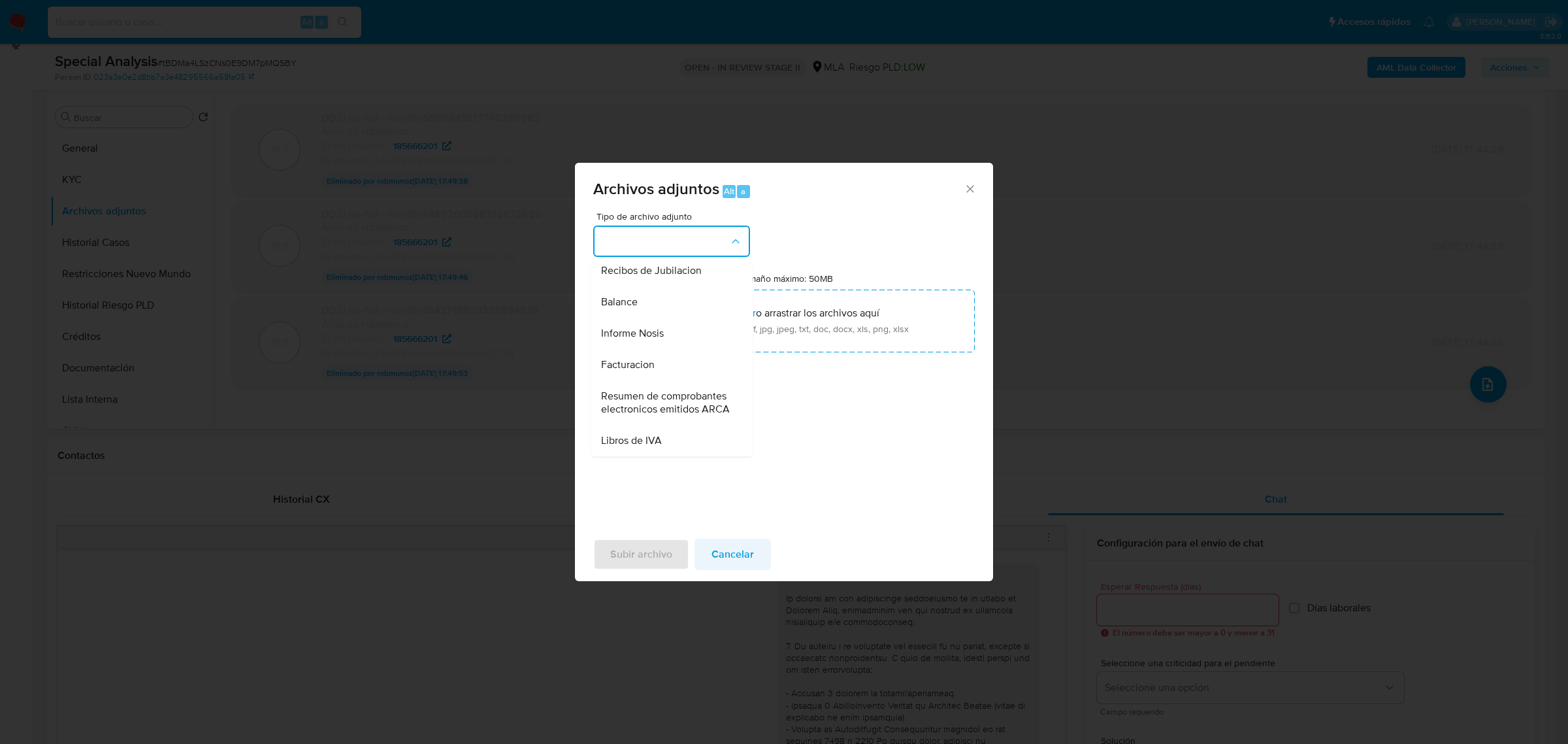
click at [737, 549] on span "Cancelar" at bounding box center [732, 554] width 42 height 29
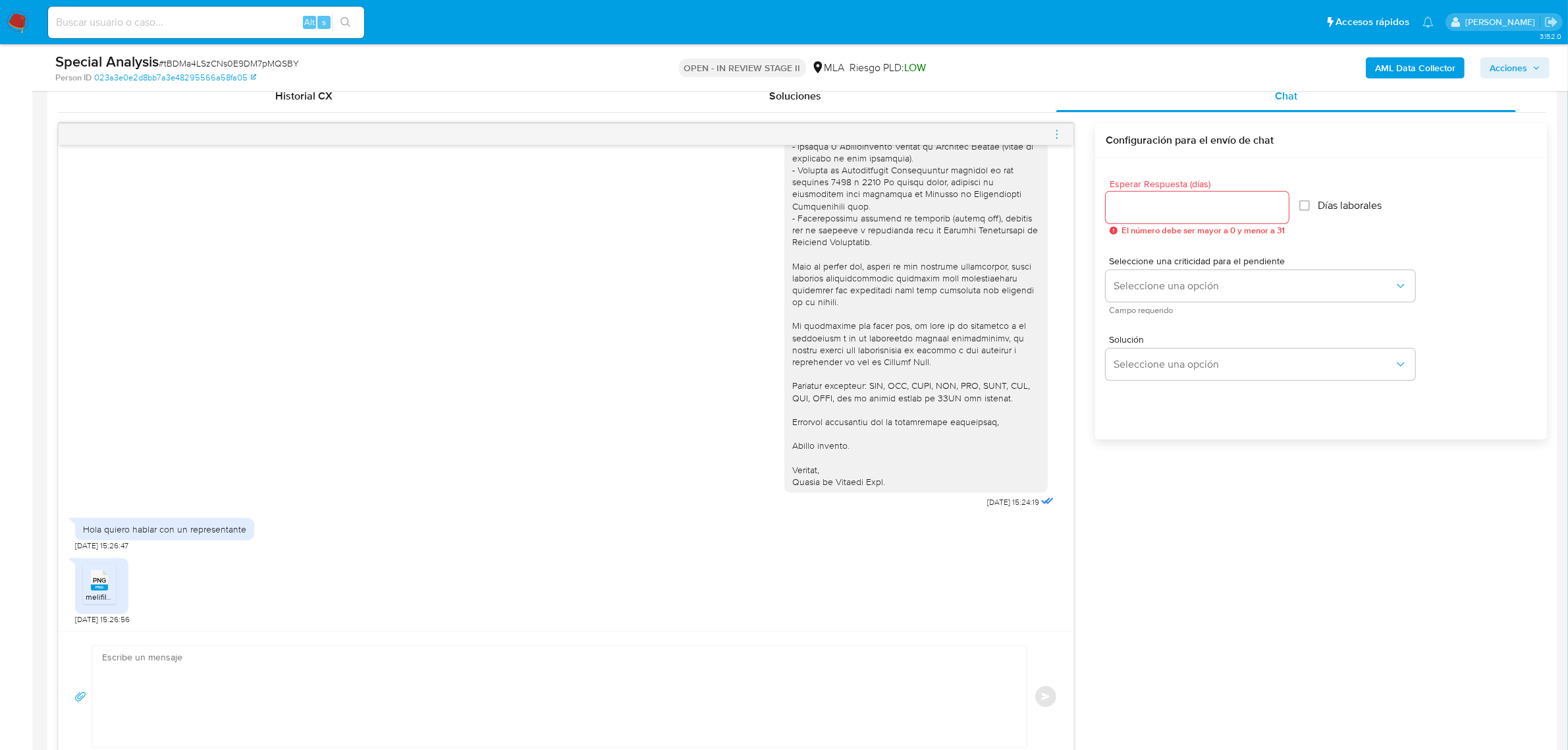
scroll to position [659, 0]
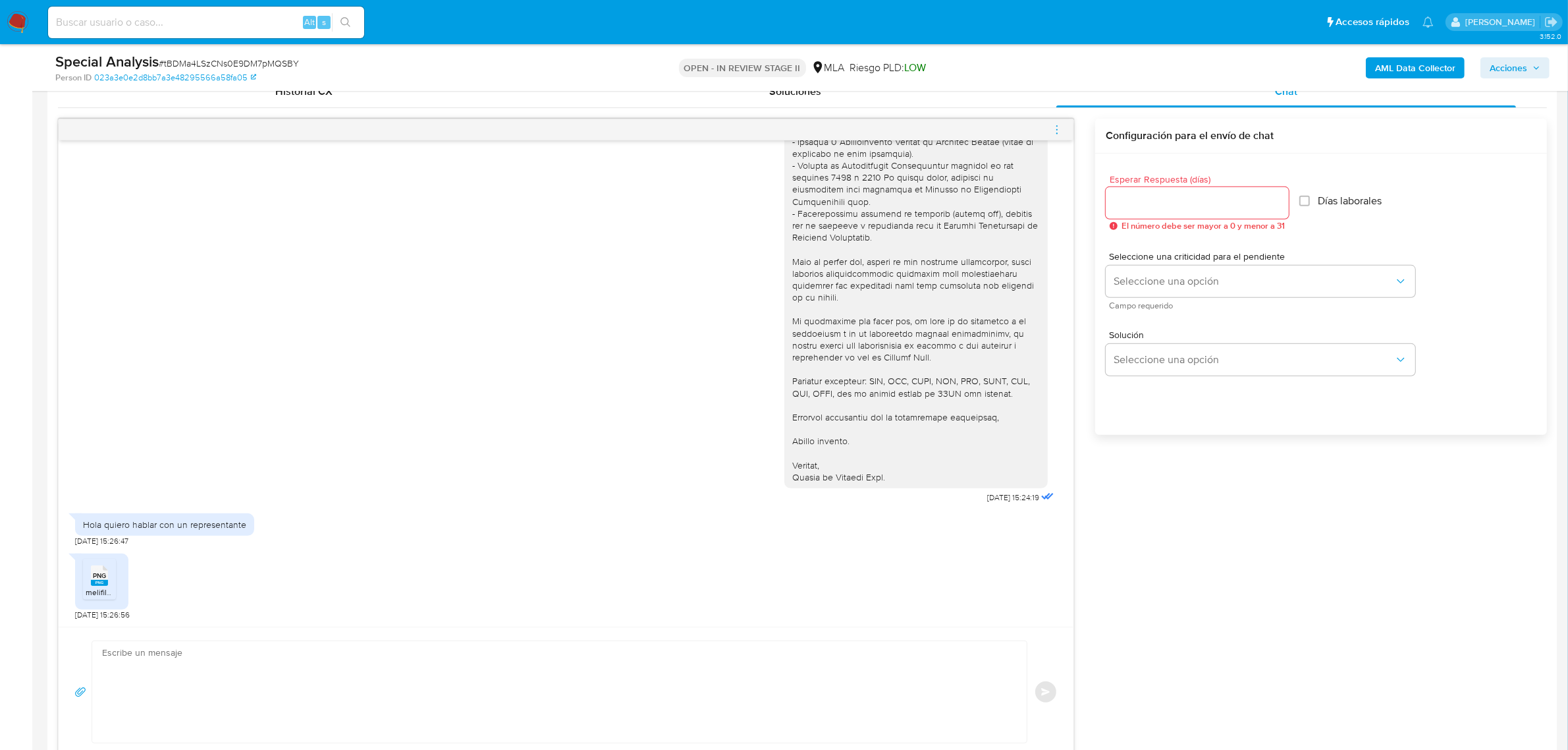
click at [1060, 126] on icon "menu-action" at bounding box center [1057, 130] width 12 height 12
click at [716, 391] on div at bounding box center [790, 375] width 1581 height 750
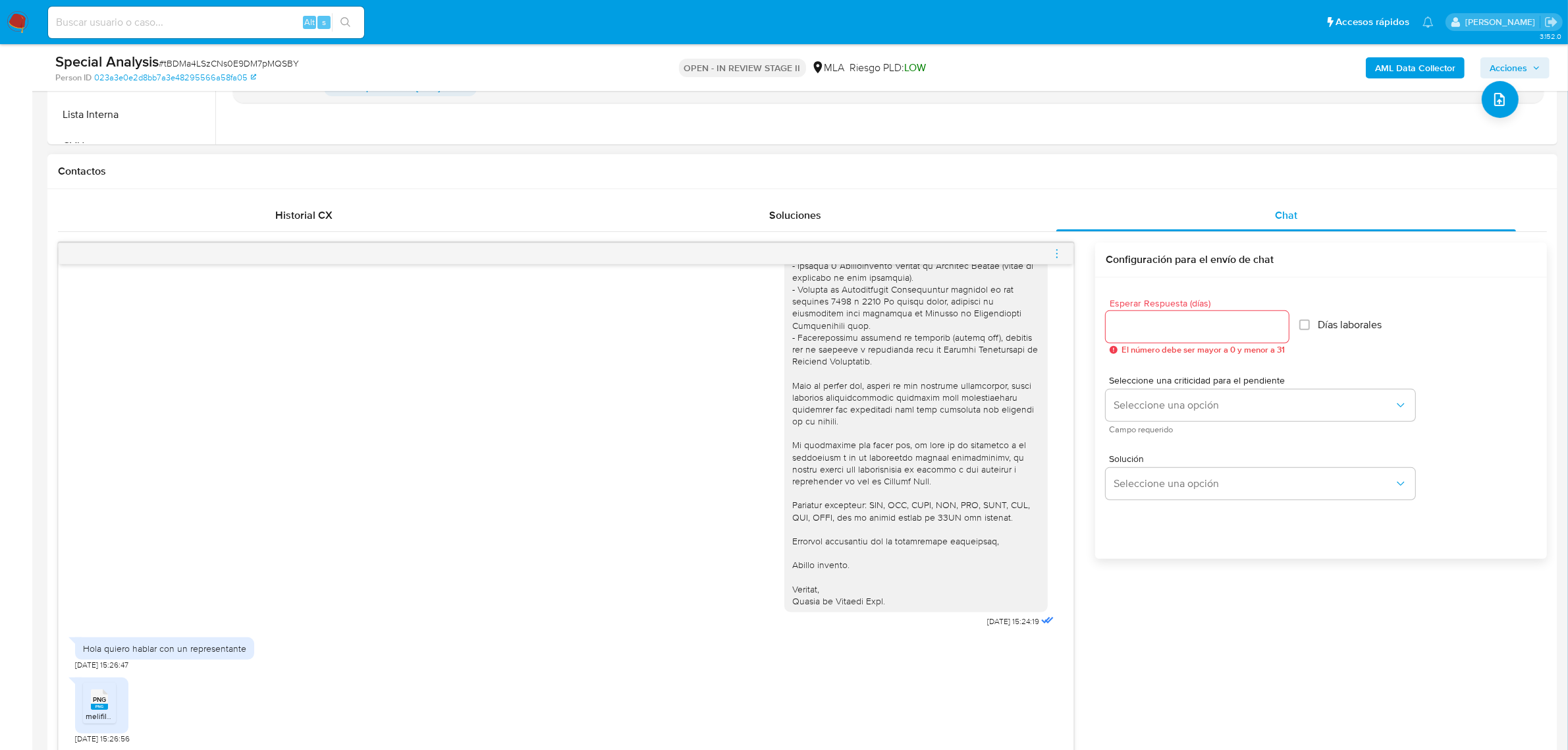
scroll to position [576, 0]
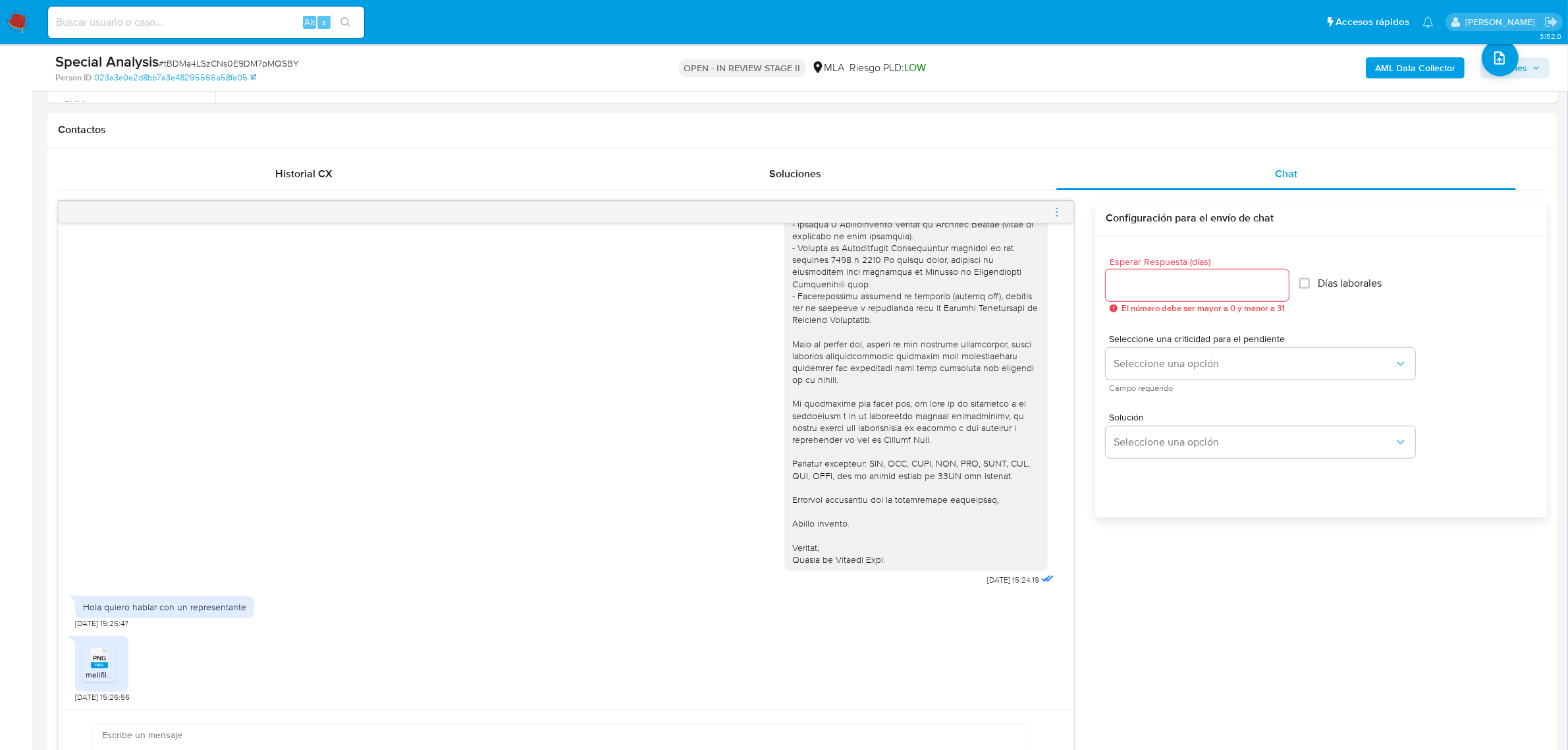
click at [1061, 214] on icon "menu-action" at bounding box center [1057, 212] width 12 height 12
click at [525, 691] on div at bounding box center [790, 375] width 1581 height 750
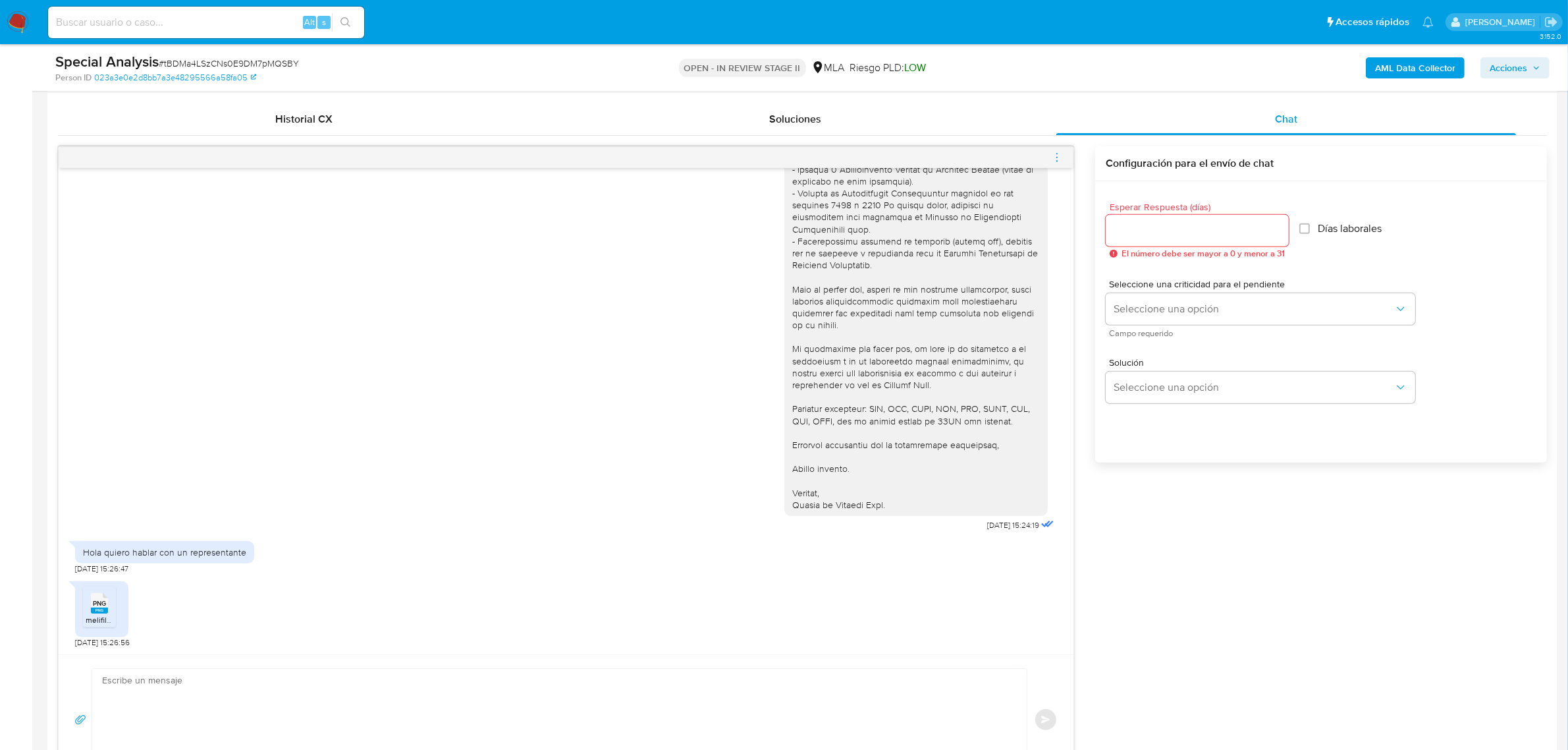
scroll to position [659, 0]
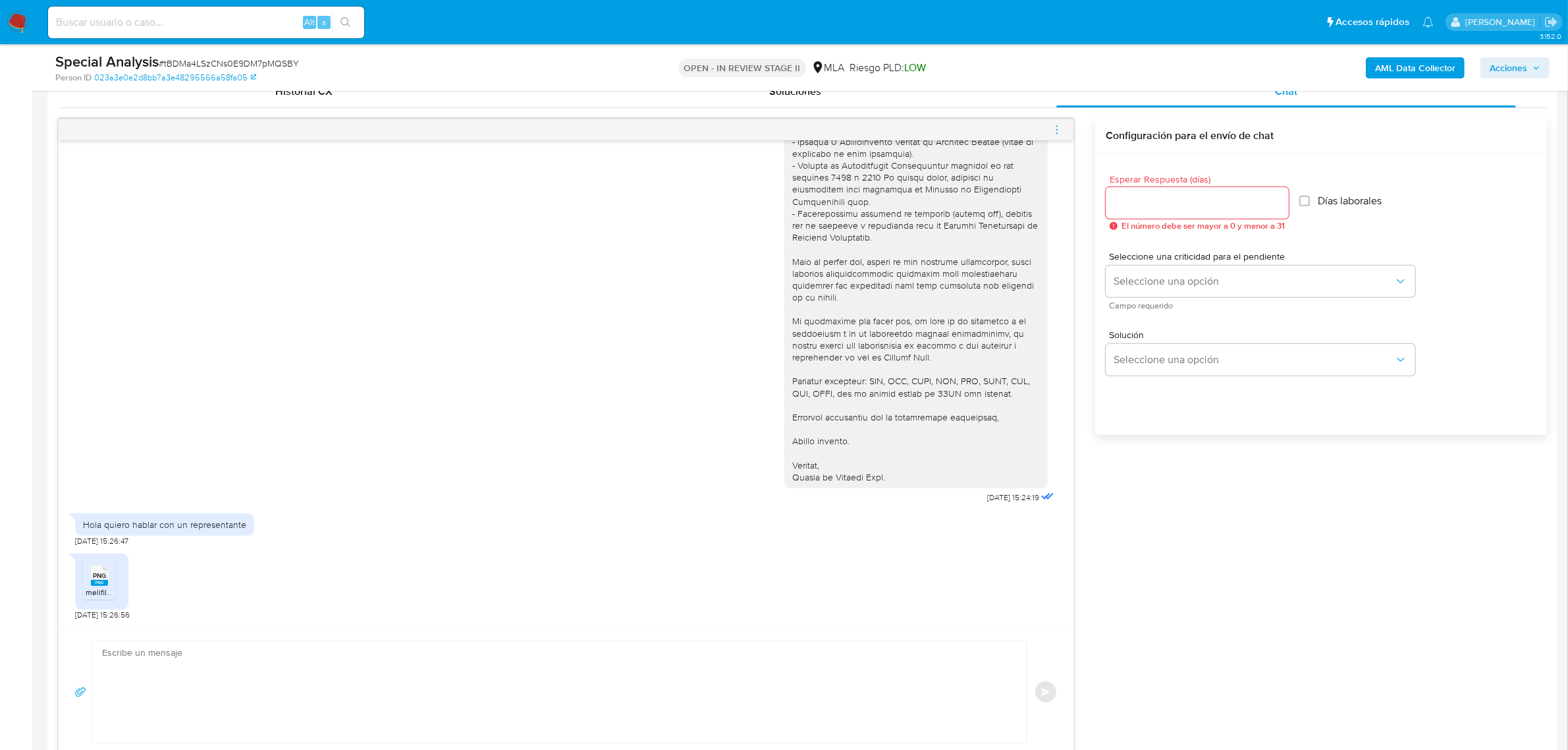
click at [1196, 195] on input "Esperar Respuesta (días)" at bounding box center [1197, 203] width 183 height 17
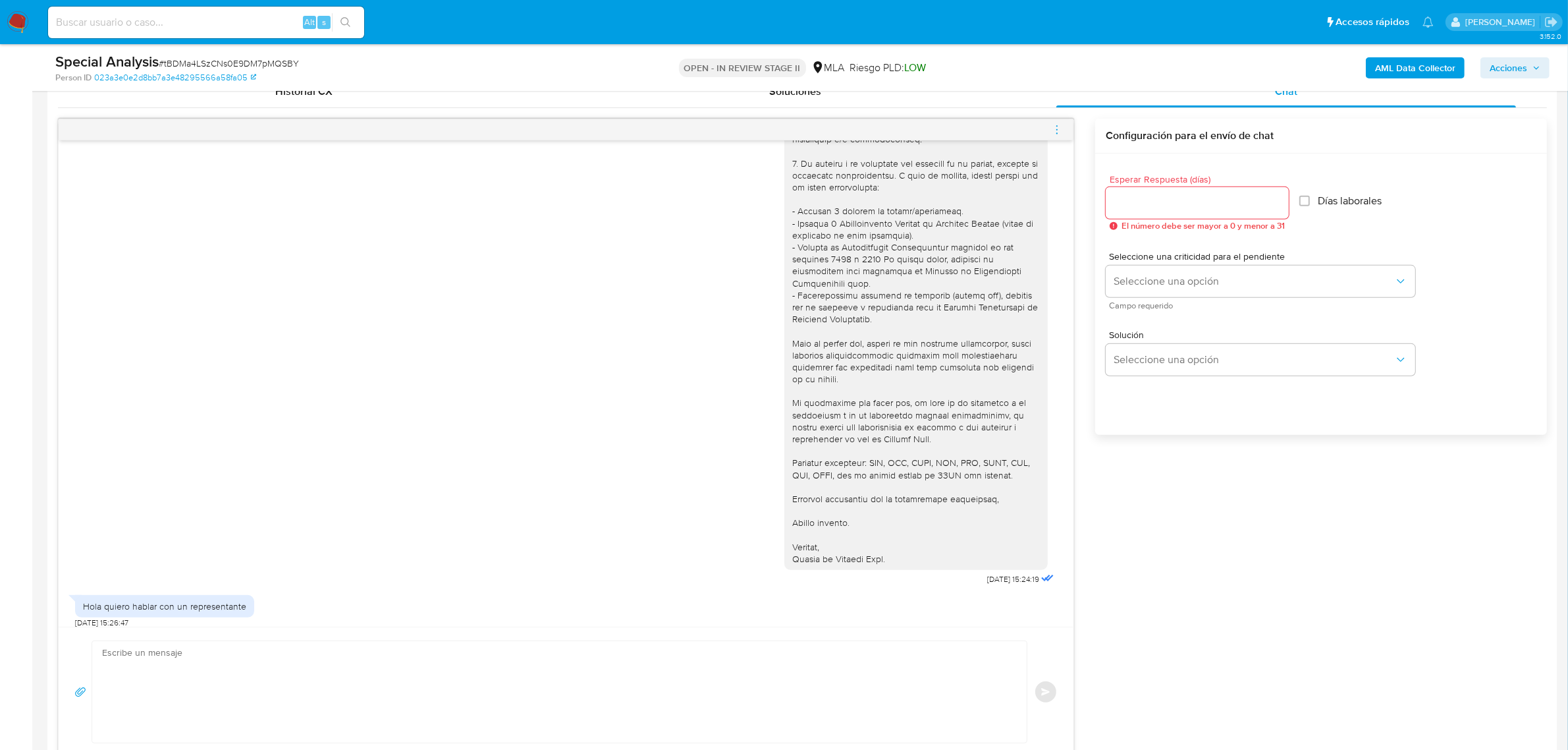
click at [1053, 123] on span "menu-action" at bounding box center [1057, 130] width 12 height 32
click at [971, 107] on li "Cerrar conversación" at bounding box center [983, 105] width 135 height 24
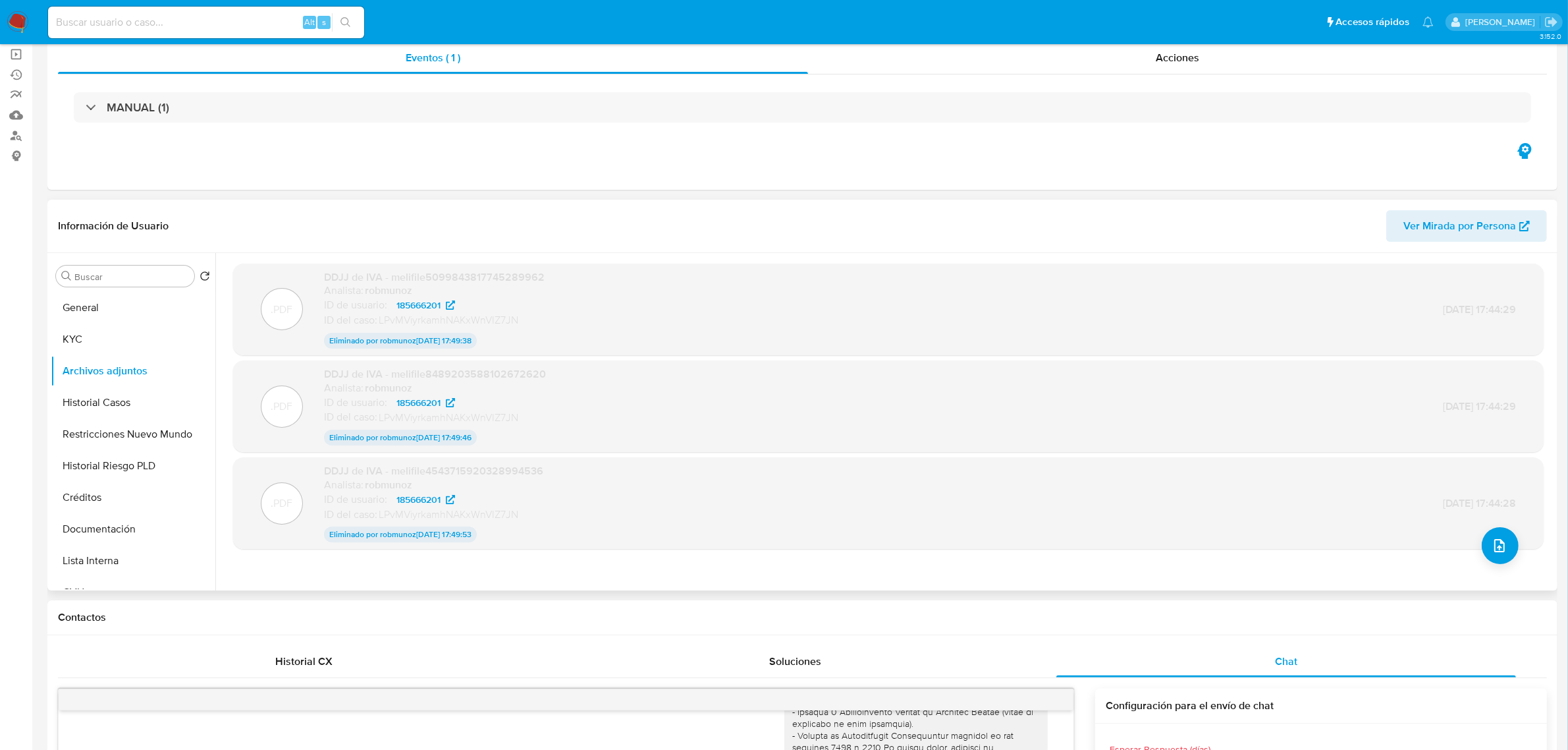
scroll to position [0, 0]
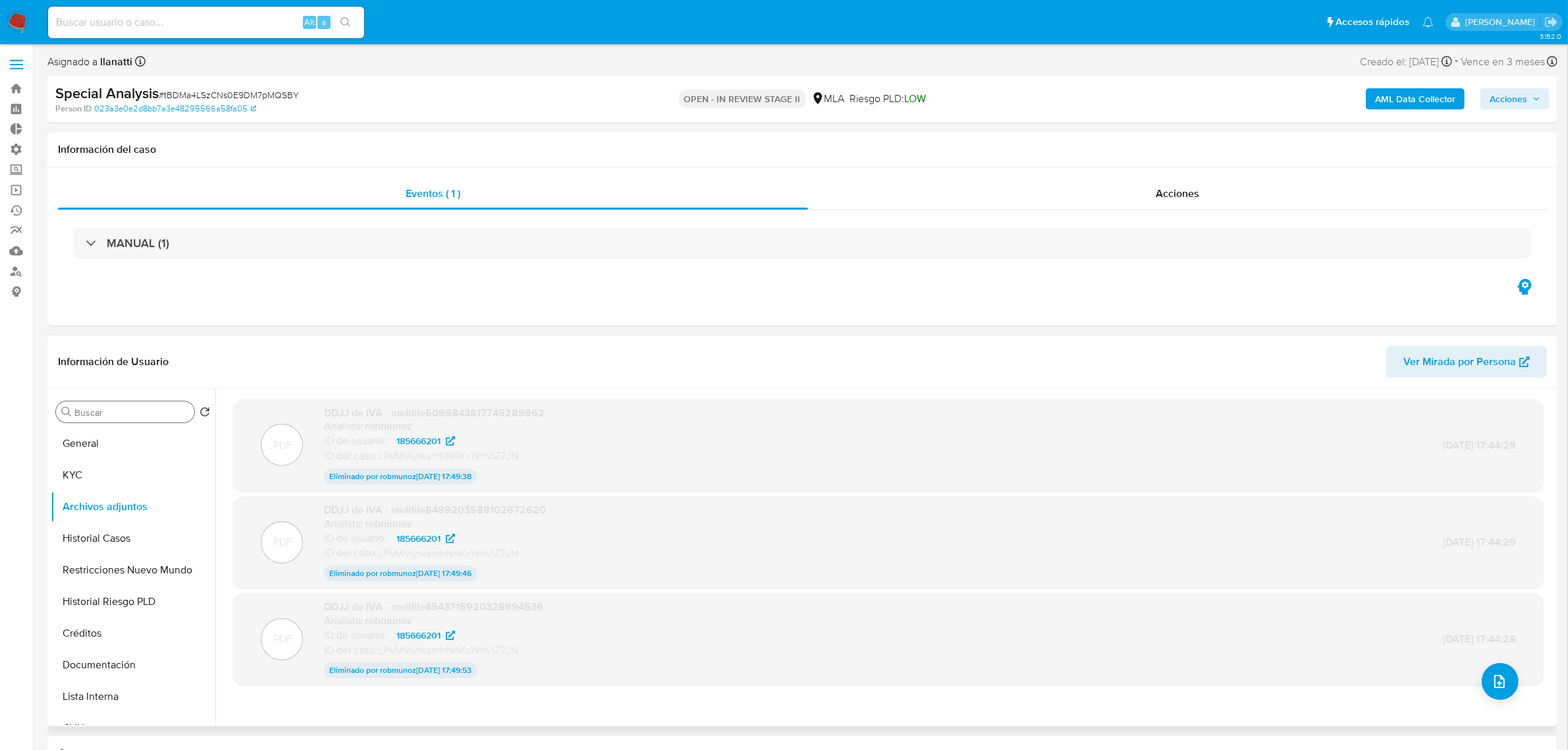
click at [132, 410] on input "Buscar" at bounding box center [132, 413] width 115 height 12
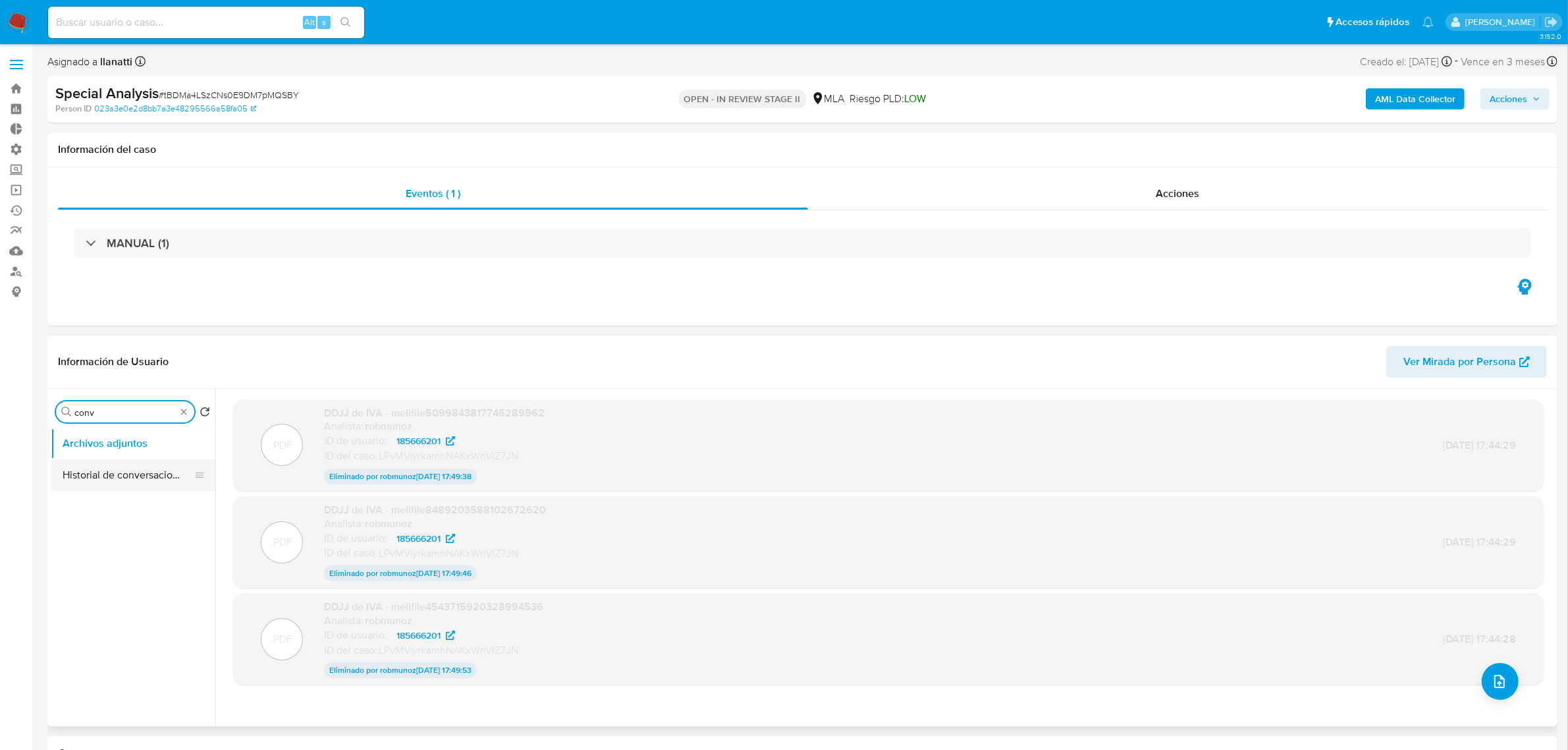
type input "conv"
click at [129, 490] on button "Historial de conversaciones" at bounding box center [128, 475] width 154 height 32
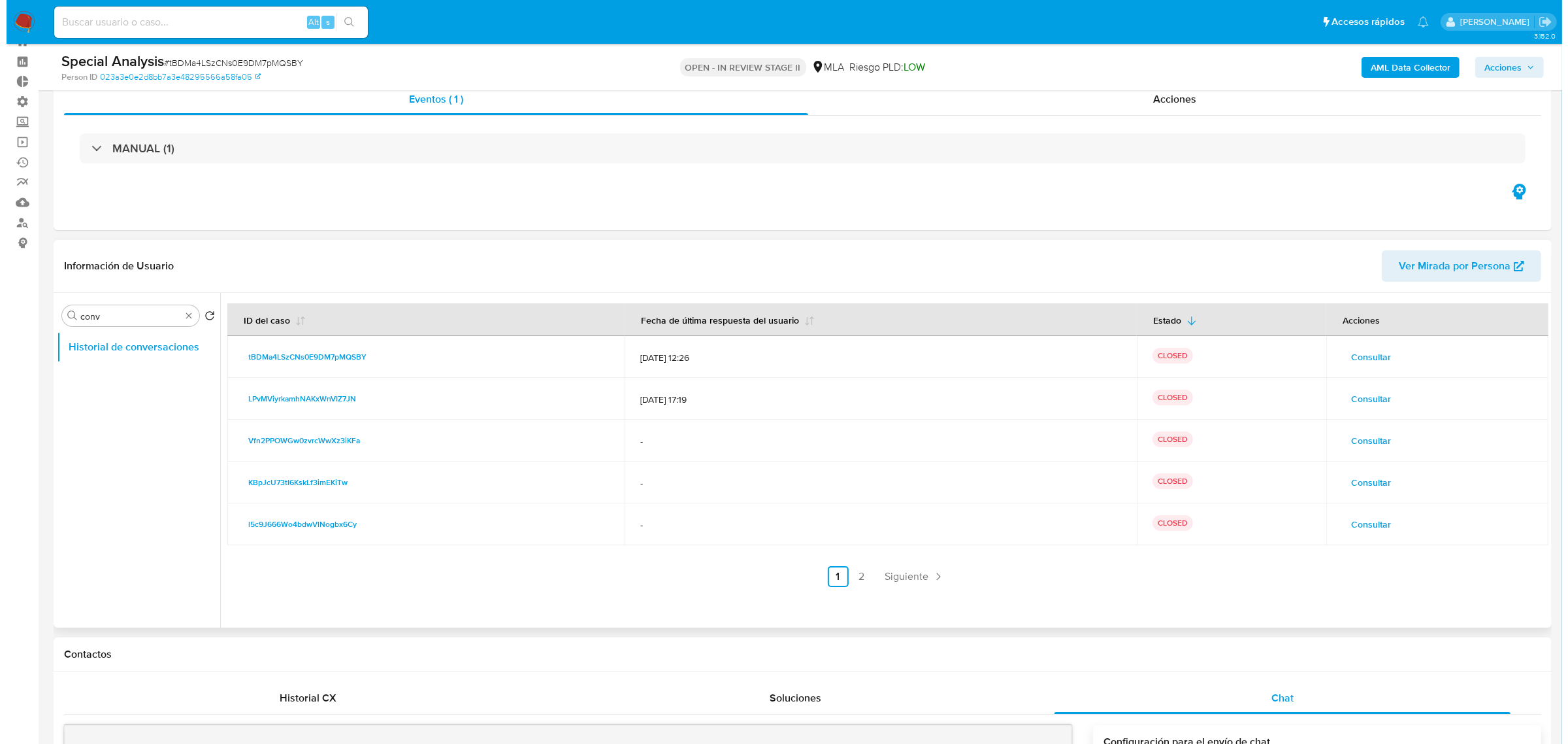
scroll to position [163, 0]
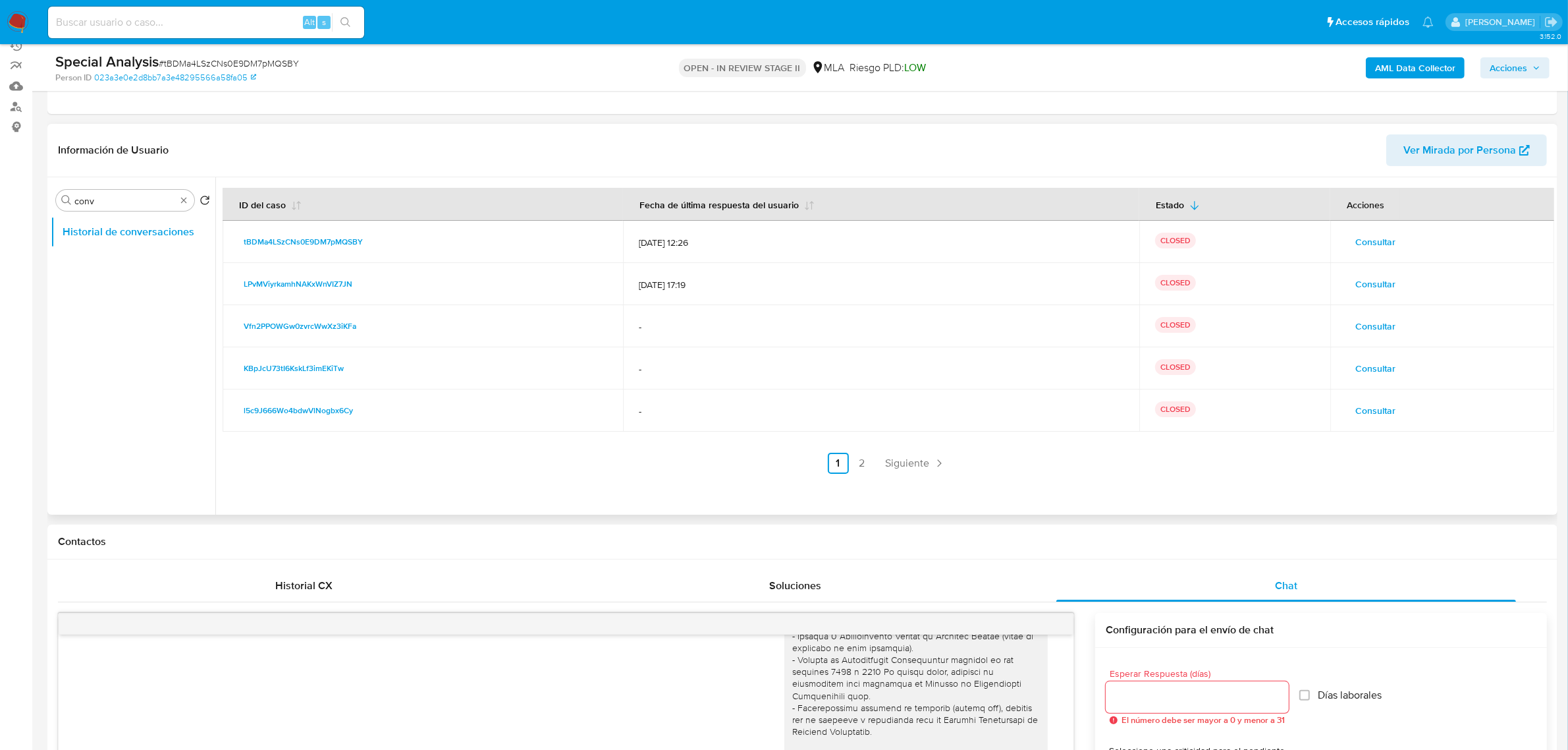
click at [1374, 242] on span "Consultar" at bounding box center [1375, 241] width 40 height 18
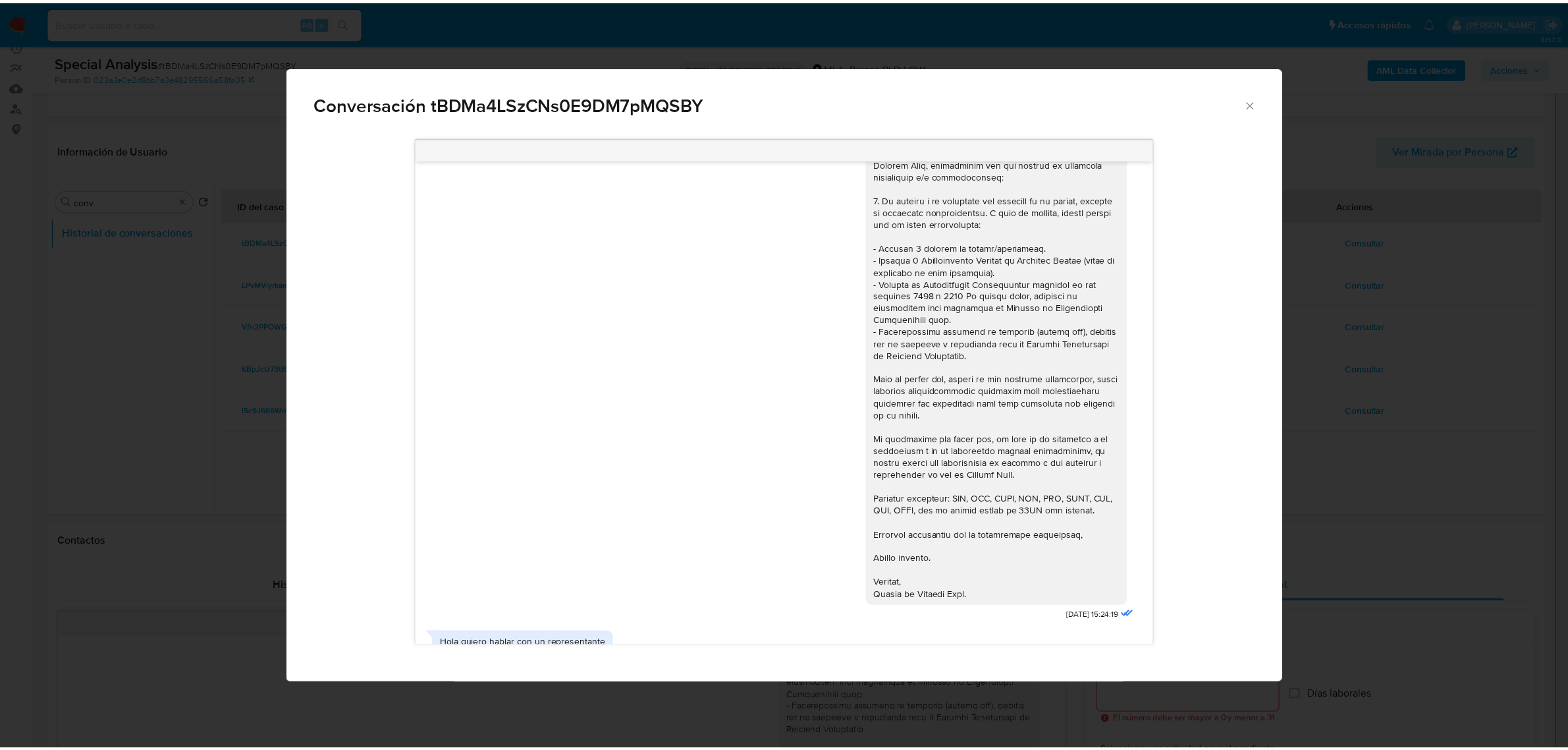
scroll to position [0, 0]
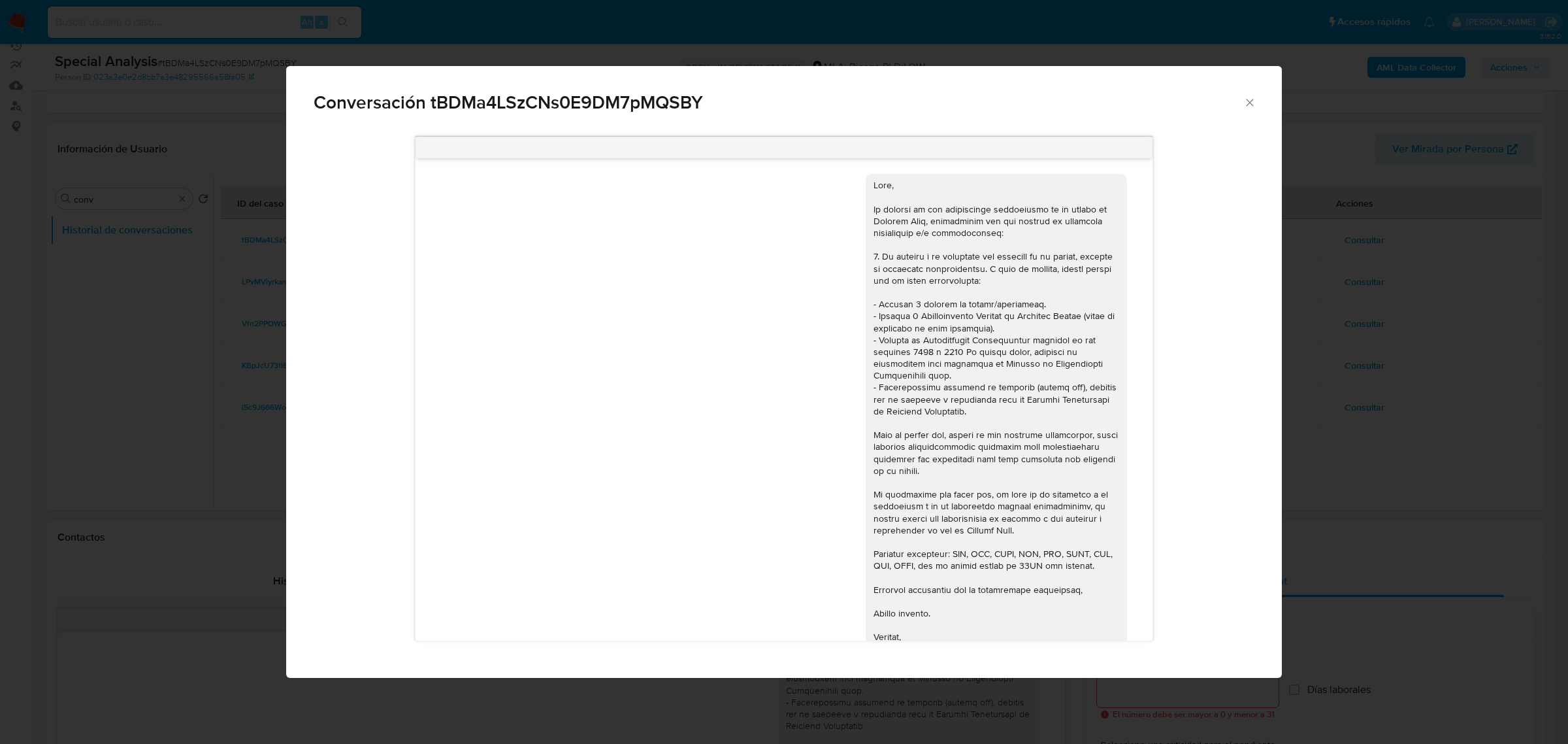
click at [1252, 98] on icon "Cerrar" at bounding box center [1249, 102] width 13 height 13
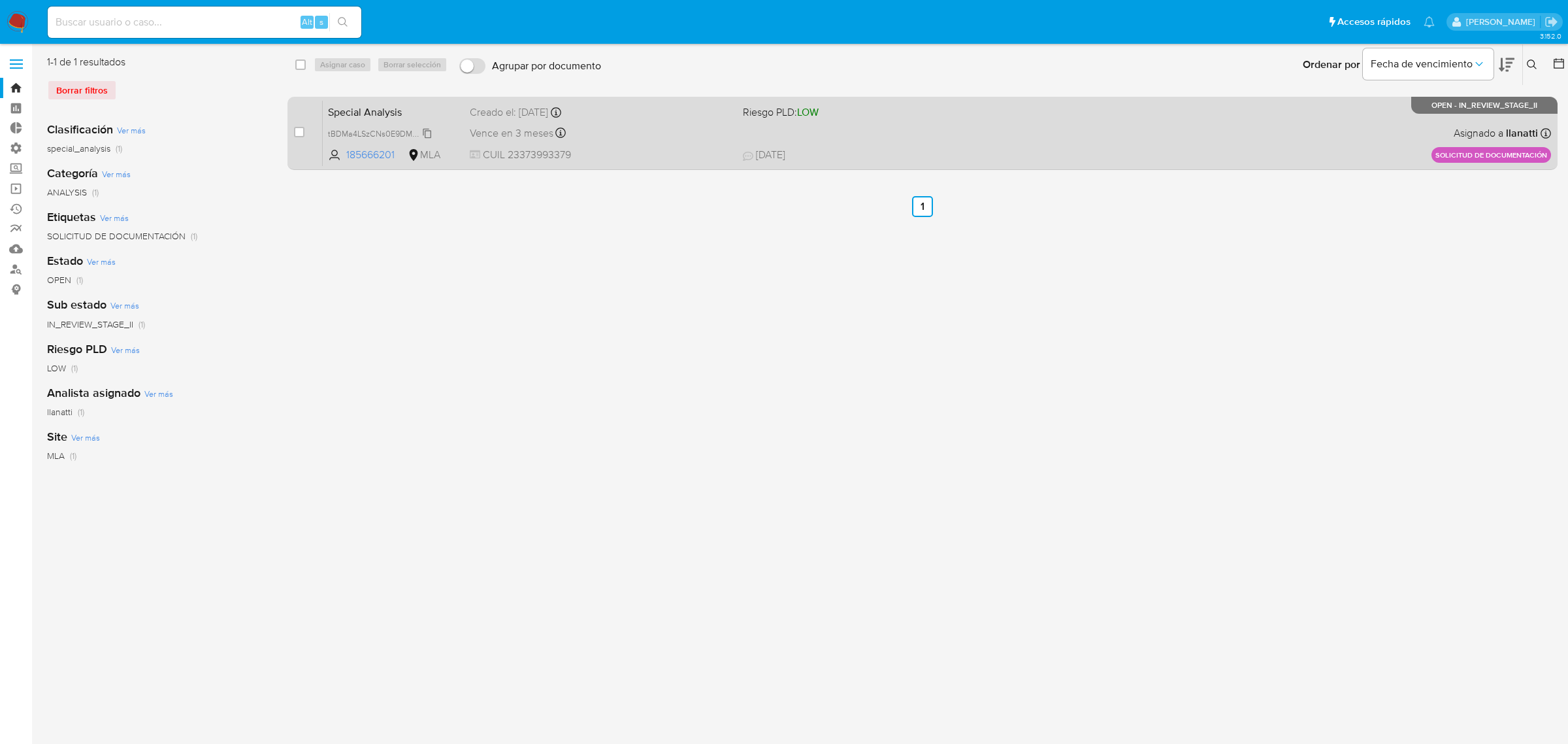
click at [419, 131] on span "tBDMa4LSzCNs0E9DM7pMQSBY" at bounding box center [388, 132] width 121 height 14
